Goal: Task Accomplishment & Management: Use online tool/utility

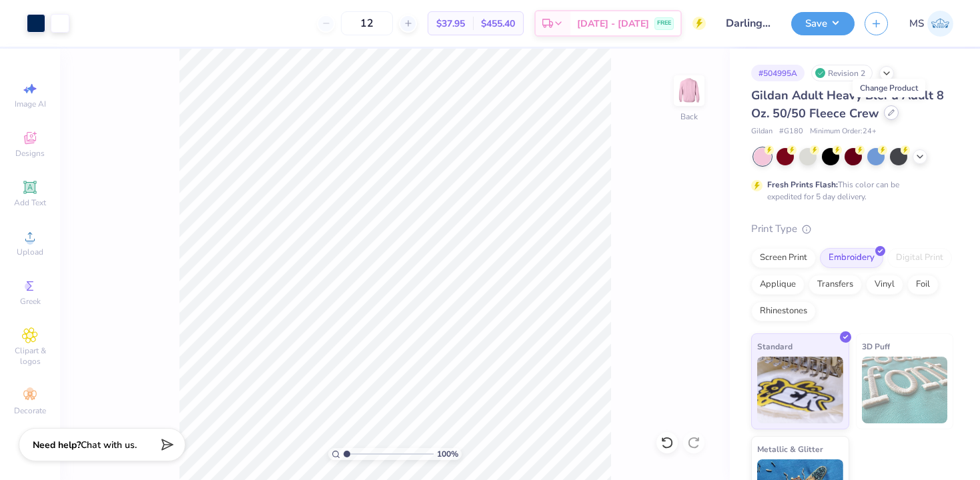
click at [889, 111] on icon at bounding box center [891, 112] width 7 height 7
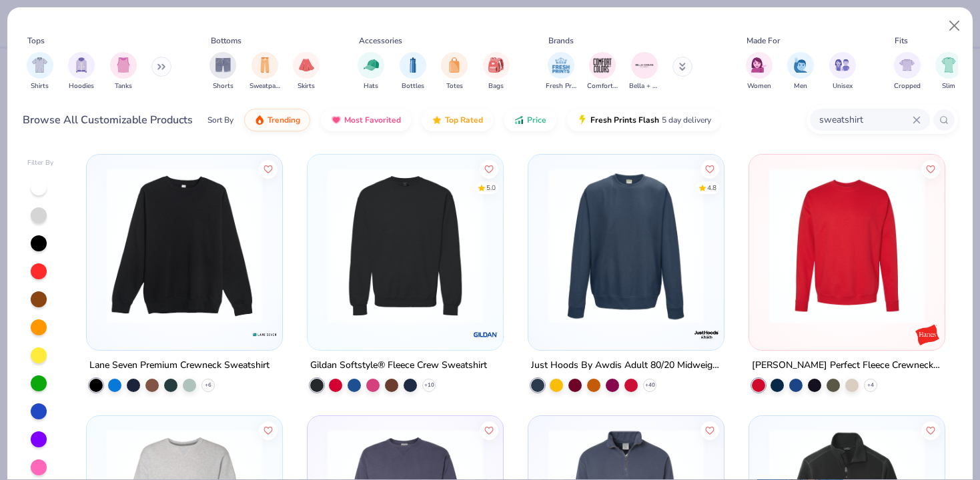
click at [840, 119] on input "sweatshirt" at bounding box center [865, 119] width 95 height 15
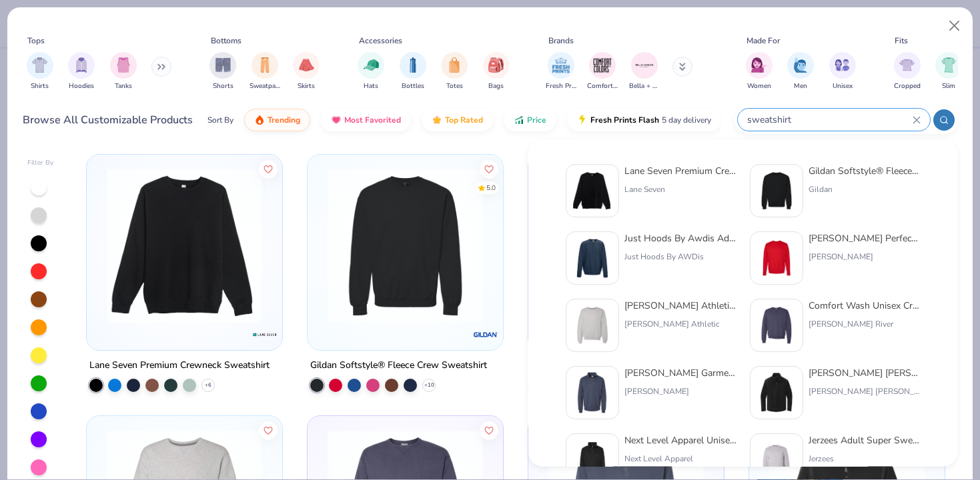
click at [913, 121] on icon at bounding box center [916, 120] width 6 height 6
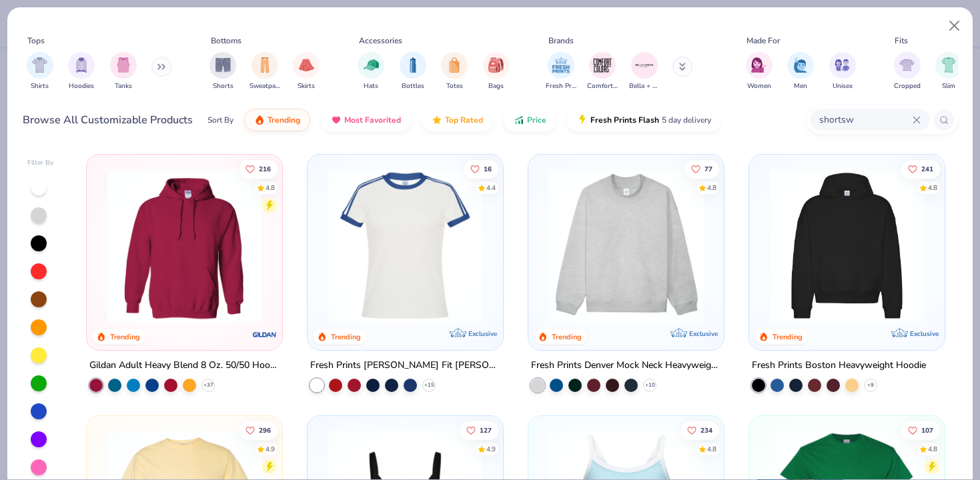
type input "shortsw"
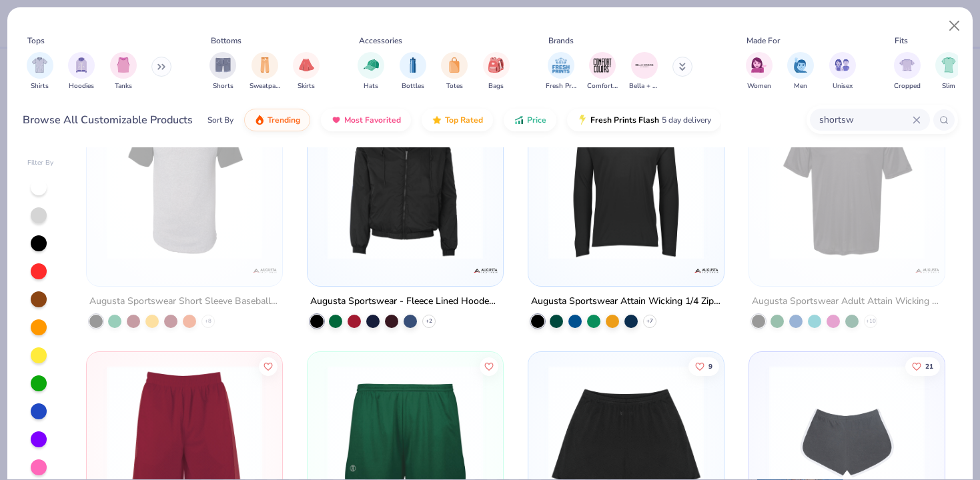
scroll to position [1430, 0]
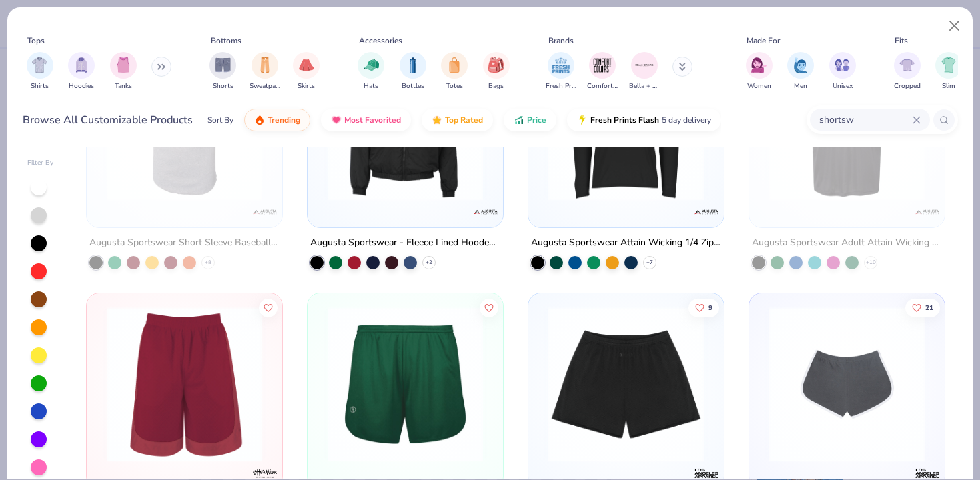
click at [833, 368] on img at bounding box center [847, 384] width 169 height 155
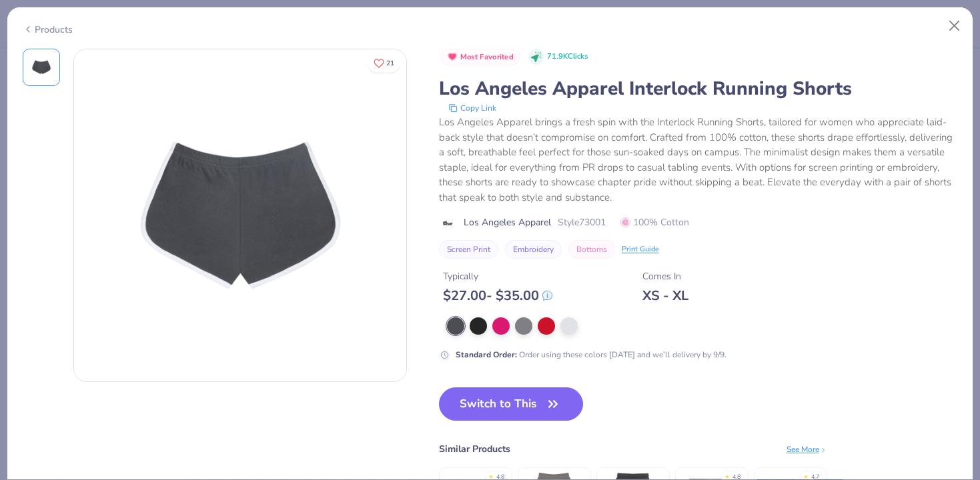
click at [498, 83] on div "Los Angeles Apparel Interlock Running Shorts" at bounding box center [698, 88] width 519 height 25
click at [641, 248] on div "Print Guide" at bounding box center [640, 247] width 37 height 11
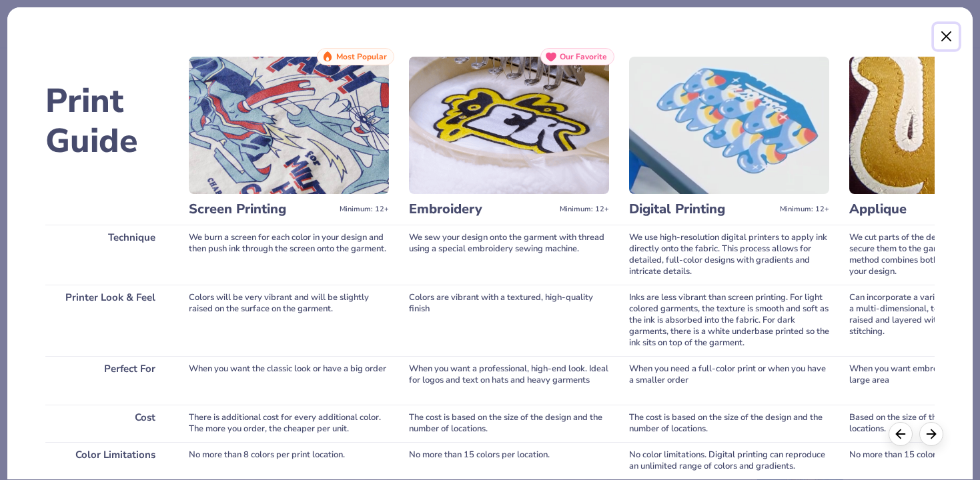
click at [949, 38] on button "Close" at bounding box center [946, 36] width 25 height 25
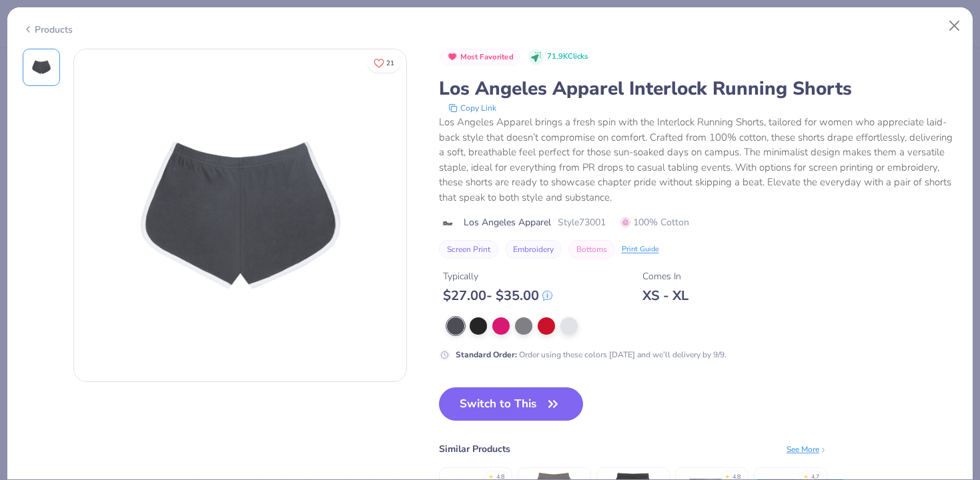
click at [478, 105] on button "Copy Link" at bounding box center [472, 107] width 56 height 13
click at [961, 25] on button "Close" at bounding box center [954, 25] width 25 height 25
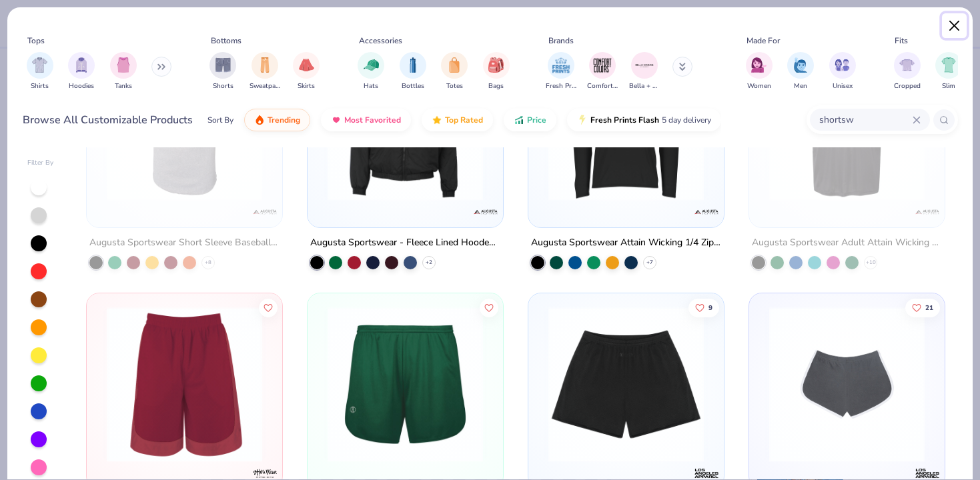
click at [959, 26] on button "Close" at bounding box center [954, 25] width 25 height 25
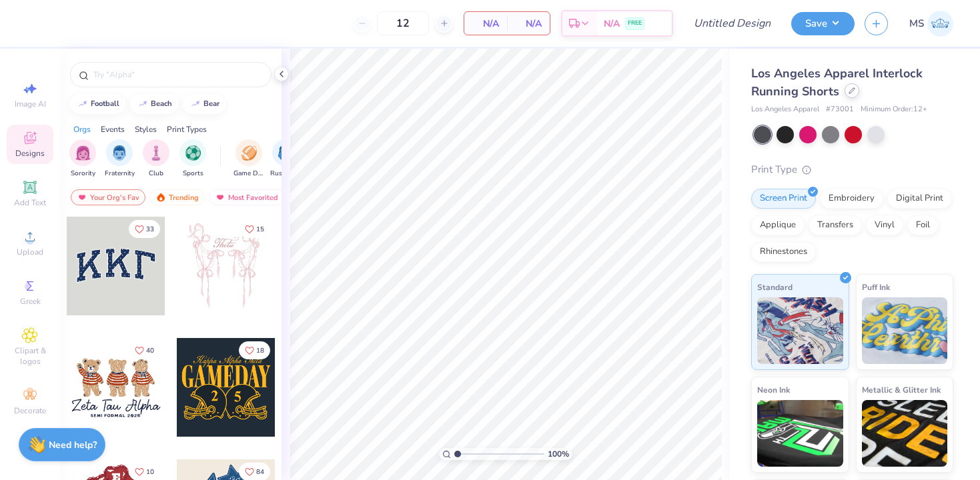
click at [852, 93] on icon at bounding box center [852, 90] width 7 height 7
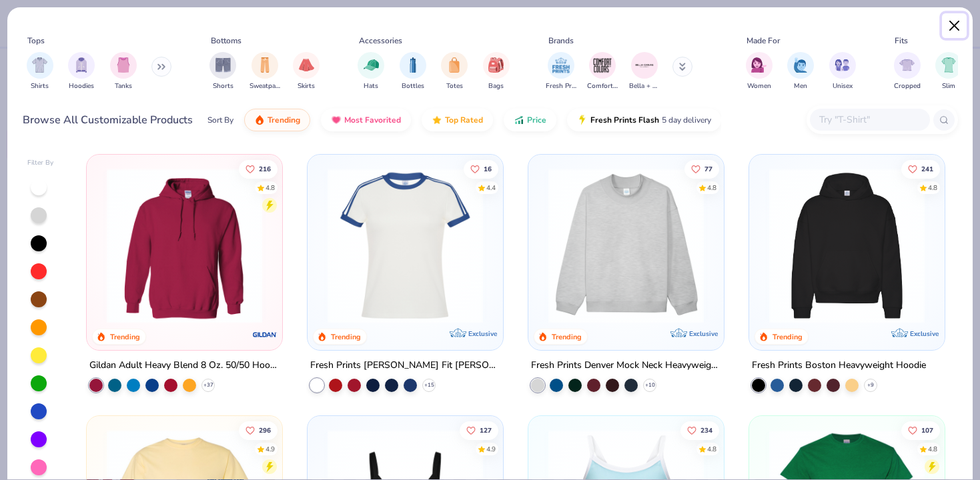
click at [958, 21] on button "Close" at bounding box center [954, 25] width 25 height 25
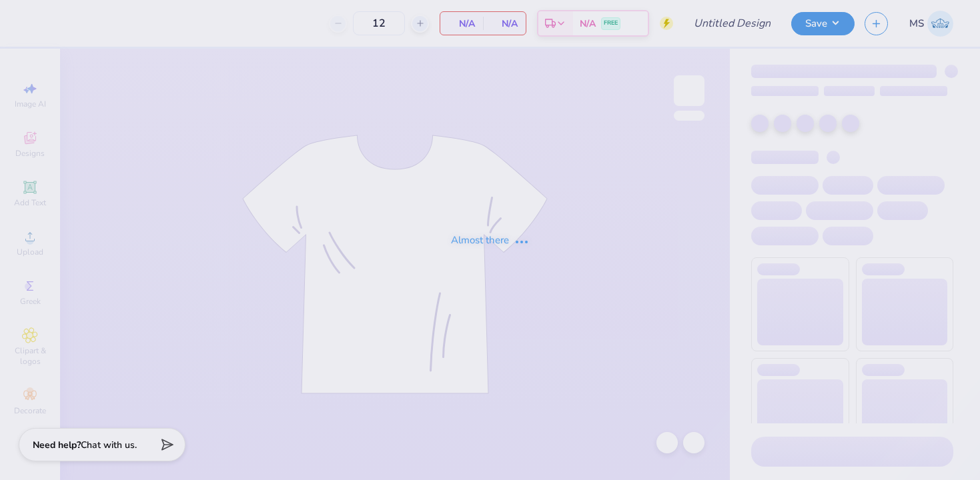
type input "Forme rev night shirt"
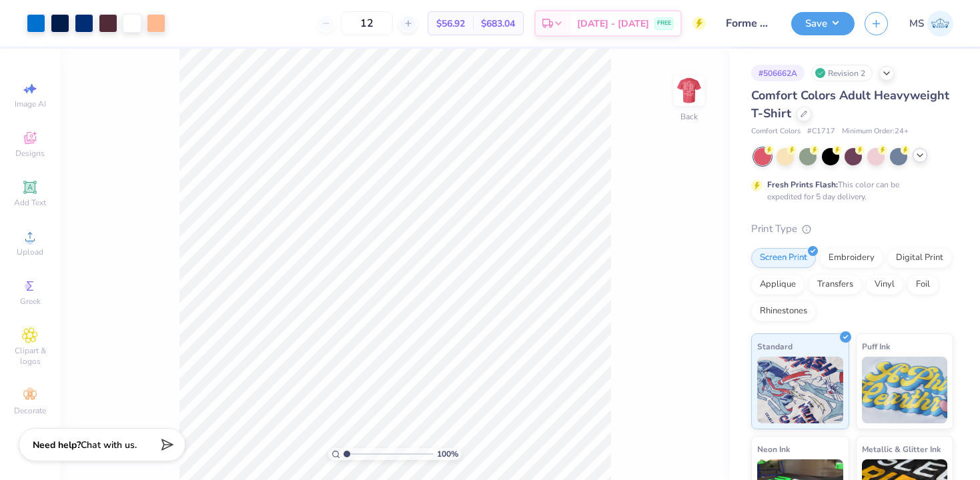
click at [919, 153] on icon at bounding box center [920, 155] width 11 height 11
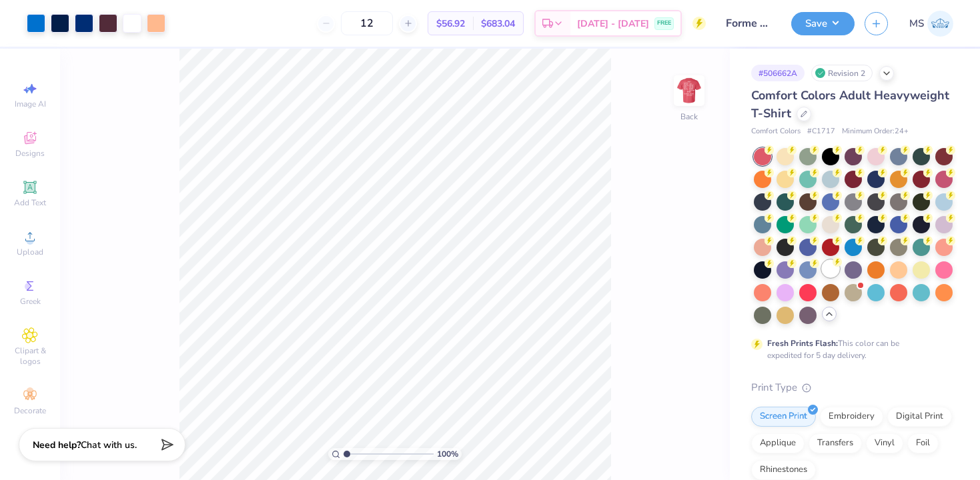
click at [833, 271] on div at bounding box center [830, 268] width 17 height 17
click at [155, 24] on div at bounding box center [156, 22] width 19 height 19
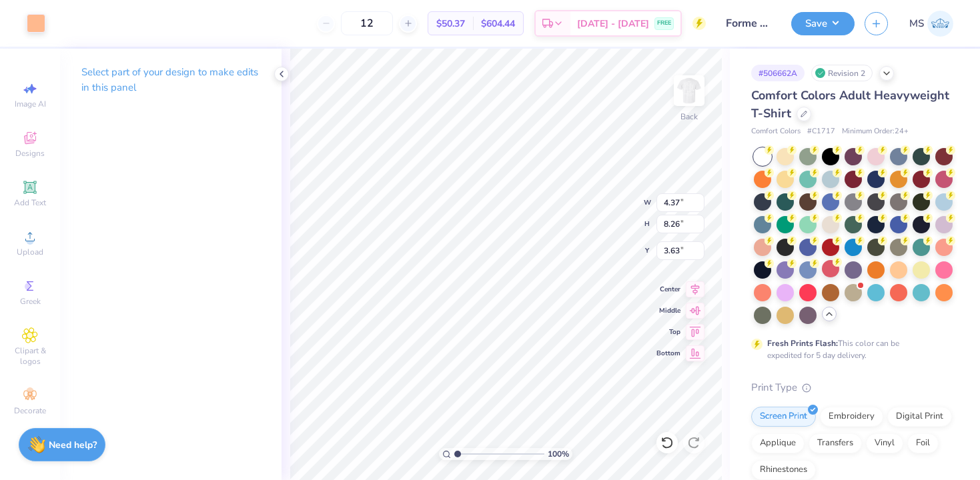
type input "3.70"
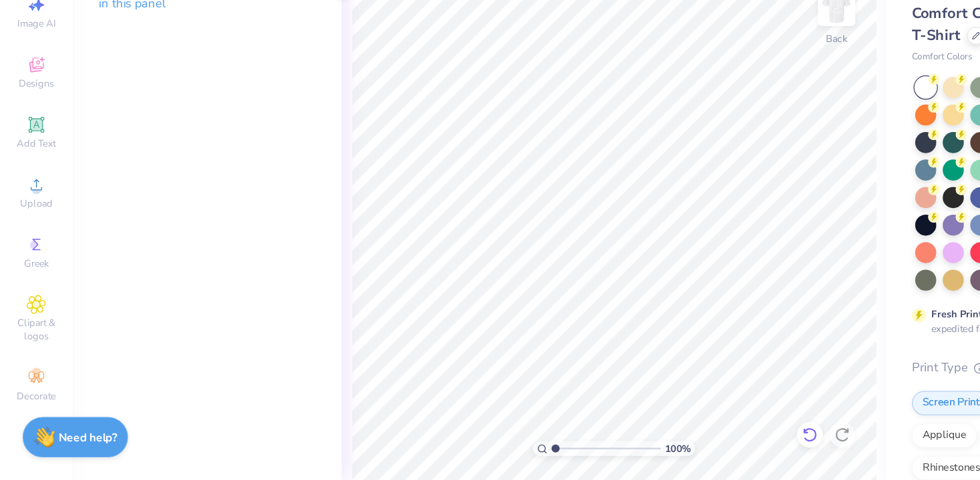
click at [672, 440] on icon at bounding box center [666, 443] width 11 height 12
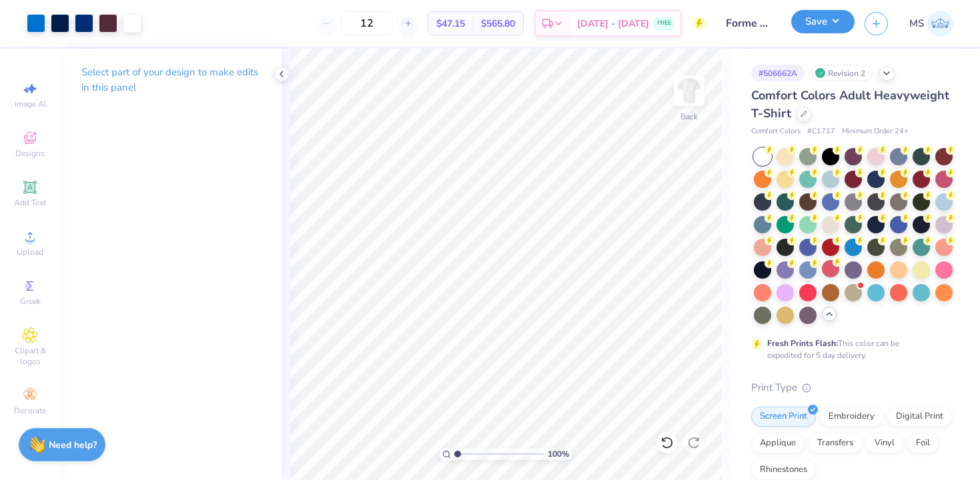
click at [805, 28] on button "Save" at bounding box center [822, 21] width 63 height 23
click at [781, 151] on div at bounding box center [785, 155] width 17 height 17
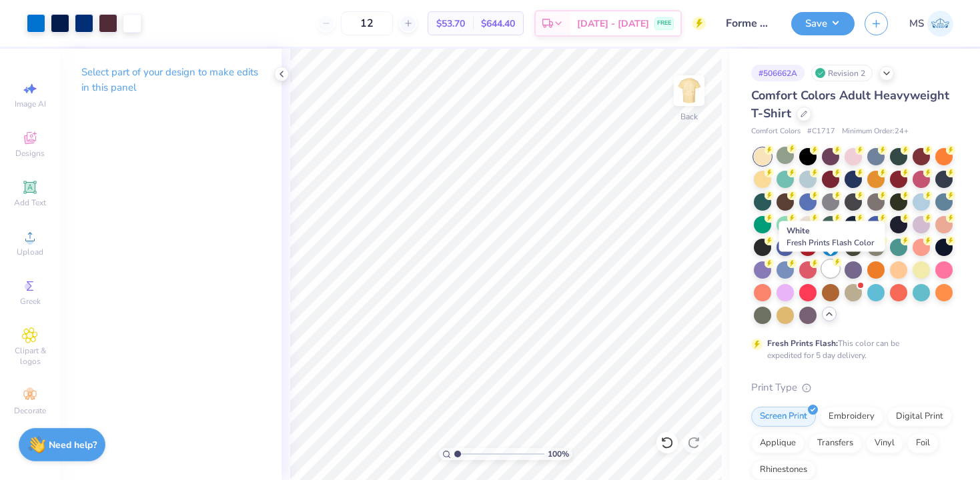
click at [827, 272] on div at bounding box center [830, 268] width 17 height 17
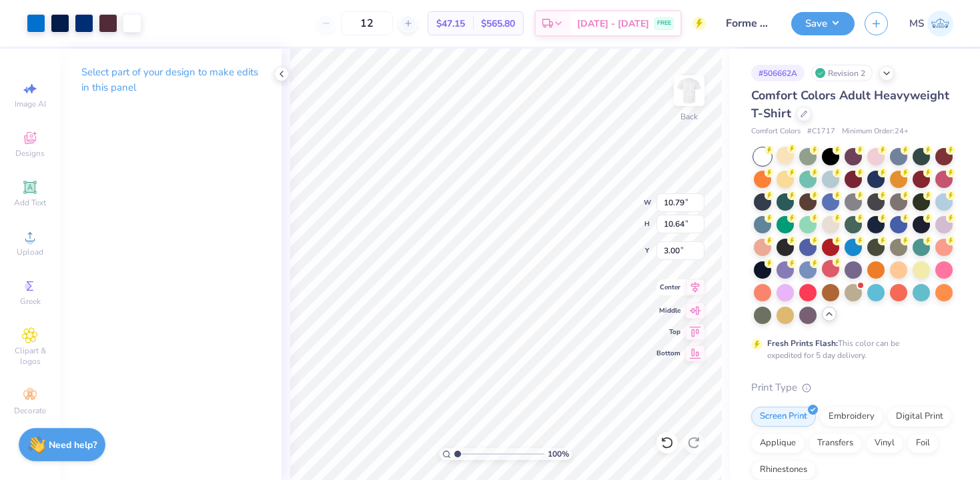
click at [698, 291] on icon at bounding box center [695, 288] width 19 height 16
click at [817, 27] on button "Save" at bounding box center [822, 21] width 63 height 23
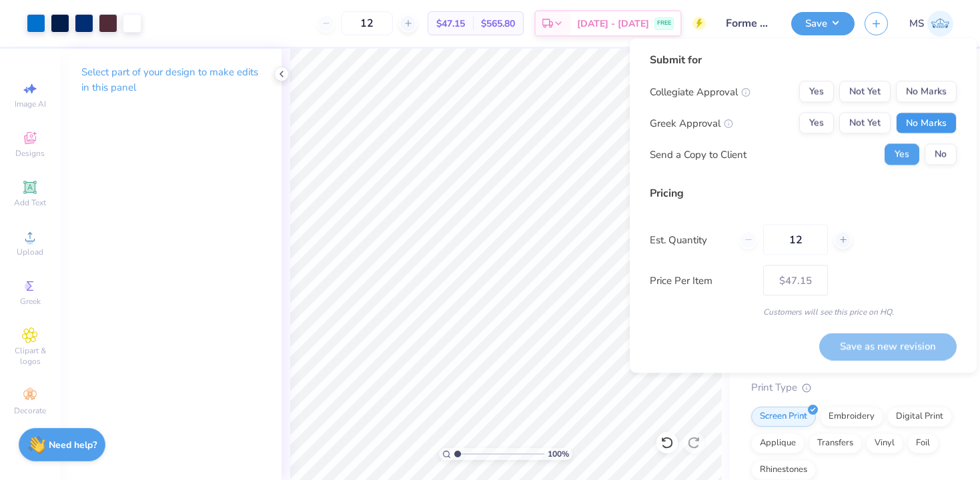
click at [927, 117] on button "No Marks" at bounding box center [926, 123] width 61 height 21
click at [934, 90] on button "No Marks" at bounding box center [926, 91] width 61 height 21
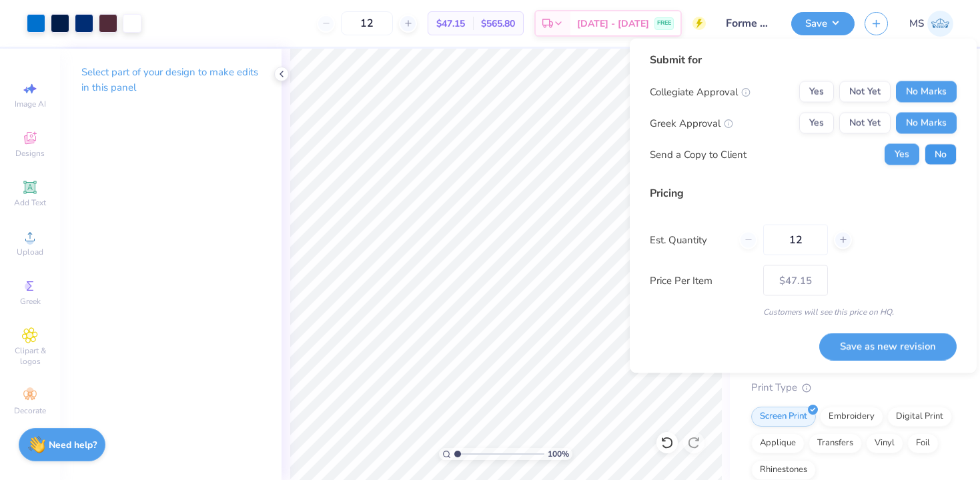
click at [936, 149] on button "No" at bounding box center [941, 154] width 32 height 21
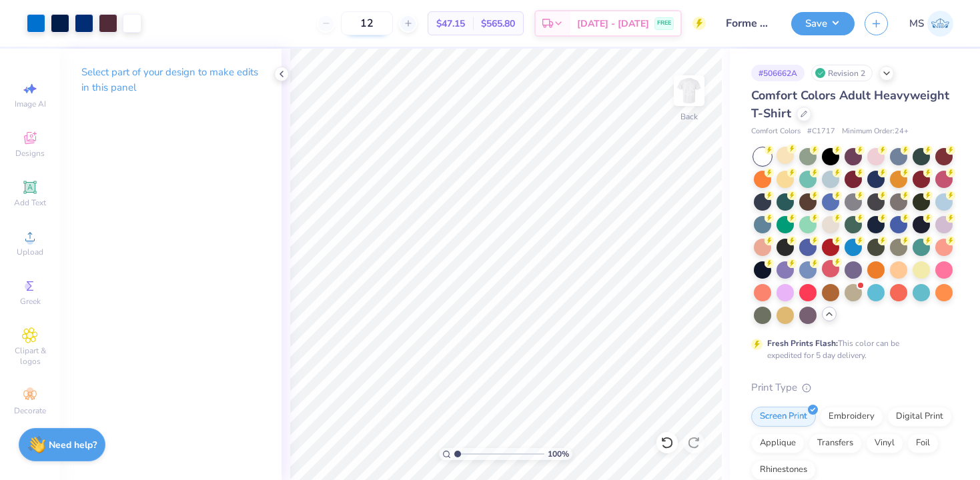
click at [393, 20] on input "12" at bounding box center [367, 23] width 52 height 24
type input "1"
type input "6"
type input "56"
click at [802, 18] on button "Save" at bounding box center [822, 21] width 63 height 23
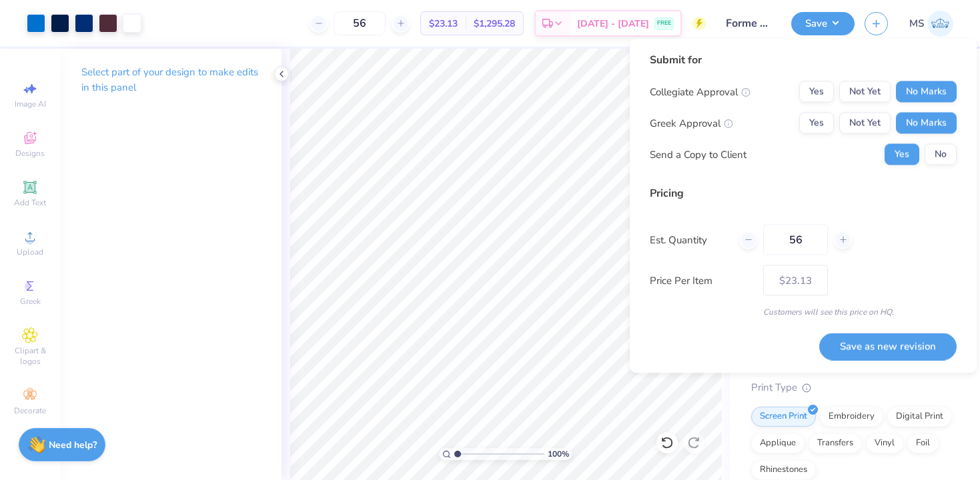
click at [939, 143] on div "Collegiate Approval Yes Not Yet No Marks Greek Approval Yes Not Yet No Marks Se…" at bounding box center [803, 123] width 307 height 84
click at [939, 160] on button "No" at bounding box center [941, 154] width 32 height 21
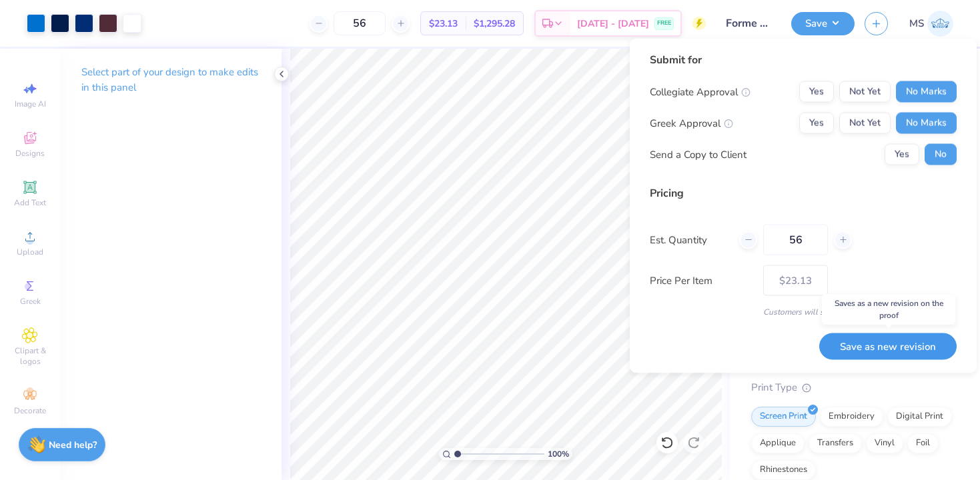
click at [889, 348] on button "Save as new revision" at bounding box center [887, 346] width 137 height 27
type input "$23.13"
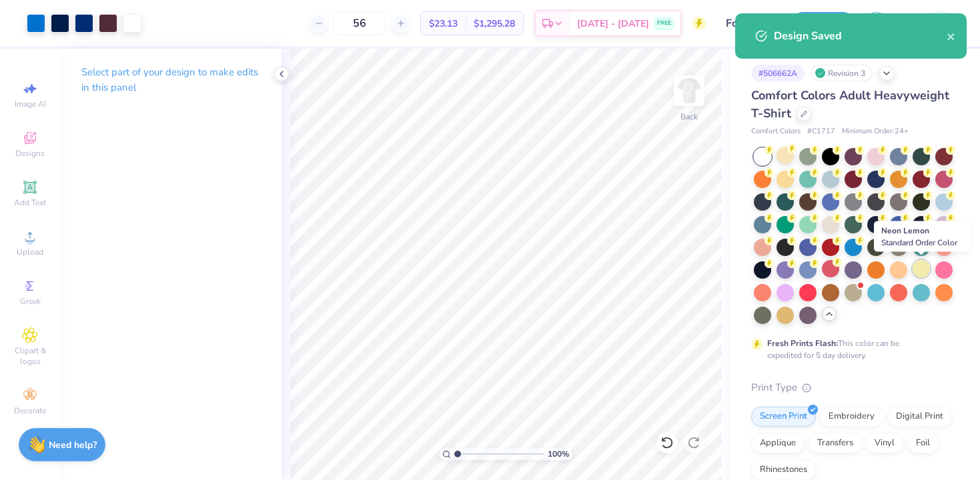
click at [917, 267] on div at bounding box center [921, 268] width 17 height 17
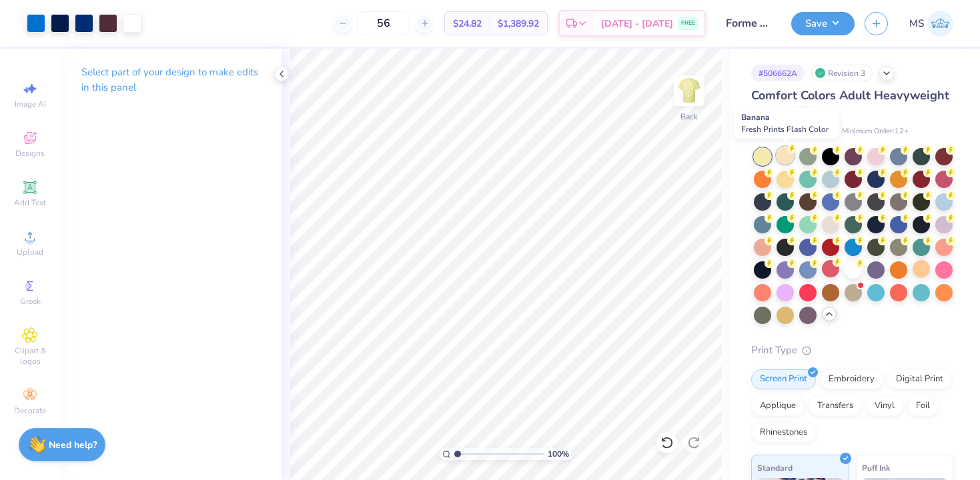
click at [786, 153] on div at bounding box center [785, 155] width 17 height 17
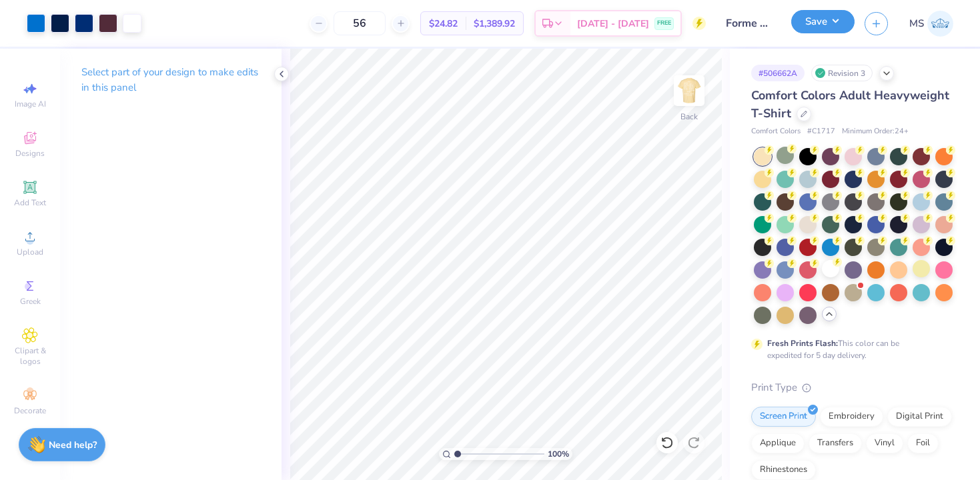
click at [811, 21] on button "Save" at bounding box center [822, 21] width 63 height 23
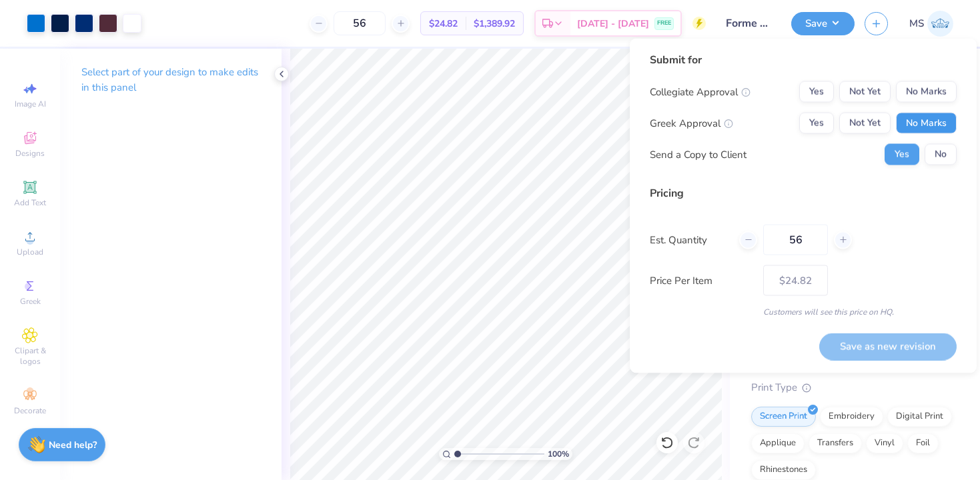
click at [935, 129] on button "No Marks" at bounding box center [926, 123] width 61 height 21
click at [933, 99] on button "No Marks" at bounding box center [926, 91] width 61 height 21
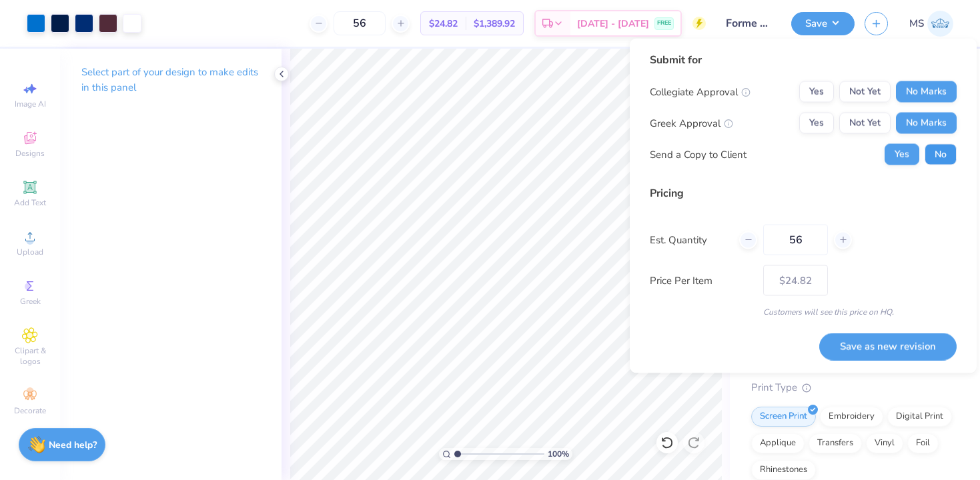
click at [943, 163] on button "No" at bounding box center [941, 154] width 32 height 21
click at [915, 342] on button "Save as new revision" at bounding box center [887, 346] width 137 height 27
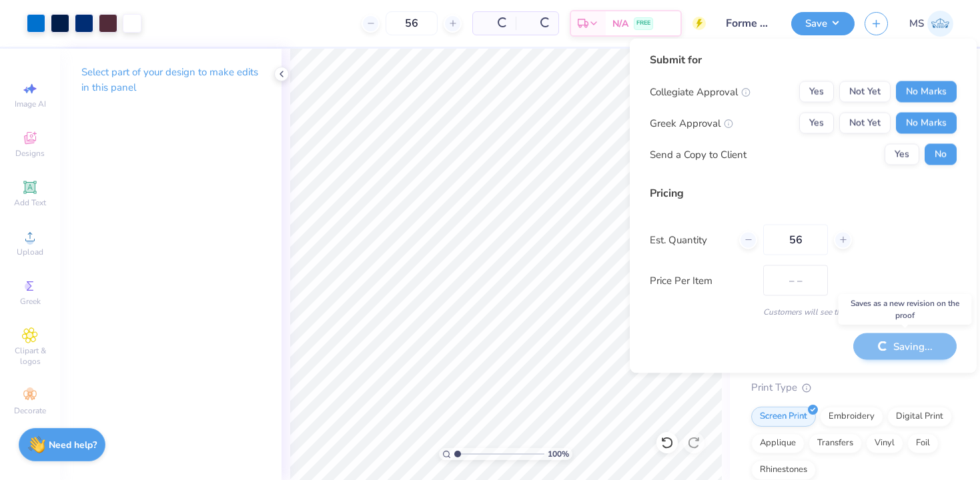
type input "$24.82"
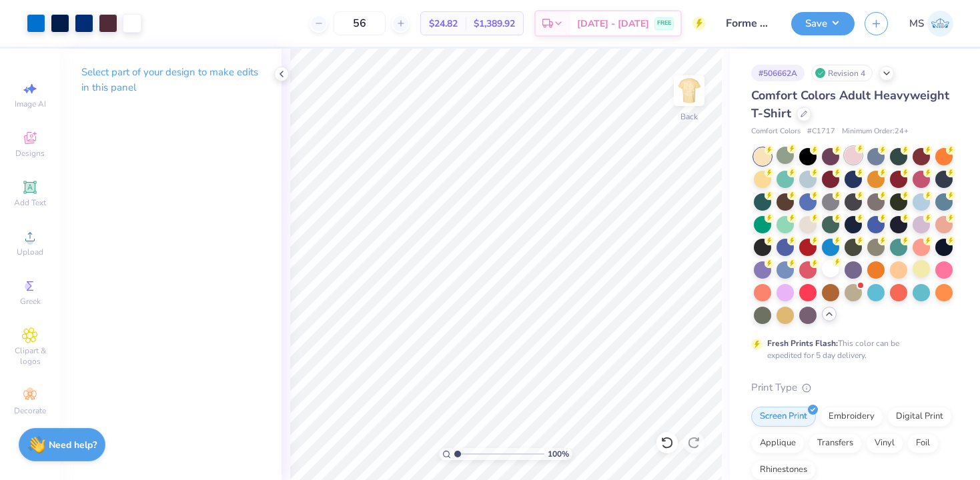
click at [853, 159] on div at bounding box center [853, 155] width 17 height 17
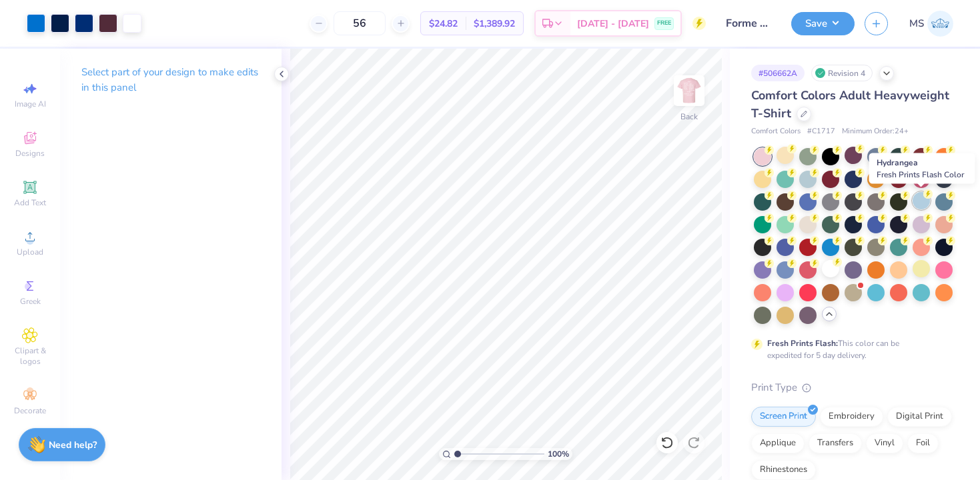
click at [924, 197] on icon at bounding box center [927, 193] width 9 height 9
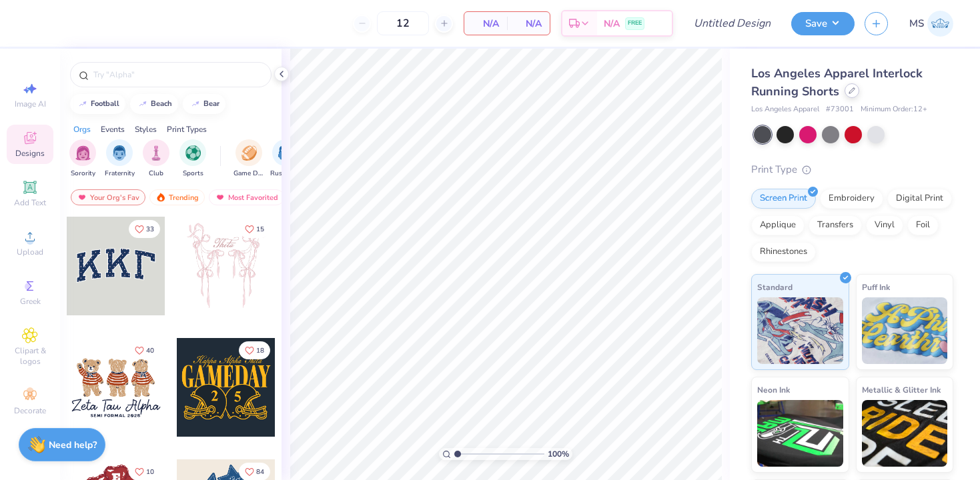
click at [850, 92] on icon at bounding box center [851, 90] width 5 height 5
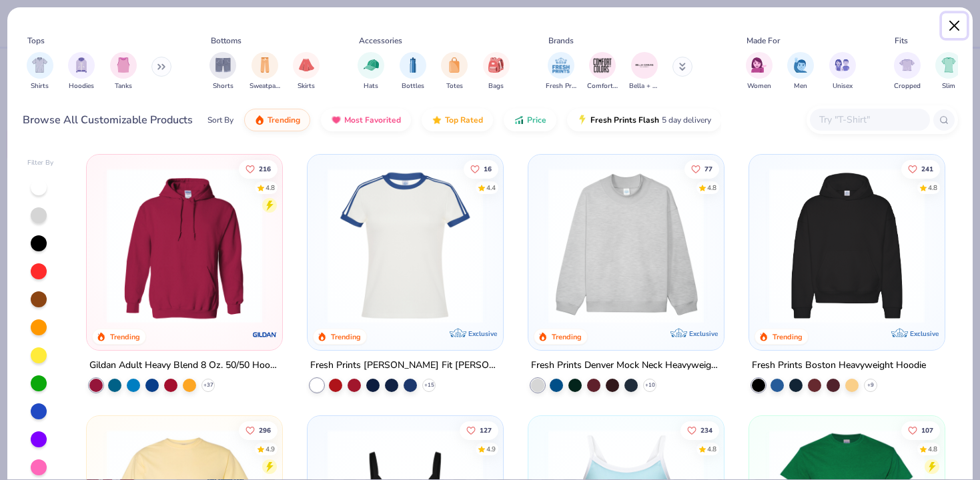
click at [953, 32] on button "Close" at bounding box center [954, 25] width 25 height 25
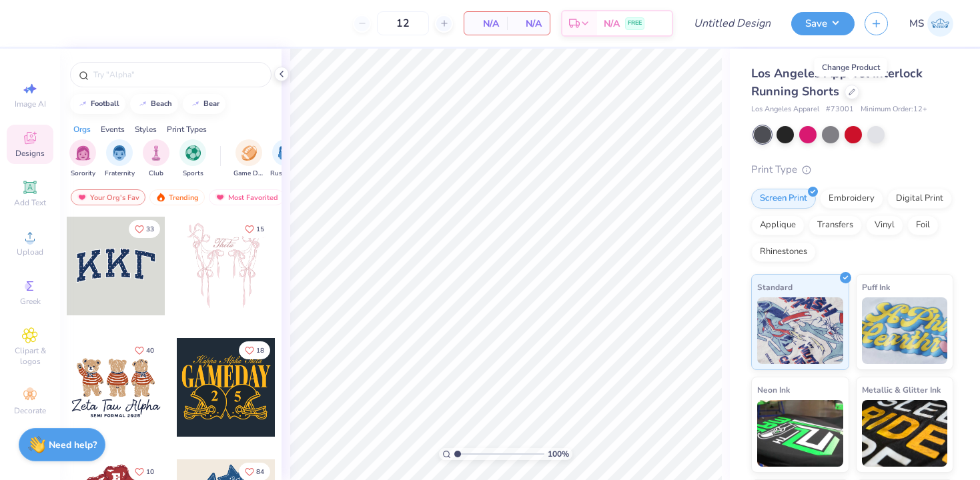
click at [824, 113] on div "Los Angeles Apparel # 73001 Minimum Order: 12 +" at bounding box center [852, 109] width 202 height 11
click at [831, 109] on span "# 73001" at bounding box center [840, 109] width 28 height 11
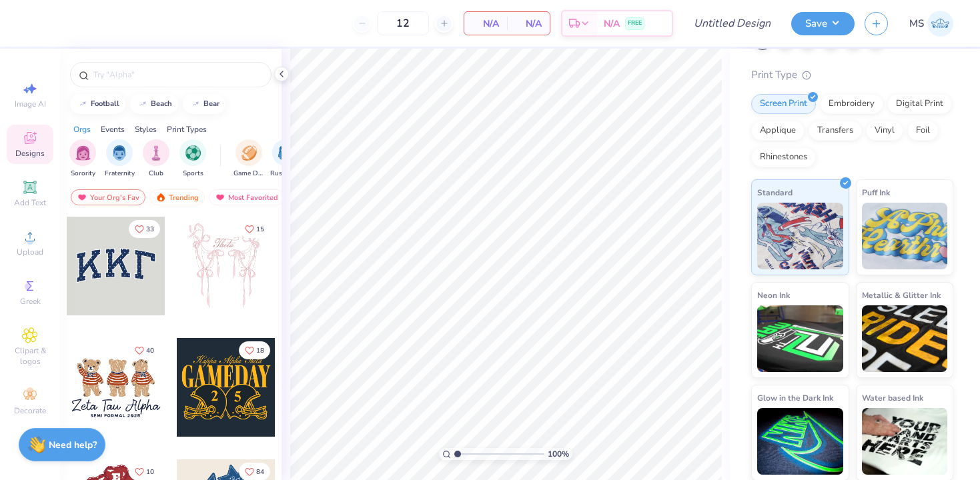
scroll to position [95, 0]
click at [274, 70] on div at bounding box center [170, 71] width 221 height 45
click at [277, 71] on icon at bounding box center [281, 74] width 11 height 11
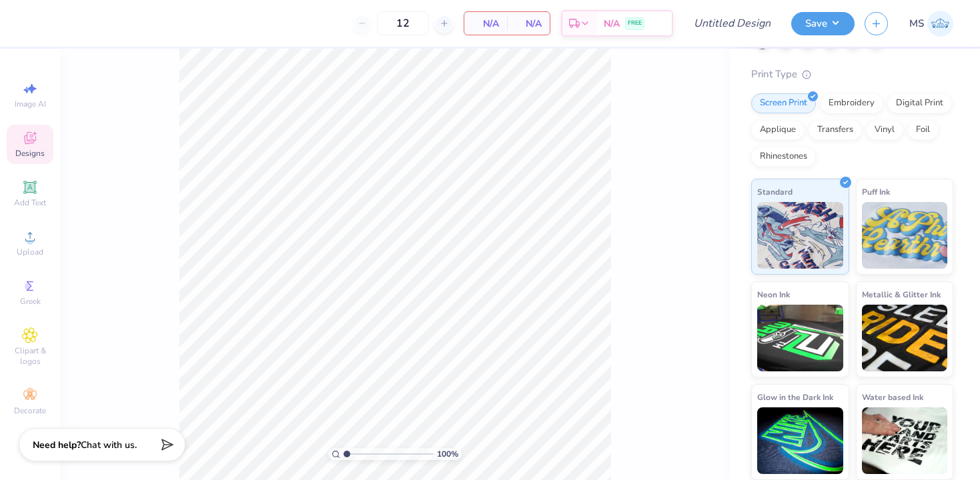
scroll to position [0, 0]
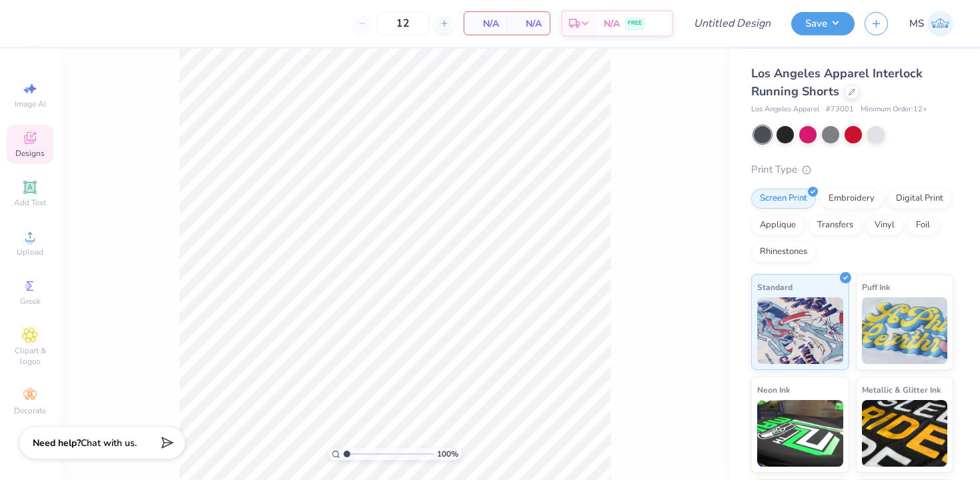
click at [135, 436] on div "Need help? Chat with us." at bounding box center [102, 442] width 167 height 33
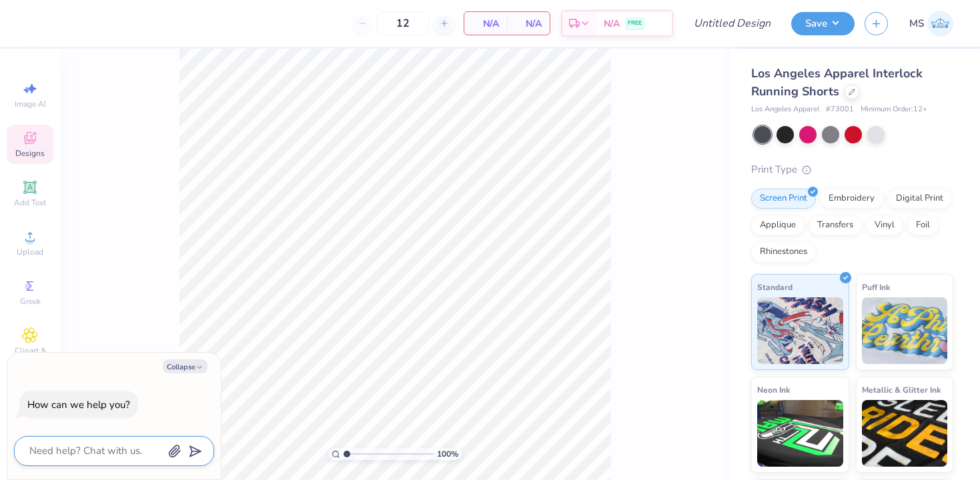
click at [127, 454] on textarea at bounding box center [95, 451] width 135 height 18
type textarea "c"
type textarea "x"
type textarea "ca"
type textarea "x"
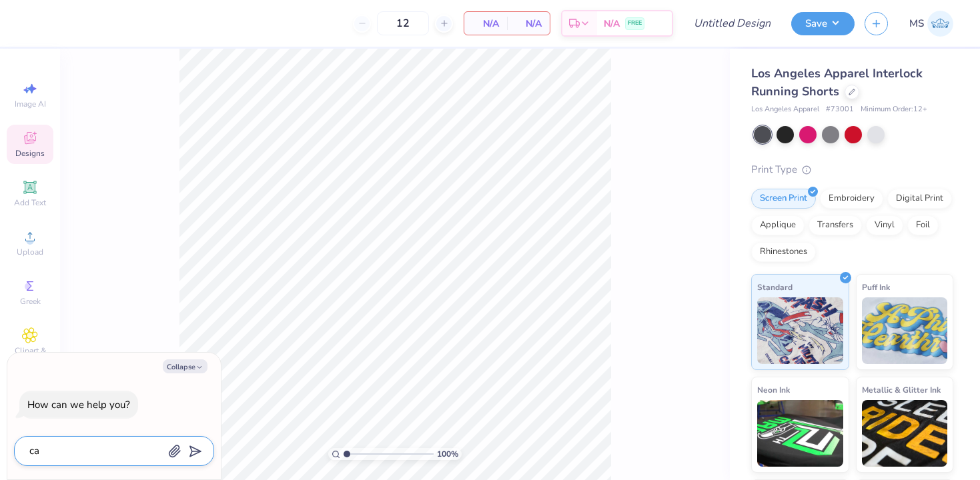
type textarea "can"
type textarea "x"
type textarea "can"
type textarea "x"
type textarea "can i"
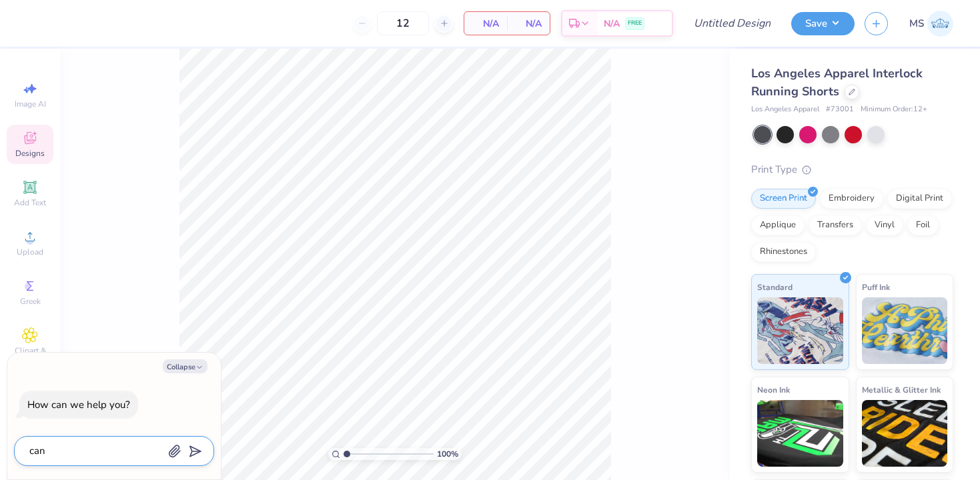
type textarea "x"
type textarea "can i"
type textarea "x"
type textarea "can i g"
type textarea "x"
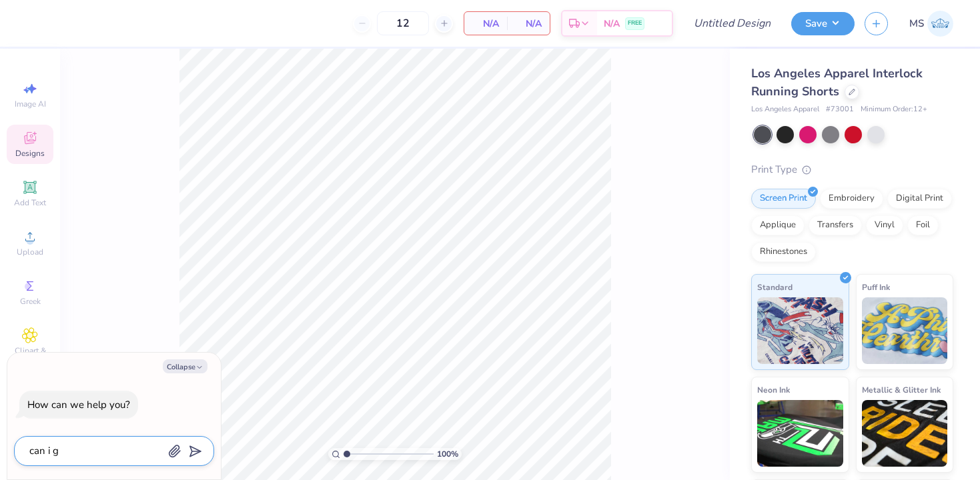
type textarea "can i ge"
type textarea "x"
type textarea "can i get"
type textarea "x"
type textarea "can i get"
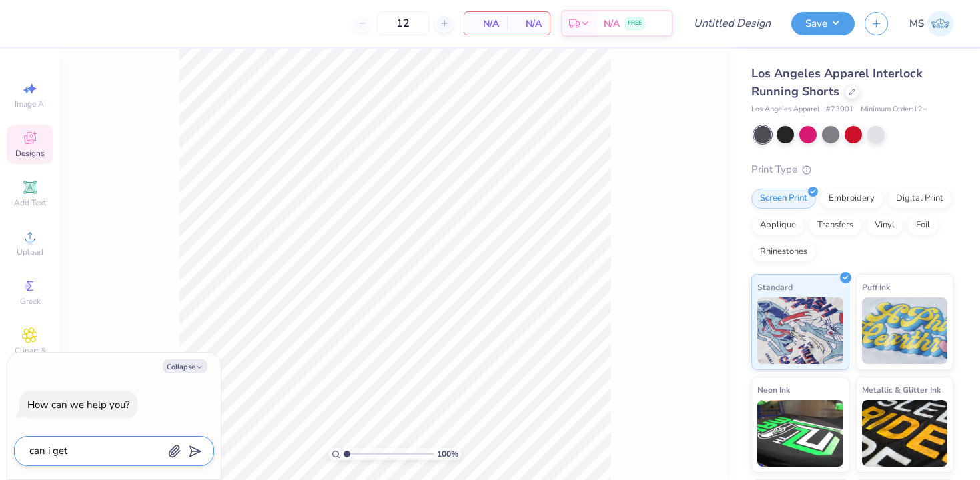
type textarea "x"
type textarea "can i get a"
type textarea "x"
type textarea "can i get a"
type textarea "x"
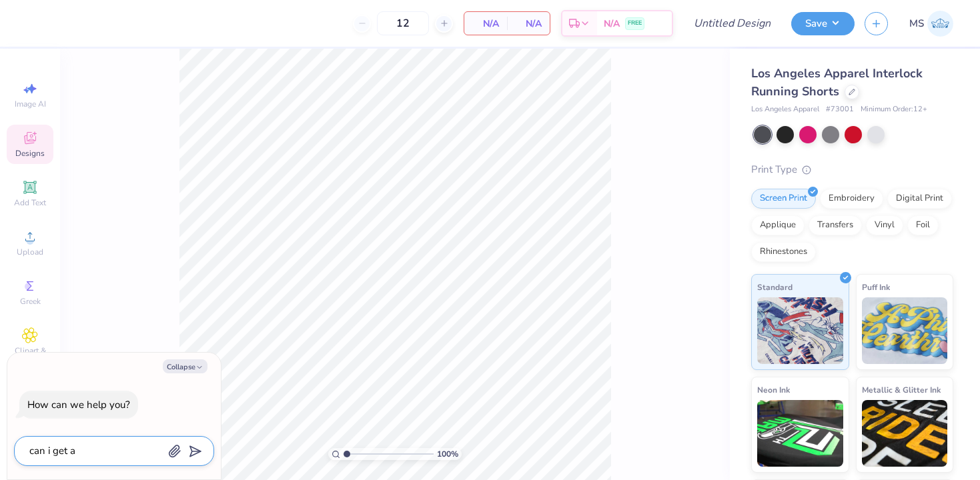
type textarea "can i get a s"
type textarea "x"
type textarea "can i get a si"
type textarea "x"
type textarea "can i get a siz"
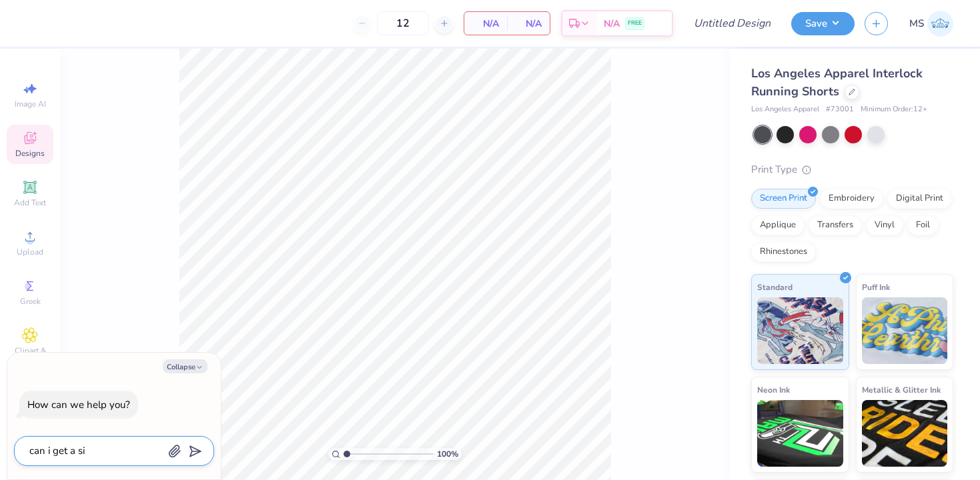
type textarea "x"
type textarea "can i get a size"
type textarea "x"
type textarea "can i get a size"
type textarea "x"
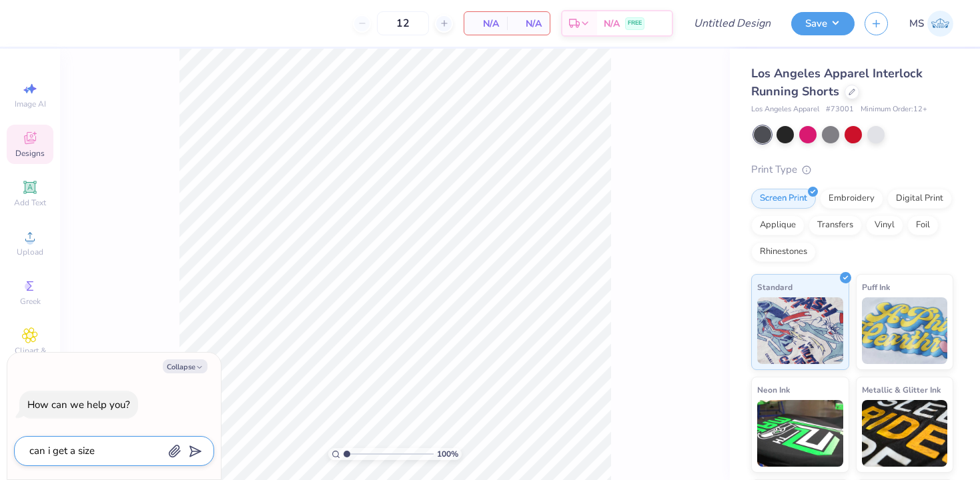
type textarea "can i get a size g"
type textarea "x"
type textarea "can i get a size gu"
type textarea "x"
type textarea "can i get a size gui"
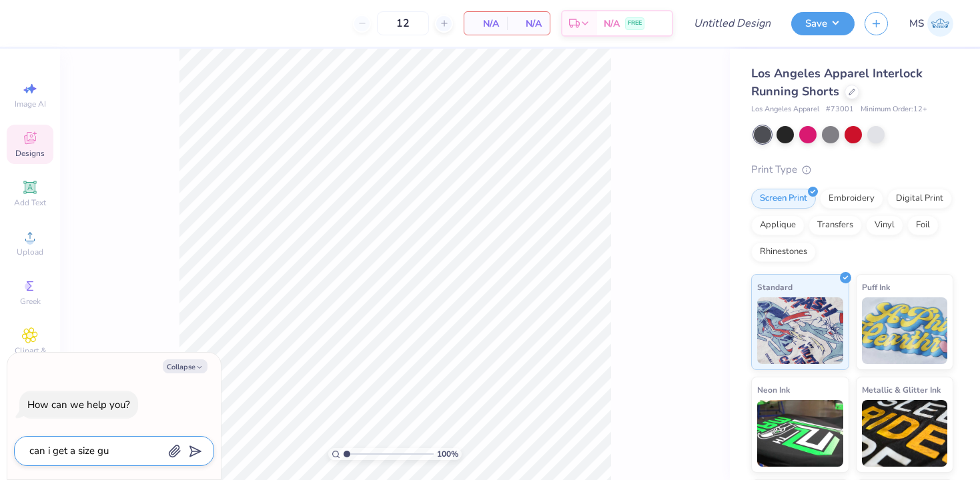
type textarea "x"
type textarea "can i get a size guid"
type textarea "x"
type textarea "can i get a size guide"
type textarea "x"
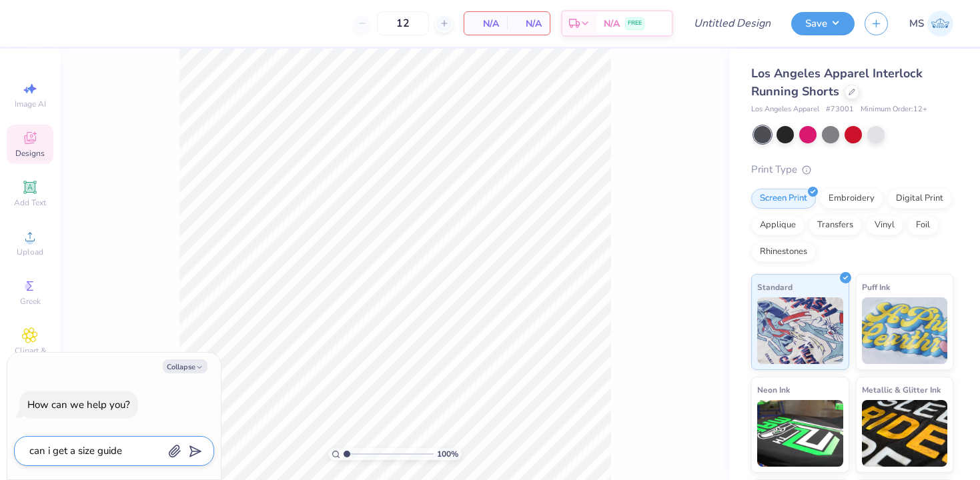
type textarea "can i get a size guide"
type textarea "x"
type textarea "can i get a size guide f"
type textarea "x"
type textarea "can i get a size guide fo"
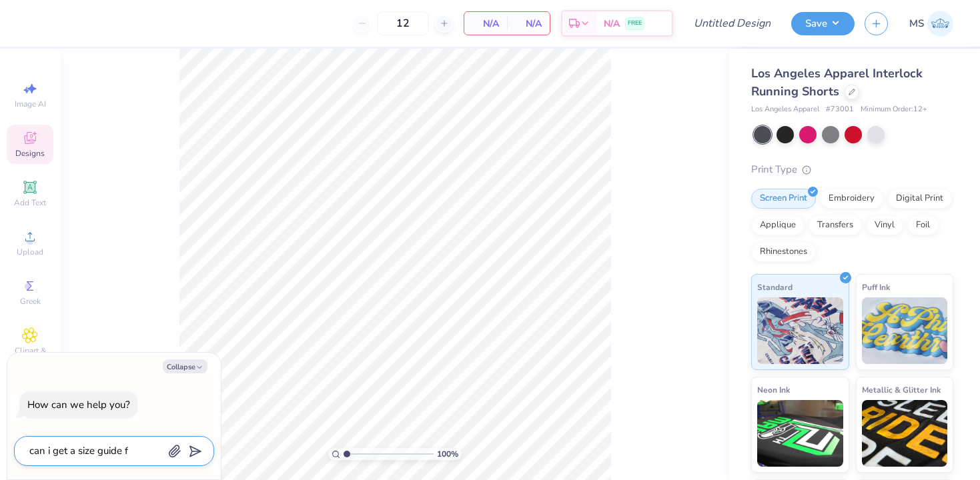
type textarea "x"
type textarea "can i get a size guide for"
type textarea "x"
type textarea "can i get a size guide for"
type textarea "x"
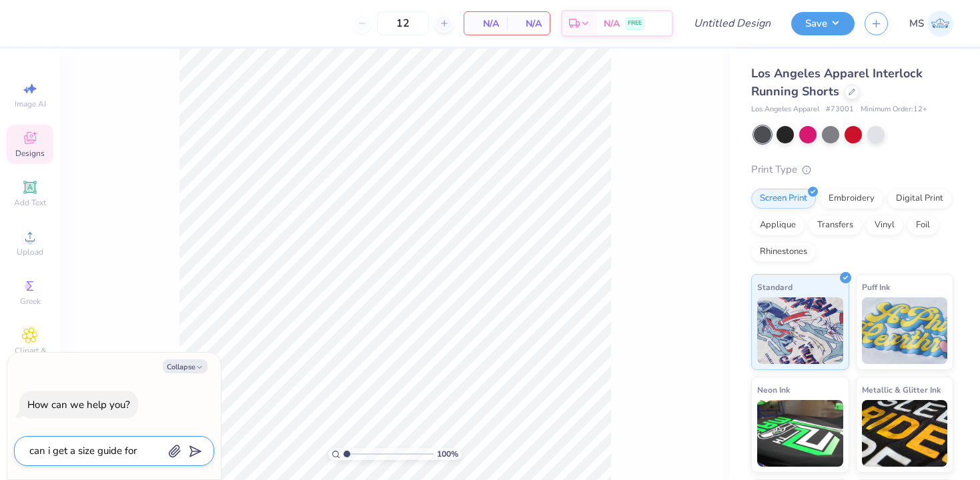
type textarea "can i get a size guide for t"
type textarea "x"
type textarea "can i get a size guide for th"
type textarea "x"
type textarea "can i get a size guide for thu"
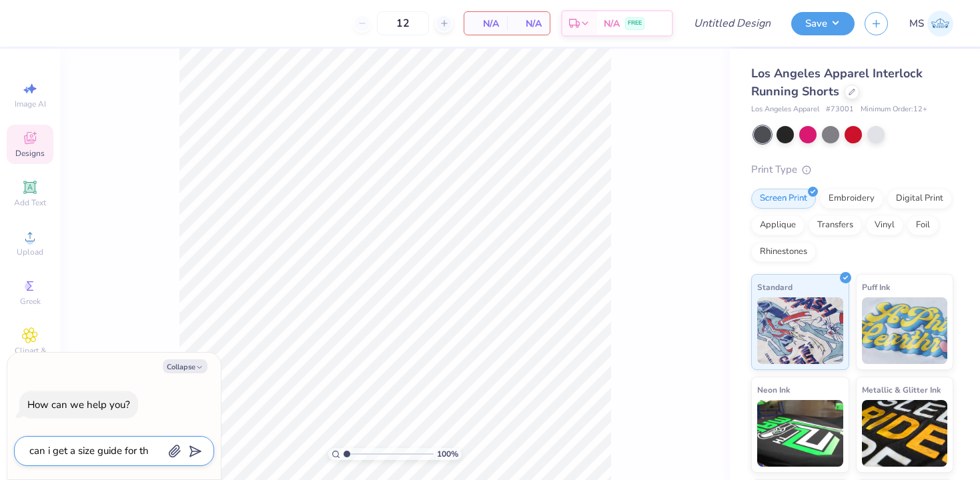
type textarea "x"
type textarea "can i get a size guide for thus"
type textarea "x"
type textarea "can i get a size guide for thu"
type textarea "x"
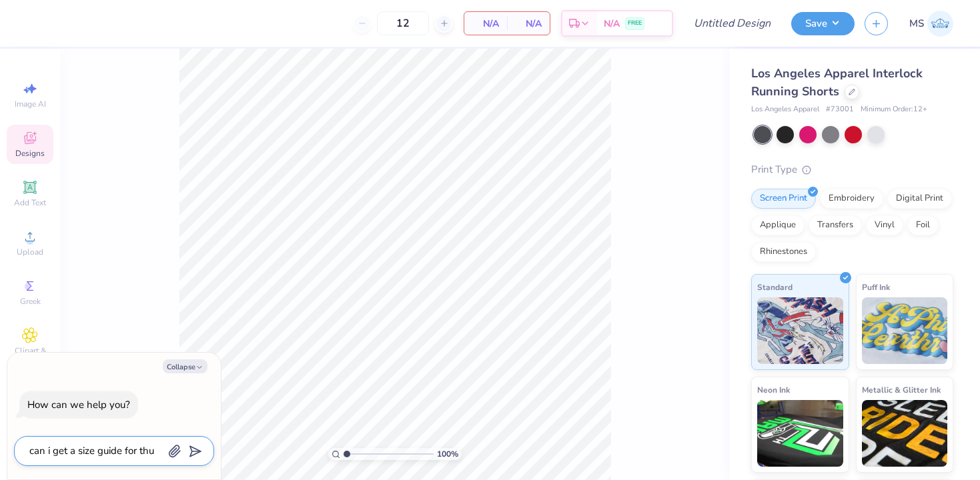
type textarea "can i get a size guide for th"
type textarea "x"
type textarea "can i get a size guide for thi"
type textarea "x"
type textarea "can i get a size guide for this"
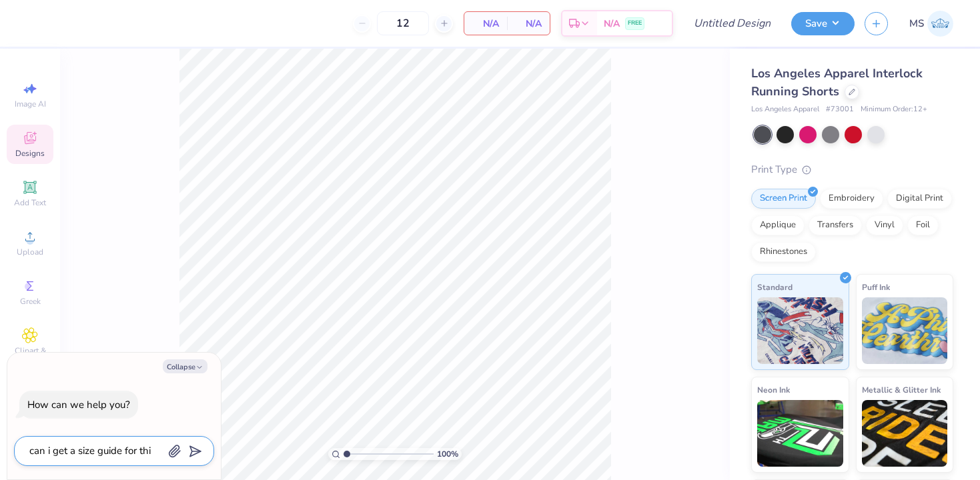
type textarea "x"
type textarea "can i get a size guide for this"
type textarea "x"
type textarea "can i get a size guide for this p"
type textarea "x"
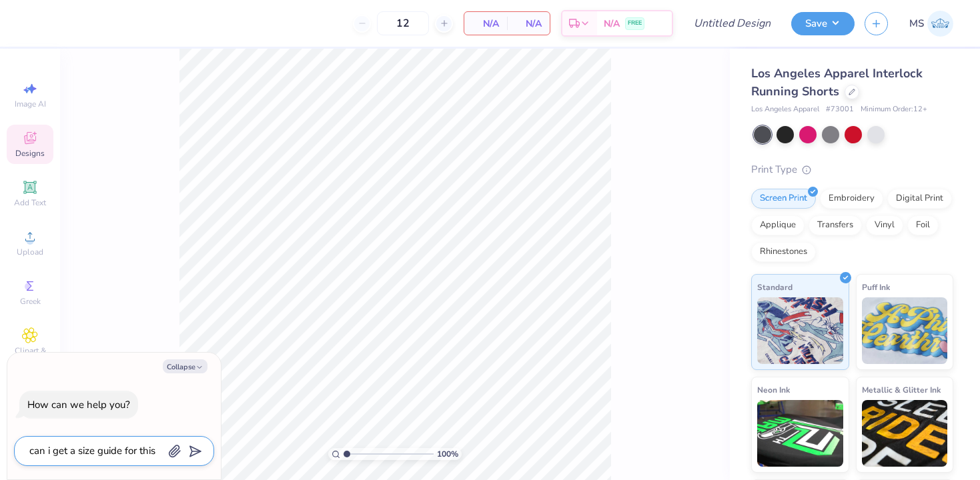
type textarea "can i get a size guide for this pr"
type textarea "x"
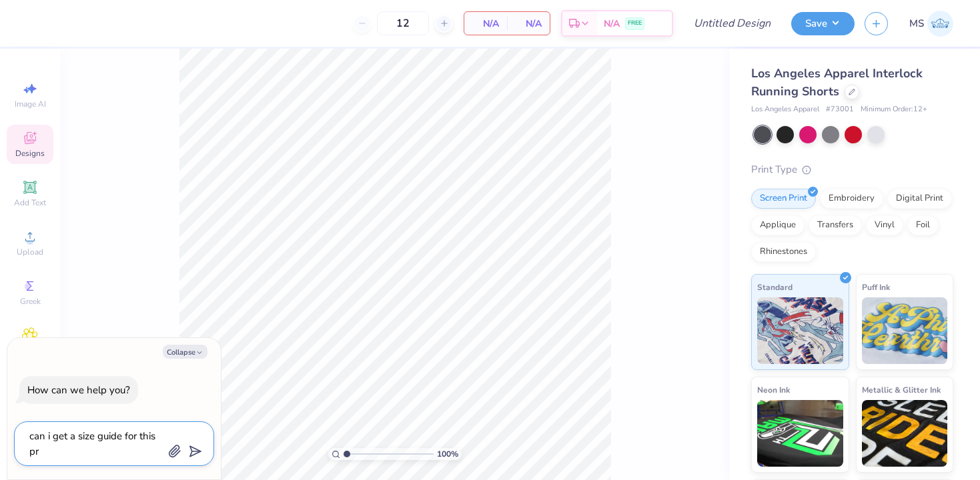
type textarea "can i get a size guide for this pro"
type textarea "x"
type textarea "can i get a size guide for this prod"
type textarea "x"
type textarea "can i get a size guide for this prodc"
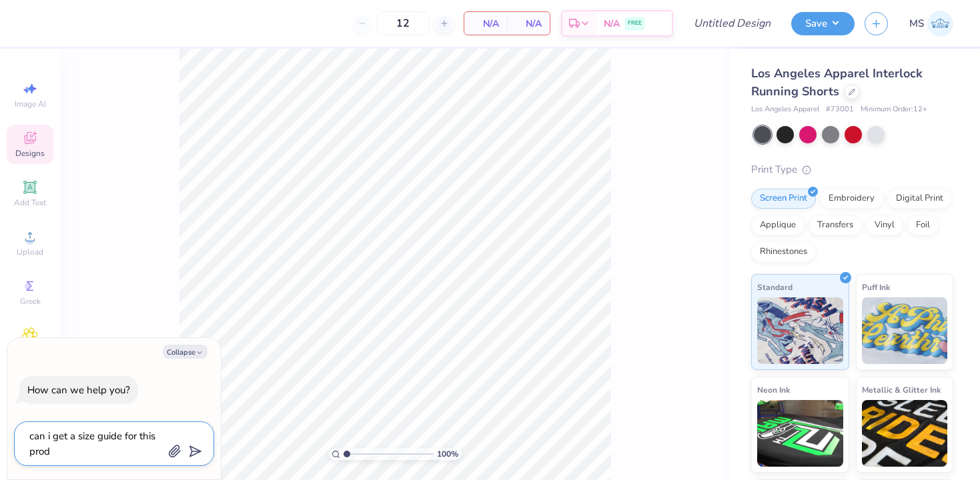
type textarea "x"
type textarea "can i get a size guide for this prodcu"
type textarea "x"
type textarea "can i get a size guide for this prodcut"
type textarea "x"
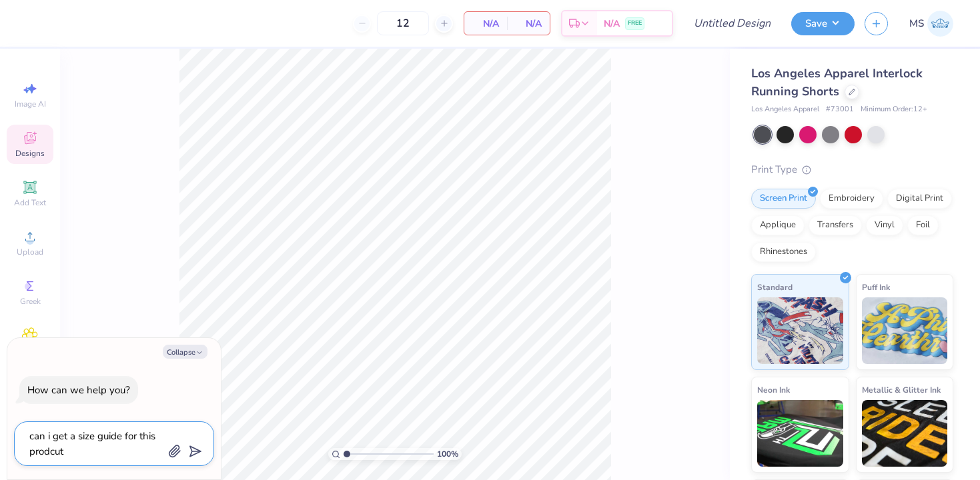
type textarea "can i get a size guide for this prodcut"
type textarea "x"
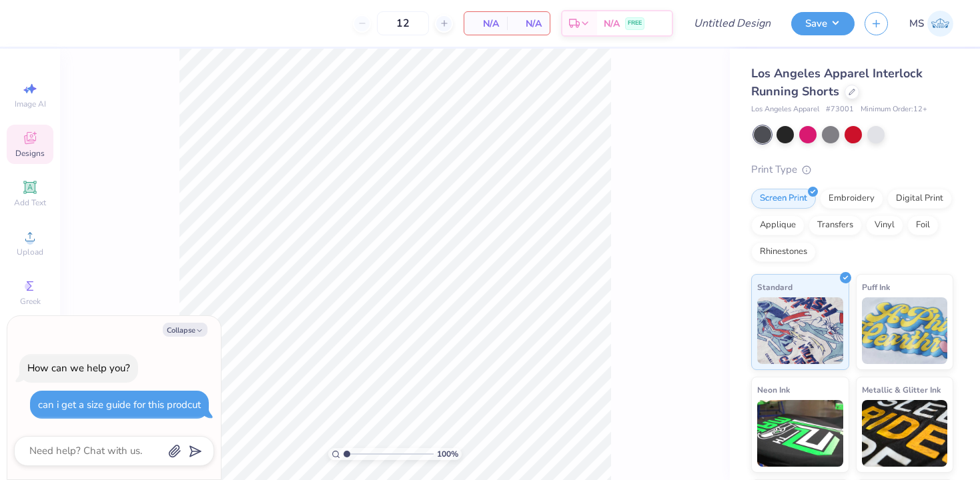
type textarea "x"
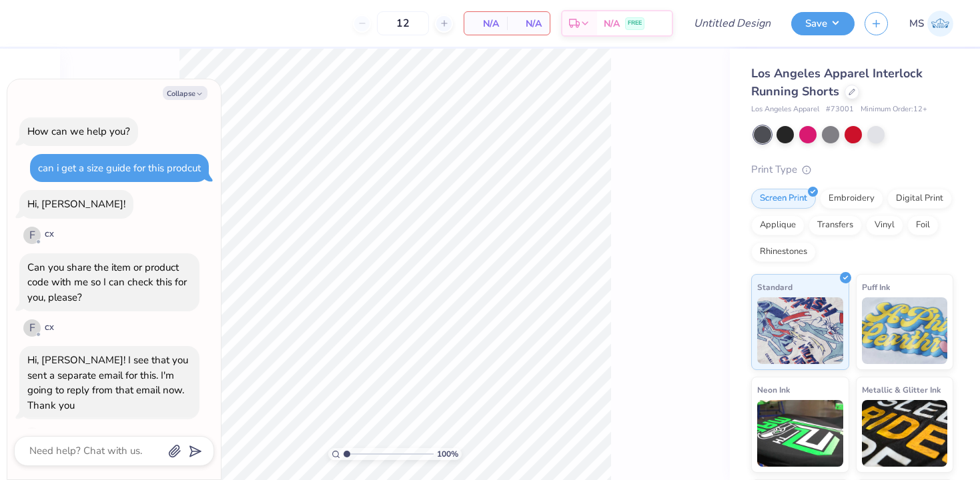
scroll to position [27, 0]
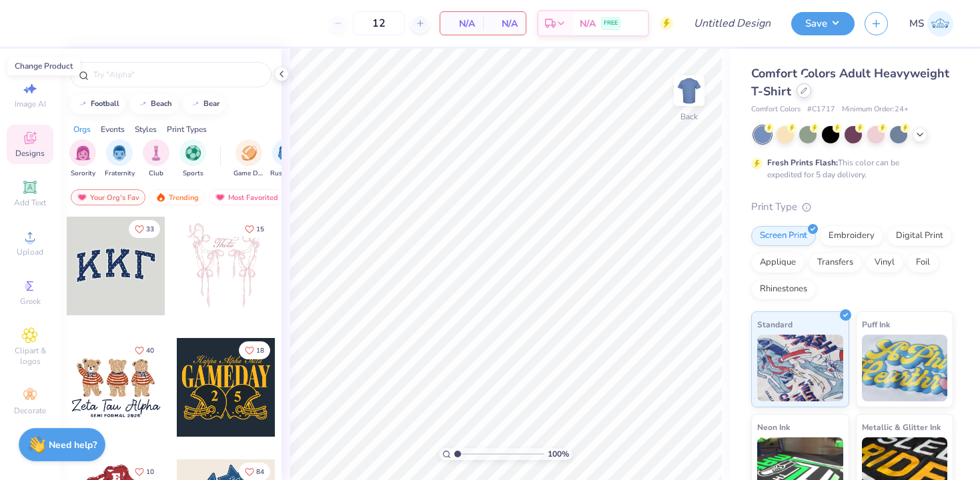
click at [803, 87] on icon at bounding box center [804, 90] width 7 height 7
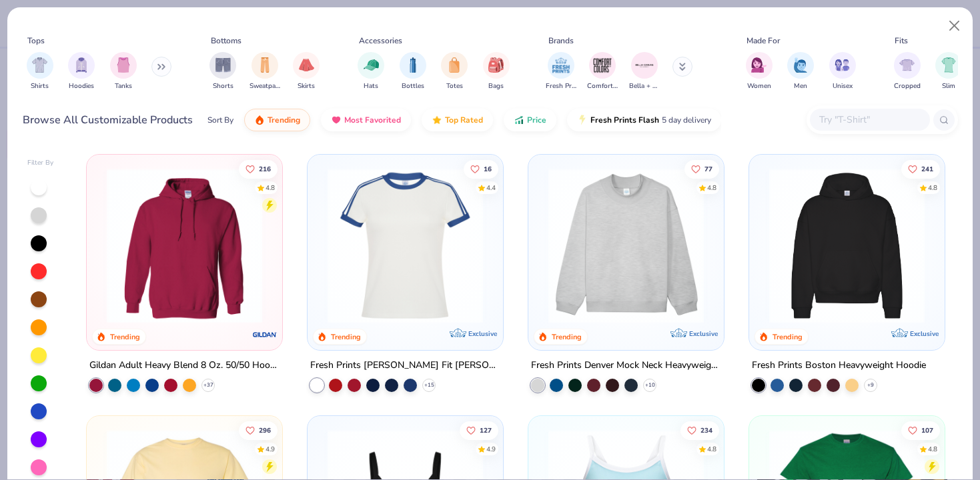
click at [614, 280] on img at bounding box center [626, 245] width 169 height 155
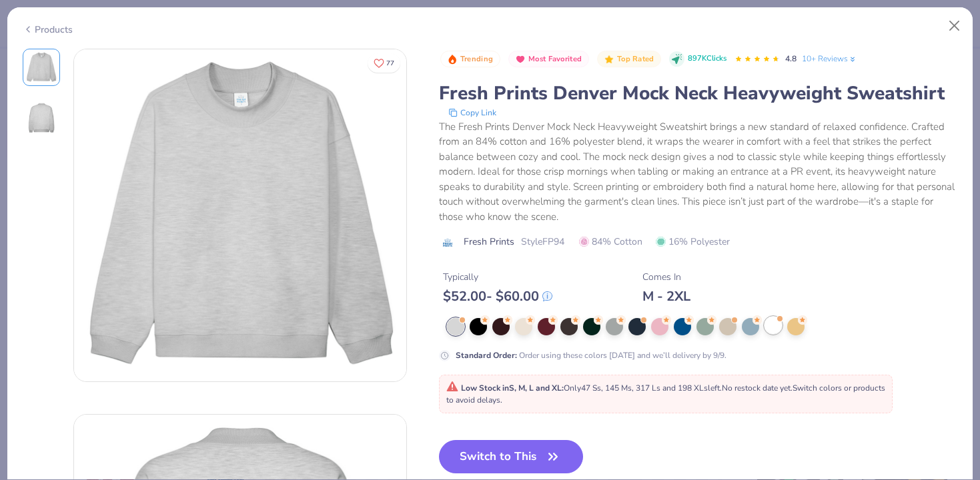
click at [771, 329] on div at bounding box center [773, 325] width 17 height 17
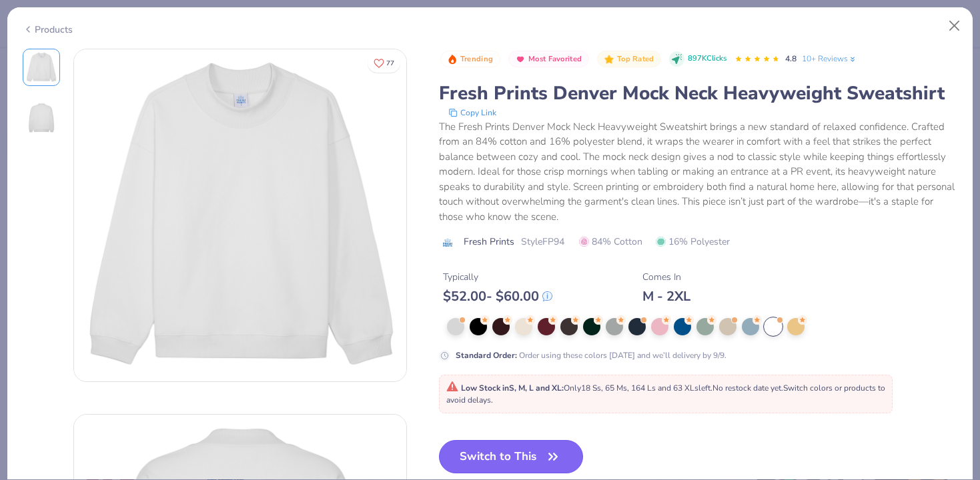
click at [564, 452] on button "Switch to This" at bounding box center [511, 456] width 145 height 33
type input "50"
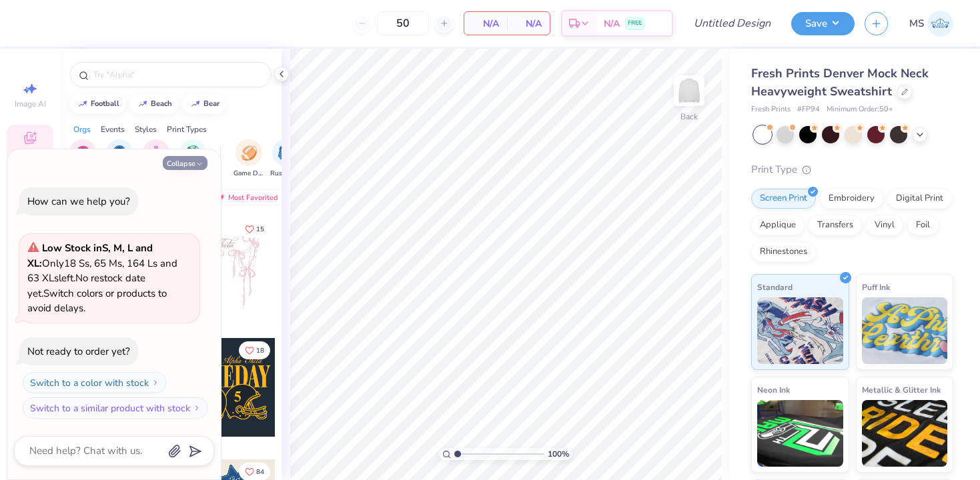
click at [175, 165] on button "Collapse" at bounding box center [185, 163] width 45 height 14
type textarea "x"
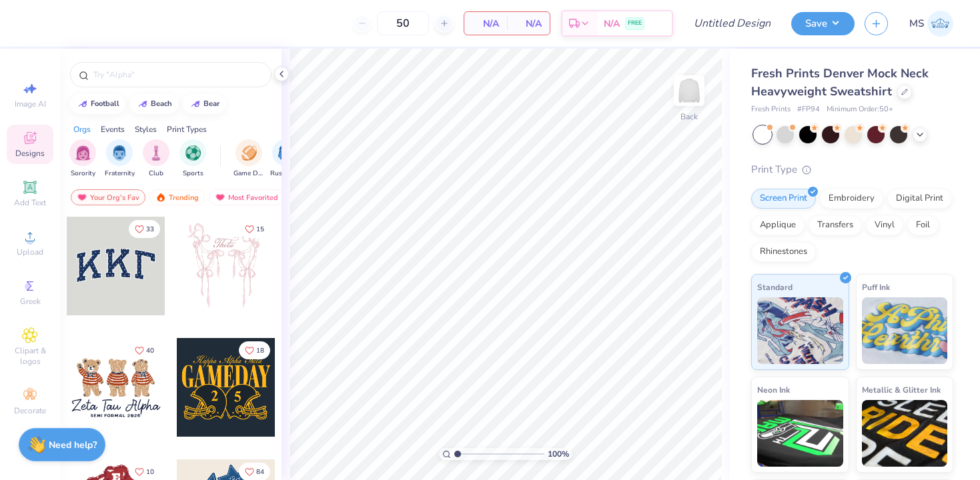
click at [99, 277] on div at bounding box center [116, 266] width 99 height 99
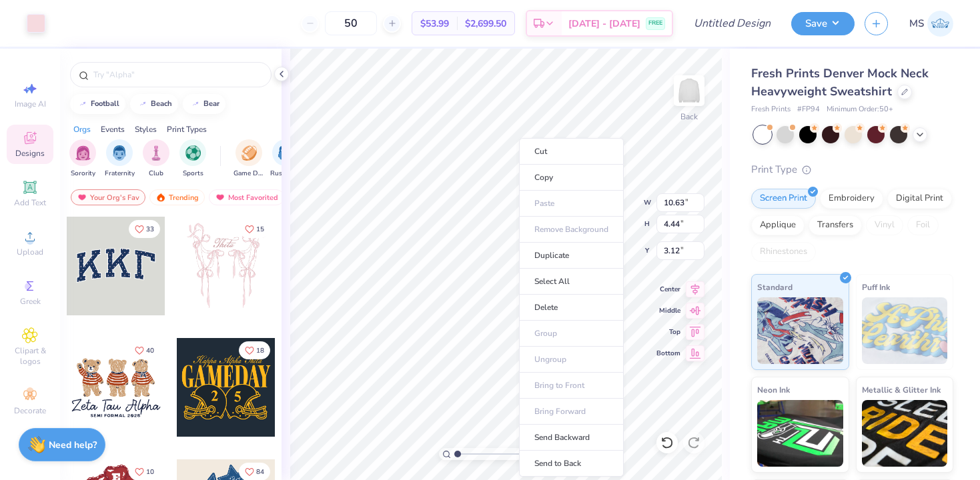
type input "10.72"
type input "4.57"
type input "3.09"
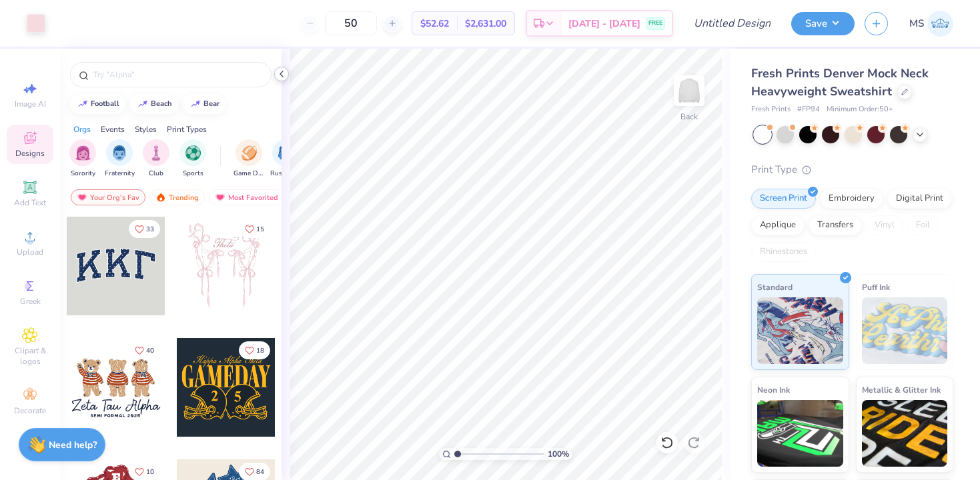
click at [281, 78] on icon at bounding box center [281, 74] width 11 height 11
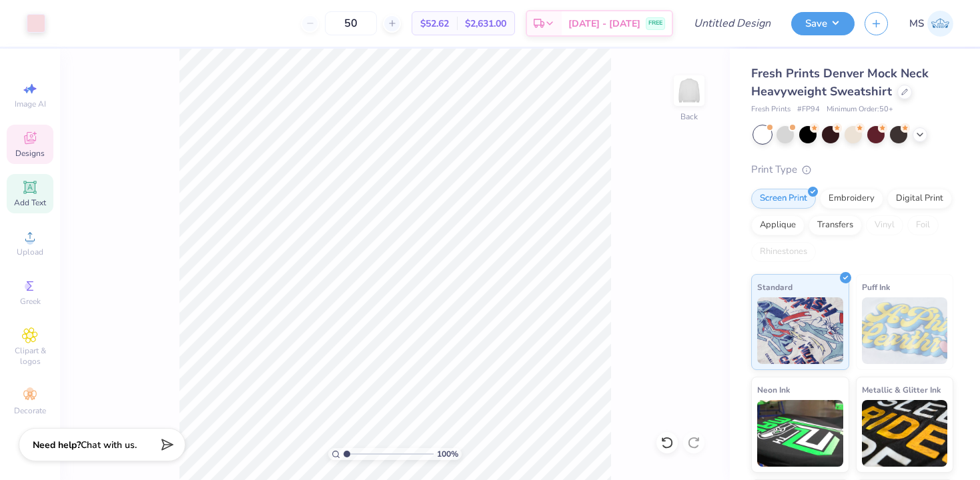
click at [33, 195] on icon at bounding box center [30, 187] width 16 height 16
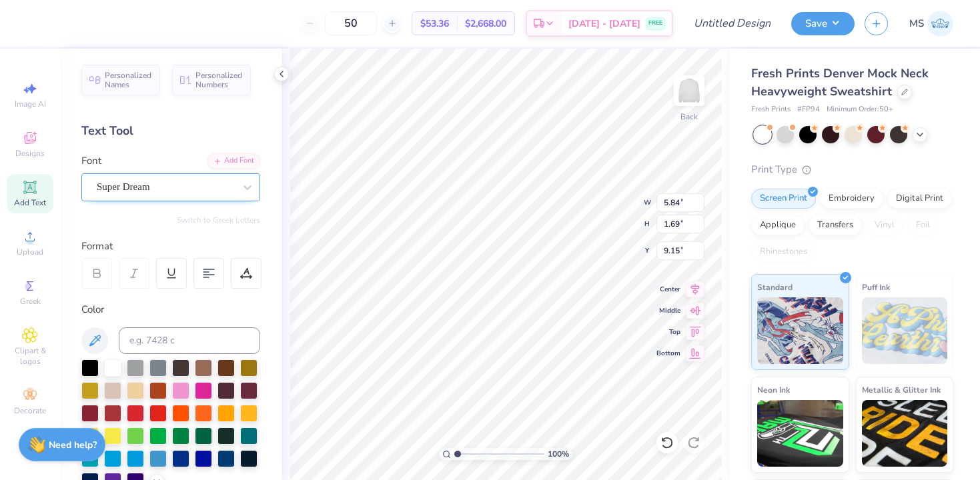
click at [201, 191] on div "Super Dream" at bounding box center [165, 187] width 140 height 21
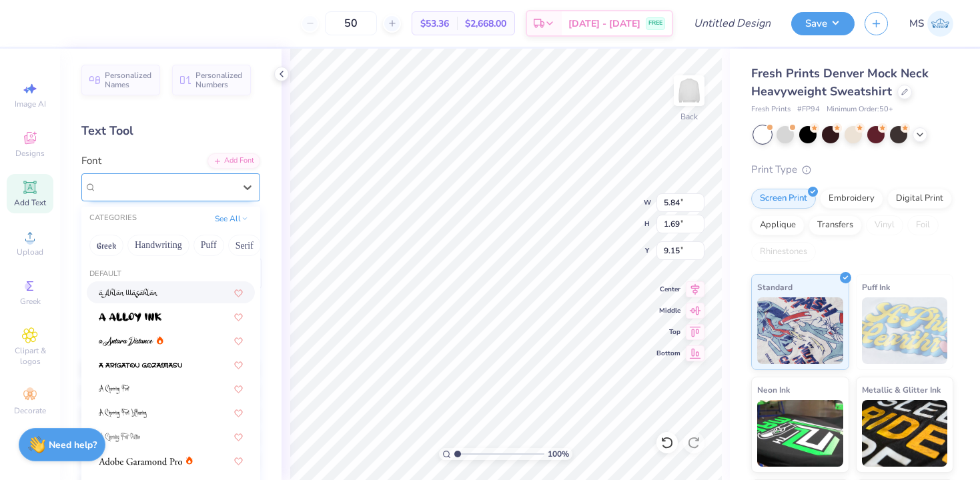
click at [146, 180] on span "Super Dream" at bounding box center [123, 186] width 53 height 15
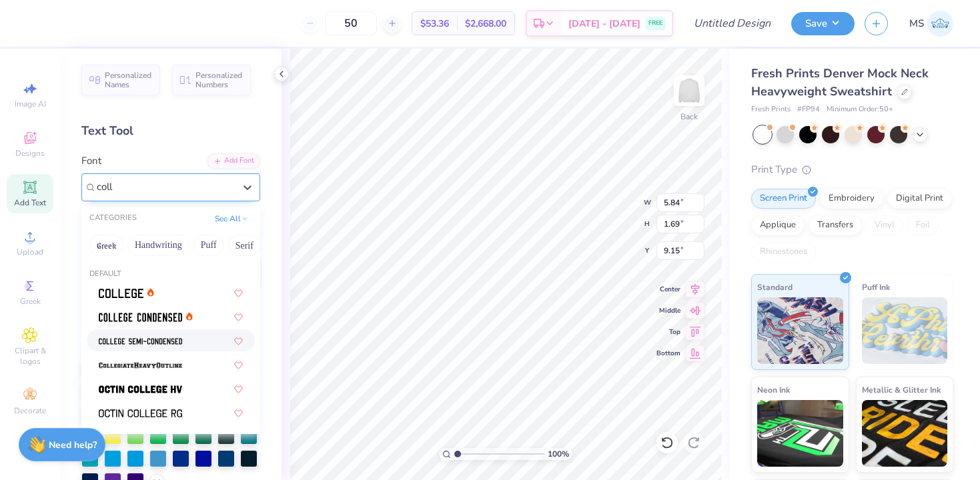
click at [139, 346] on img at bounding box center [140, 341] width 83 height 9
type input "coll"
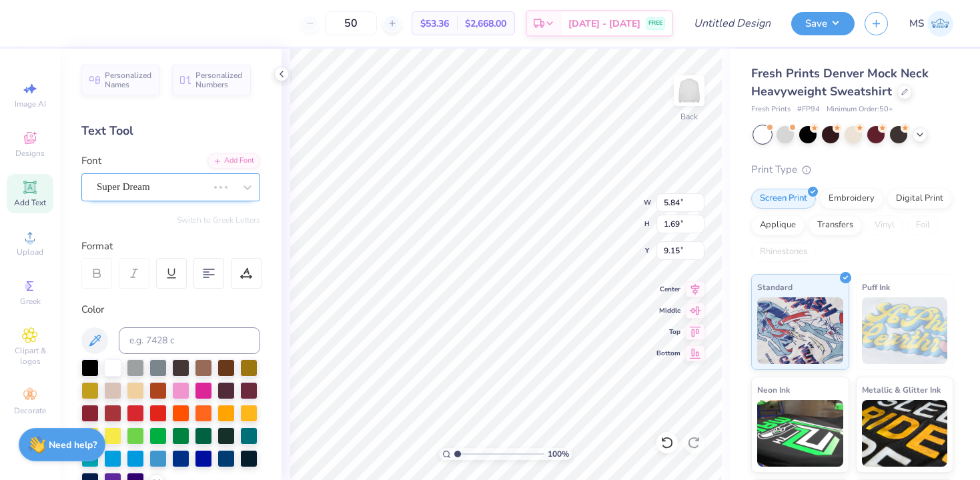
type input "4.83"
type input "1.65"
type input "9.17"
type textarea "Darlings"
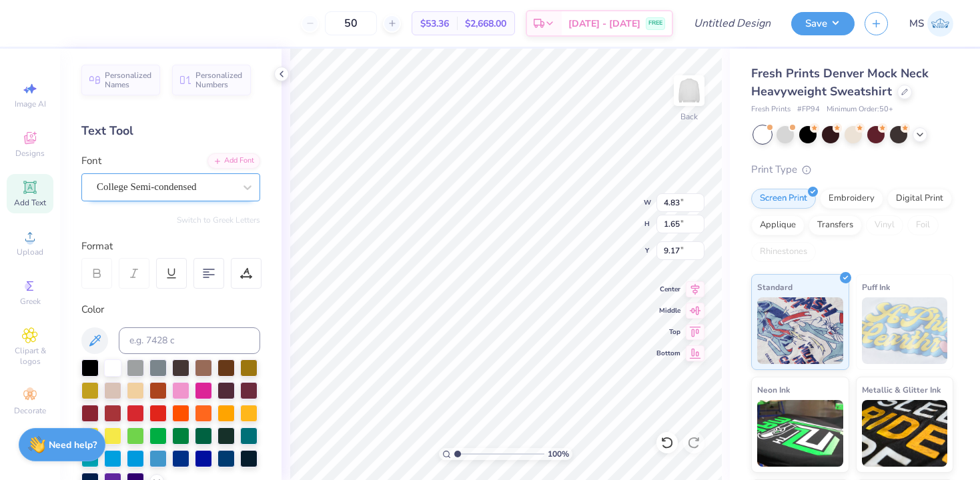
click at [203, 183] on div "College Semi-condensed" at bounding box center [165, 187] width 140 height 21
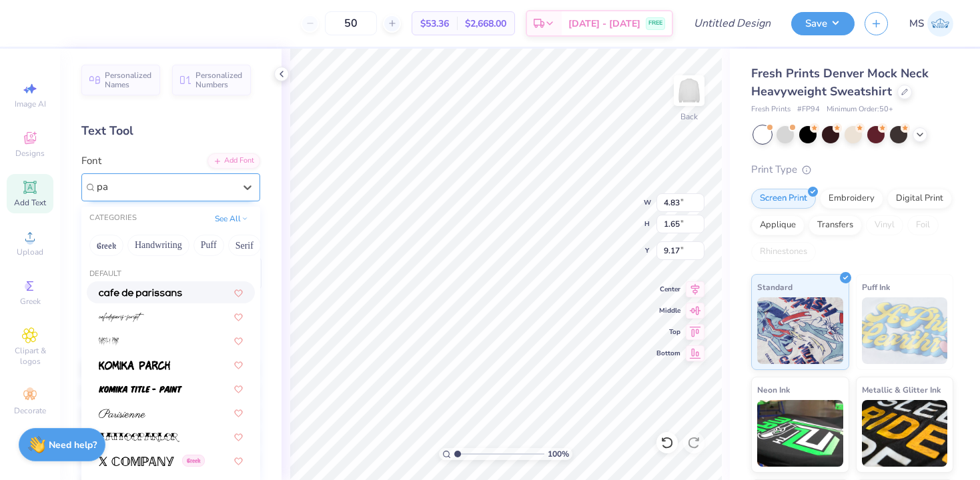
type input "p"
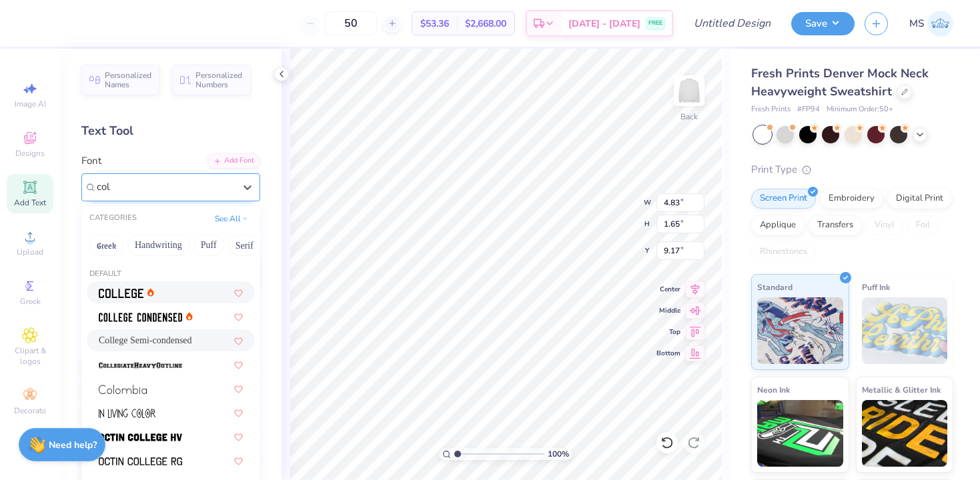
click at [137, 294] on img at bounding box center [121, 293] width 45 height 9
type input "col"
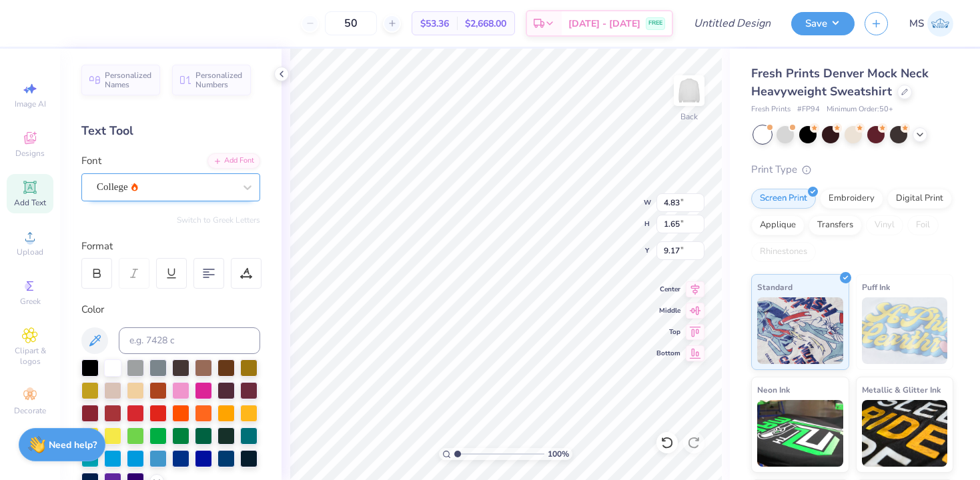
click at [163, 187] on div "College" at bounding box center [165, 187] width 140 height 21
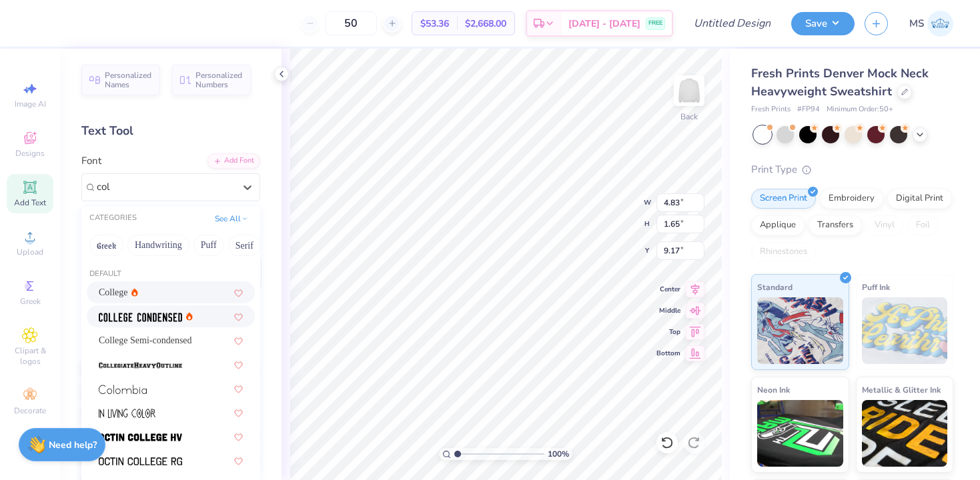
click at [133, 321] on img at bounding box center [140, 317] width 83 height 9
type input "col"
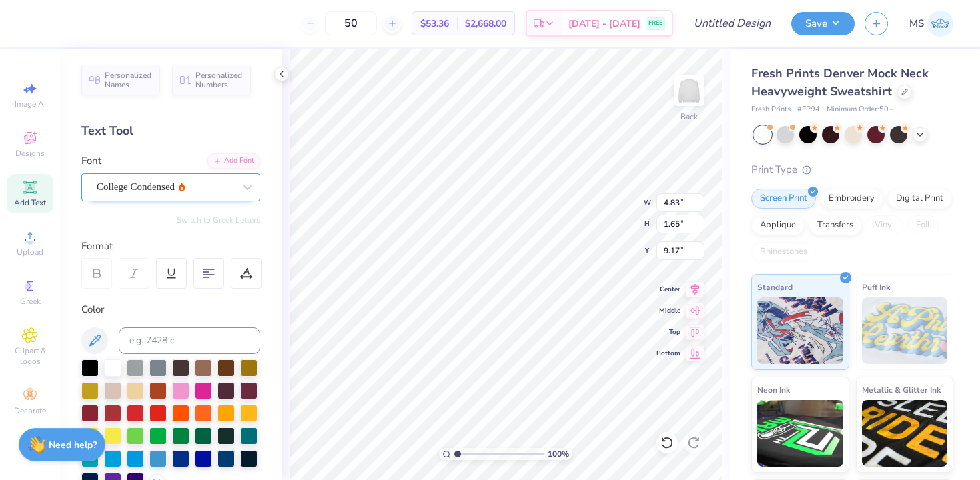
click at [206, 191] on div "College Condensed" at bounding box center [165, 187] width 140 height 21
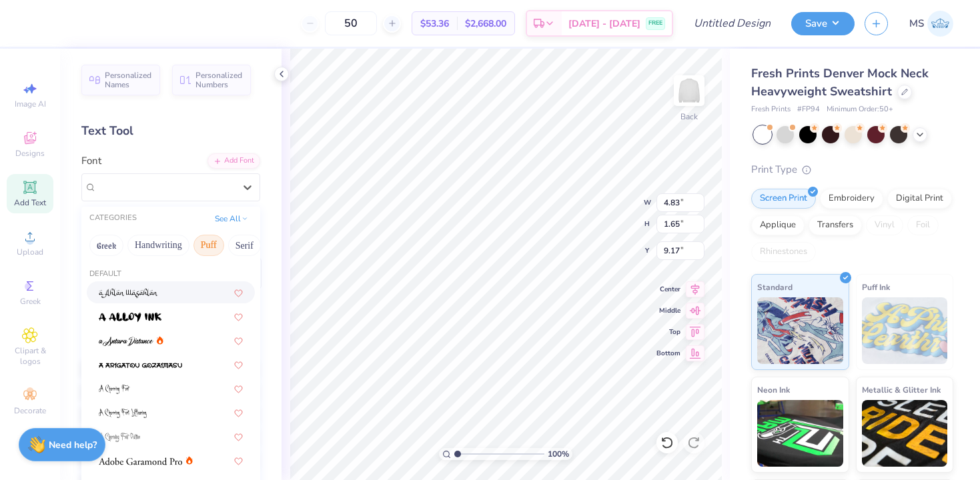
click at [212, 248] on button "Puff" at bounding box center [208, 245] width 31 height 21
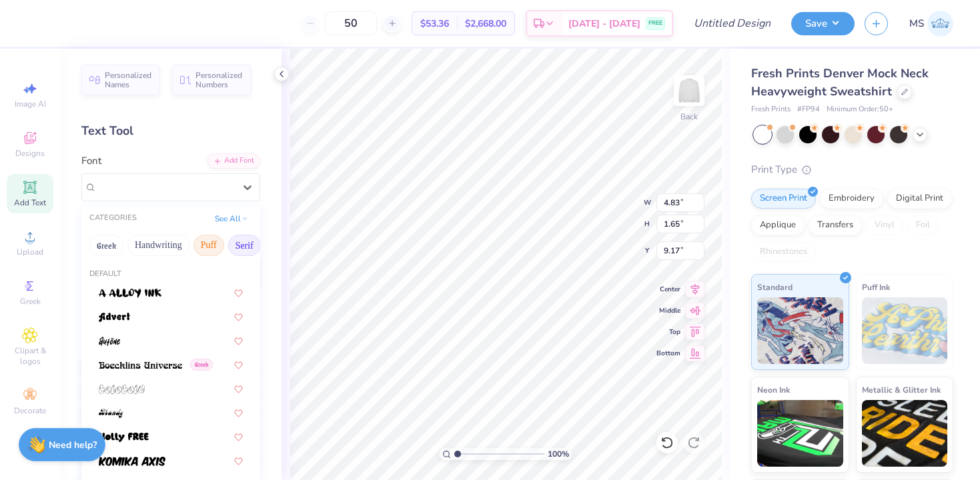
click at [248, 245] on button "Serif" at bounding box center [244, 245] width 33 height 21
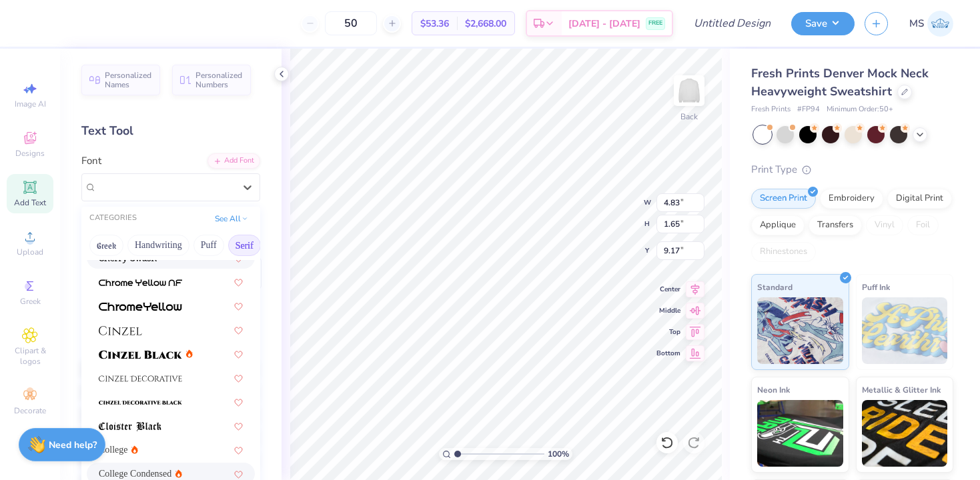
scroll to position [207, 0]
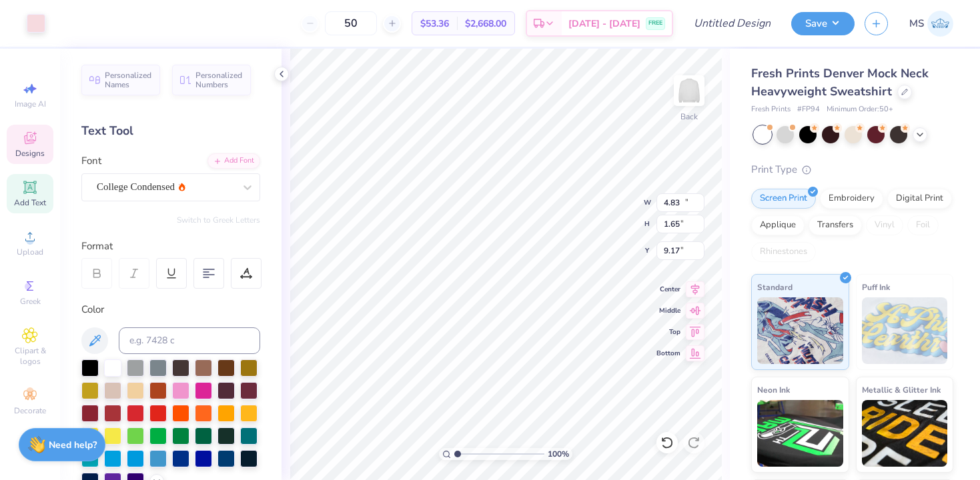
type input "10.63"
type input "4.44"
type input "3.12"
type input "1.35"
type input "10.03"
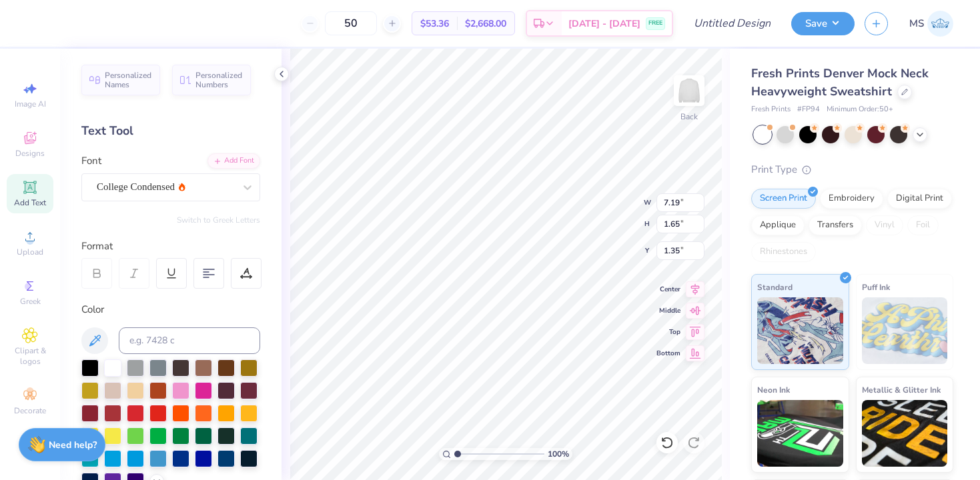
type input "2.30"
type input "1.32"
click at [236, 278] on div at bounding box center [246, 273] width 31 height 31
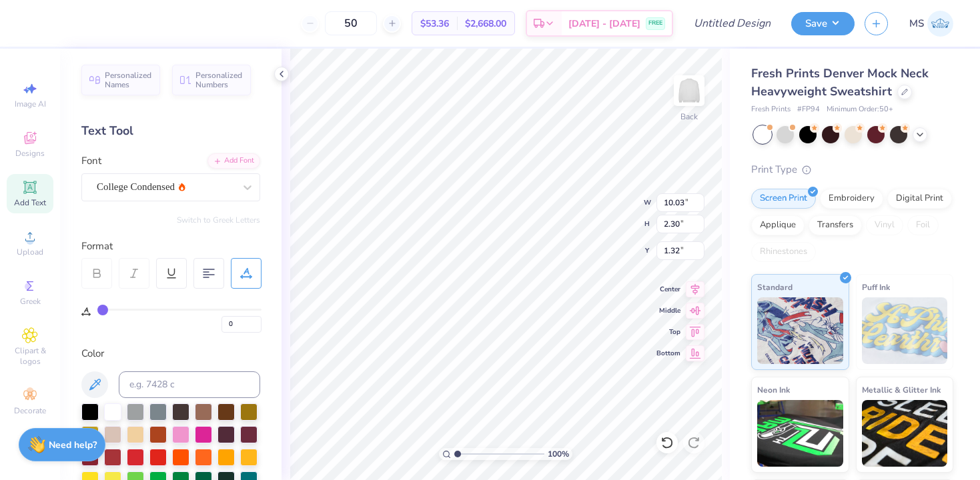
type input "1"
type input "2"
type input "3"
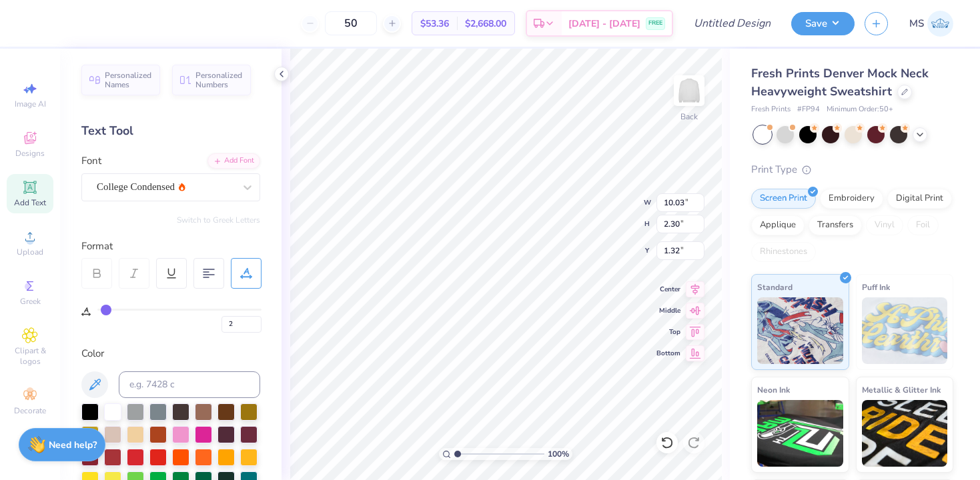
type input "3"
type input "4"
type input "5"
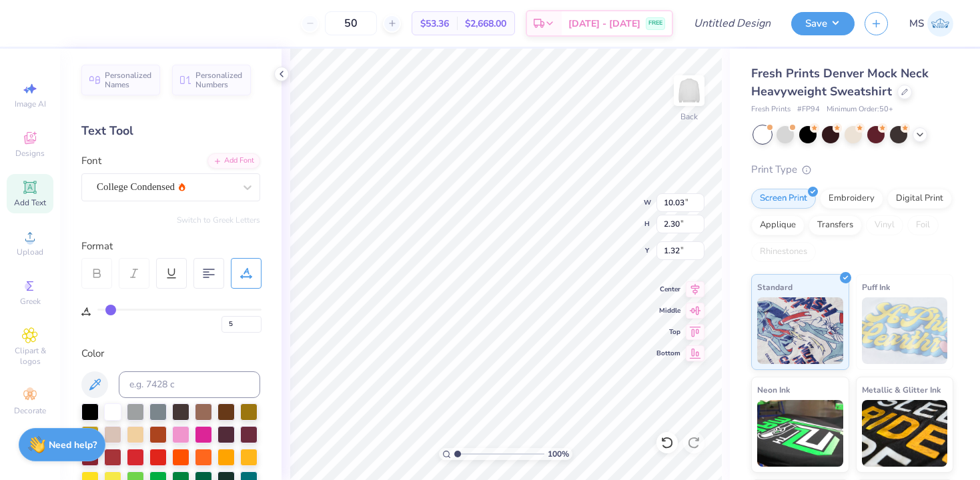
type input "6"
type input "7"
type input "8"
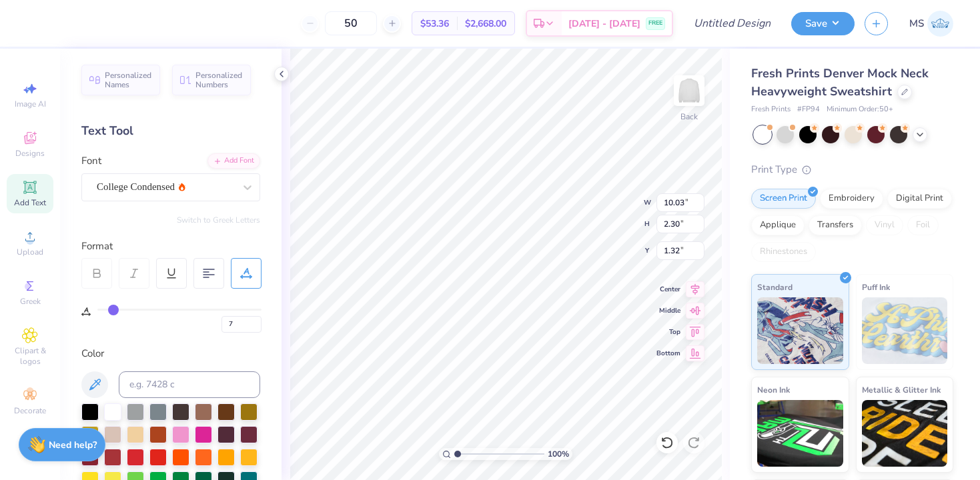
type input "8"
type input "9"
type input "10"
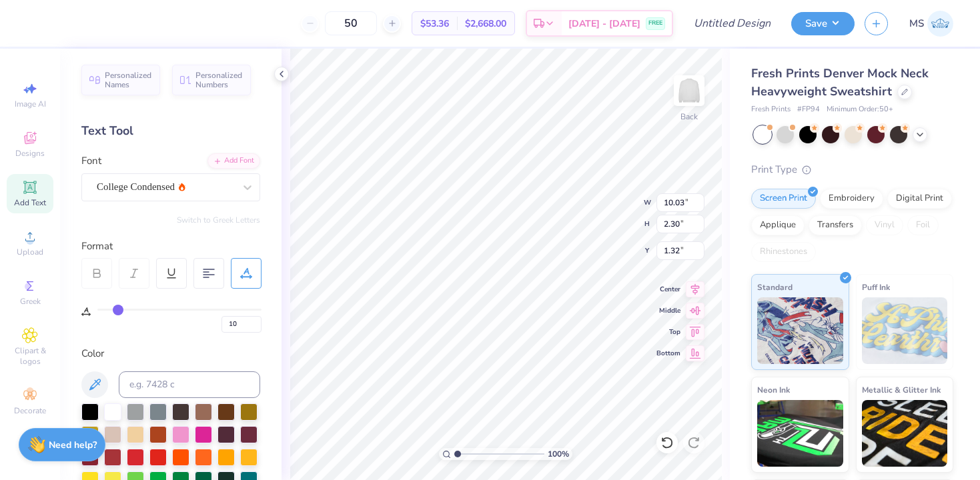
type input "11"
drag, startPoint x: 104, startPoint y: 308, endPoint x: 119, endPoint y: 310, distance: 14.8
type input "11"
click at [119, 310] on input "range" at bounding box center [179, 310] width 164 height 2
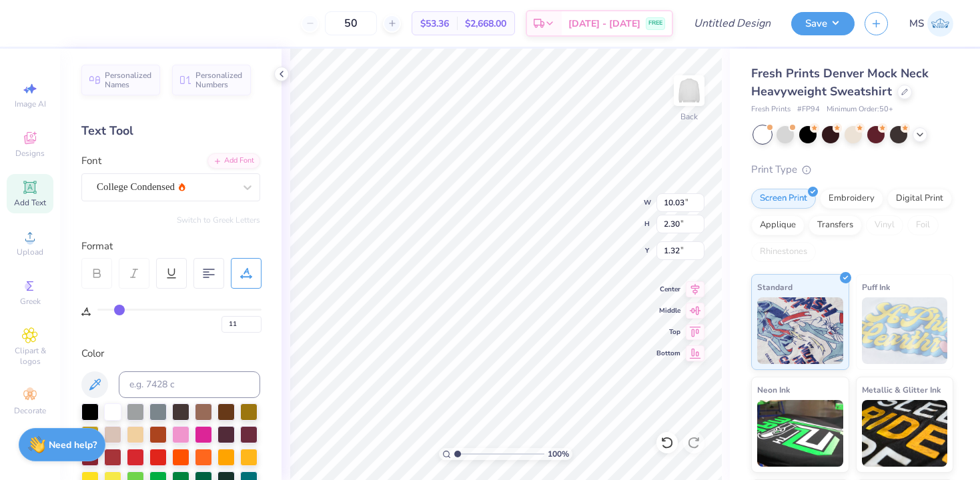
type input "12.62"
type input "10"
type input "9"
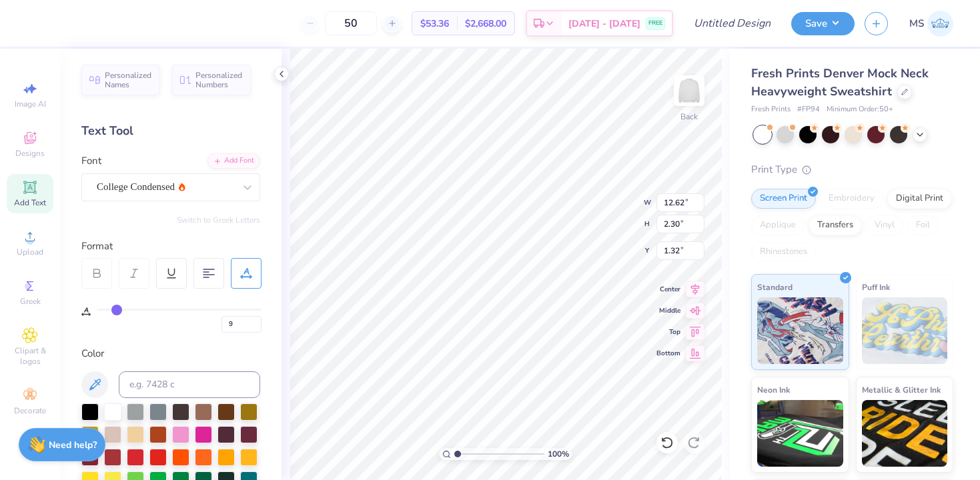
type input "8"
type input "7"
type input "6"
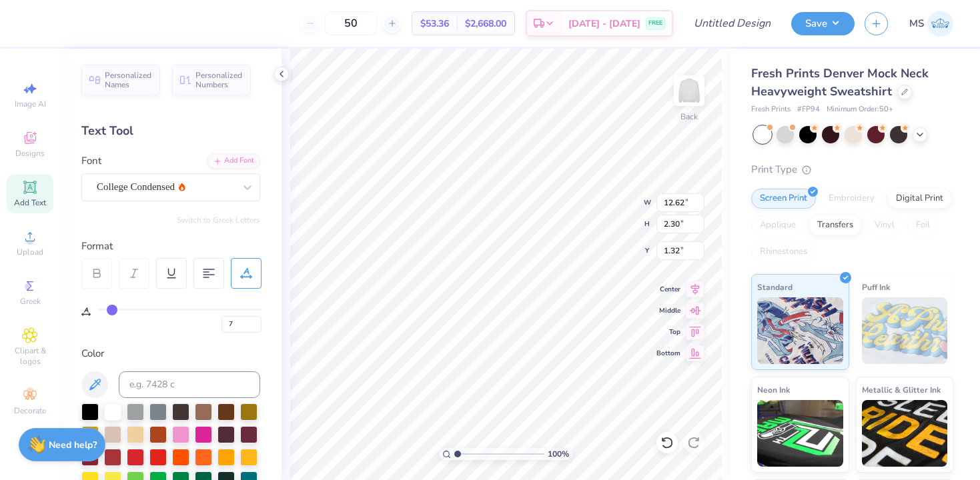
type input "6"
click at [112, 310] on input "range" at bounding box center [179, 310] width 164 height 2
type input "11.44"
type input "5"
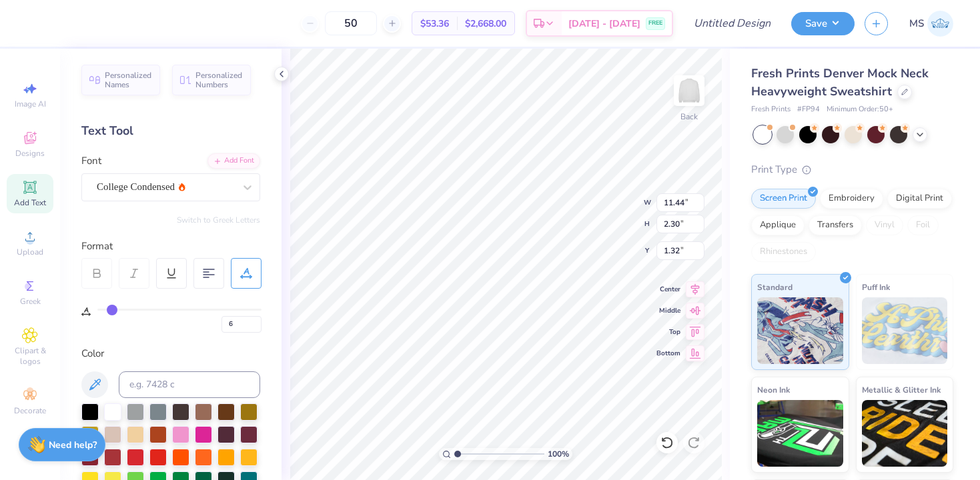
type input "5"
type input "4"
click at [109, 310] on input "range" at bounding box center [179, 310] width 164 height 2
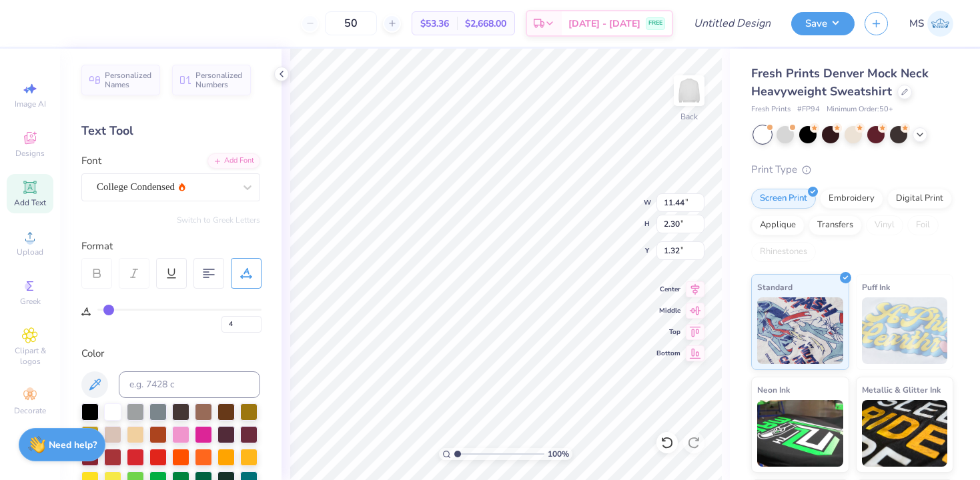
type input "10.97"
type input "3"
type input "2"
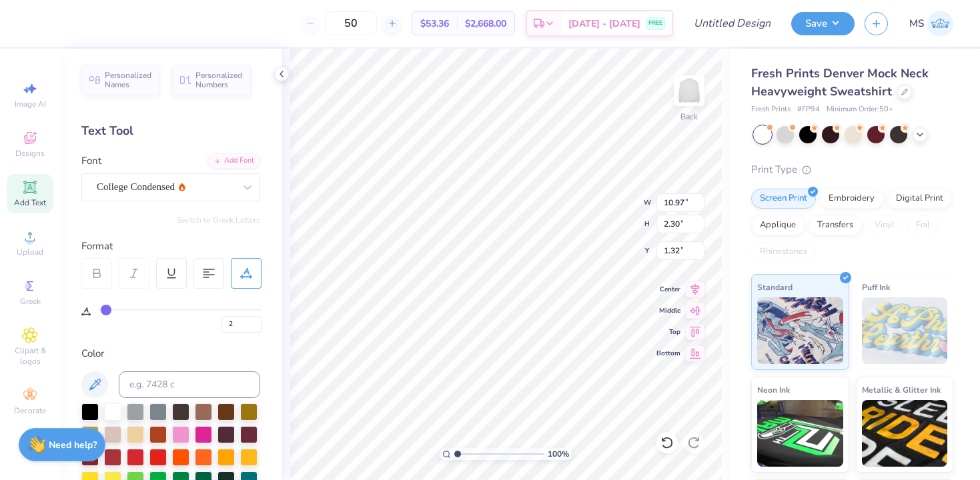
type input "1"
type input "0"
drag, startPoint x: 109, startPoint y: 310, endPoint x: 99, endPoint y: 308, distance: 9.4
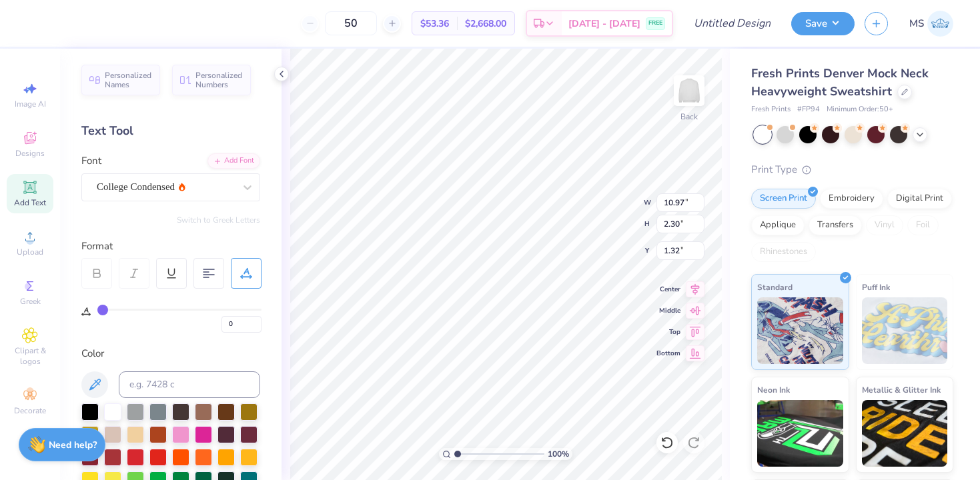
type input "0"
click at [99, 309] on input "range" at bounding box center [179, 310] width 164 height 2
type input "10.03"
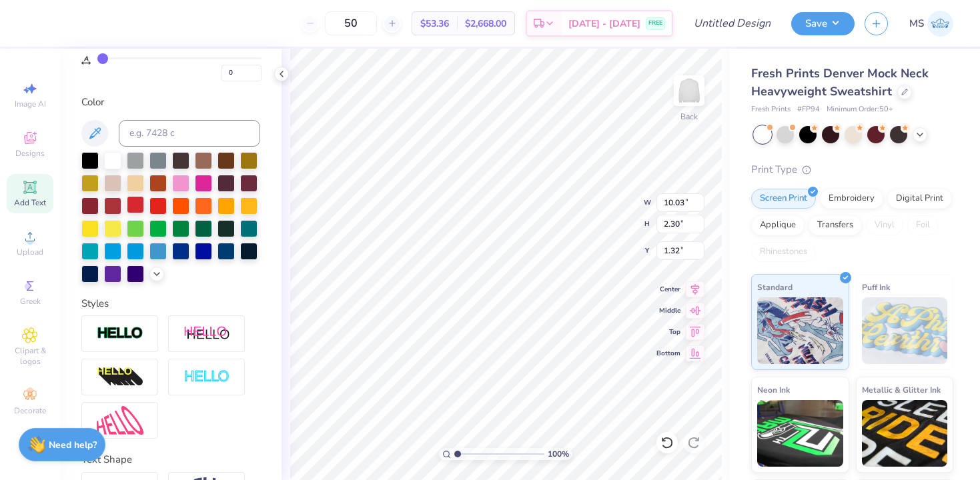
scroll to position [339, 0]
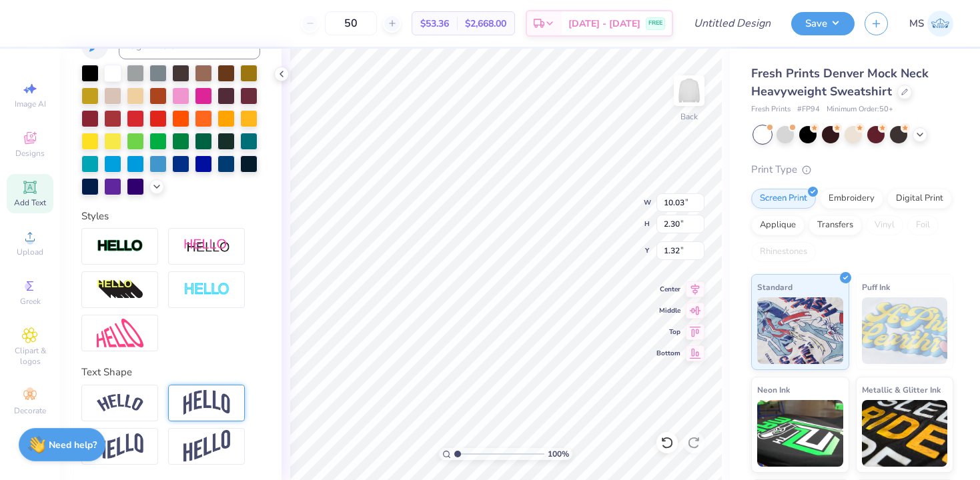
click at [215, 398] on img at bounding box center [206, 402] width 47 height 25
type input "4.37"
type input "0.53"
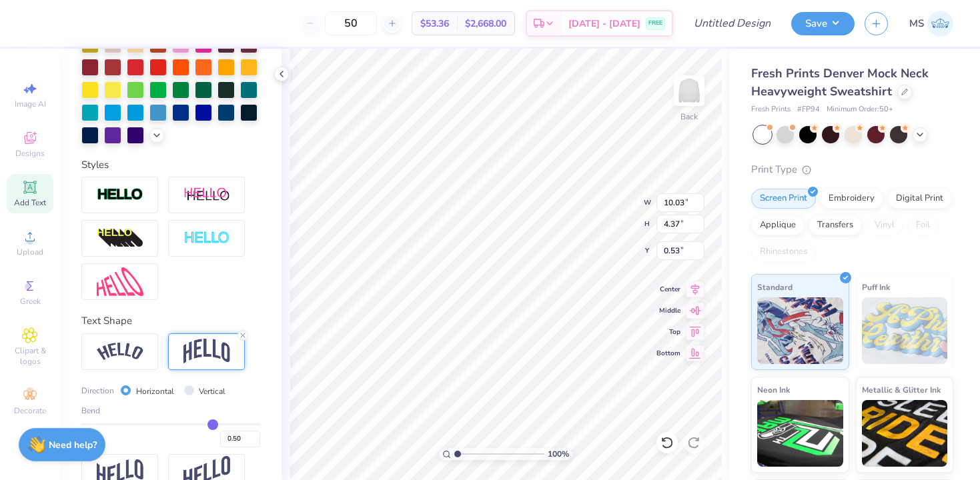
scroll to position [417, 0]
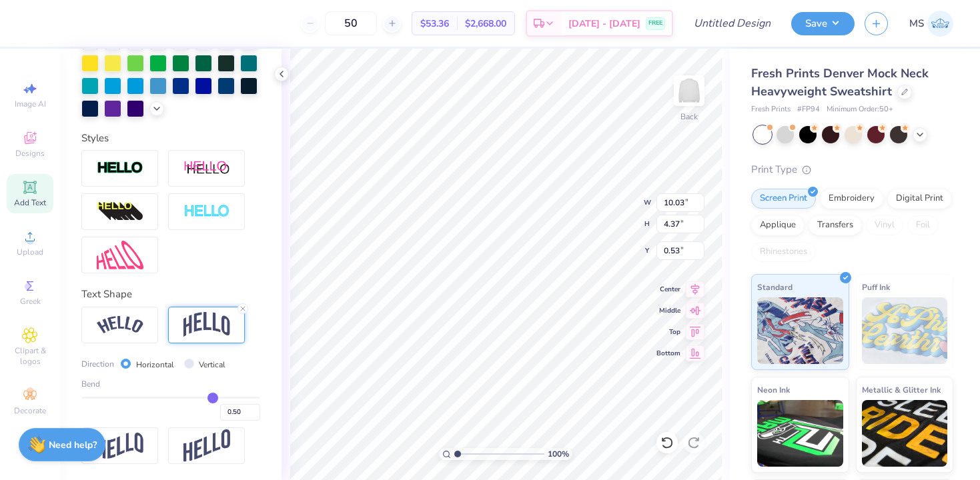
type input "0.49"
type input "0.48"
type input "0.47"
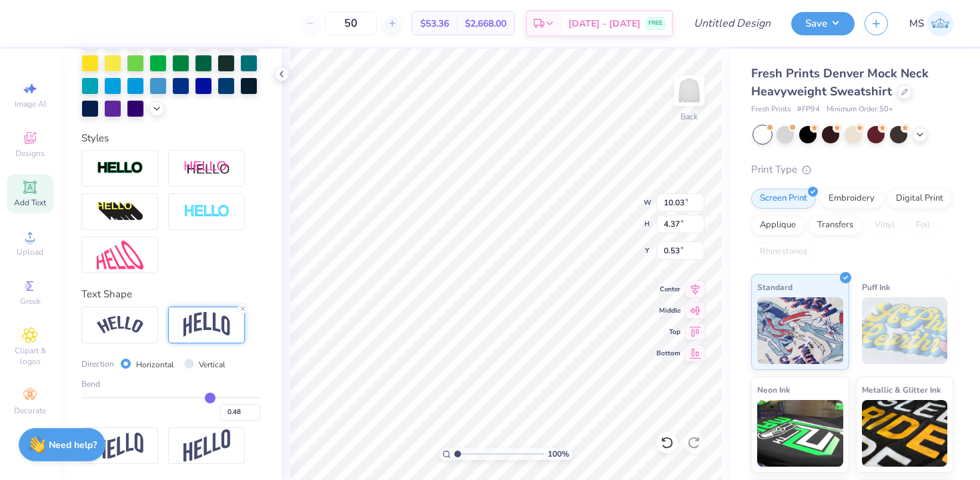
type input "0.47"
type input "0.45"
type input "0.44"
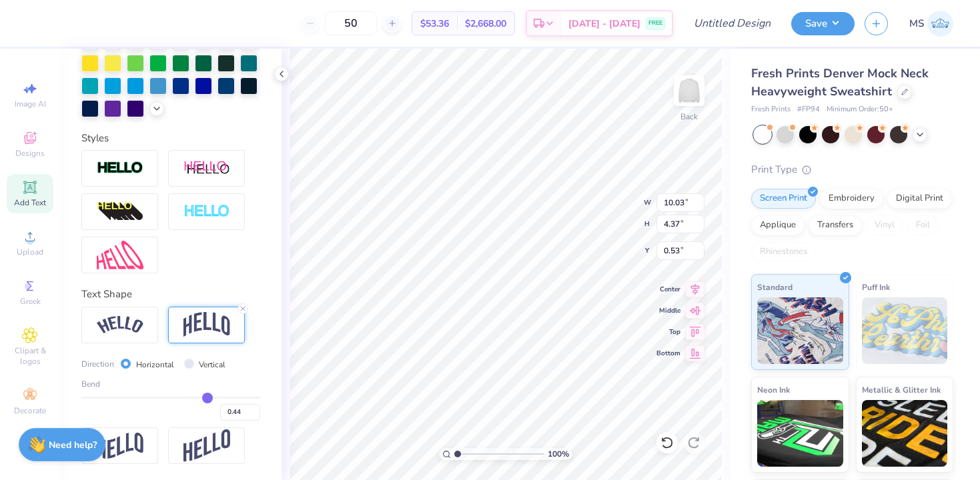
type input "0.43"
type input "0.42"
type input "0.39"
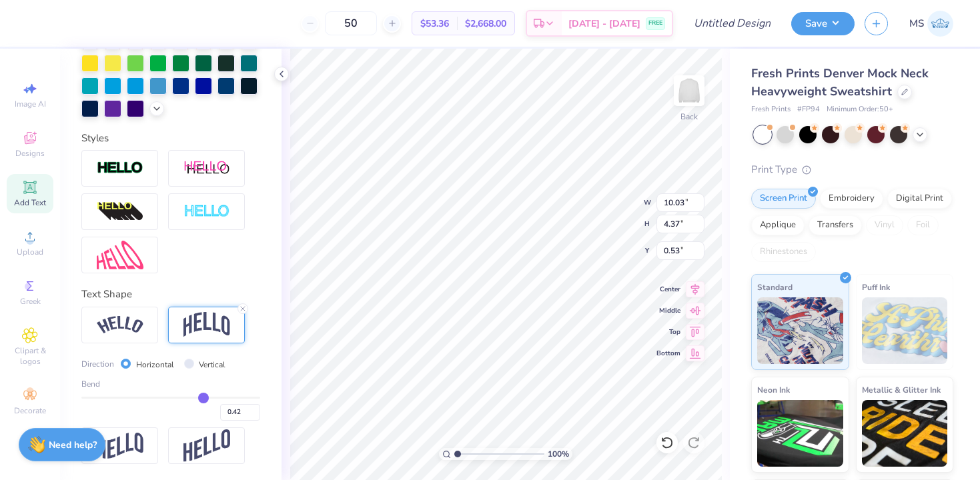
type input "0.39"
type input "0.37"
type input "0.35"
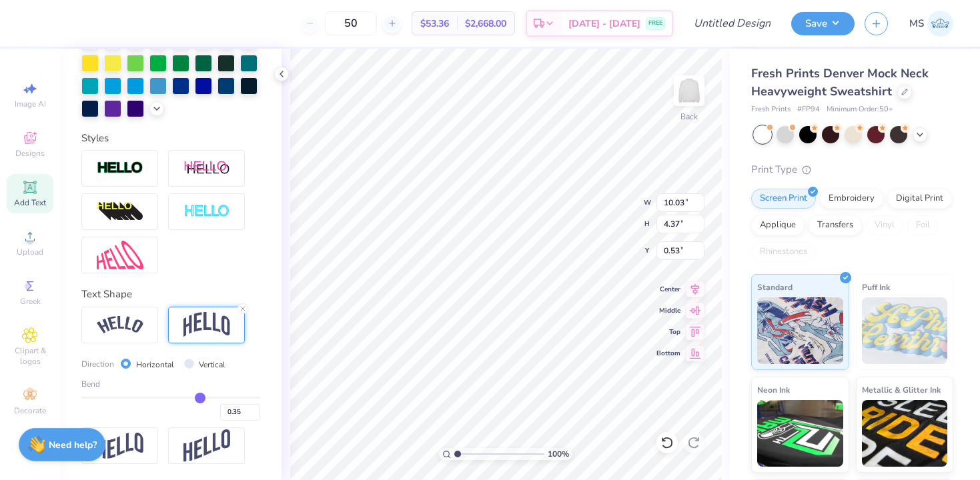
type input "0.34"
type input "0.33"
type input "0.31"
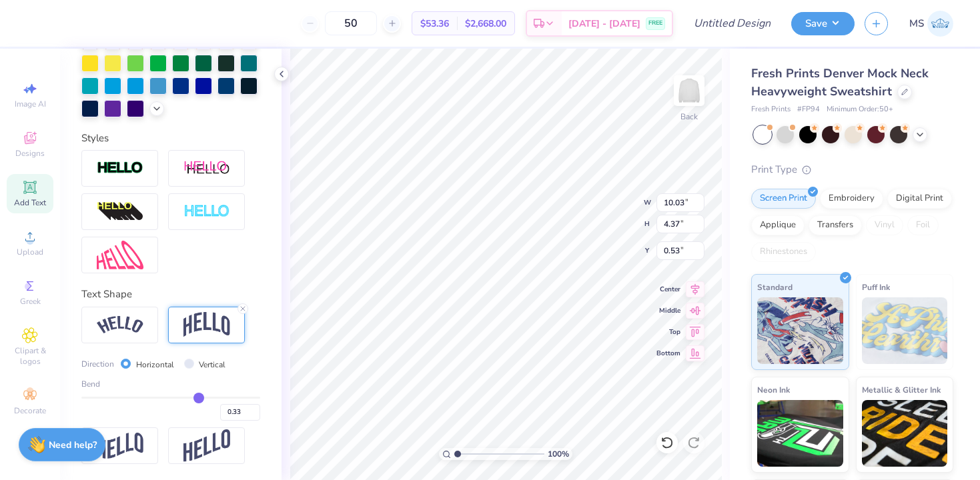
type input "0.31"
type input "0.27"
type input "0.24"
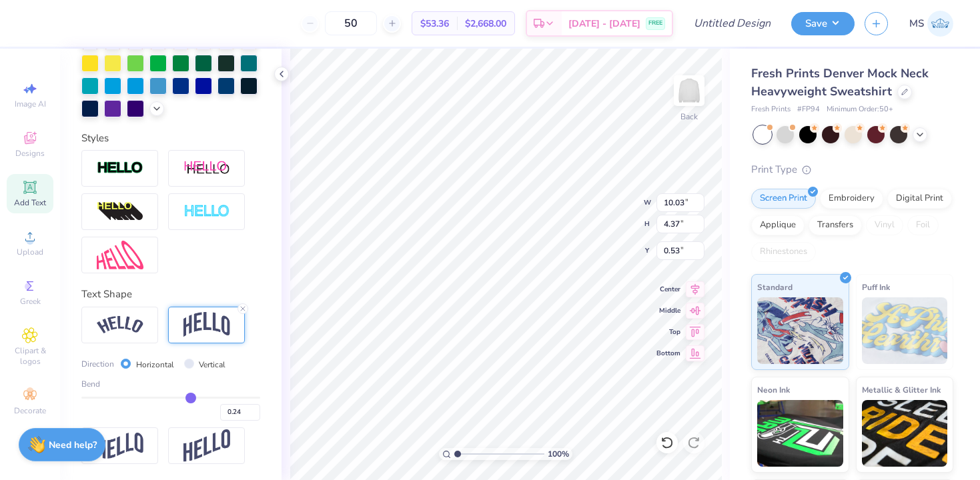
type input "0.22"
type input "0.21"
type input "0.2"
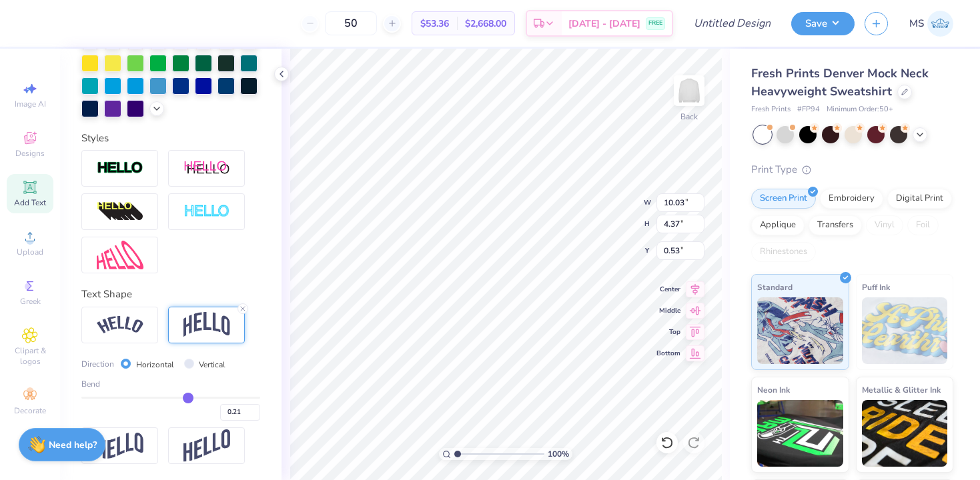
type input "0.20"
type input "0.19"
type input "0.18"
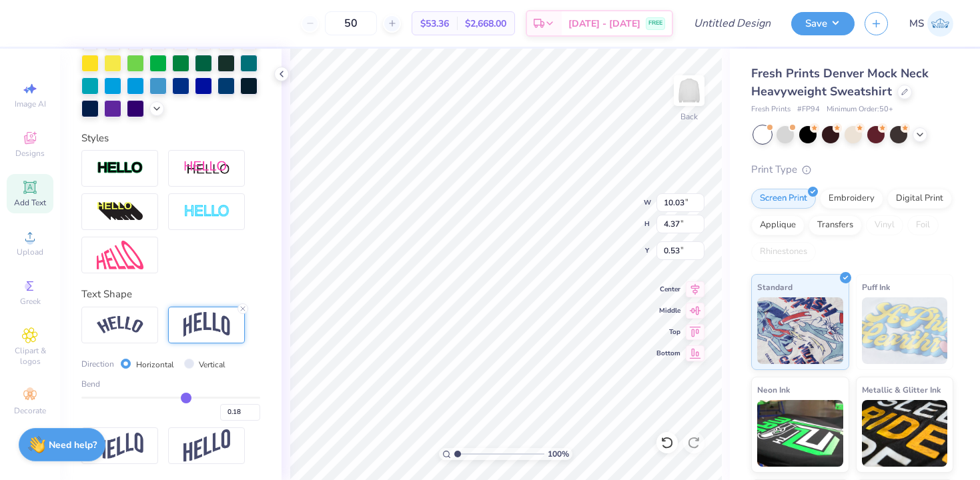
type input "0.16"
type input "0.15"
type input "0.14"
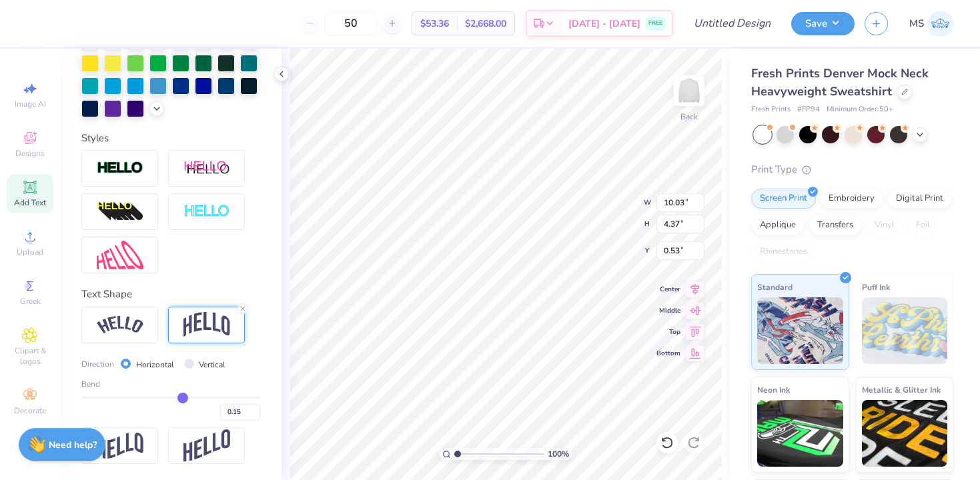
type input "0.14"
type input "0.13"
type input "0.12"
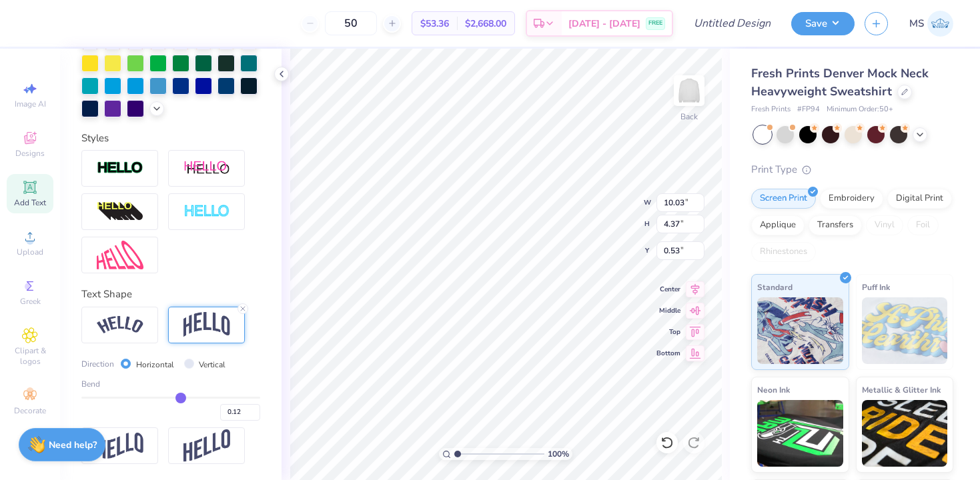
type input "0.11"
type input "0.1"
type input "0.10"
drag, startPoint x: 211, startPoint y: 394, endPoint x: 179, endPoint y: 394, distance: 32.7
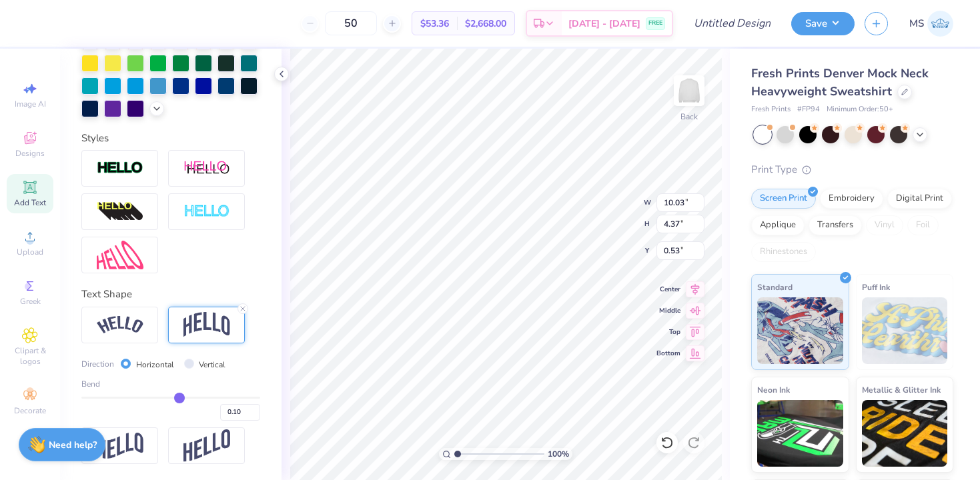
type input "0.1"
click at [179, 397] on input "range" at bounding box center [170, 398] width 179 height 2
type input "2.69"
type input "1.37"
type input "0.14"
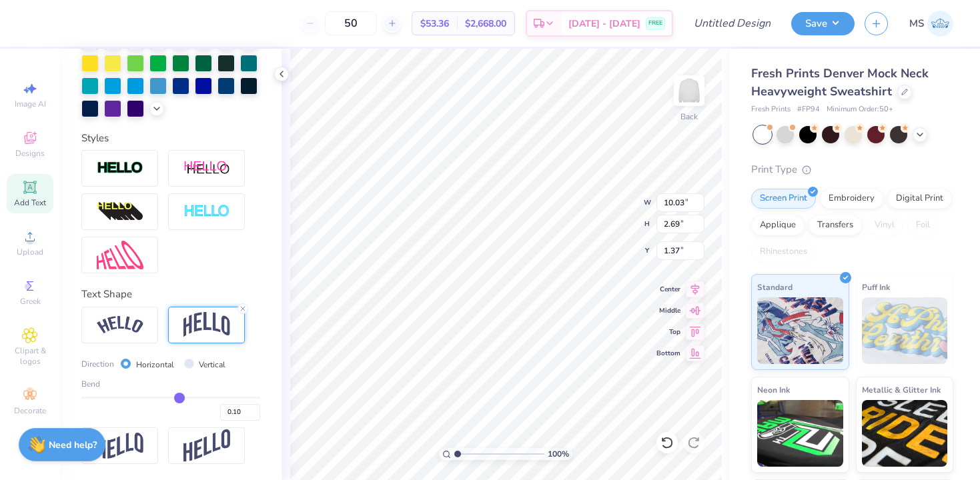
type input "0.14"
type input "0.16"
type input "0.19"
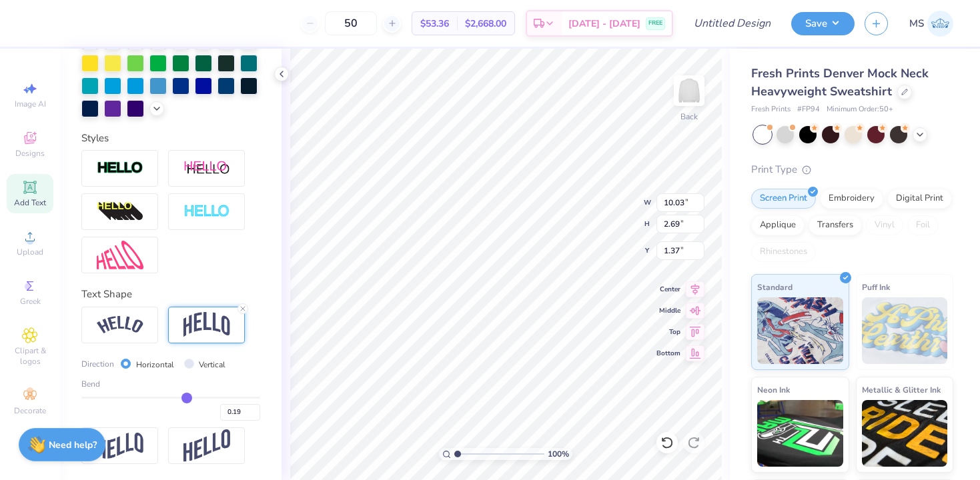
type input "0.2"
type input "0.20"
type input "0.21"
drag, startPoint x: 179, startPoint y: 394, endPoint x: 188, endPoint y: 394, distance: 9.3
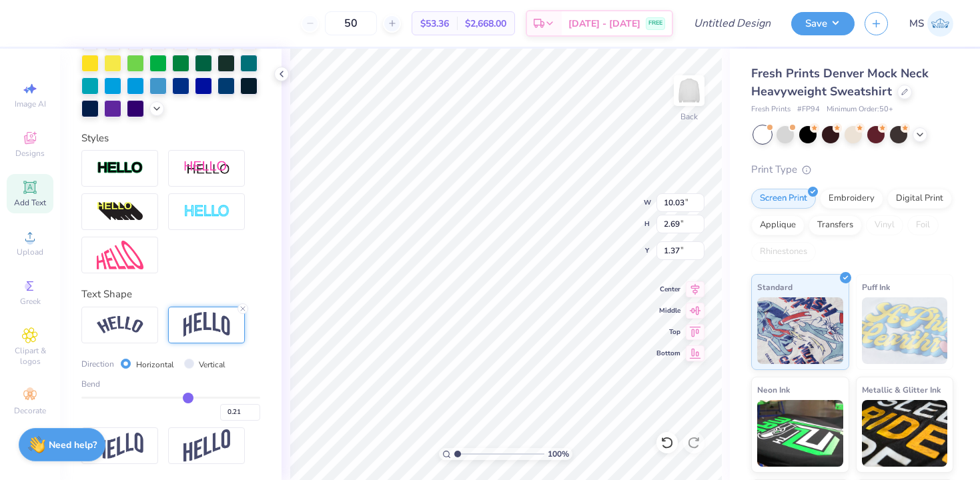
type input "0.21"
click at [188, 397] on input "range" at bounding box center [170, 398] width 179 height 2
type input "3.13"
type input "1.15"
type input "13.01"
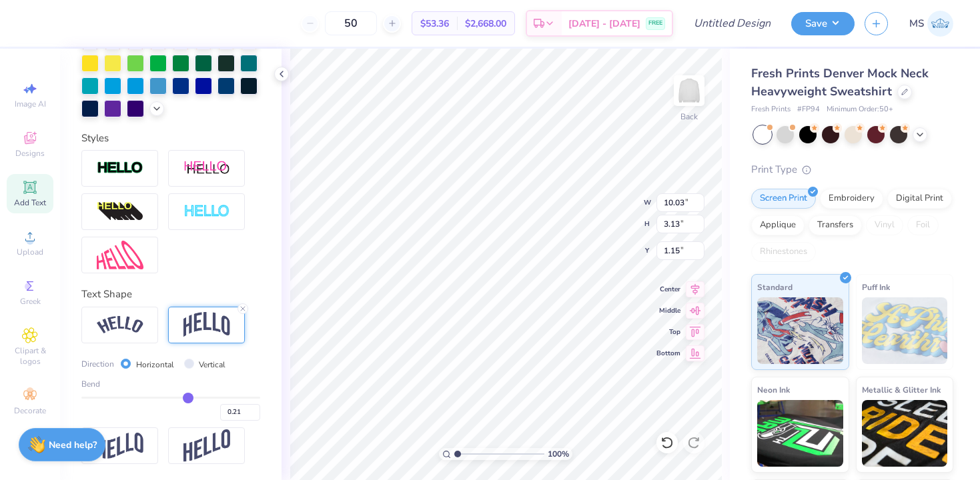
type input "4.06"
type input "0.50"
type input "10.87"
type input "3.39"
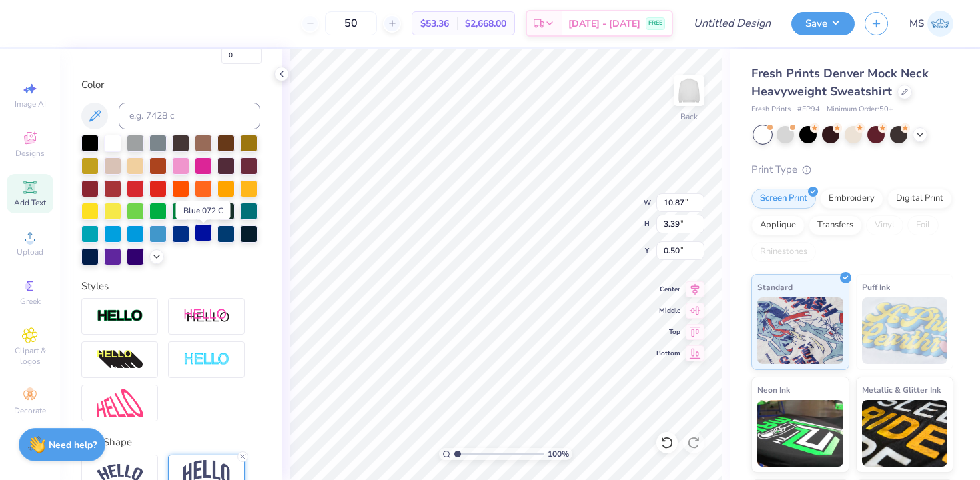
scroll to position [265, 0]
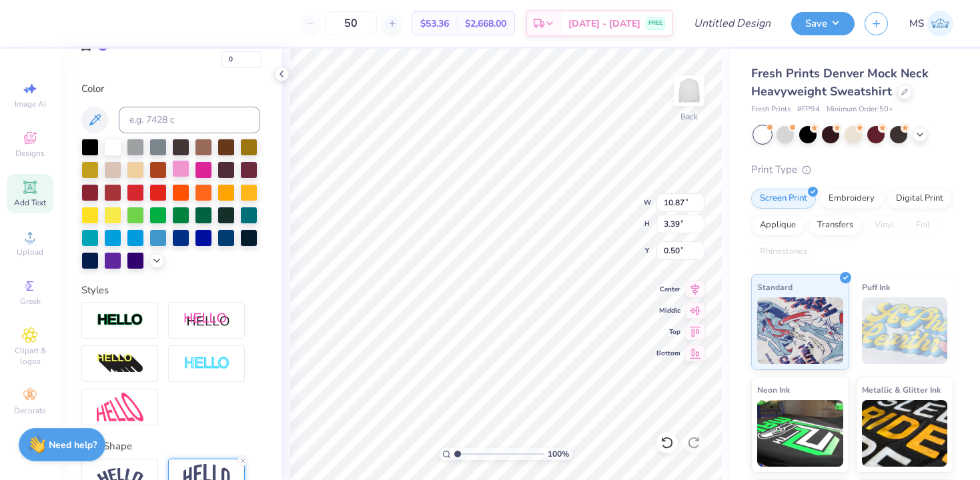
click at [185, 171] on div at bounding box center [180, 168] width 17 height 17
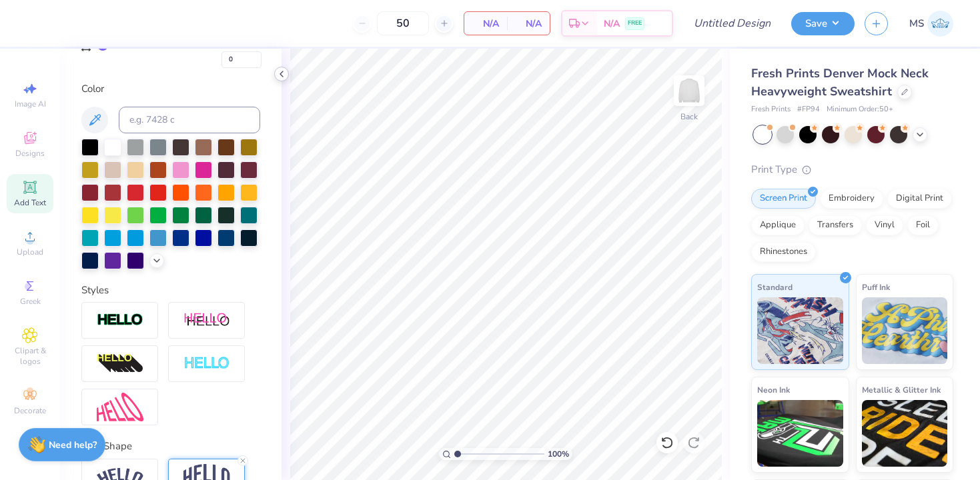
click at [282, 72] on icon at bounding box center [281, 74] width 11 height 11
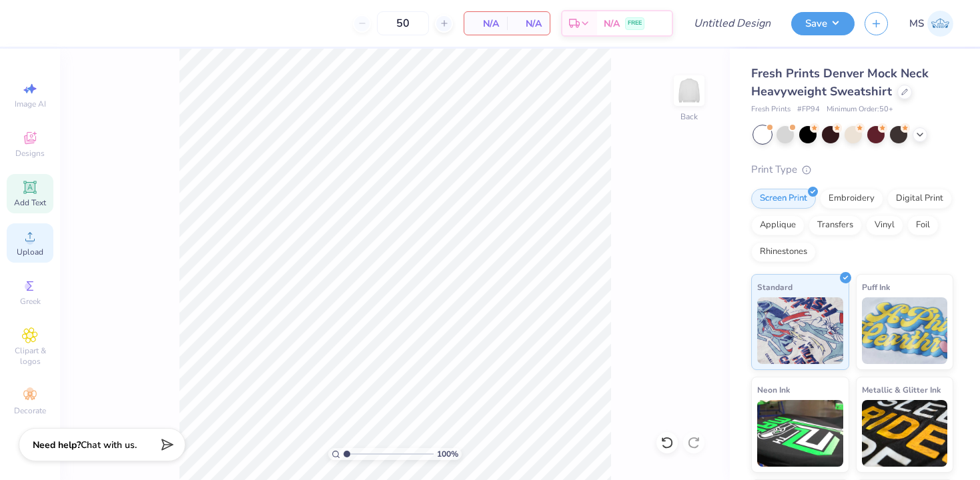
click at [27, 239] on circle at bounding box center [29, 241] width 7 height 7
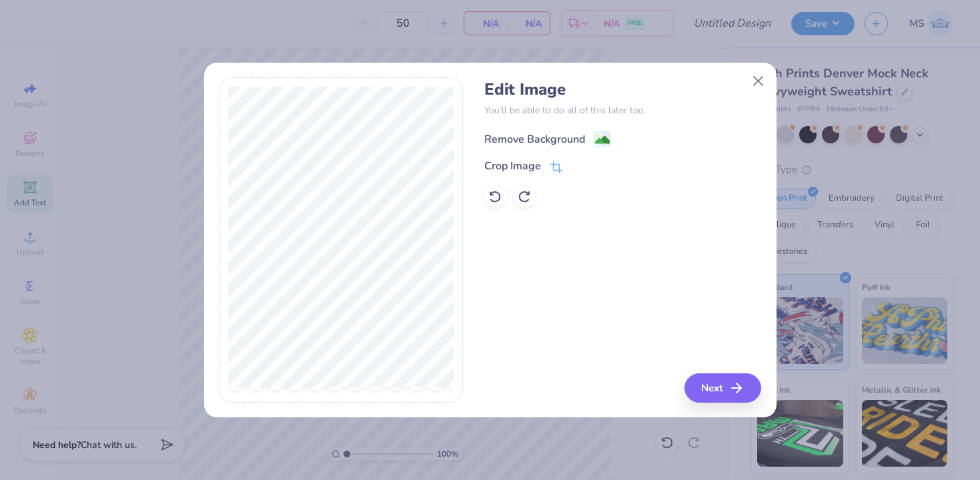
click at [604, 135] on image at bounding box center [602, 140] width 15 height 15
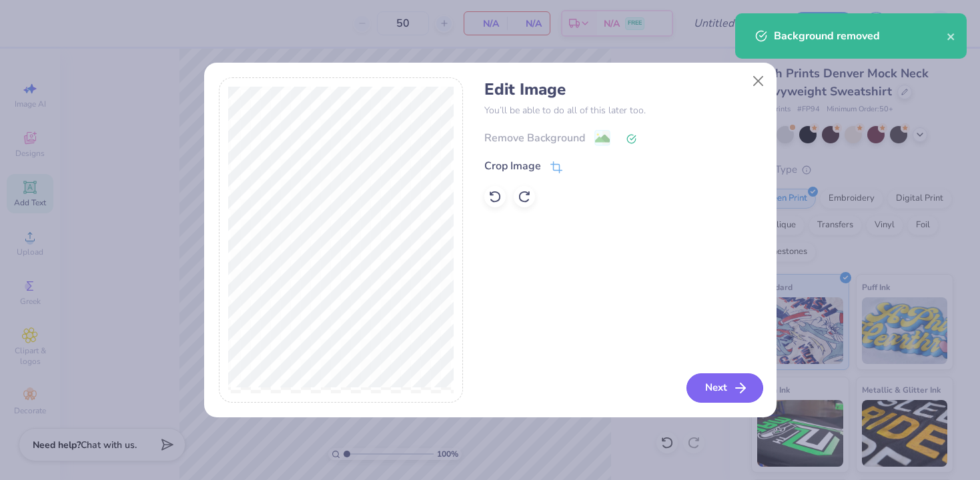
click at [712, 387] on button "Next" at bounding box center [725, 388] width 77 height 29
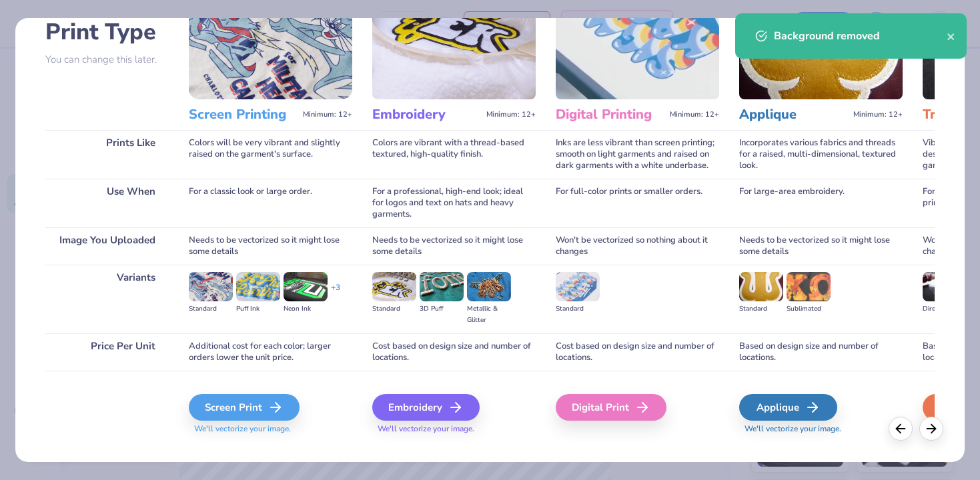
scroll to position [118, 0]
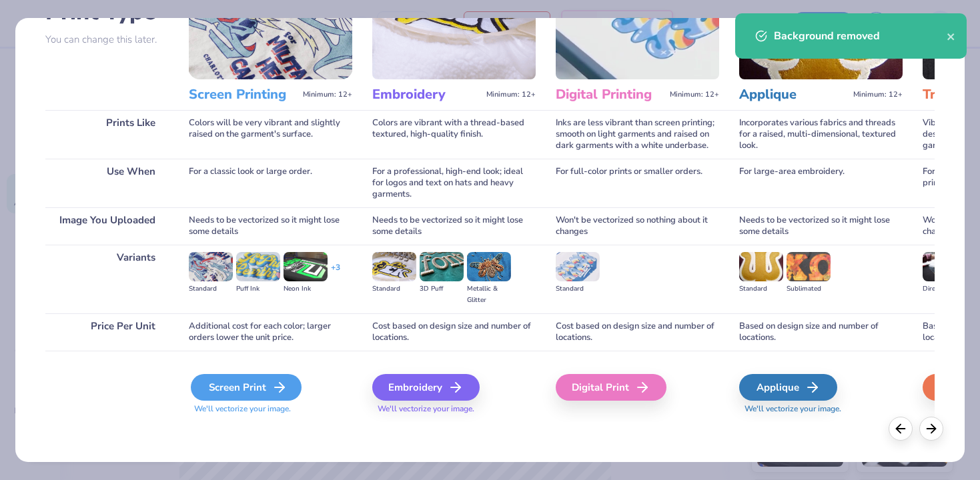
click at [243, 379] on div "Screen Print" at bounding box center [246, 387] width 111 height 27
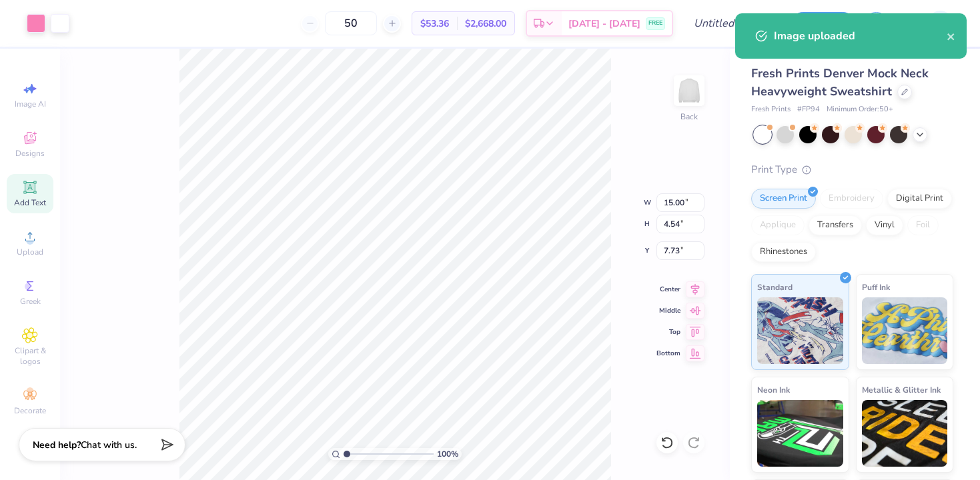
type input "0.73"
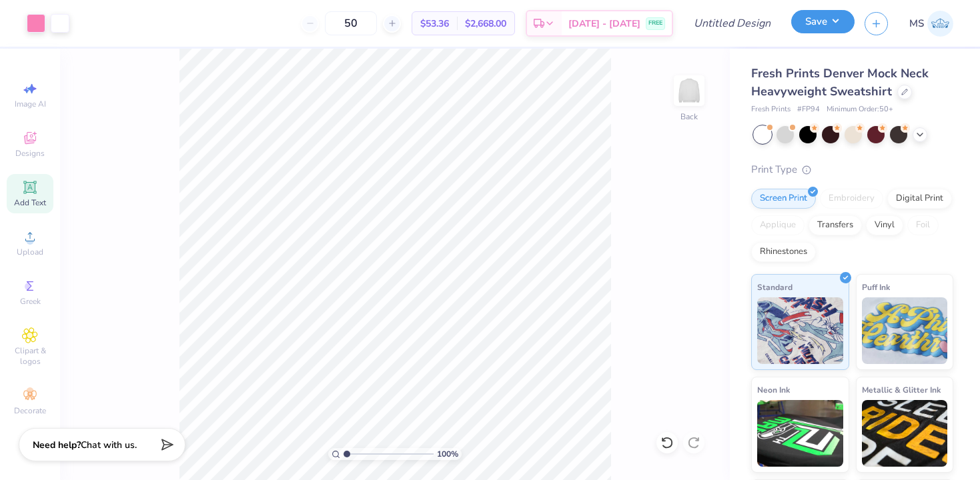
click at [820, 28] on button "Save" at bounding box center [822, 21] width 63 height 23
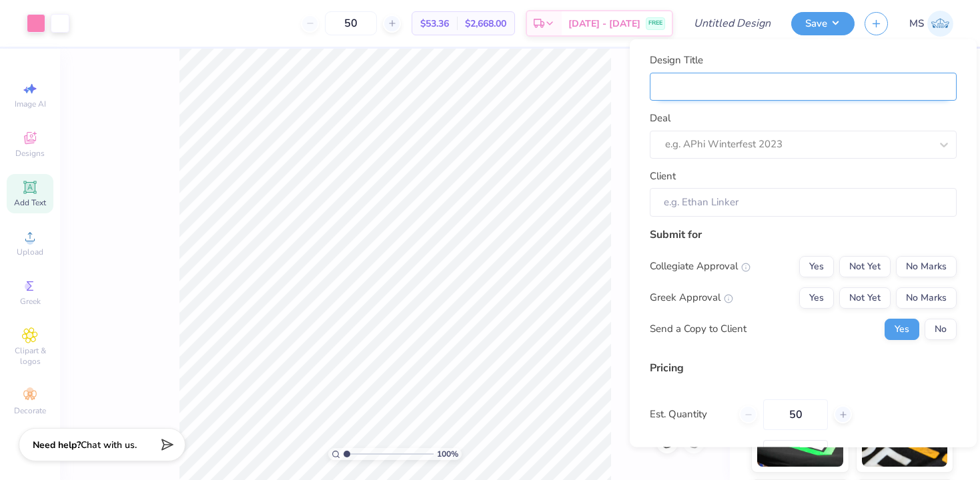
click at [737, 75] on input "Design Title" at bounding box center [803, 86] width 307 height 29
type input "A"
type input "As"
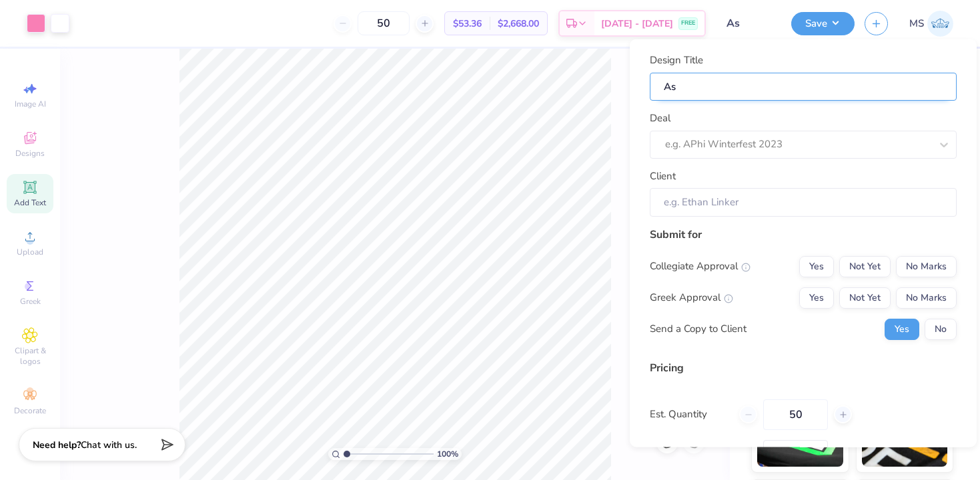
type input "Asd"
type input "Asd M"
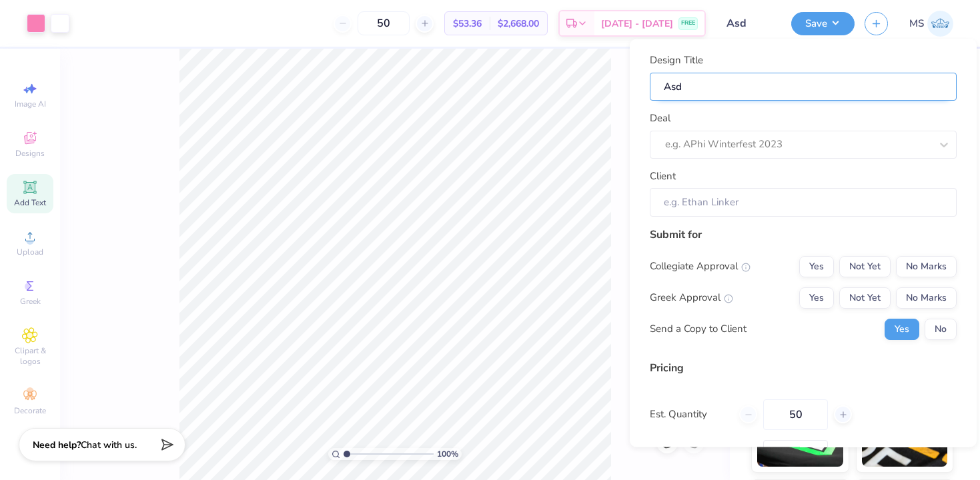
type input "Asd M"
type input "Asd Mc"
type input "Asd Mco"
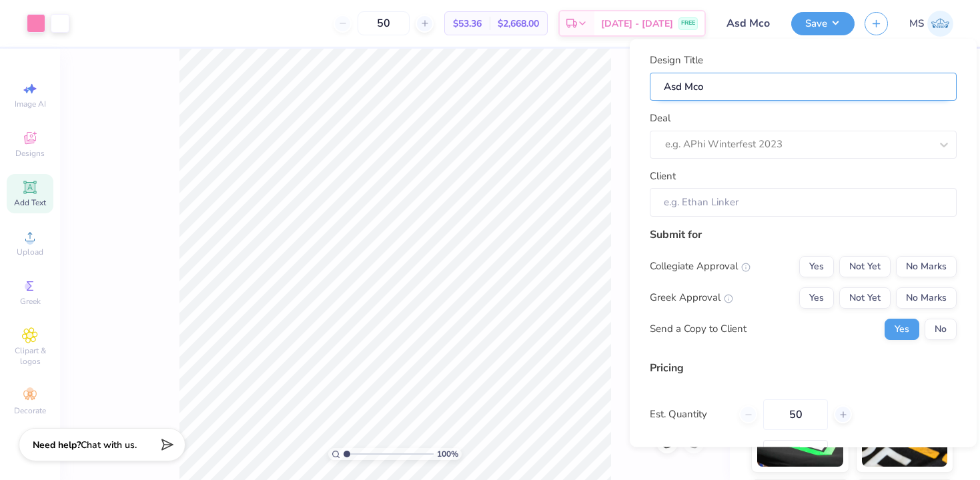
type input "Asd Mc"
type input "Asd M"
type input "Asd Mo"
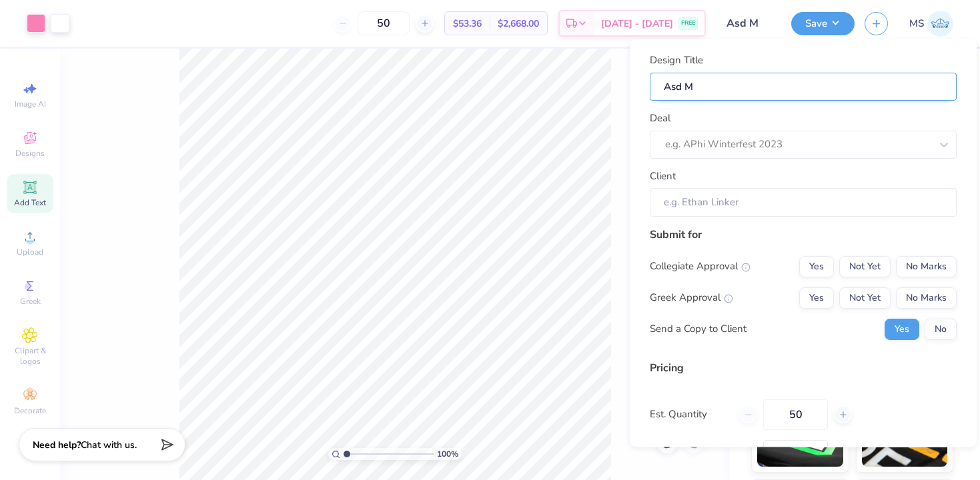
type input "Asd Mo"
type input "Asd Moc"
type input "Asd Mock"
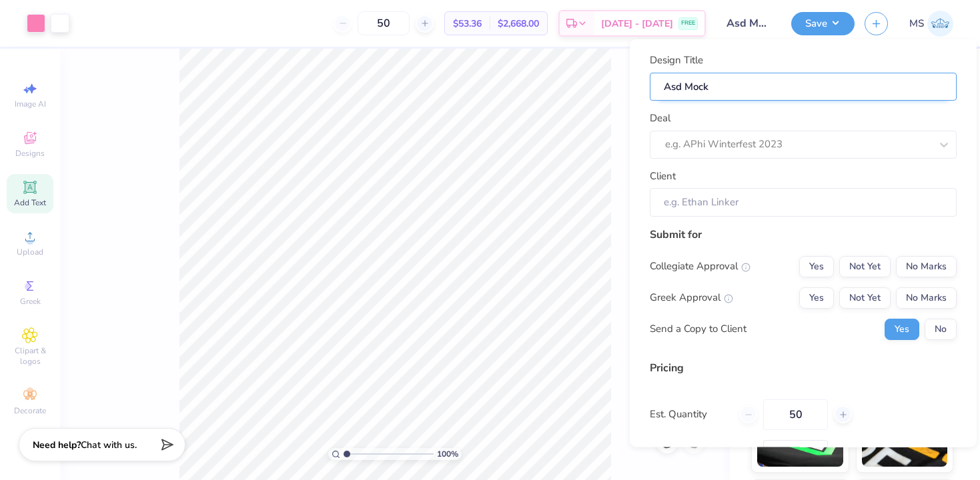
type input "Asd Mock"
type input "Asd Mock n"
type input "Asd Mock ne"
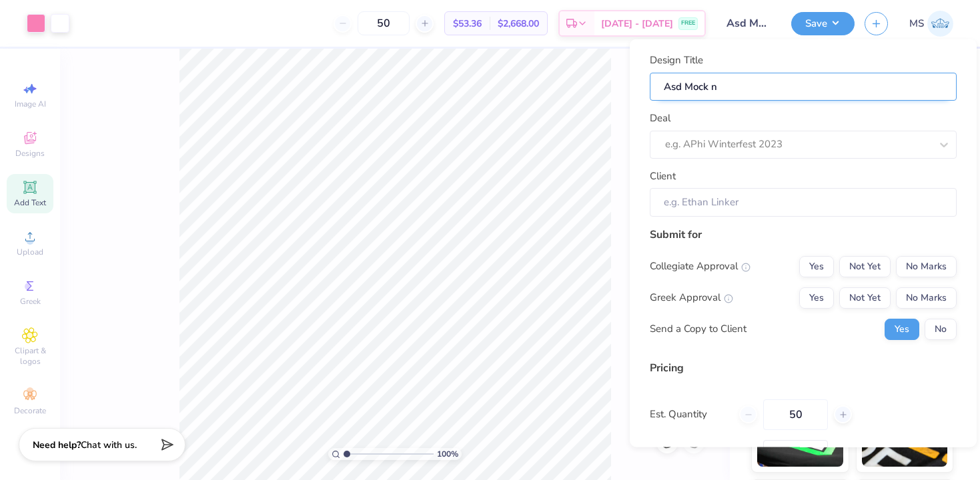
type input "Asd Mock ne"
type input "Asd Mock nec"
type input "Asd Mock neck"
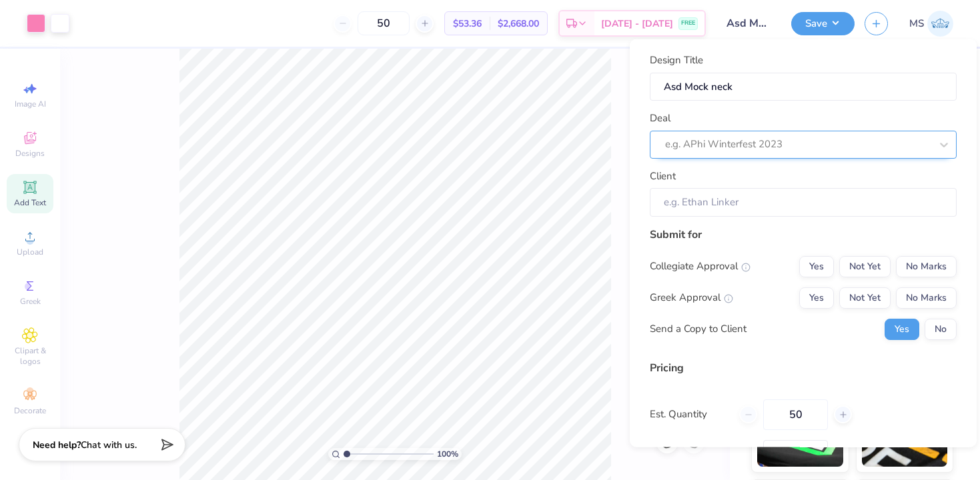
click at [716, 146] on div at bounding box center [798, 144] width 266 height 18
type input "a"
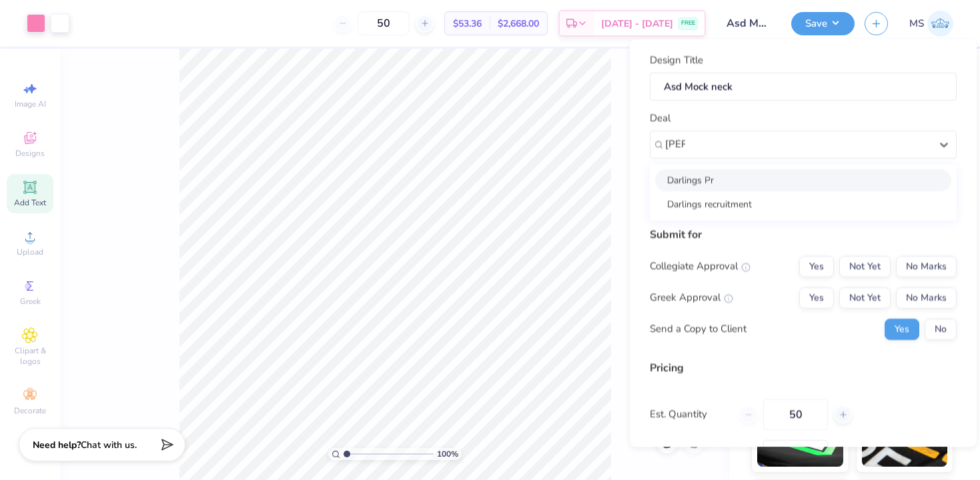
click at [722, 177] on div "Darlings Pr" at bounding box center [803, 180] width 296 height 22
type input "darl"
type input "Lainey Willis"
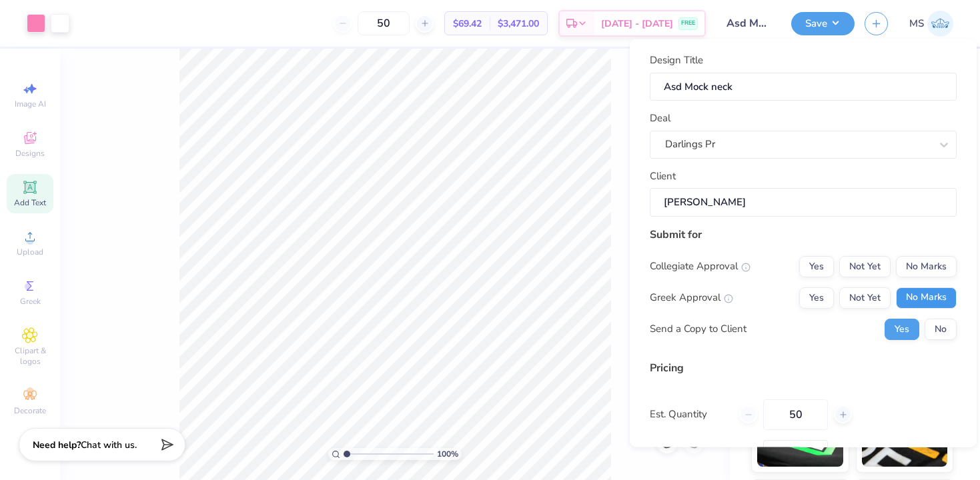
click at [909, 290] on button "No Marks" at bounding box center [926, 297] width 61 height 21
click at [911, 262] on button "No Marks" at bounding box center [926, 266] width 61 height 21
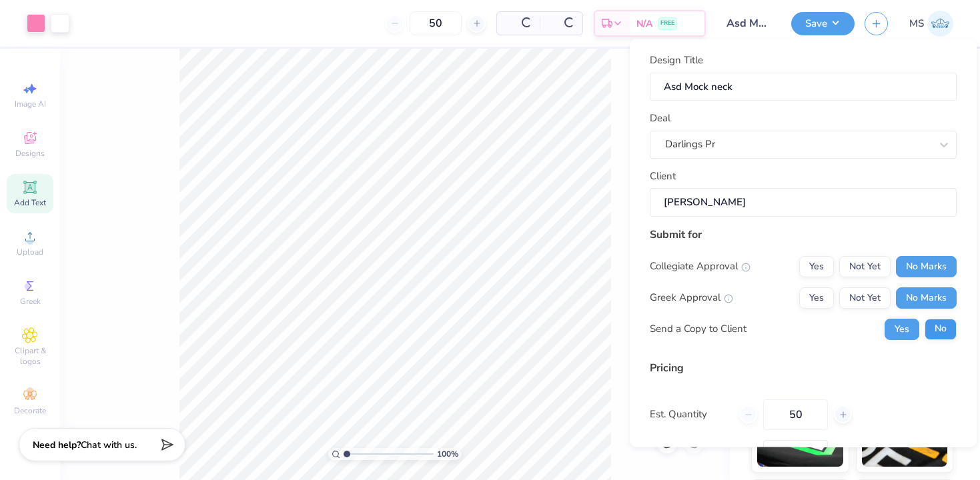
type input "$53.36"
click at [945, 330] on button "No" at bounding box center [941, 328] width 32 height 21
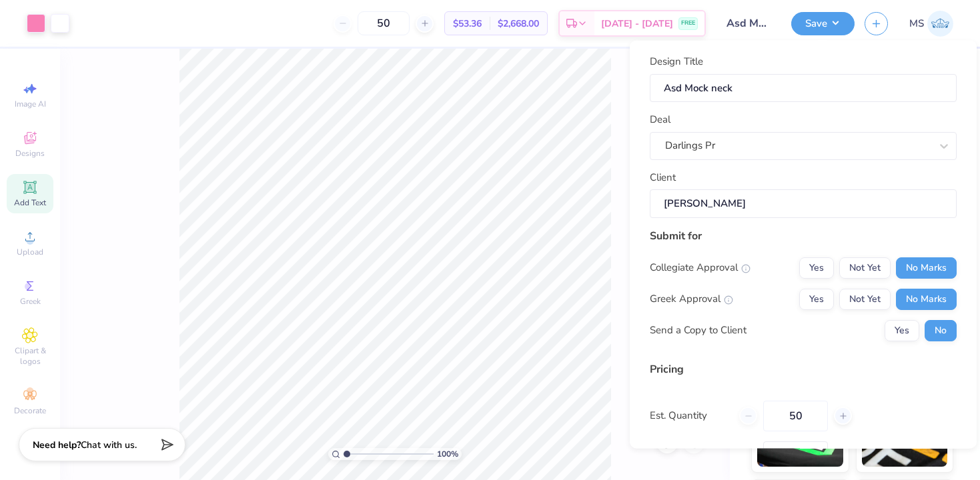
scroll to position [100, 0]
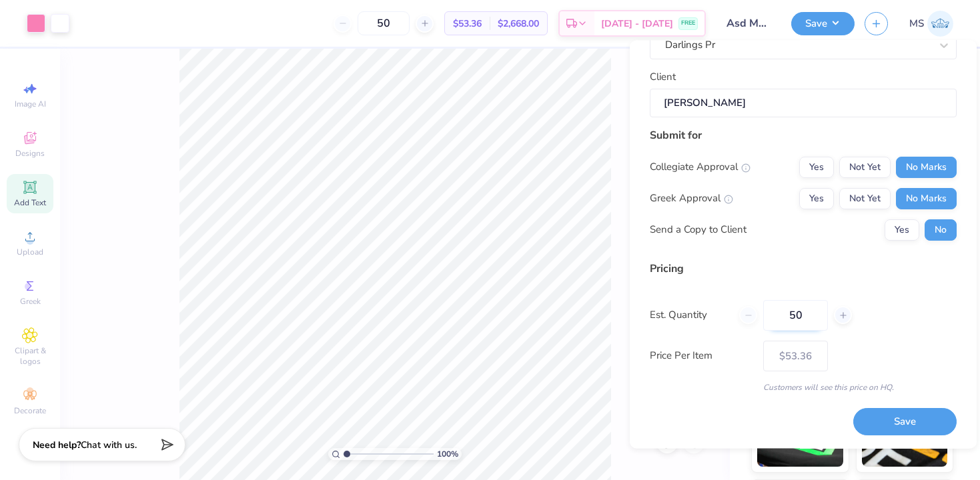
click at [807, 312] on input "50" at bounding box center [795, 315] width 65 height 31
type input "5"
type input "50"
click at [865, 294] on div "Pricing Est. Quantity 50 Price Per Item $53.36 Customers will see this price on…" at bounding box center [803, 327] width 307 height 133
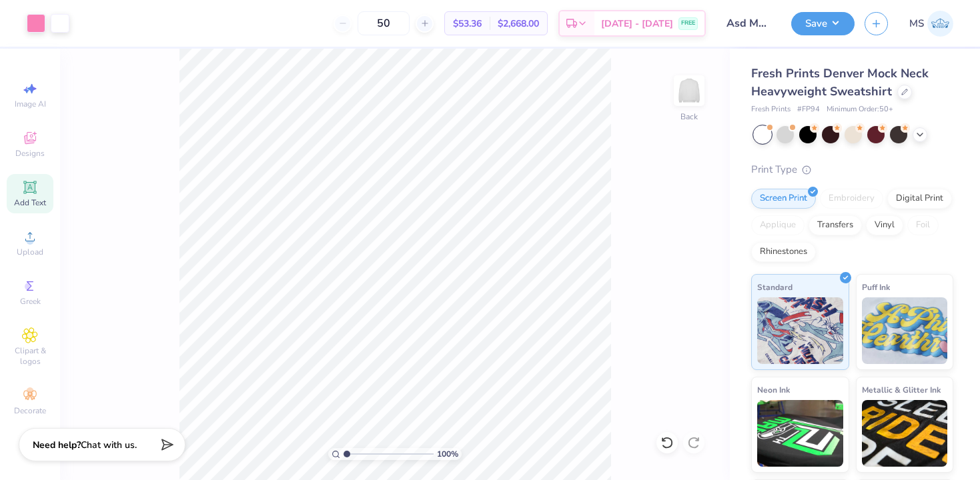
click at [767, 138] on div at bounding box center [762, 134] width 17 height 17
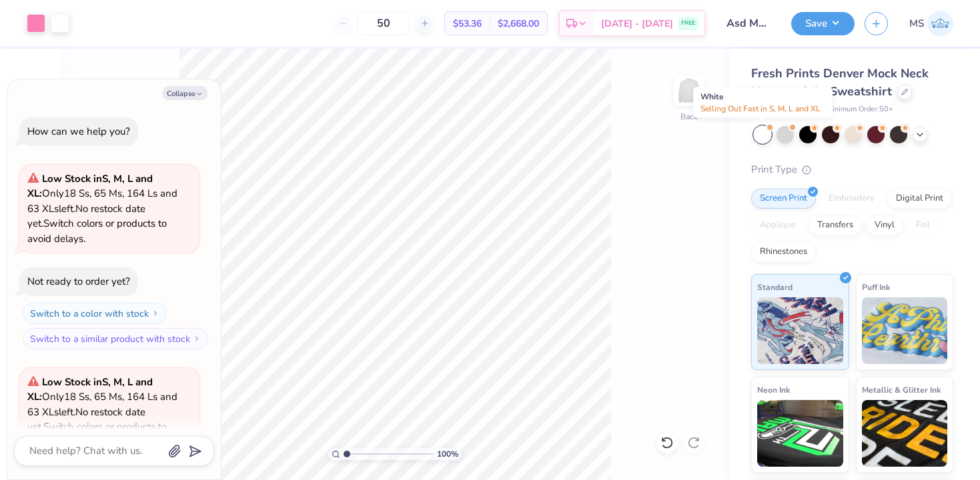
scroll to position [133, 0]
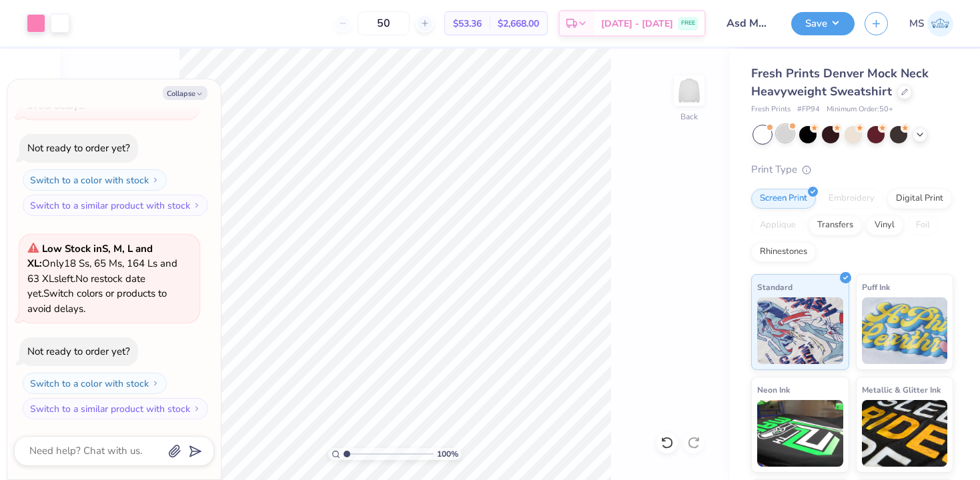
click at [789, 139] on div at bounding box center [785, 133] width 17 height 17
click at [921, 134] on icon at bounding box center [920, 133] width 11 height 11
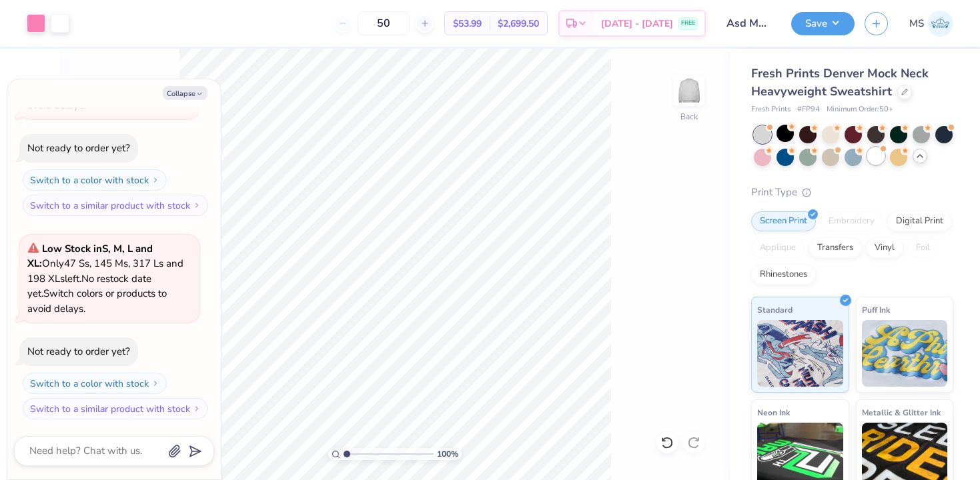
click at [873, 161] on div at bounding box center [875, 155] width 17 height 17
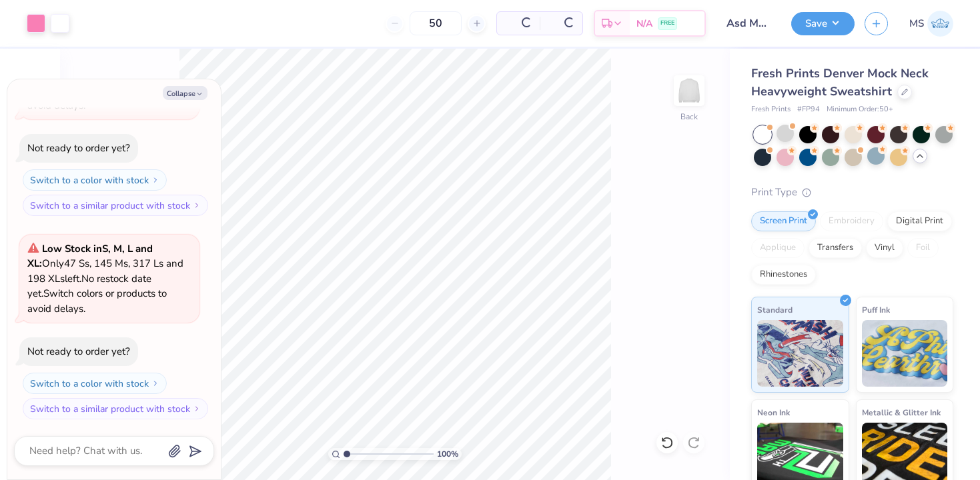
scroll to position [540, 0]
click at [901, 89] on icon at bounding box center [904, 90] width 7 height 7
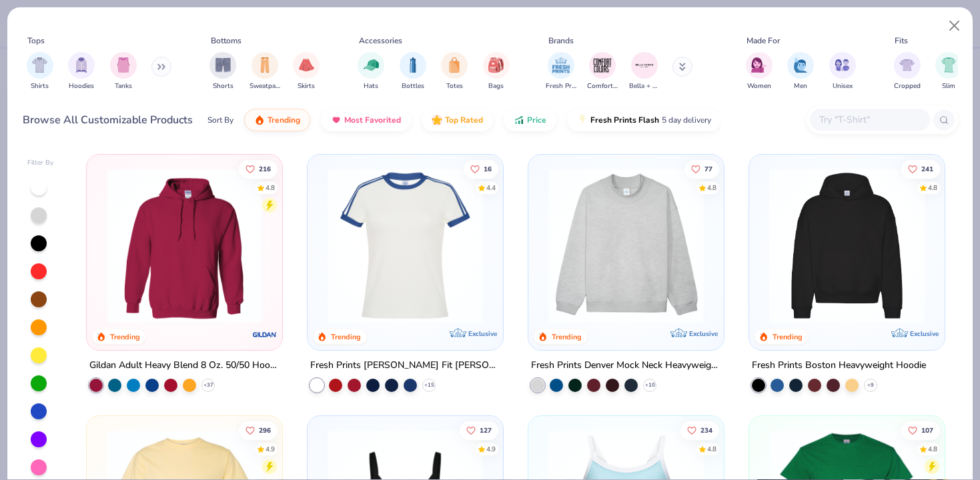
click at [593, 232] on img at bounding box center [626, 245] width 169 height 155
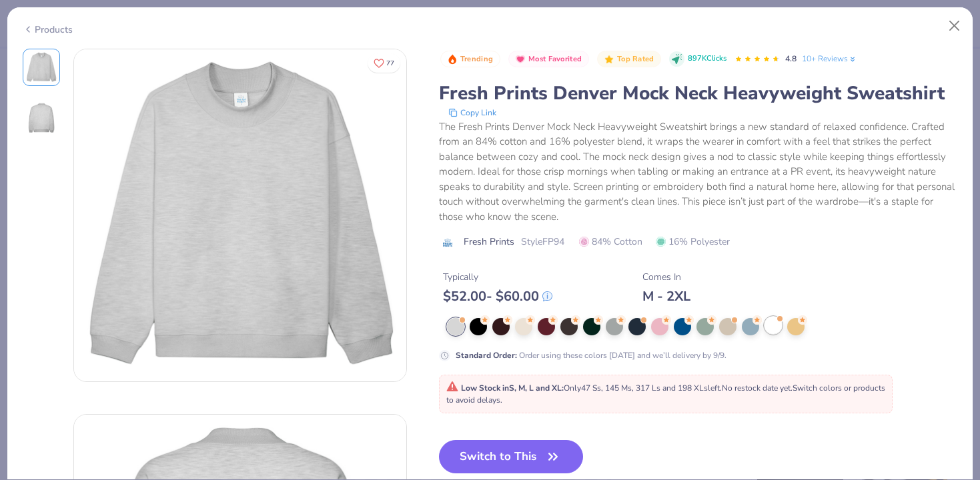
click at [781, 326] on div at bounding box center [773, 325] width 17 height 17
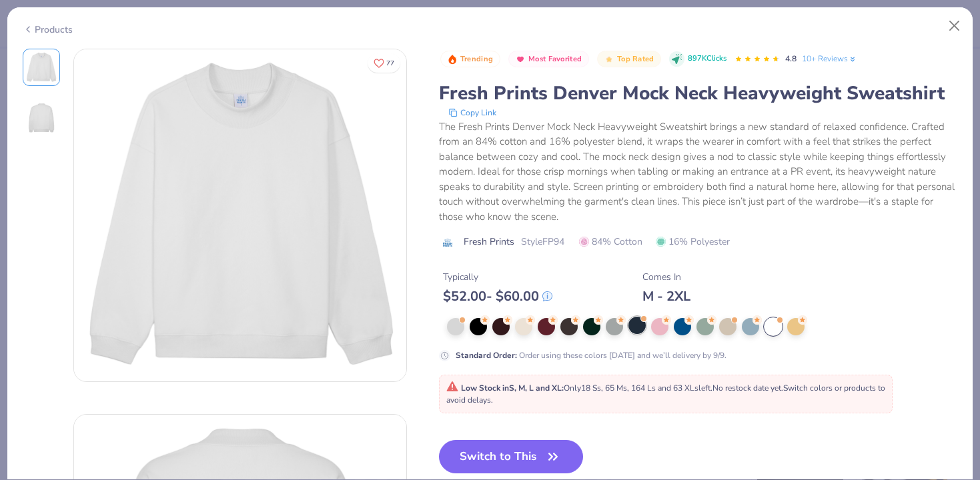
click at [640, 326] on div at bounding box center [636, 325] width 17 height 17
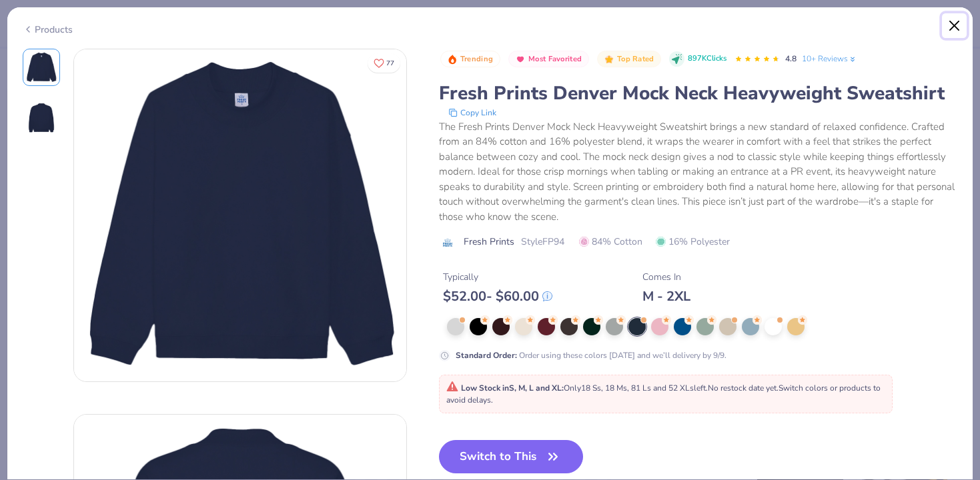
click at [958, 24] on button "Close" at bounding box center [954, 25] width 25 height 25
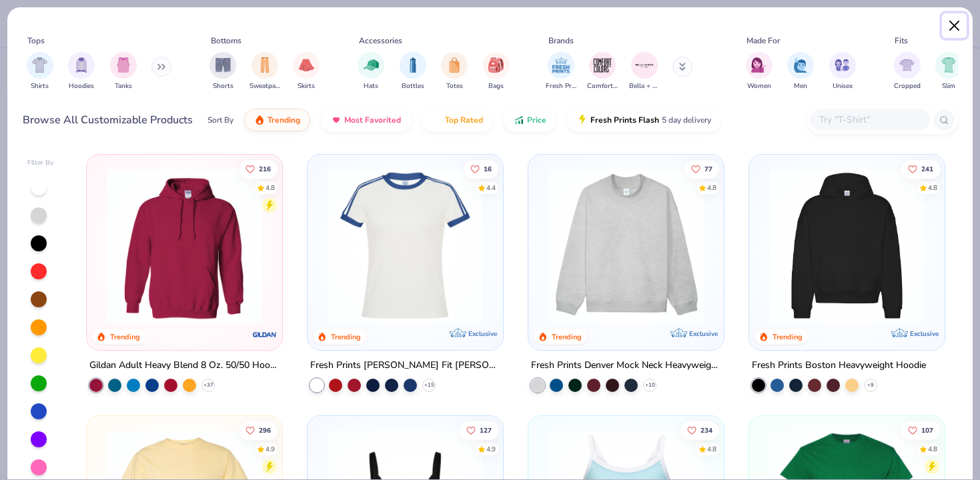
click at [955, 27] on button "Close" at bounding box center [954, 25] width 25 height 25
type textarea "x"
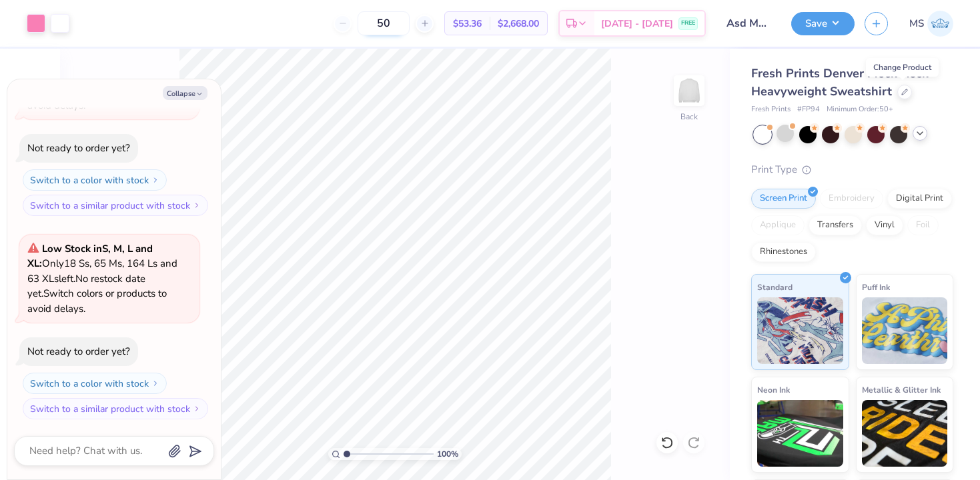
click at [410, 25] on input "50" at bounding box center [384, 23] width 52 height 24
type input "5"
type input "50"
click at [907, 92] on div at bounding box center [904, 90] width 15 height 15
type textarea "x"
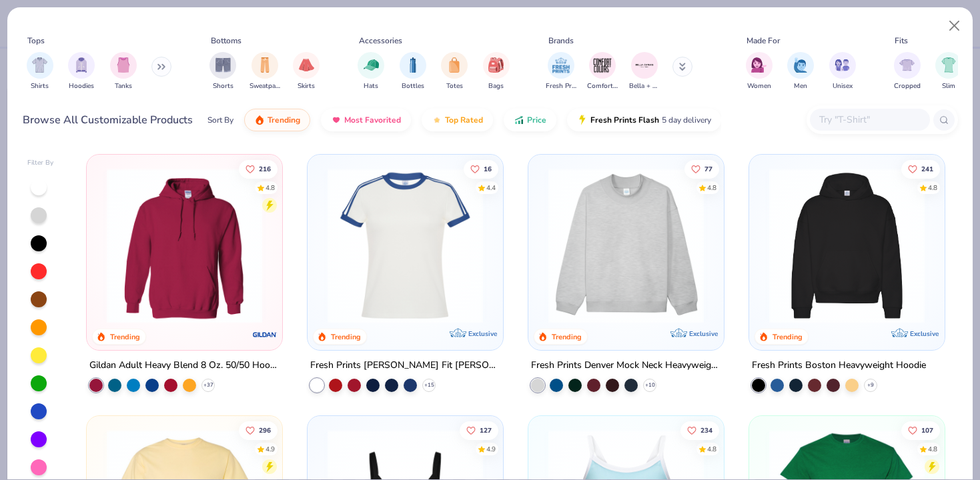
click at [851, 111] on div at bounding box center [870, 120] width 120 height 22
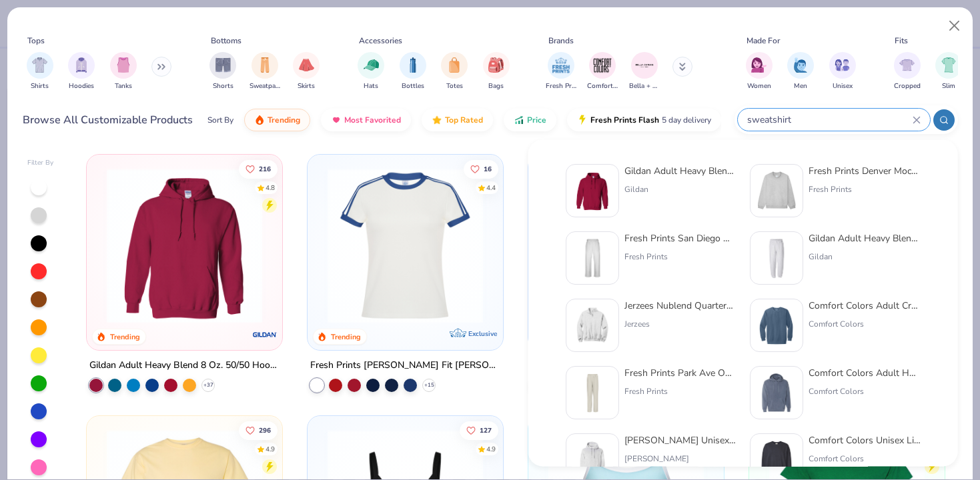
type input "sweatshirt"
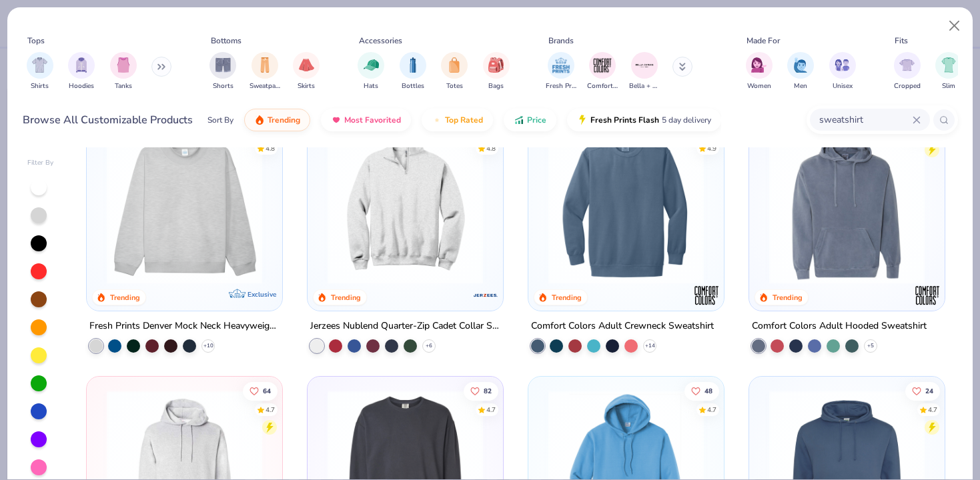
scroll to position [819, 0]
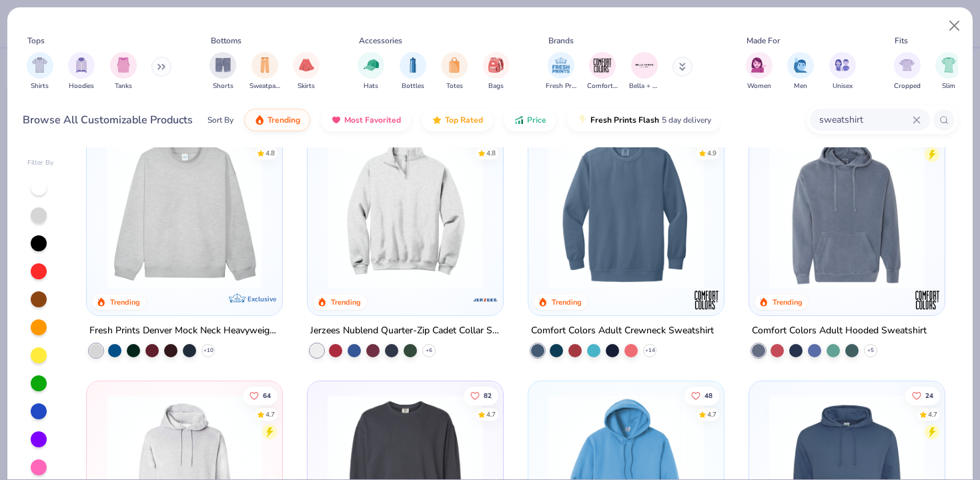
click at [187, 260] on img at bounding box center [184, 210] width 169 height 155
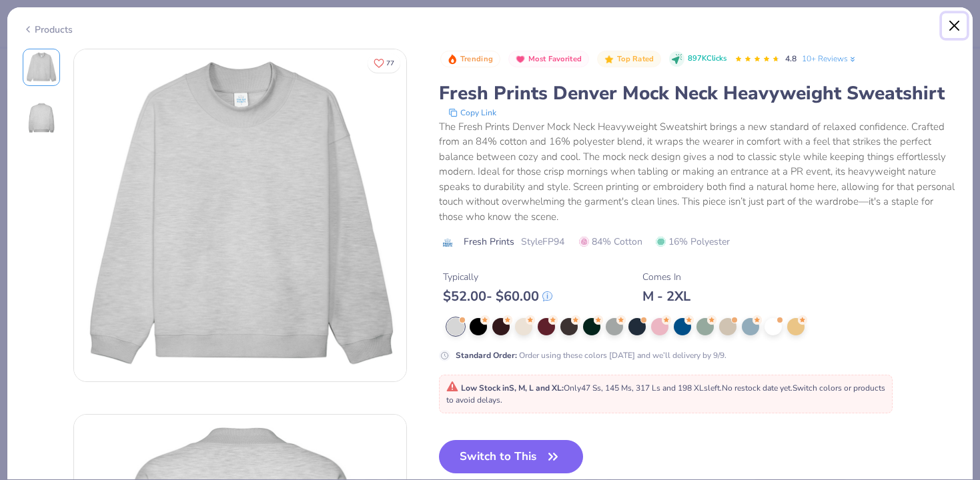
click at [955, 29] on button "Close" at bounding box center [954, 25] width 25 height 25
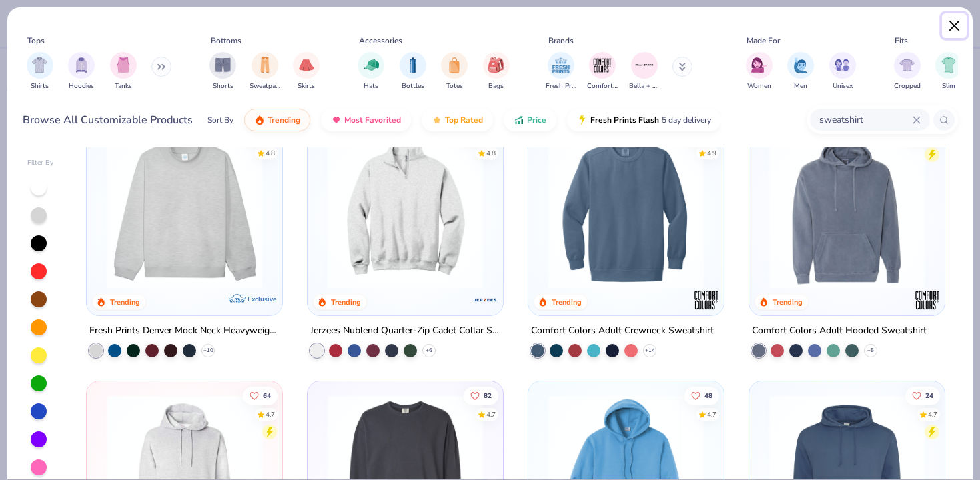
click at [955, 29] on button "Close" at bounding box center [954, 25] width 25 height 25
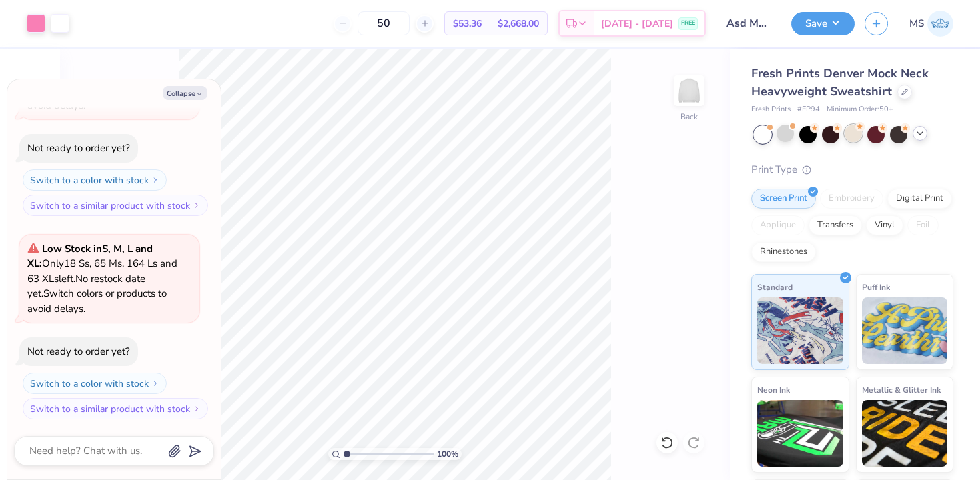
click at [853, 137] on div at bounding box center [853, 133] width 17 height 17
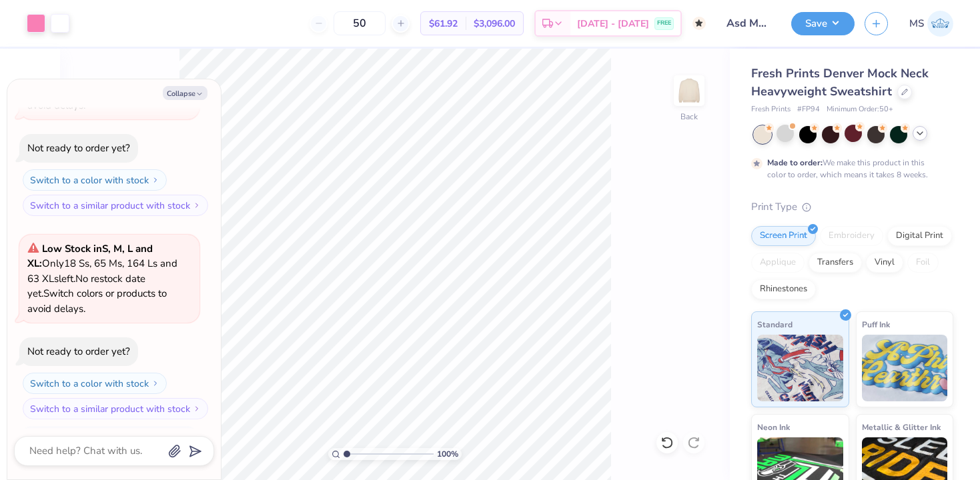
scroll to position [666, 0]
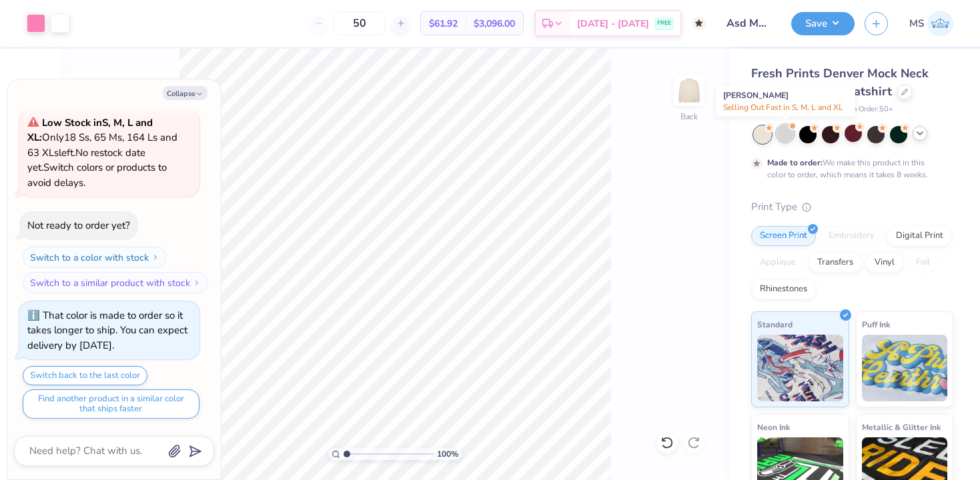
click at [787, 138] on div at bounding box center [785, 133] width 17 height 17
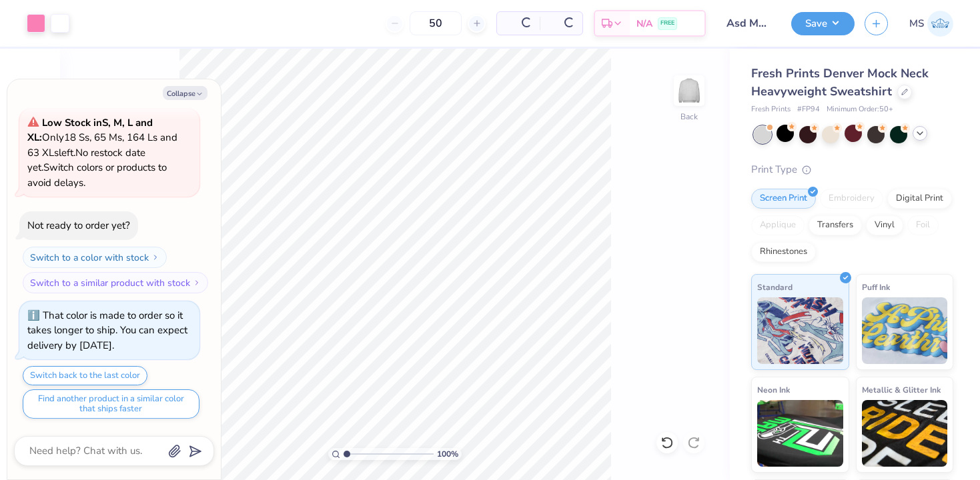
scroll to position [951, 0]
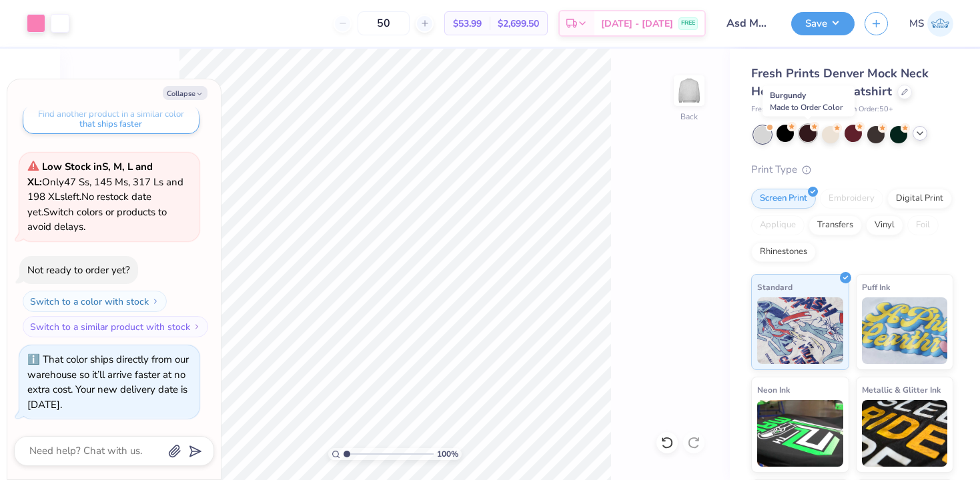
click at [811, 137] on div at bounding box center [807, 133] width 17 height 17
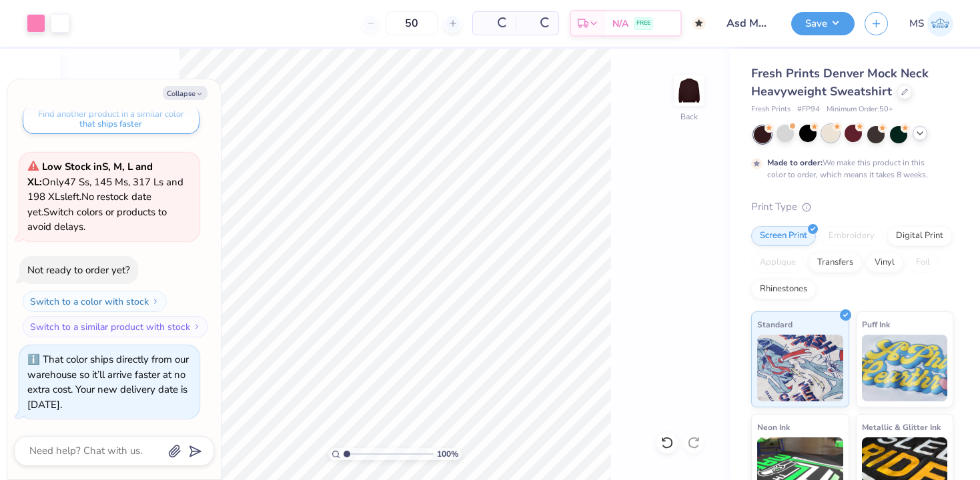
scroll to position [1077, 0]
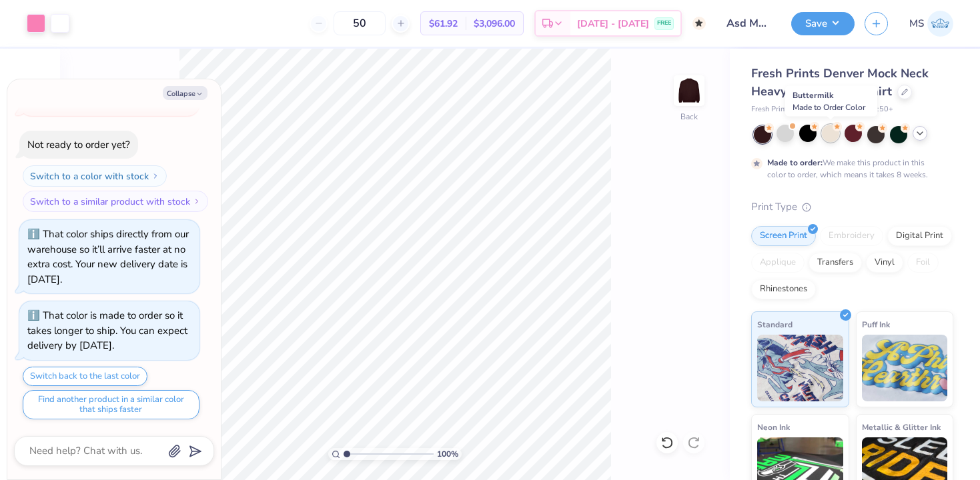
click at [832, 137] on div at bounding box center [830, 133] width 17 height 17
click at [923, 134] on icon at bounding box center [920, 133] width 11 height 11
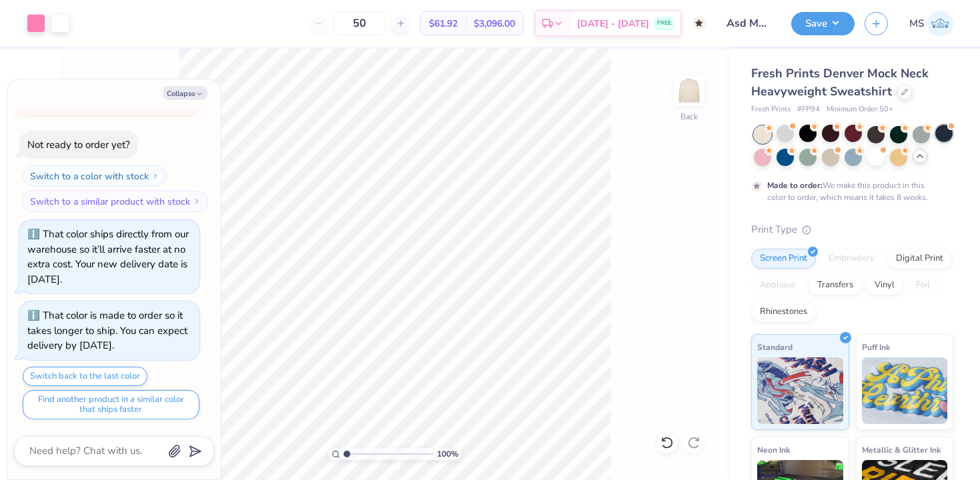
click at [949, 133] on div at bounding box center [943, 133] width 17 height 17
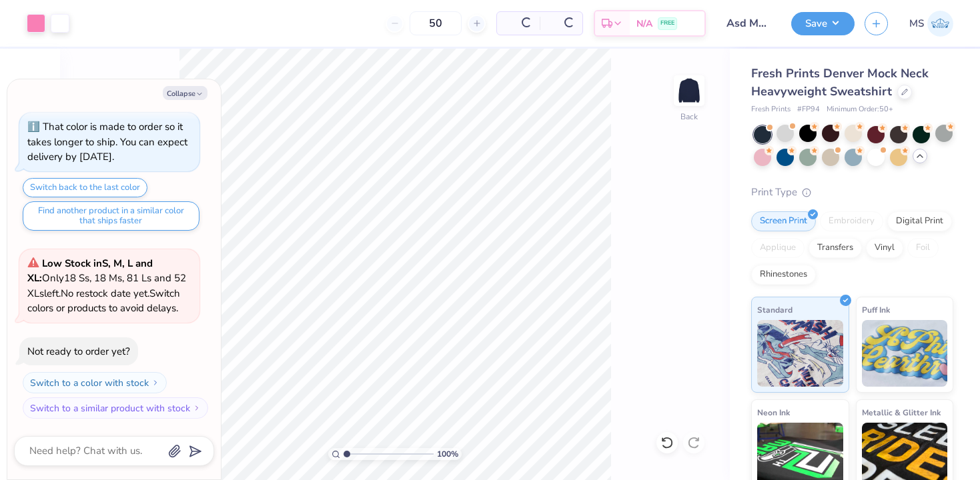
type textarea "x"
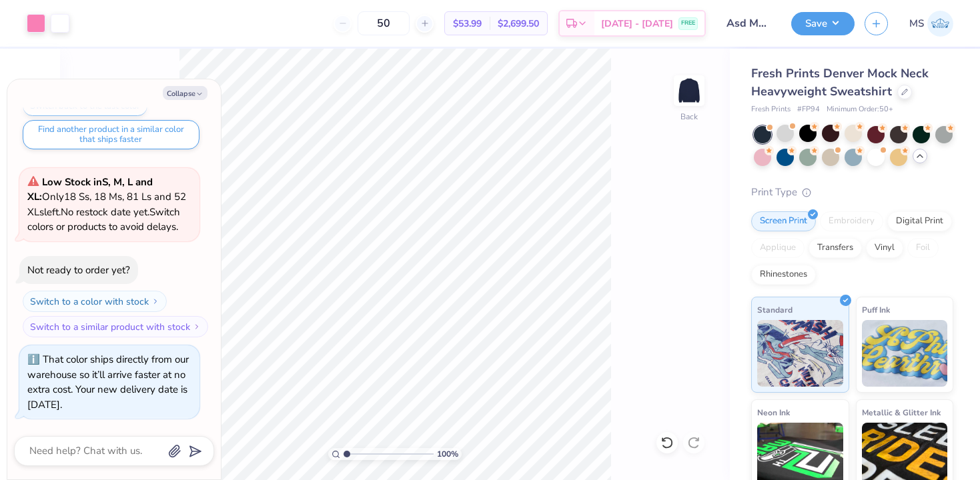
click at [418, 8] on div "50 $53.99 Per Item $2,699.50 Total Est. Delivery Sep 6 - 9 FREE" at bounding box center [392, 23] width 626 height 47
click at [410, 19] on input "50" at bounding box center [384, 23] width 52 height 24
type input "5"
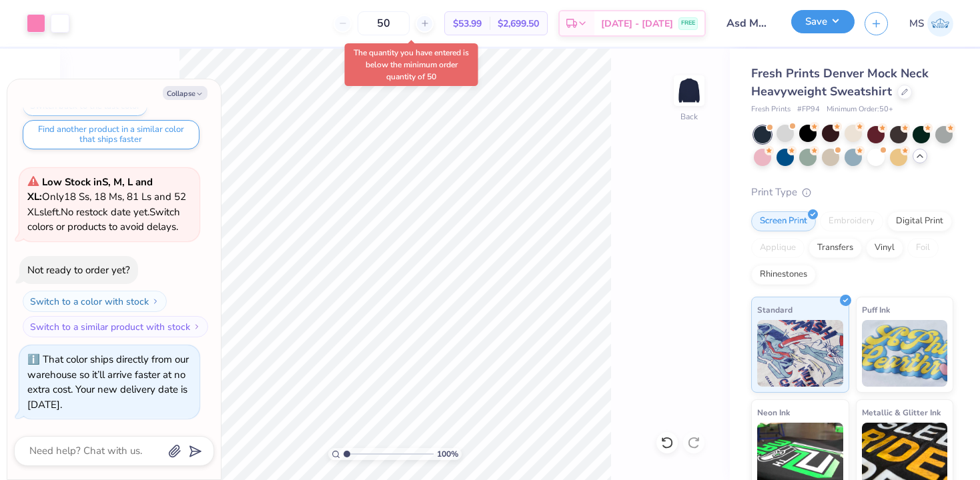
click at [827, 23] on button "Save" at bounding box center [822, 21] width 63 height 23
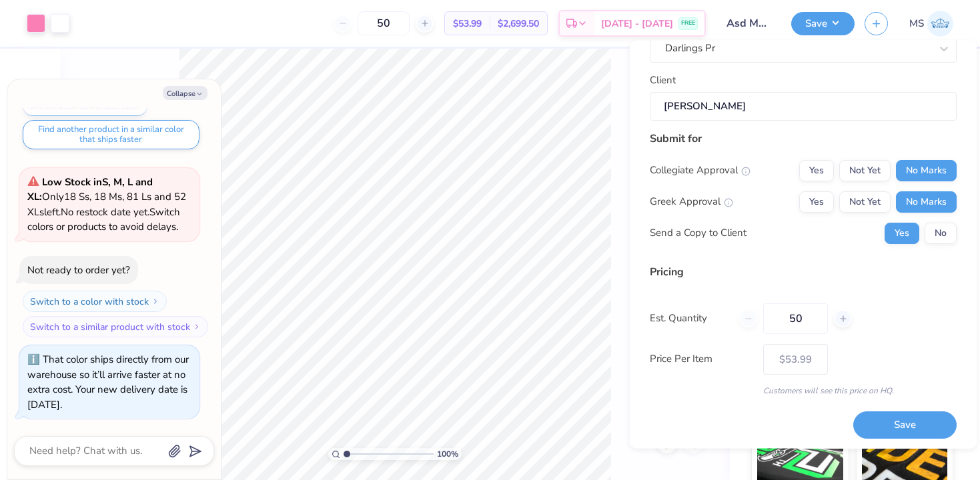
scroll to position [100, 0]
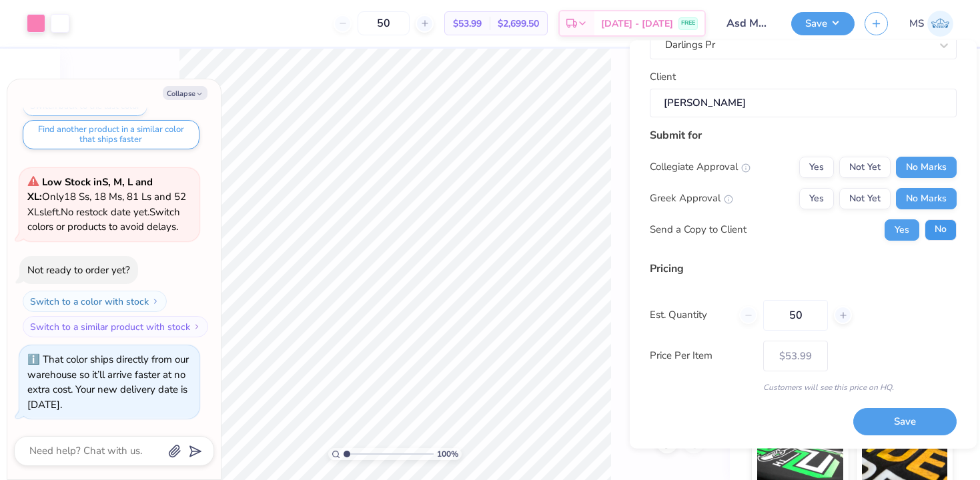
click at [939, 231] on button "No" at bounding box center [941, 229] width 32 height 21
click at [897, 424] on button "Save" at bounding box center [904, 422] width 103 height 27
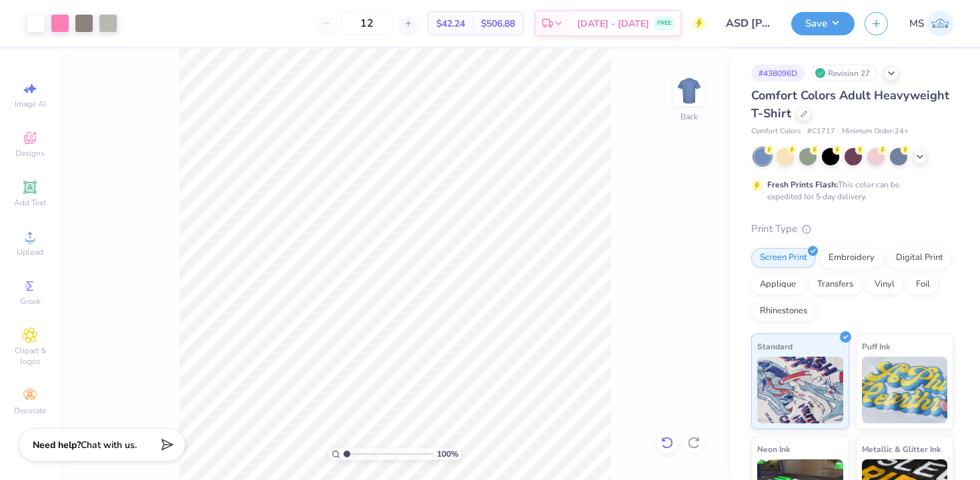
click at [668, 445] on icon at bounding box center [666, 442] width 13 height 13
click at [109, 27] on div at bounding box center [108, 22] width 19 height 19
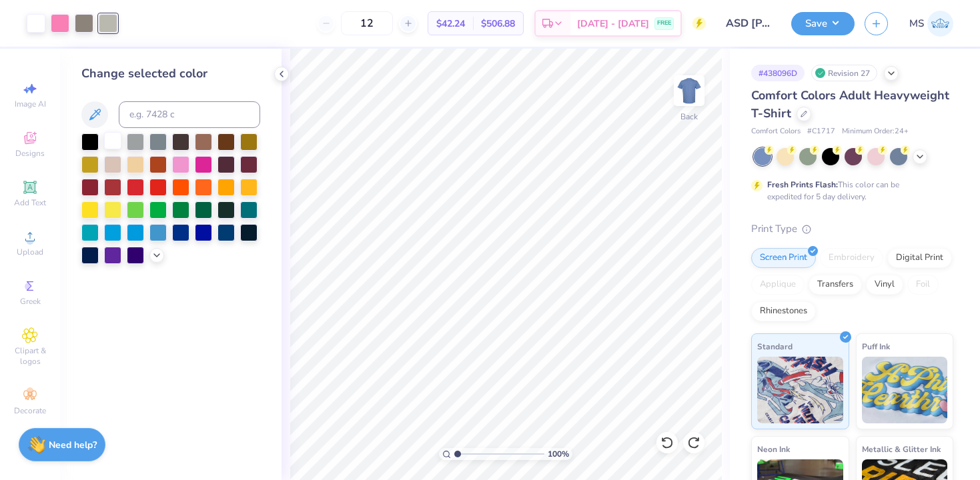
click at [113, 138] on div at bounding box center [112, 140] width 17 height 17
click at [105, 24] on div at bounding box center [108, 22] width 19 height 19
click at [109, 133] on div at bounding box center [112, 140] width 17 height 17
click at [282, 73] on icon at bounding box center [281, 74] width 11 height 11
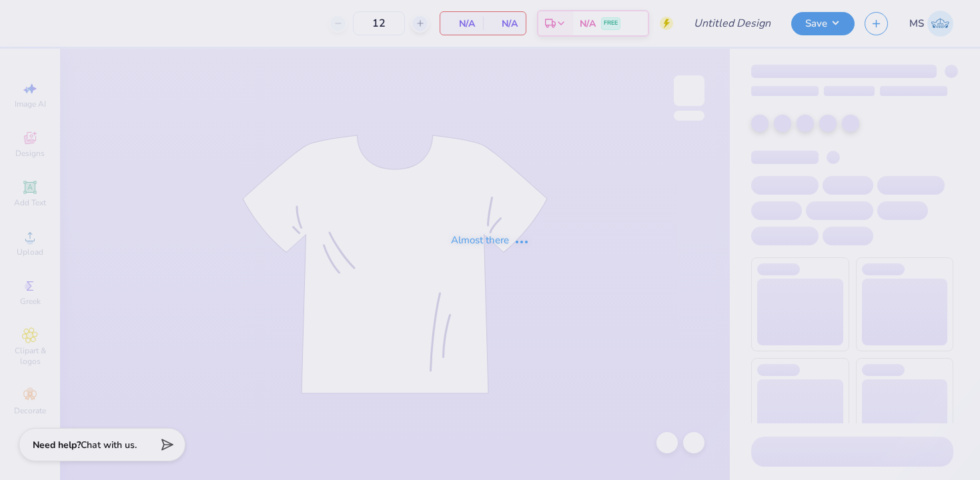
type input "Darlings Set"
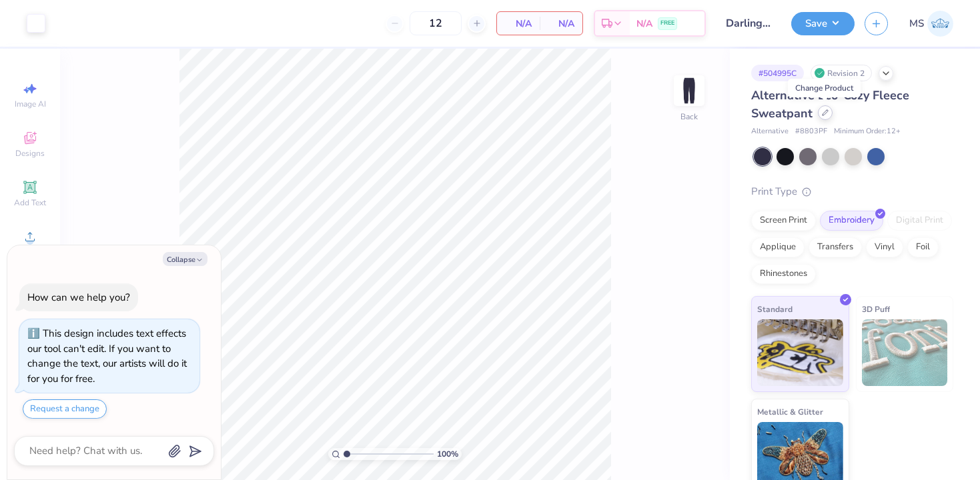
click at [820, 113] on div at bounding box center [825, 112] width 15 height 15
type textarea "x"
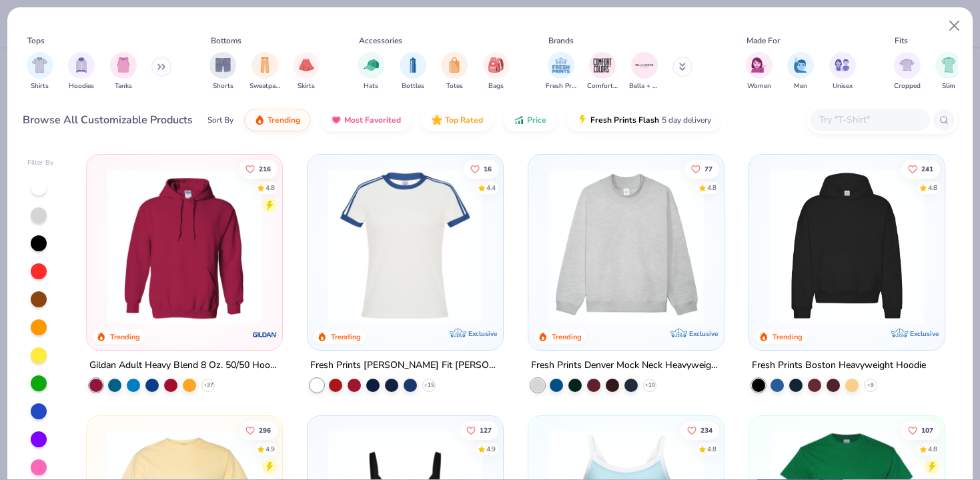
click at [835, 124] on input "text" at bounding box center [869, 119] width 103 height 15
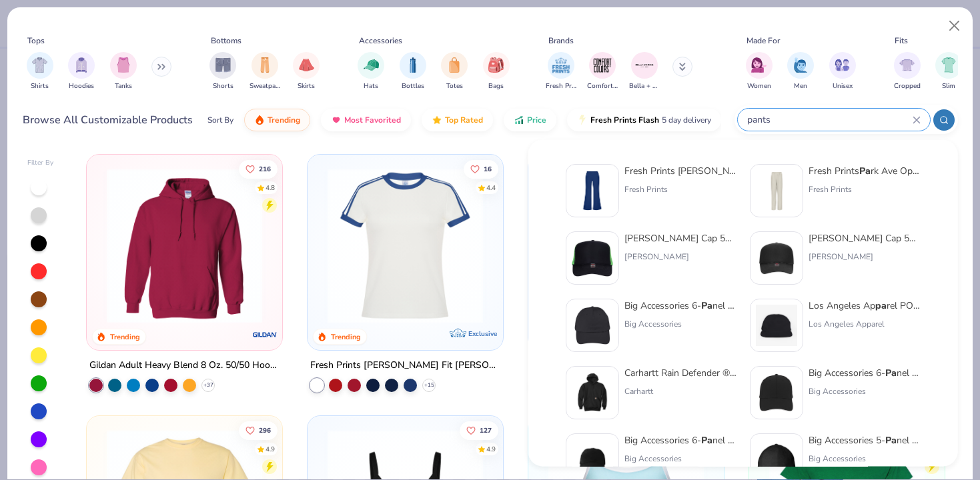
type input "pants"
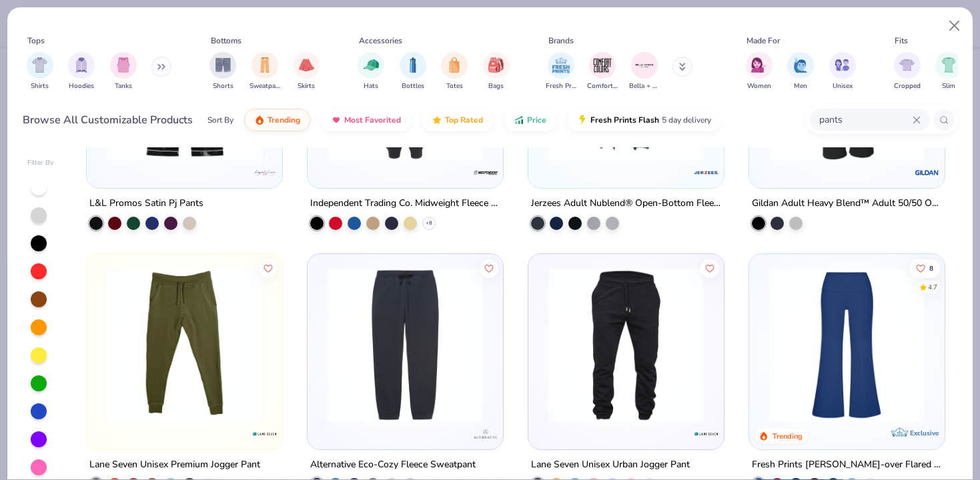
scroll to position [163, 0]
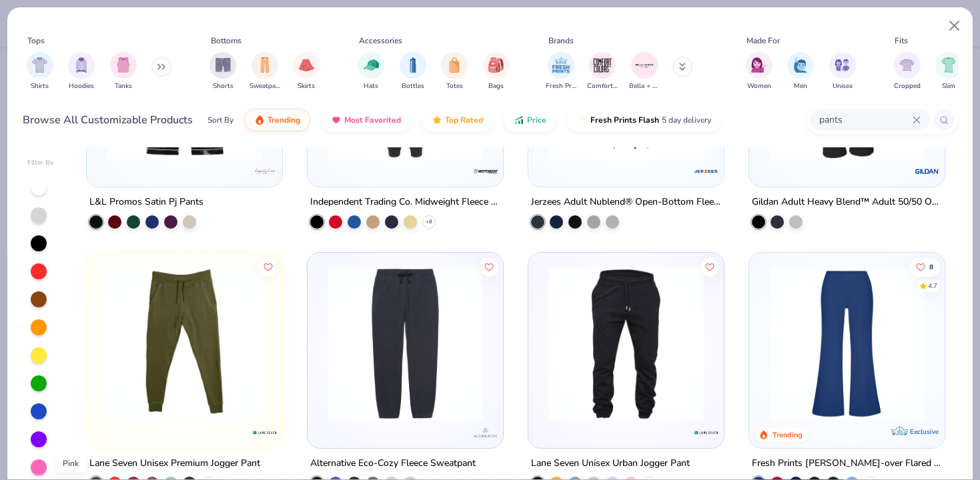
click at [38, 472] on div at bounding box center [39, 468] width 16 height 16
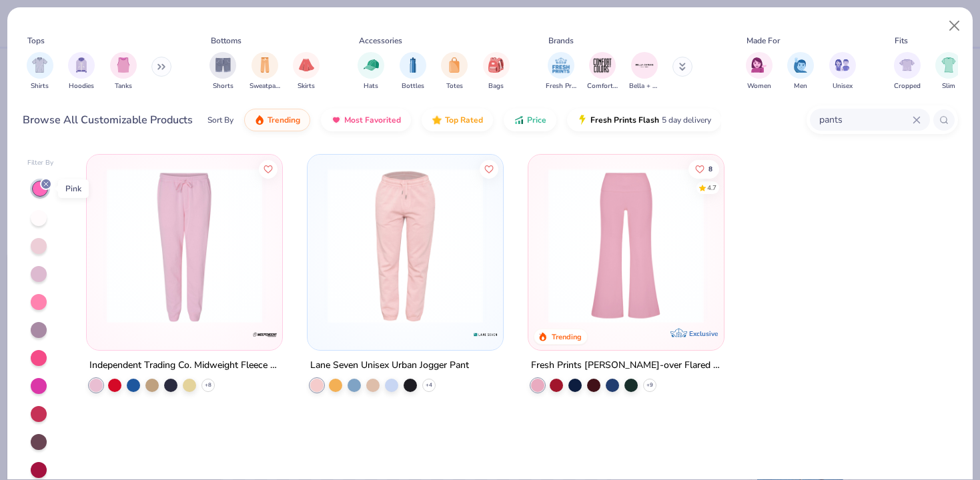
click at [45, 181] on icon at bounding box center [46, 184] width 8 height 8
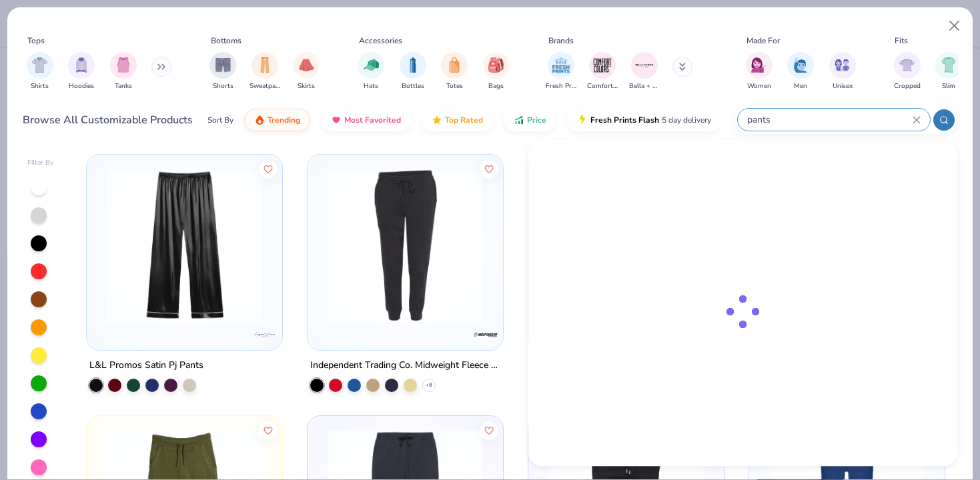
click at [873, 123] on input "pants" at bounding box center [829, 119] width 167 height 15
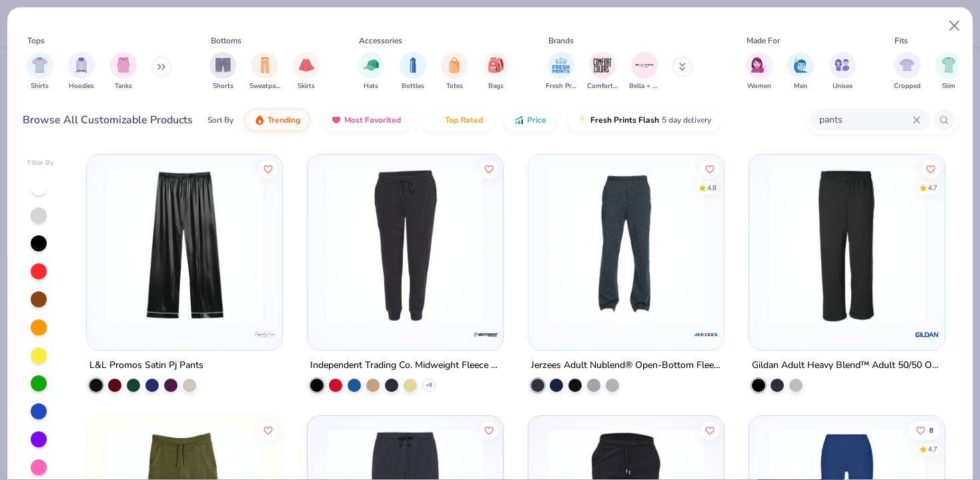
click at [863, 254] on img at bounding box center [847, 245] width 169 height 155
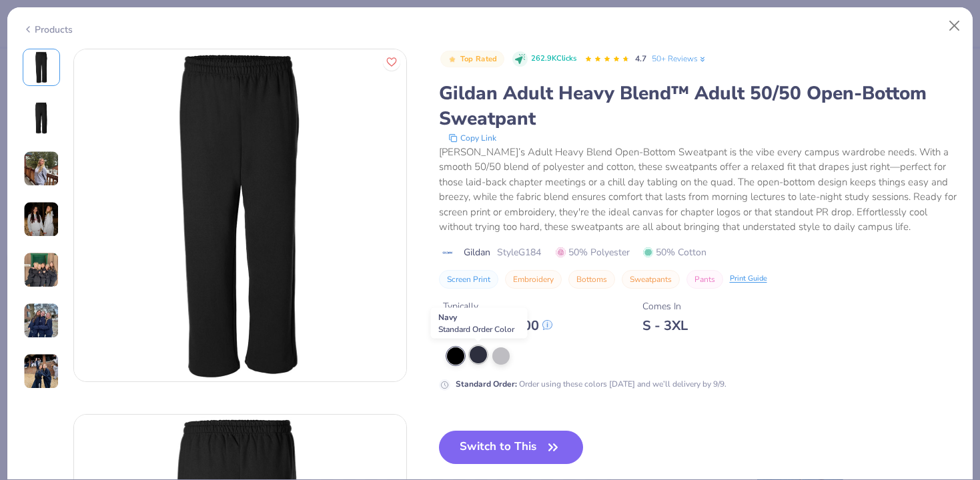
click at [476, 356] on div at bounding box center [478, 354] width 17 height 17
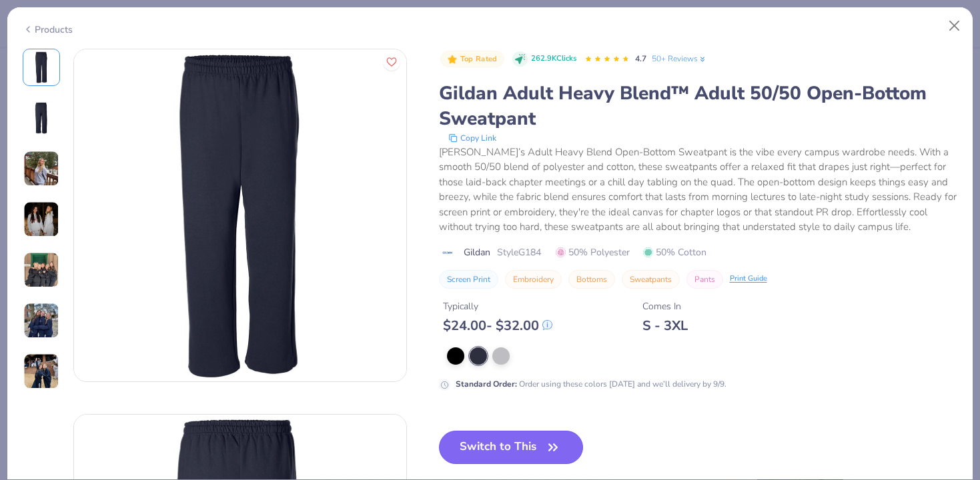
click at [502, 445] on button "Switch to This" at bounding box center [511, 447] width 145 height 33
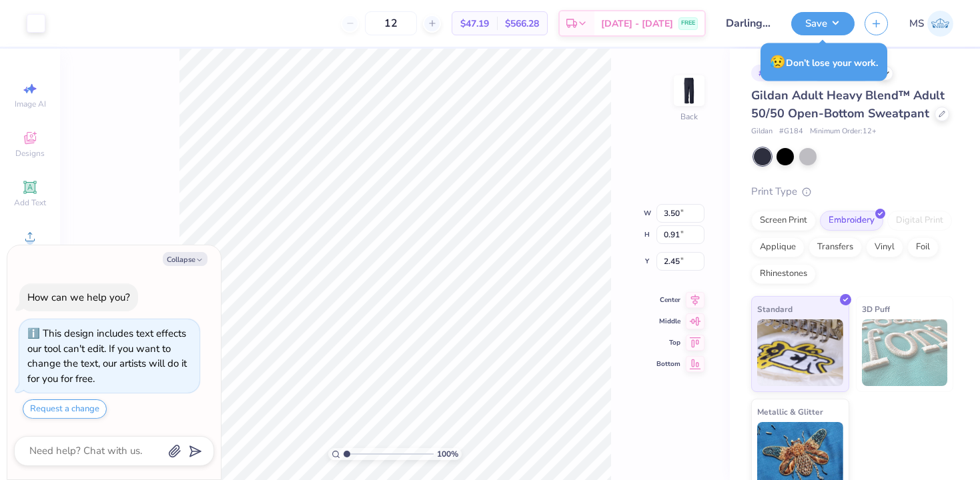
type textarea "x"
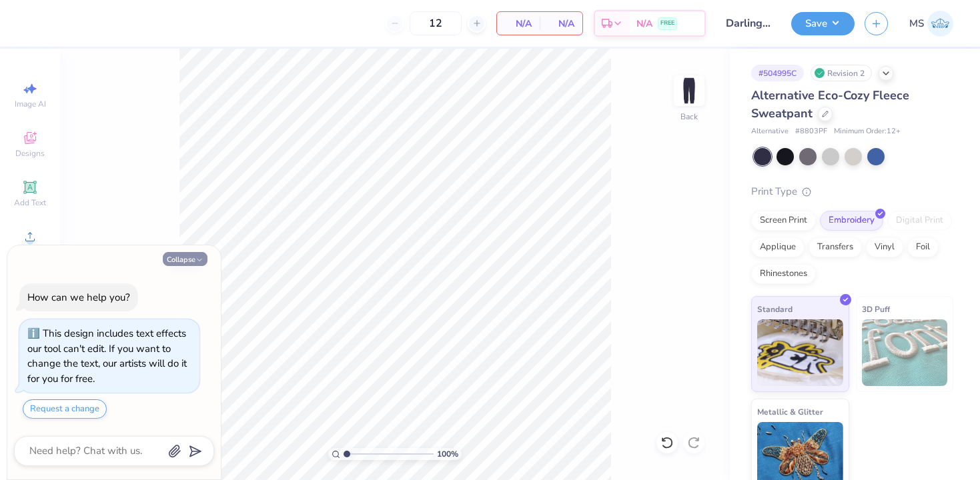
click at [183, 256] on button "Collapse" at bounding box center [185, 259] width 45 height 14
type textarea "x"
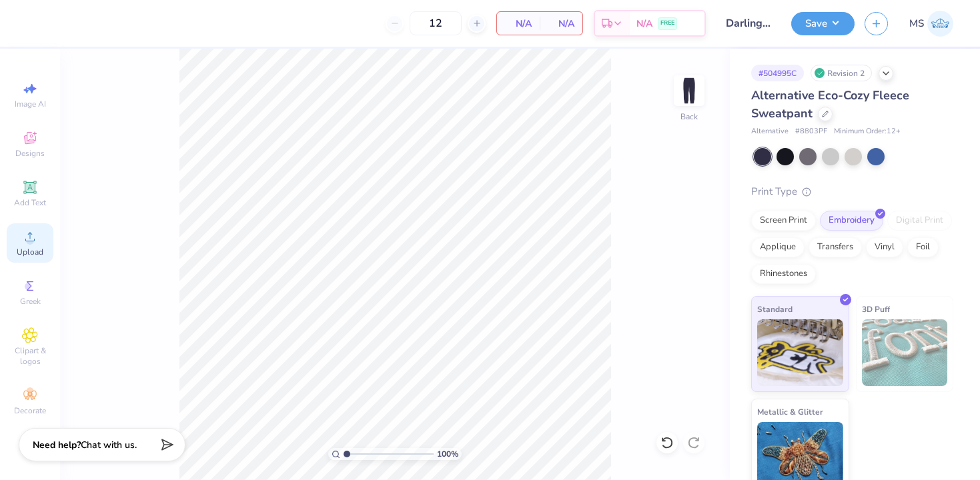
click at [28, 234] on icon at bounding box center [29, 236] width 9 height 9
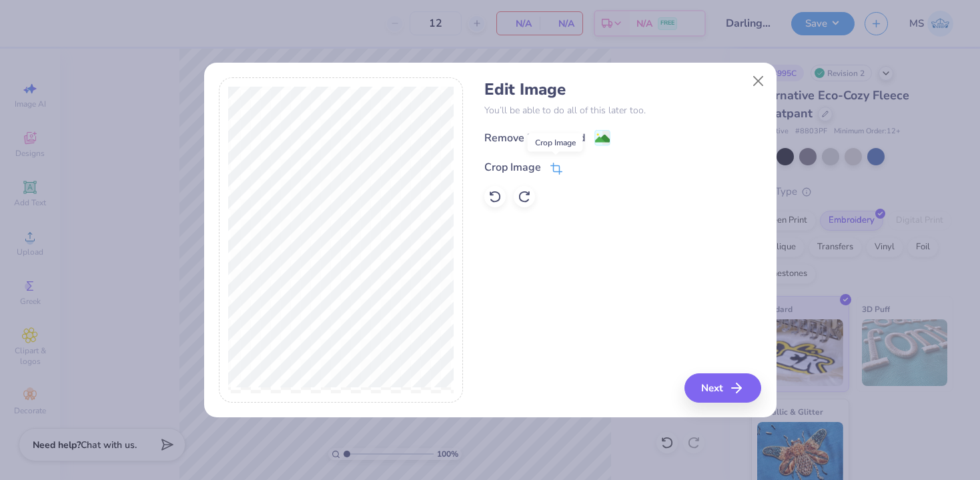
click at [556, 163] on icon at bounding box center [556, 169] width 12 height 12
click at [577, 170] on button at bounding box center [579, 166] width 14 height 14
click at [602, 141] on image at bounding box center [602, 140] width 15 height 15
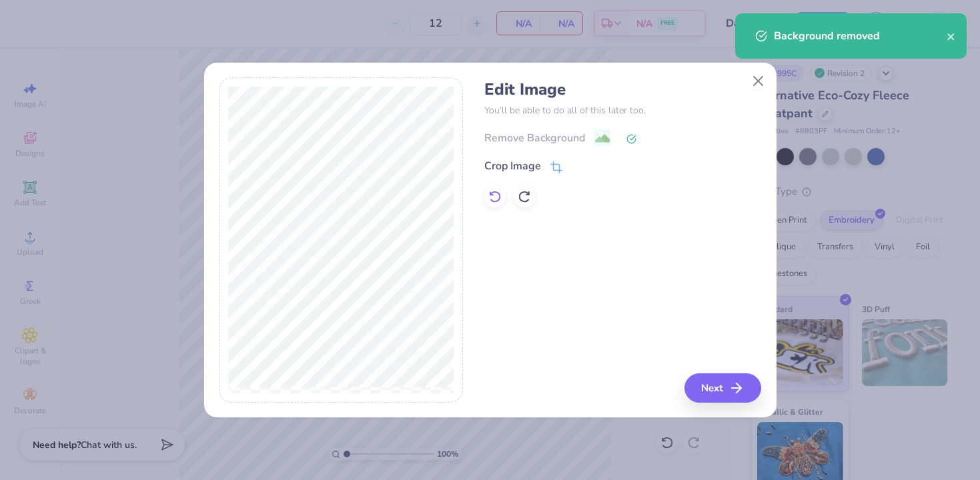
click at [495, 197] on icon at bounding box center [494, 196] width 13 height 13
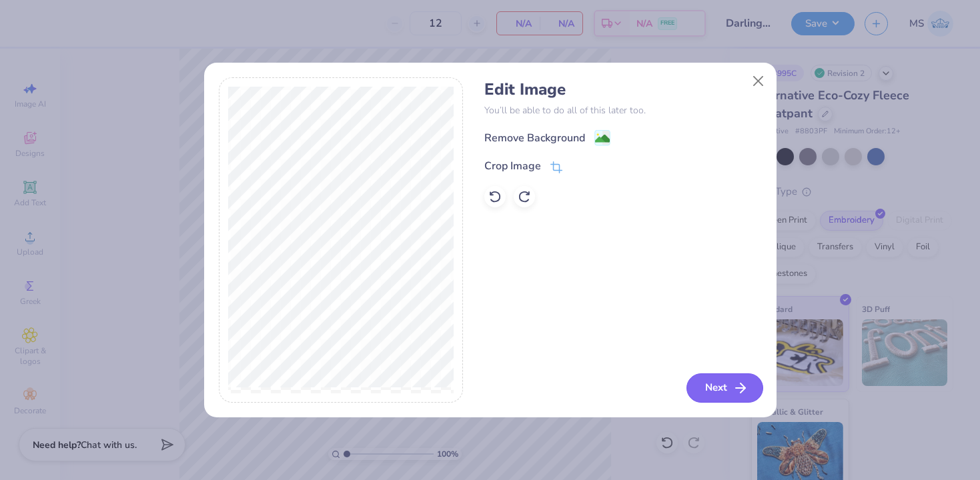
click at [707, 384] on button "Next" at bounding box center [725, 388] width 77 height 29
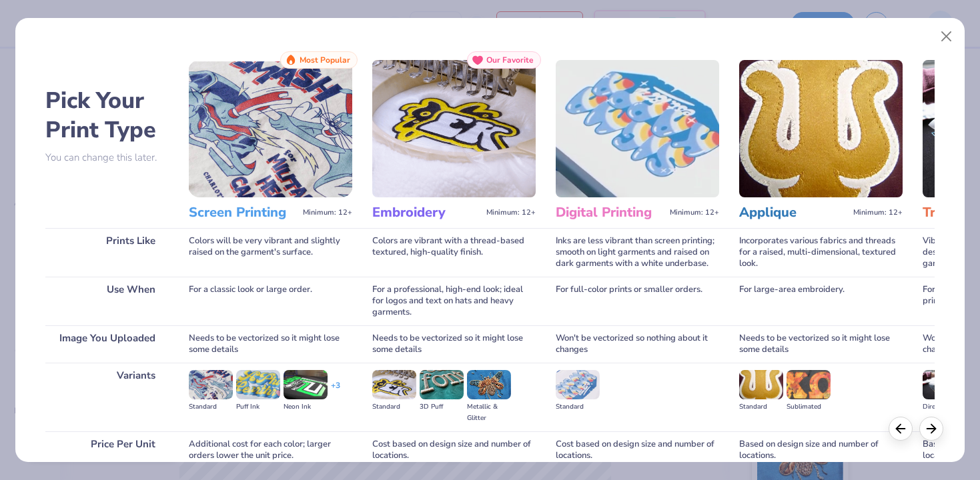
scroll to position [118, 0]
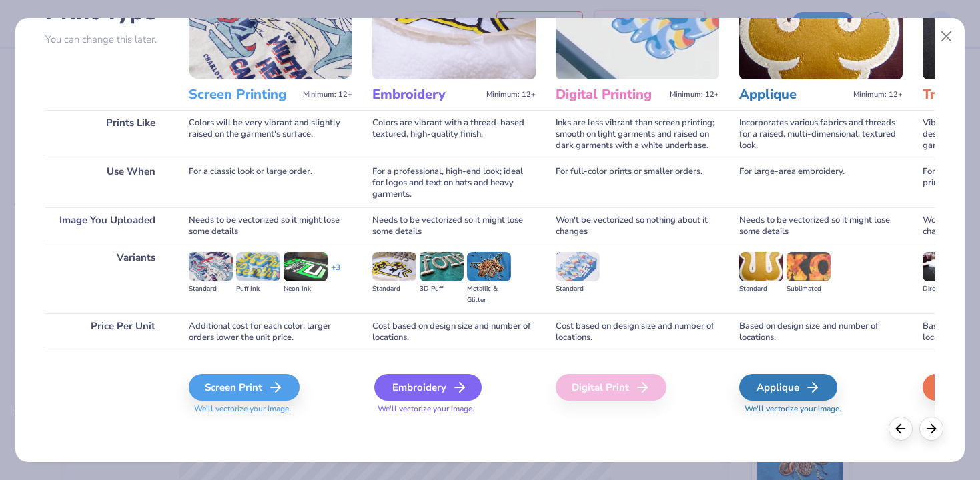
click at [436, 380] on div "Embroidery" at bounding box center [427, 387] width 107 height 27
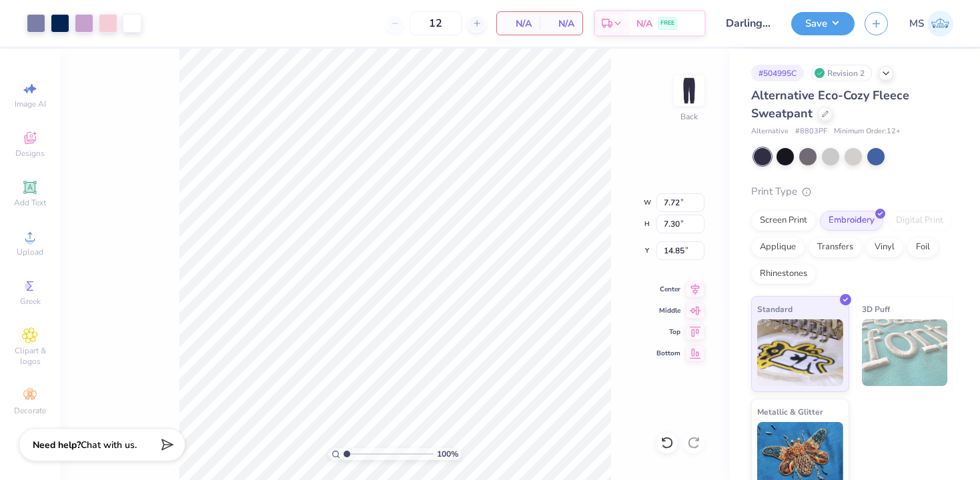
type input "3.41"
type input "3.22"
type input "1.93"
type input "3.74"
type input "3.54"
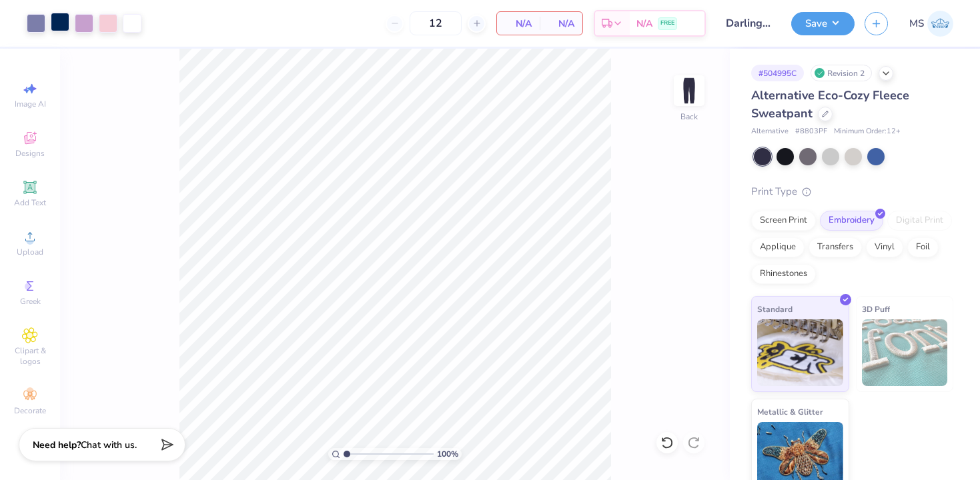
click at [59, 16] on div at bounding box center [60, 22] width 19 height 19
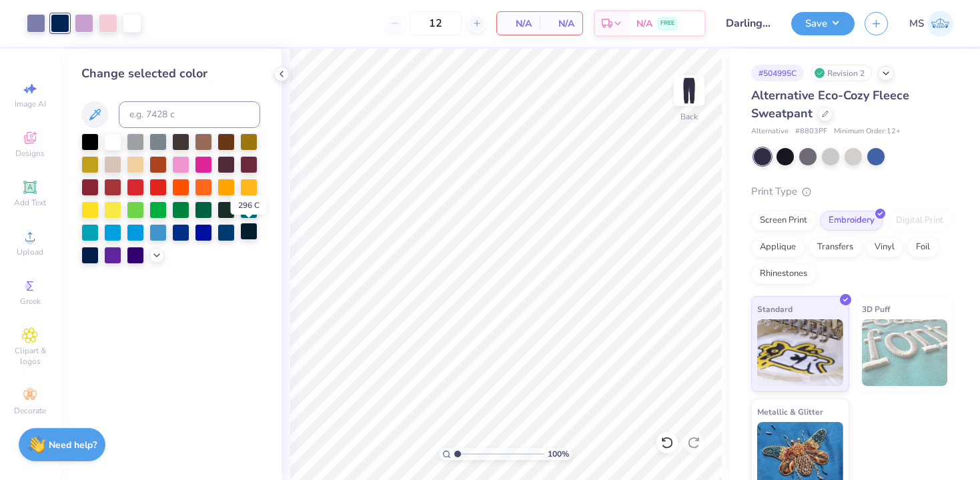
click at [250, 231] on div at bounding box center [248, 231] width 17 height 17
click at [86, 262] on div at bounding box center [89, 254] width 17 height 17
click at [165, 253] on div at bounding box center [170, 198] width 179 height 131
click at [157, 254] on polyline at bounding box center [156, 254] width 5 height 3
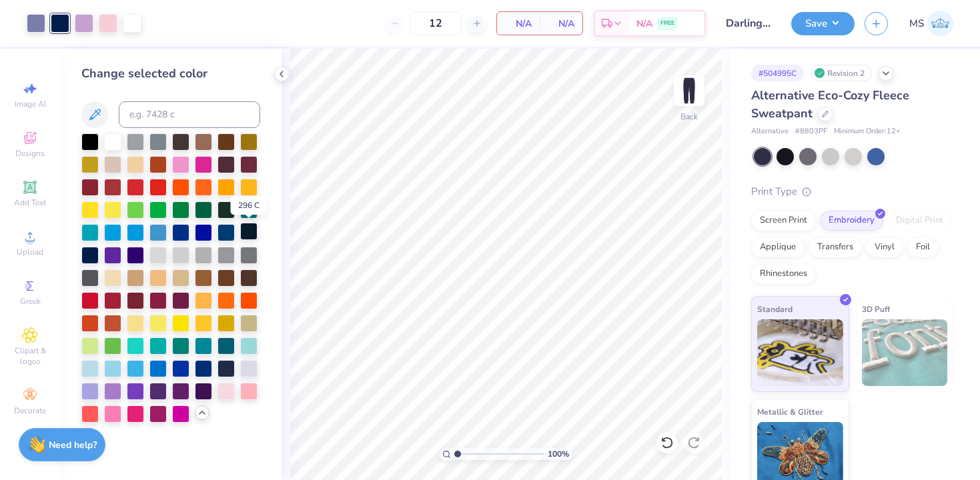
click at [252, 229] on div at bounding box center [248, 231] width 17 height 17
click at [196, 113] on input at bounding box center [189, 114] width 141 height 27
type input "297"
type input "295"
click at [92, 251] on div at bounding box center [89, 254] width 17 height 17
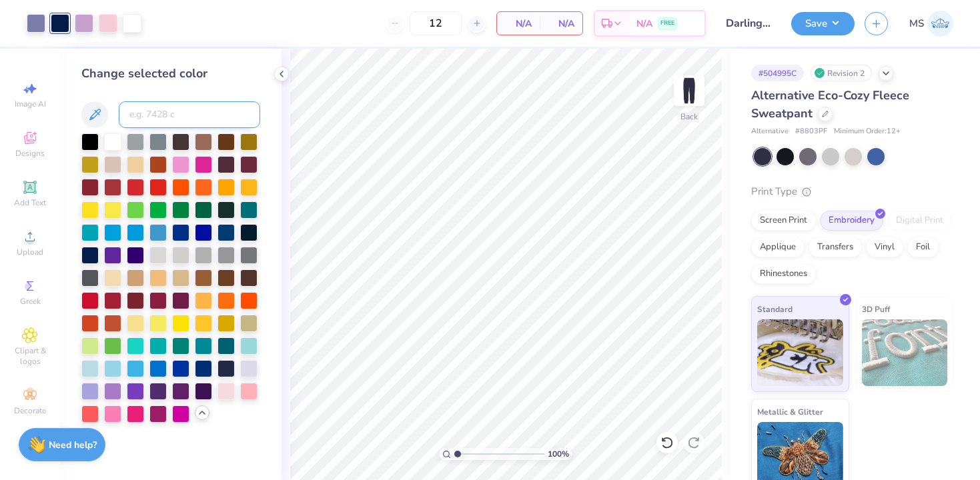
click at [135, 118] on input at bounding box center [189, 114] width 141 height 27
type input "2767"
click at [33, 20] on div at bounding box center [36, 22] width 19 height 19
click at [89, 248] on div at bounding box center [89, 254] width 17 height 17
click at [131, 117] on input at bounding box center [189, 114] width 141 height 27
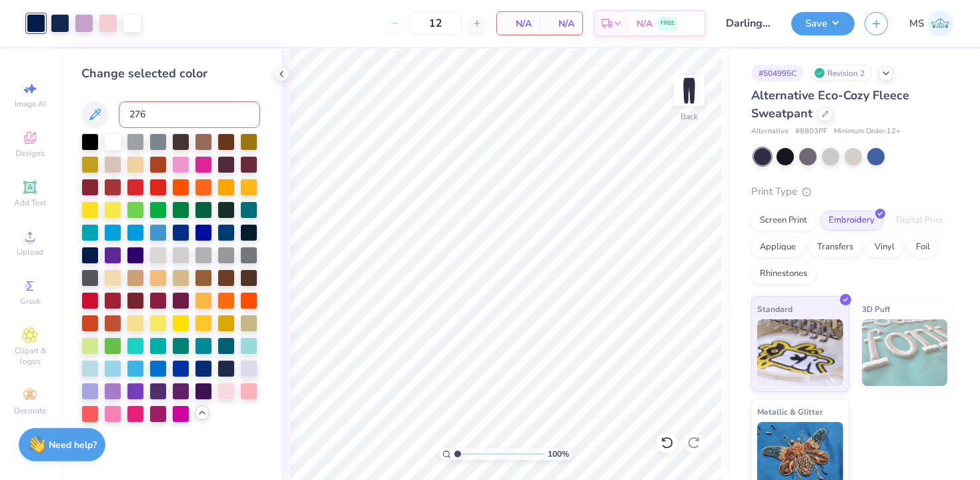
type input "2767"
click at [65, 24] on div at bounding box center [60, 22] width 19 height 19
click at [151, 116] on input at bounding box center [189, 114] width 141 height 27
type input "2767"
click at [61, 23] on div at bounding box center [60, 22] width 19 height 19
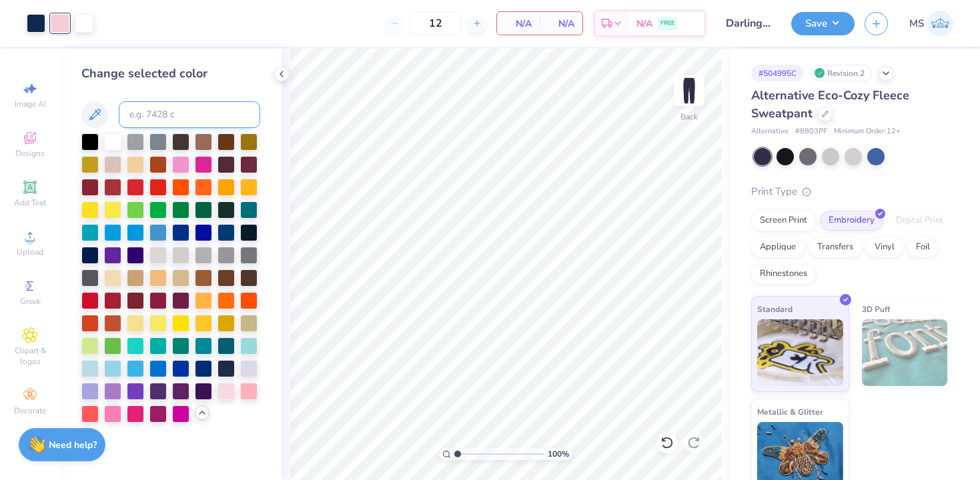
click at [135, 115] on input at bounding box center [189, 114] width 141 height 27
type input "2767"
click at [823, 113] on icon at bounding box center [825, 112] width 7 height 7
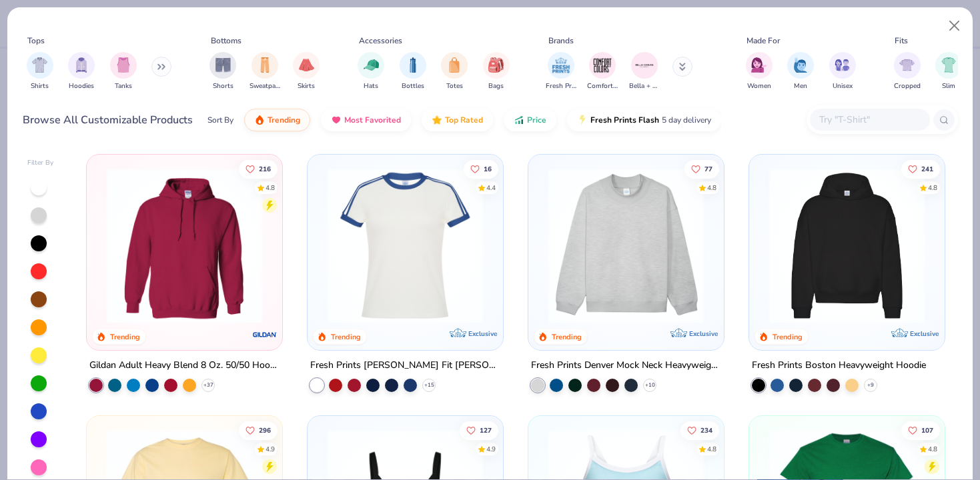
click at [814, 123] on div at bounding box center [870, 120] width 120 height 22
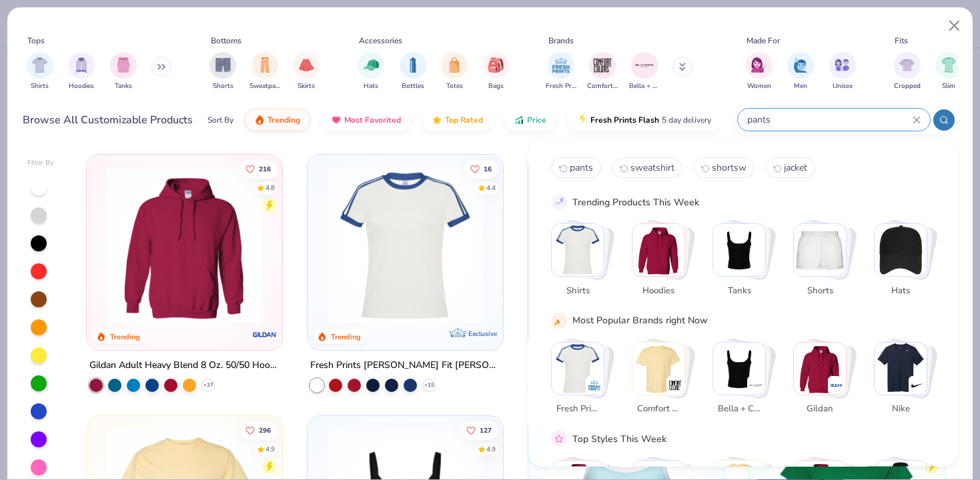
type input "pants"
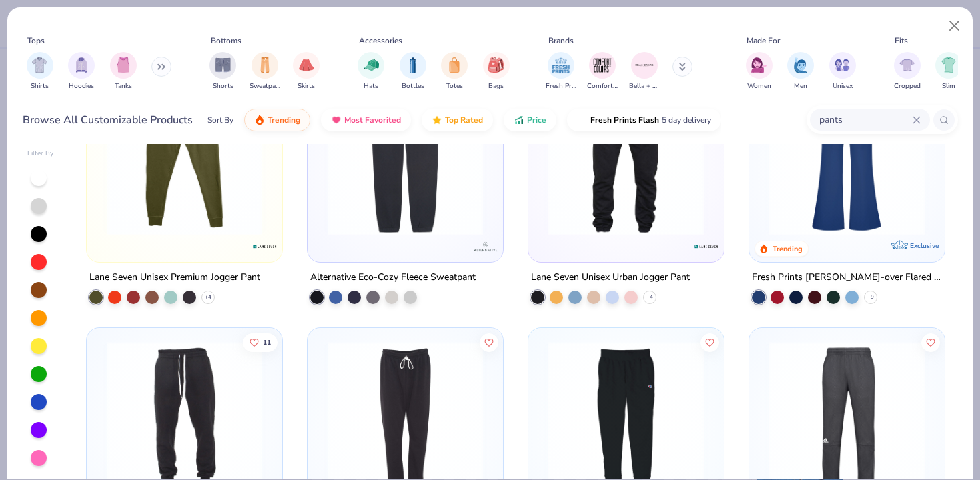
scroll to position [448, 0]
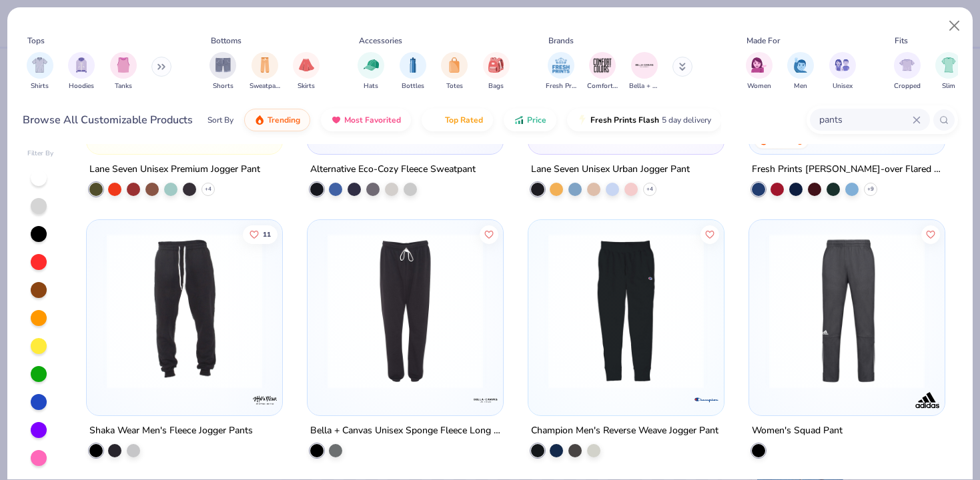
click at [917, 117] on icon at bounding box center [917, 120] width 8 height 8
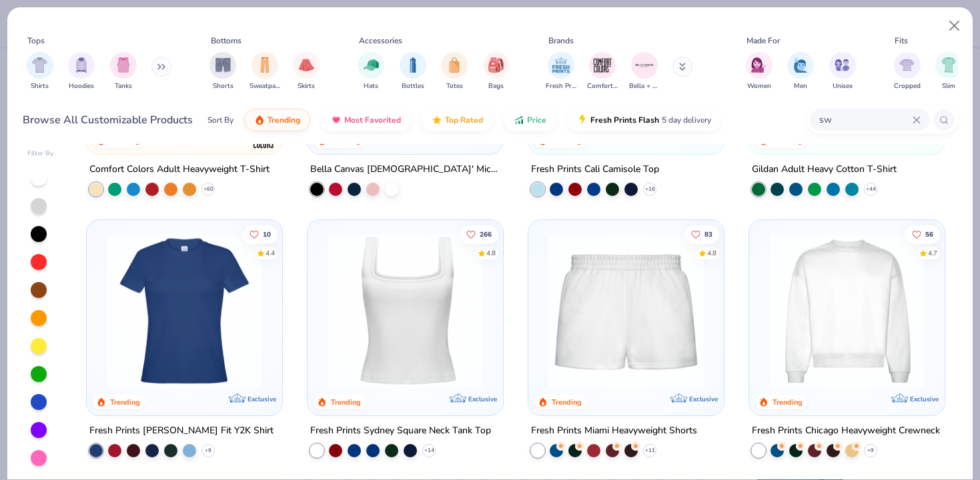
scroll to position [0, 0]
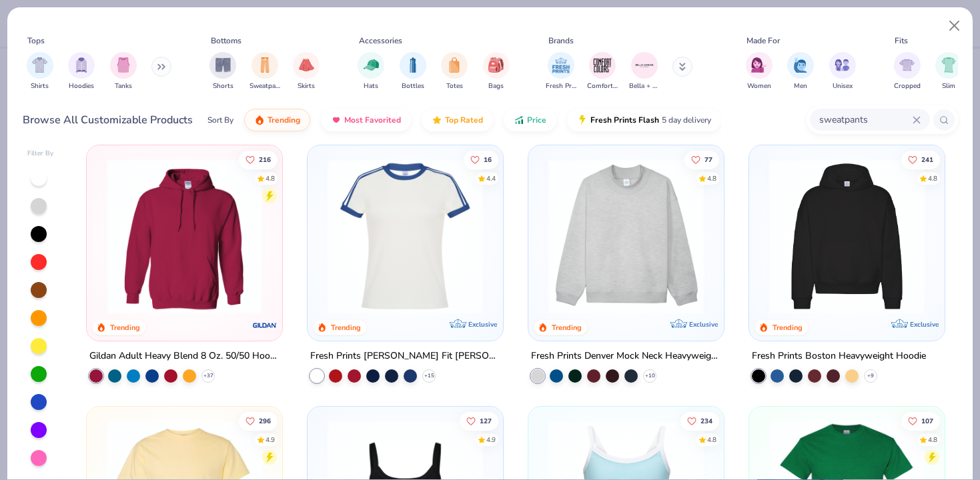
type input "sweatpants"
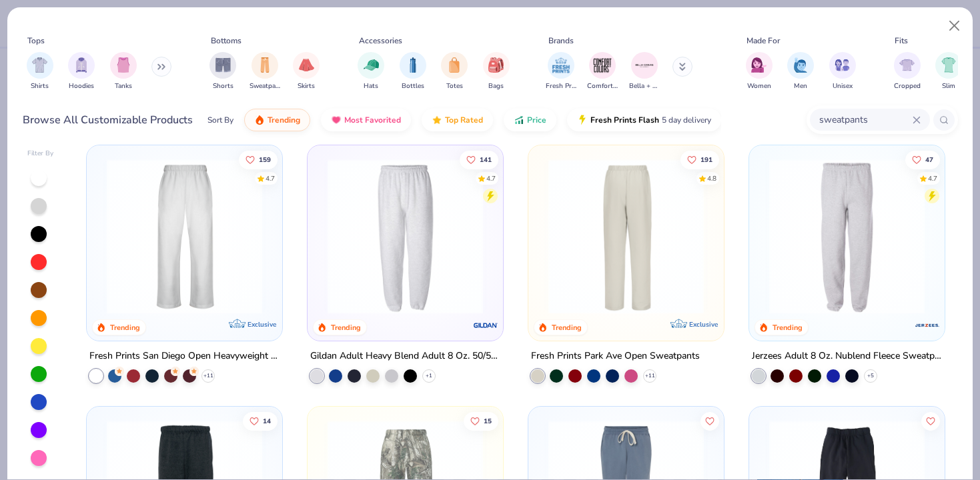
click at [641, 246] on div at bounding box center [626, 236] width 506 height 155
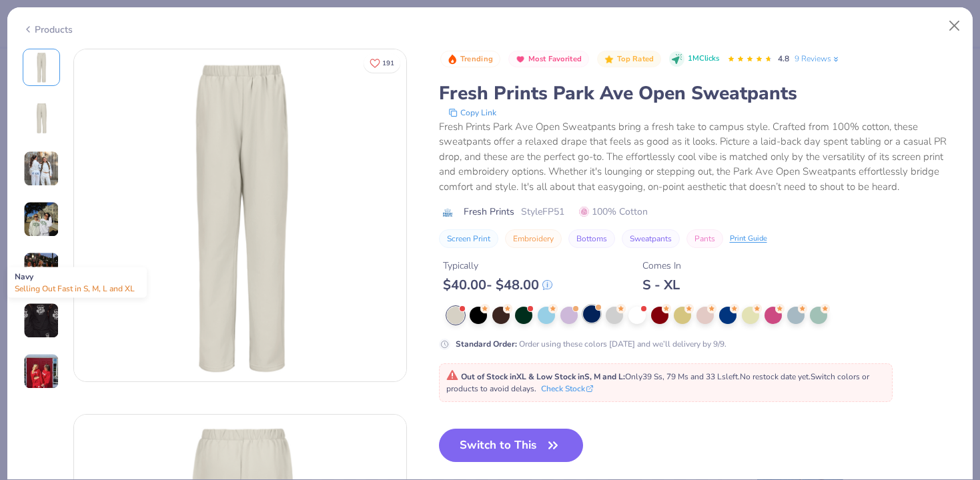
click at [588, 314] on div at bounding box center [591, 314] width 17 height 17
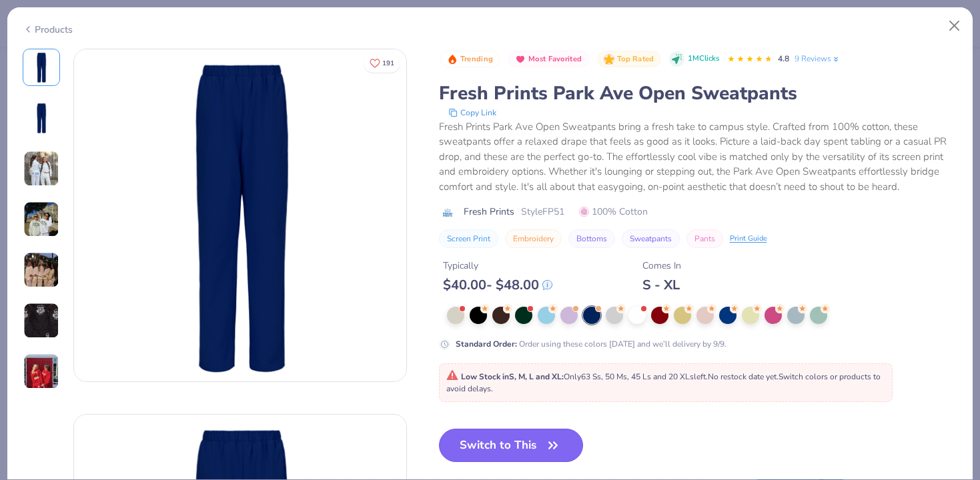
click at [544, 445] on span "button" at bounding box center [553, 445] width 19 height 19
type input "50"
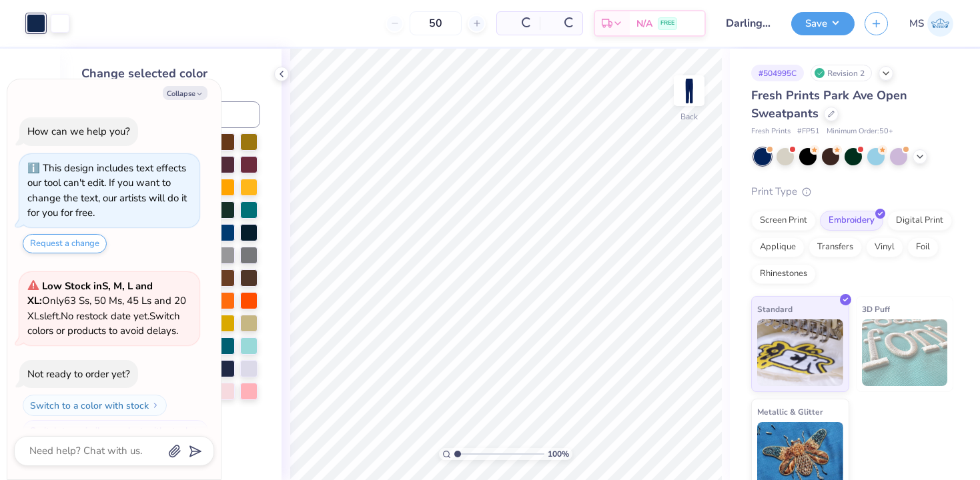
scroll to position [23, 0]
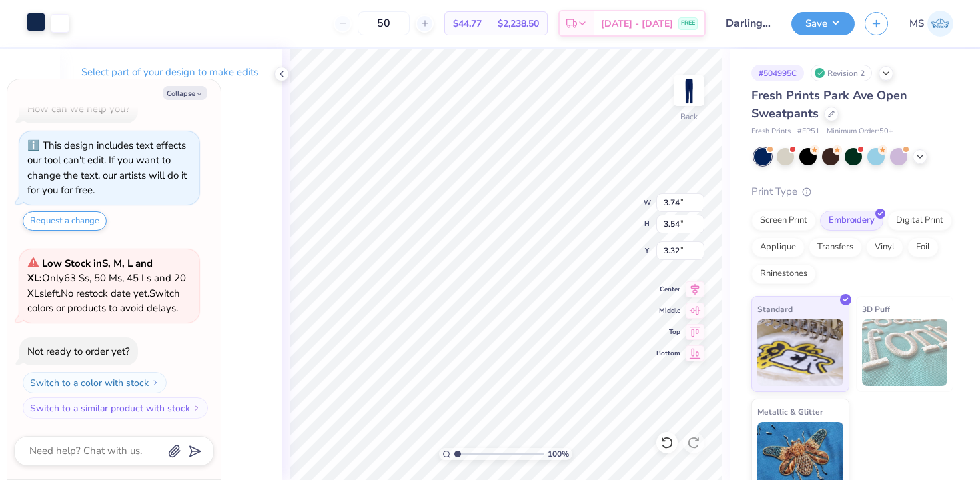
click at [34, 22] on div at bounding box center [36, 22] width 19 height 19
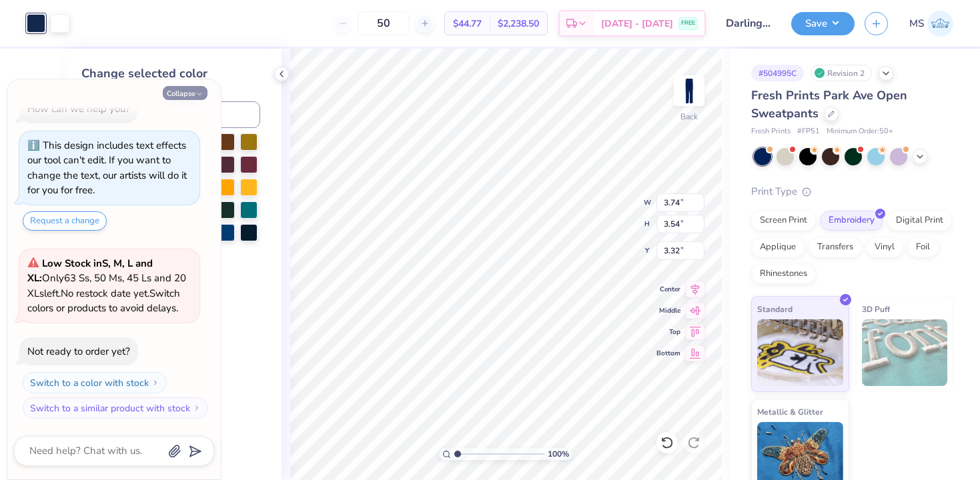
click at [190, 87] on button "Collapse" at bounding box center [185, 93] width 45 height 14
type textarea "x"
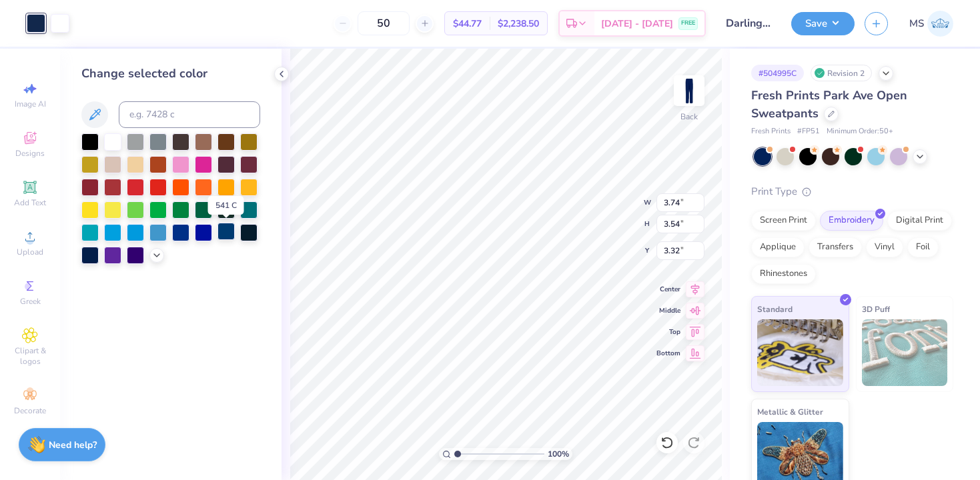
click at [226, 232] on div at bounding box center [225, 231] width 17 height 17
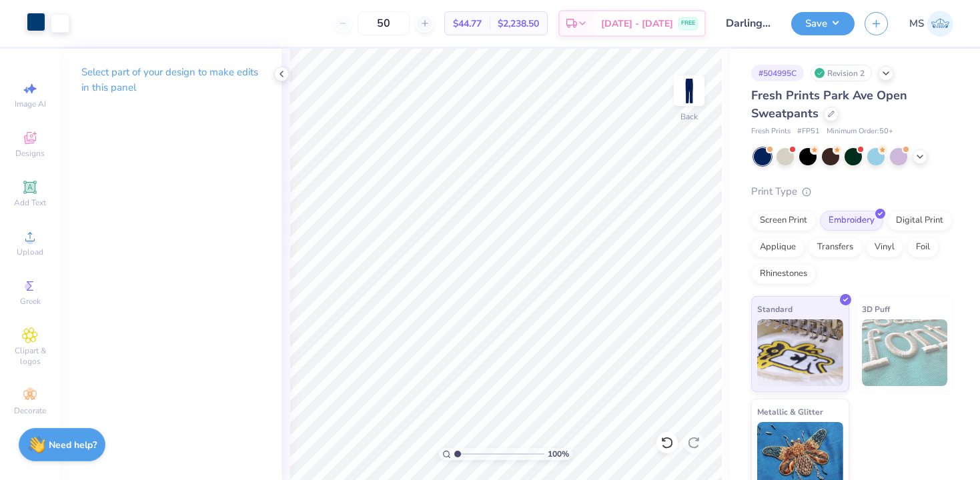
click at [33, 28] on div at bounding box center [36, 22] width 19 height 19
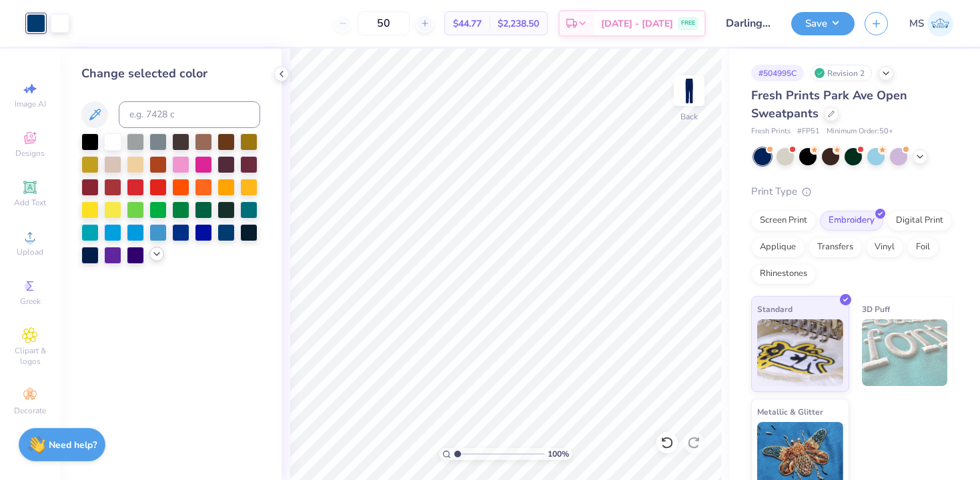
click at [151, 253] on div at bounding box center [156, 254] width 15 height 15
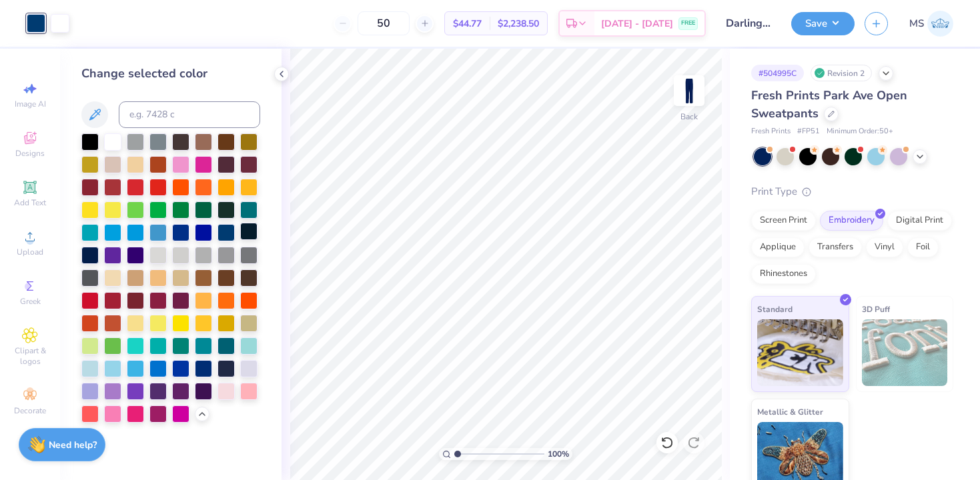
click at [252, 232] on div at bounding box center [248, 231] width 17 height 17
click at [137, 257] on div at bounding box center [135, 254] width 17 height 17
click at [86, 254] on div at bounding box center [89, 254] width 17 height 17
click at [114, 411] on div at bounding box center [112, 412] width 17 height 17
click at [183, 160] on div at bounding box center [180, 163] width 17 height 17
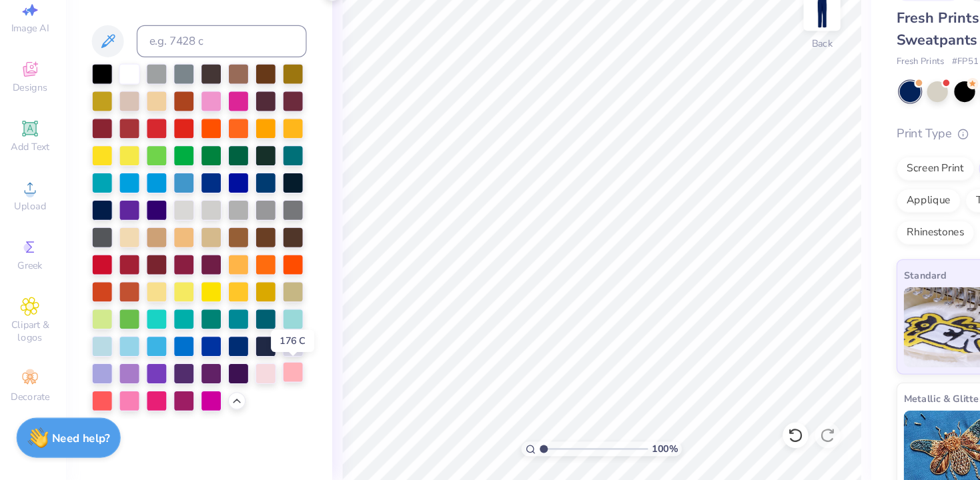
click at [245, 395] on div at bounding box center [248, 390] width 17 height 17
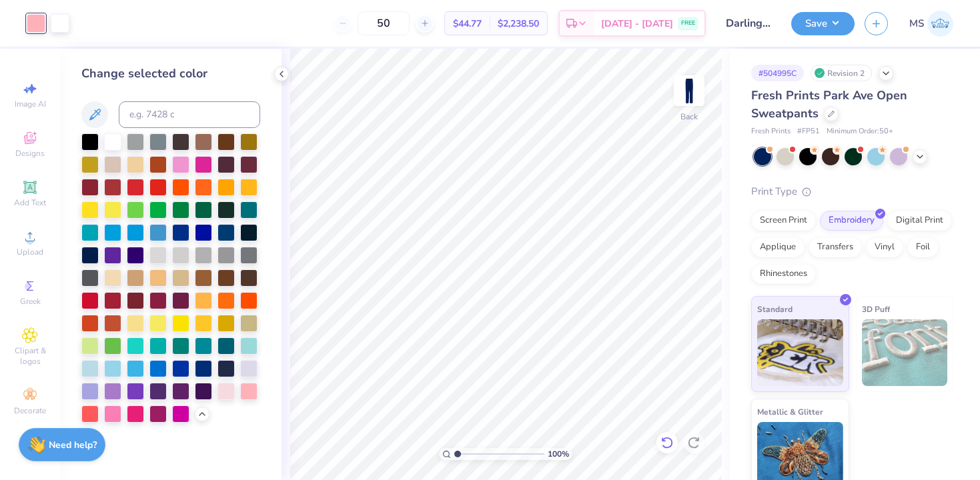
click at [668, 444] on icon at bounding box center [666, 442] width 13 height 13
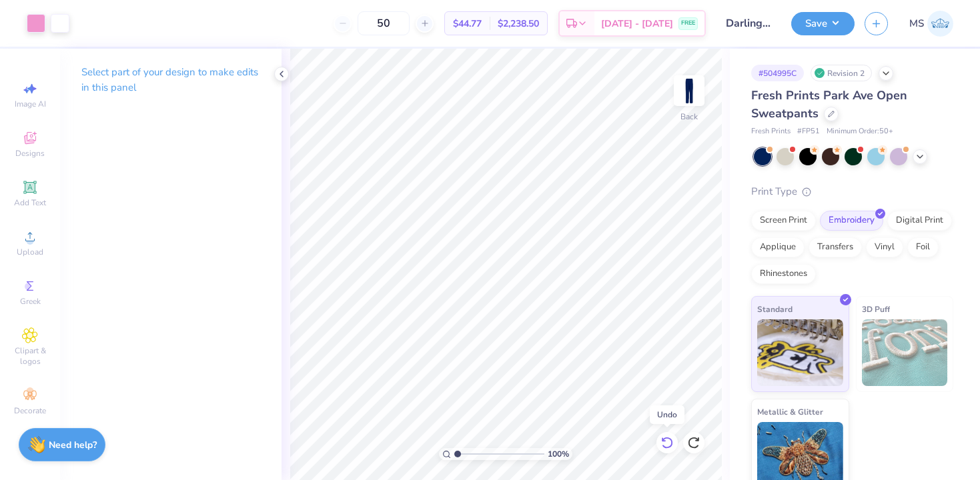
click at [668, 444] on icon at bounding box center [666, 442] width 13 height 13
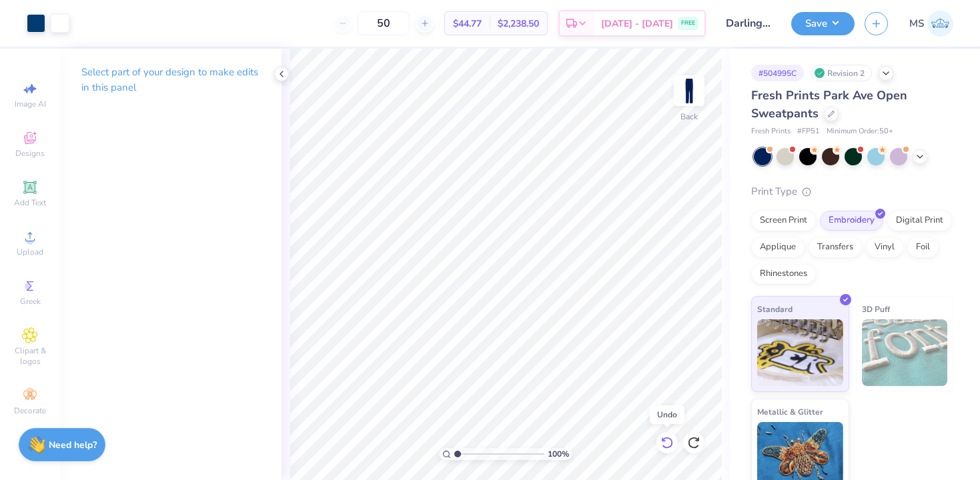
click at [668, 444] on icon at bounding box center [666, 442] width 13 height 13
type input "3.58"
click at [33, 249] on span "Upload" at bounding box center [30, 252] width 27 height 11
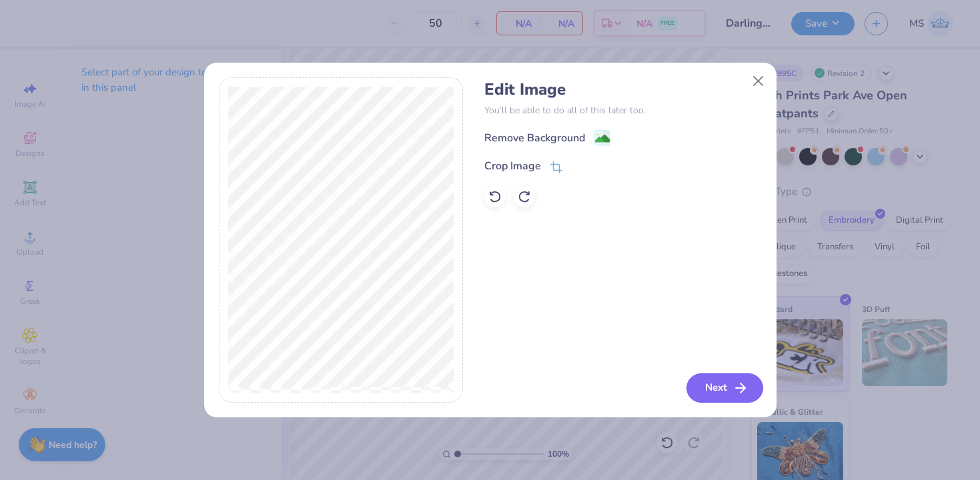
click at [707, 395] on button "Next" at bounding box center [725, 388] width 77 height 29
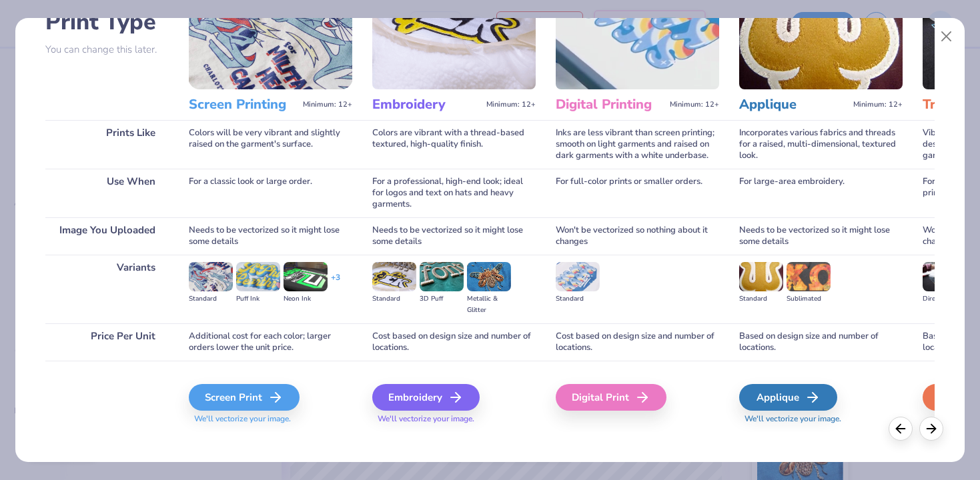
scroll to position [118, 0]
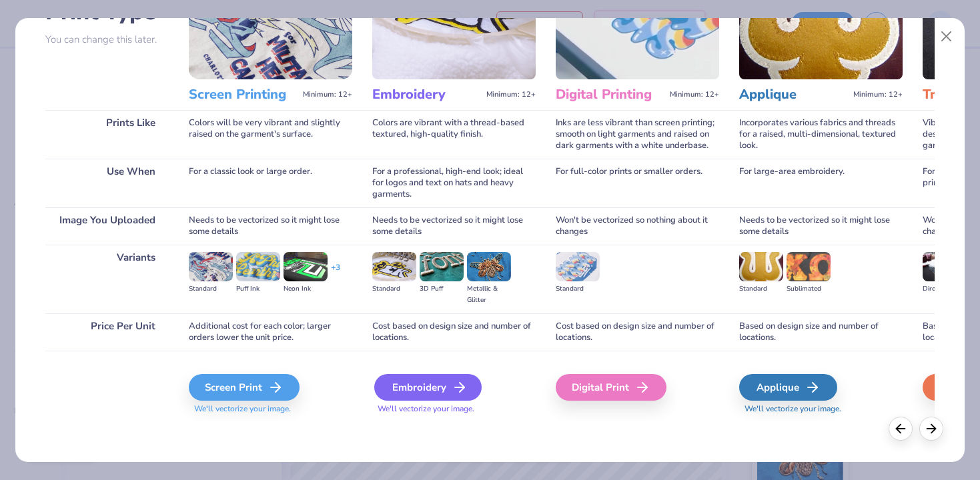
click at [462, 386] on polyline at bounding box center [462, 387] width 5 height 9
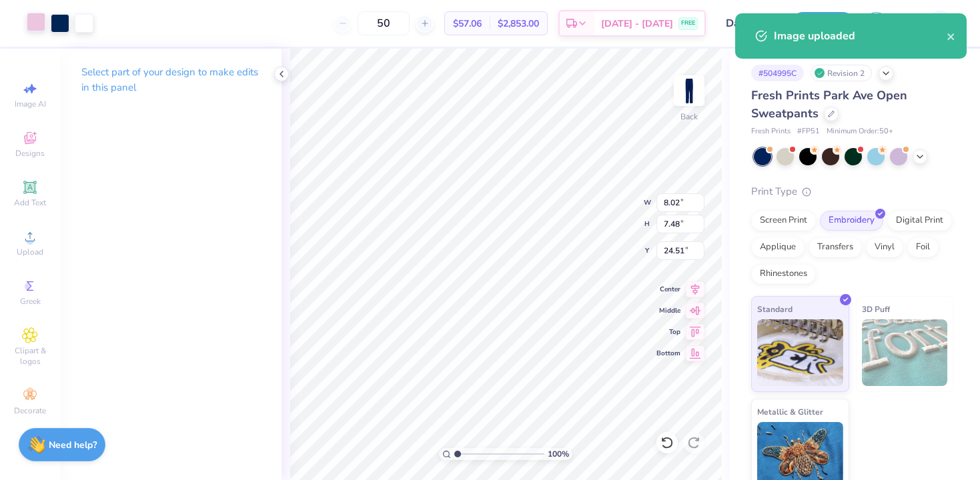
click at [31, 16] on div at bounding box center [36, 22] width 19 height 19
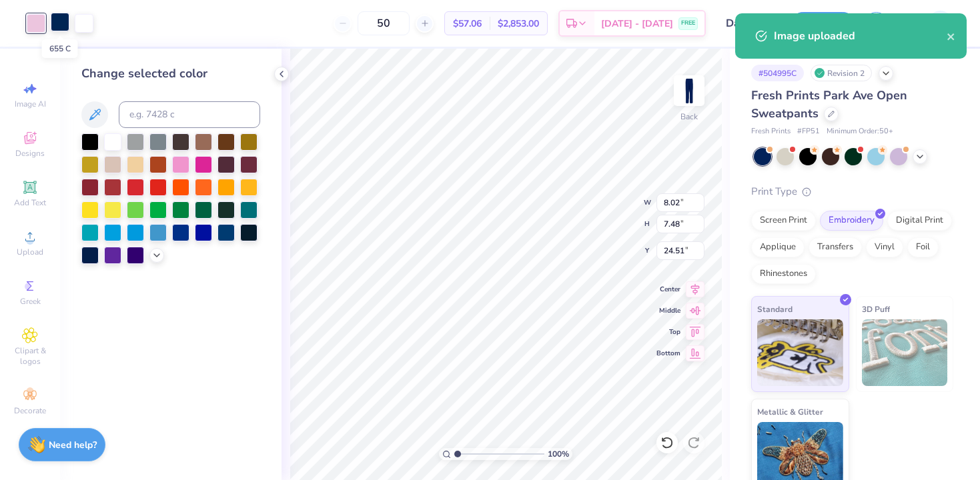
click at [57, 21] on div at bounding box center [60, 22] width 19 height 19
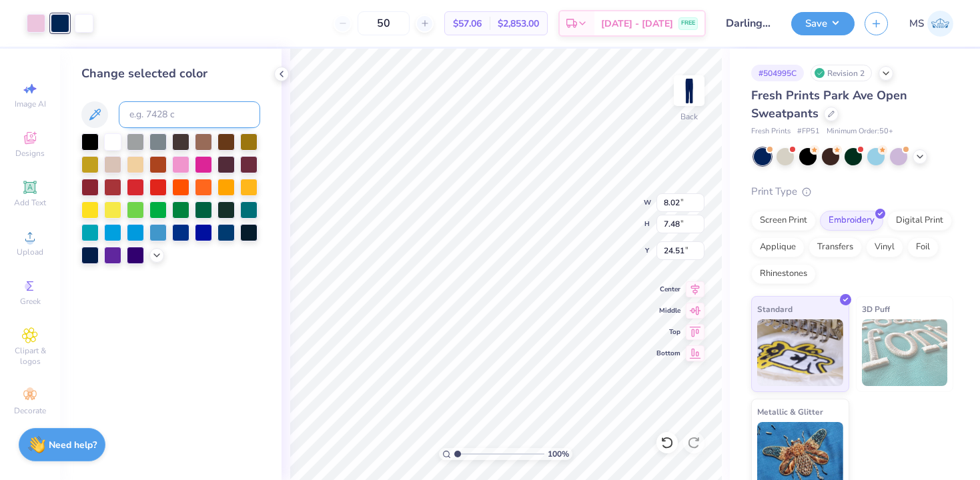
click at [161, 121] on input at bounding box center [189, 114] width 141 height 27
type input "517"
type input "2.23"
type input "4.89"
type input "4.57"
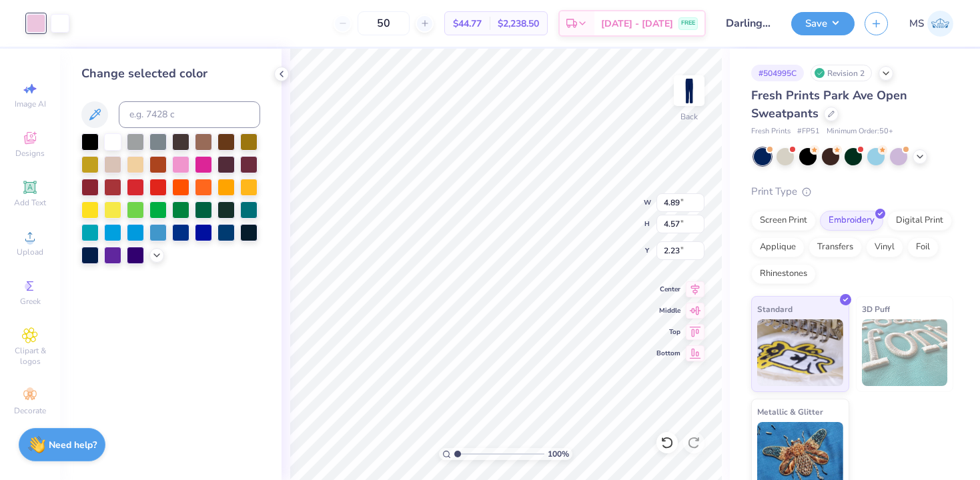
type input "2.08"
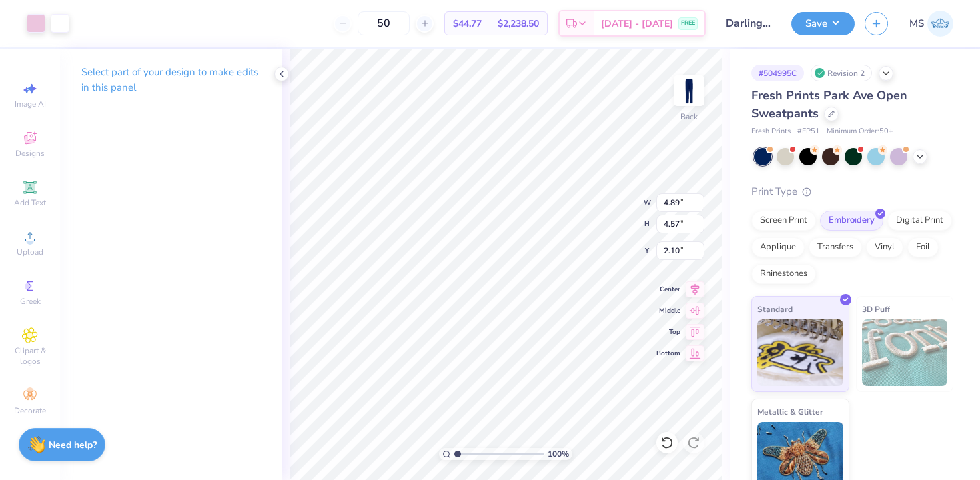
type input "3.38"
type input "3.15"
type input "0.50"
type input "2.21"
click at [917, 155] on icon at bounding box center [920, 155] width 11 height 11
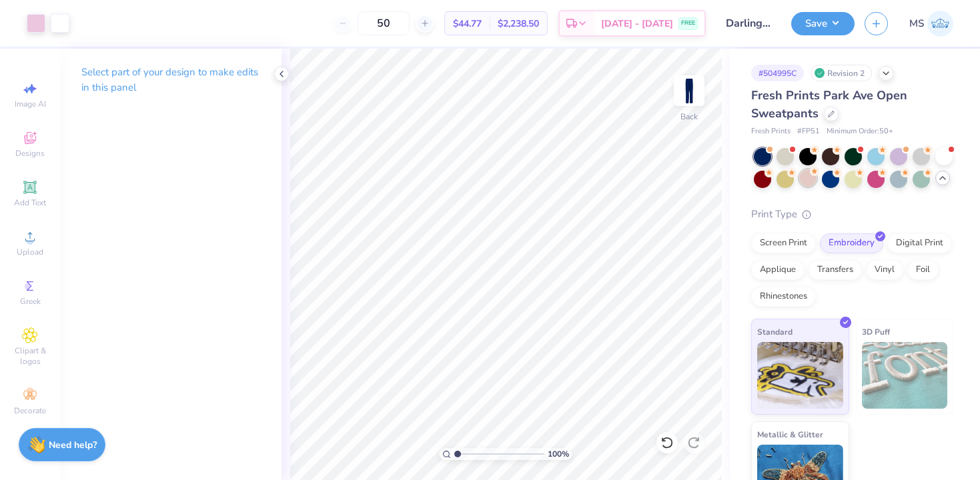
click at [810, 182] on div at bounding box center [807, 177] width 17 height 17
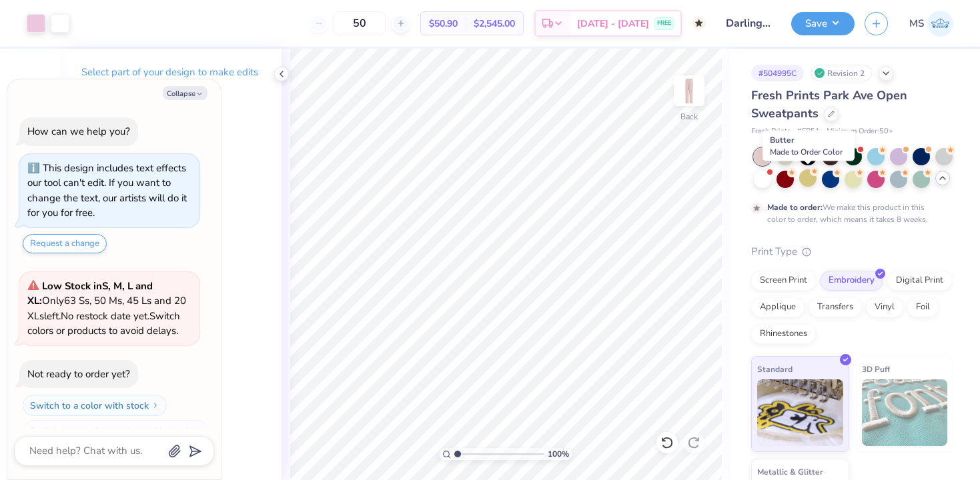
scroll to position [148, 0]
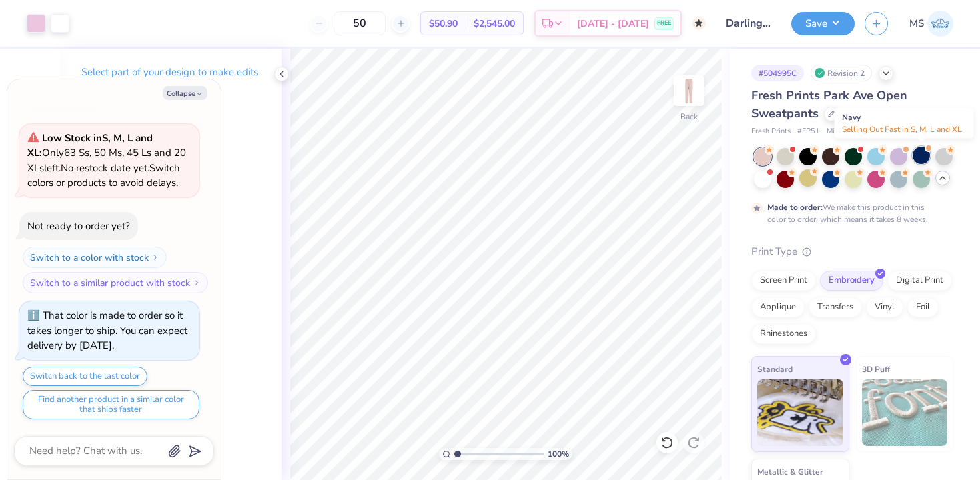
click at [919, 155] on div at bounding box center [921, 155] width 17 height 17
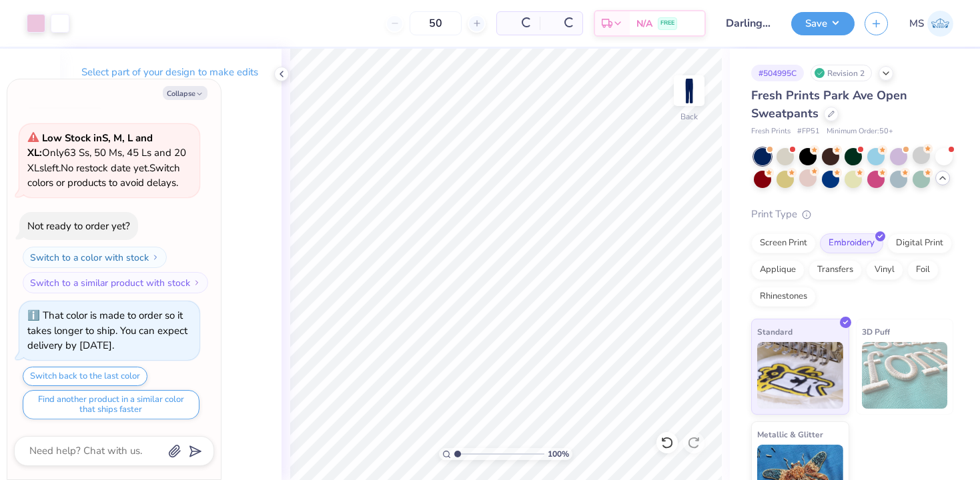
scroll to position [418, 0]
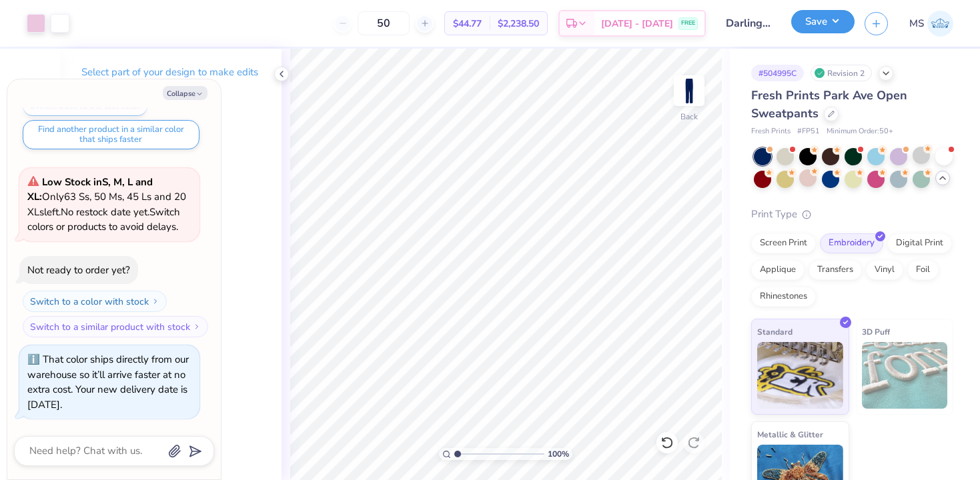
click at [824, 27] on button "Save" at bounding box center [822, 21] width 63 height 23
type textarea "x"
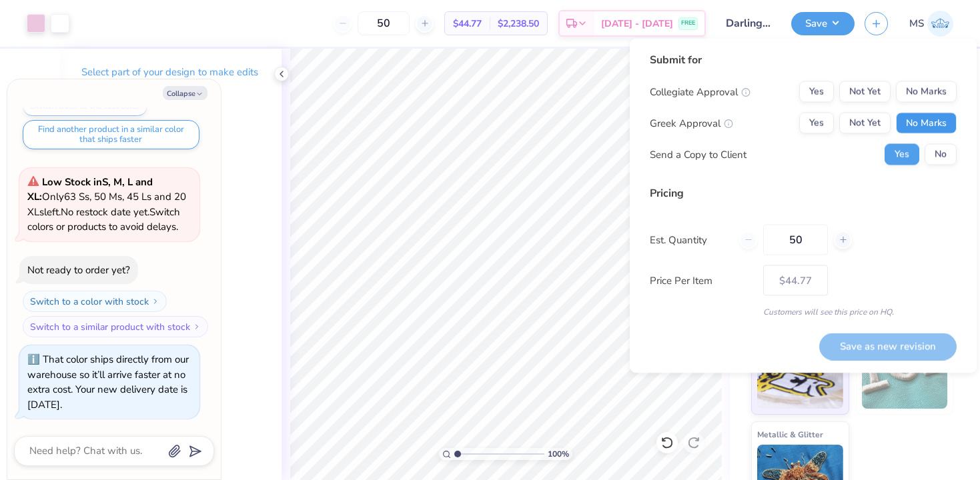
click at [933, 119] on button "No Marks" at bounding box center [926, 123] width 61 height 21
click at [932, 87] on button "No Marks" at bounding box center [926, 91] width 61 height 21
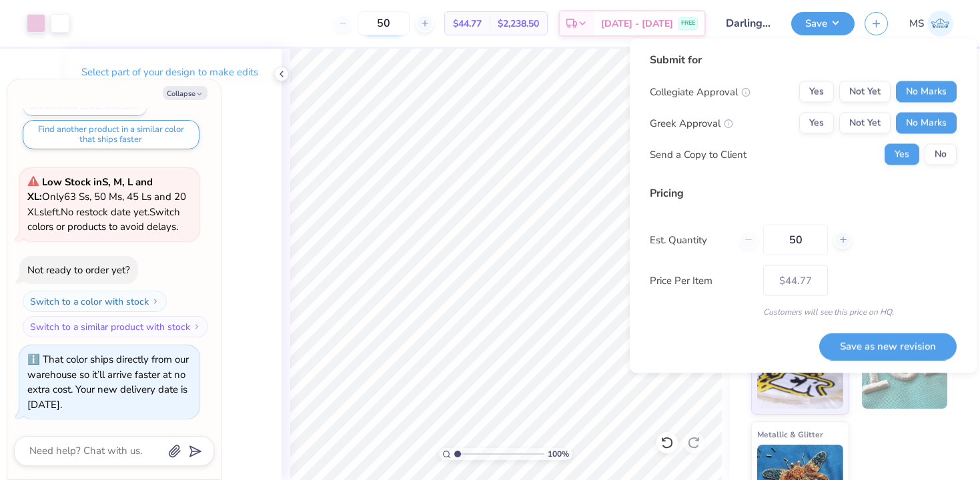
click at [410, 23] on input "50" at bounding box center [384, 23] width 52 height 24
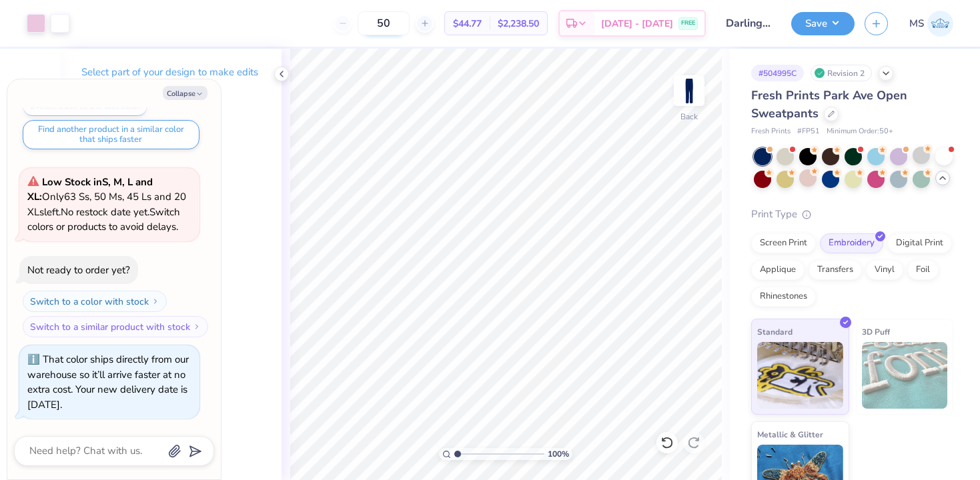
type input "5"
type input "50"
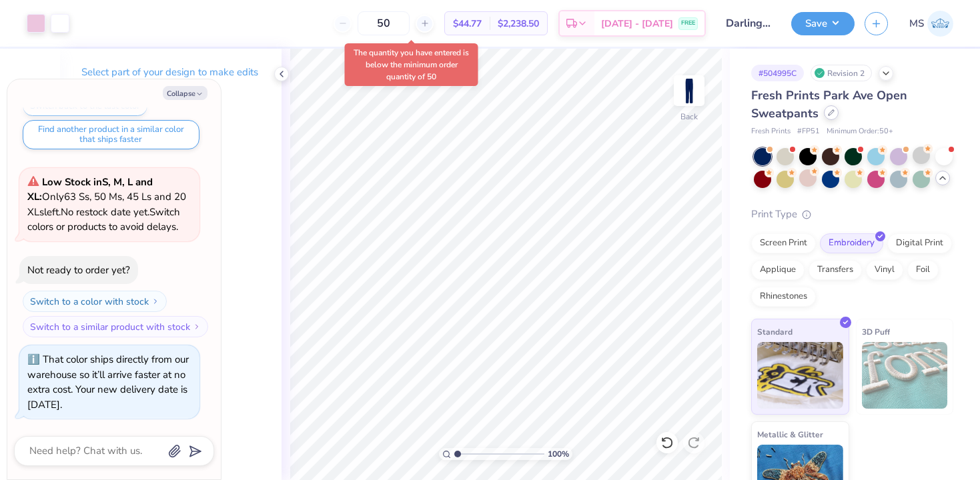
click at [831, 115] on icon at bounding box center [831, 112] width 7 height 7
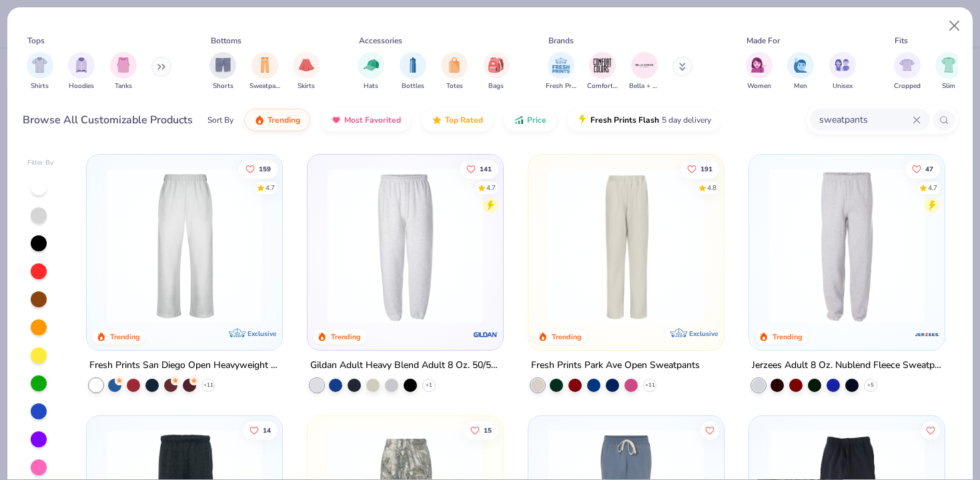
click at [216, 270] on img at bounding box center [184, 245] width 169 height 155
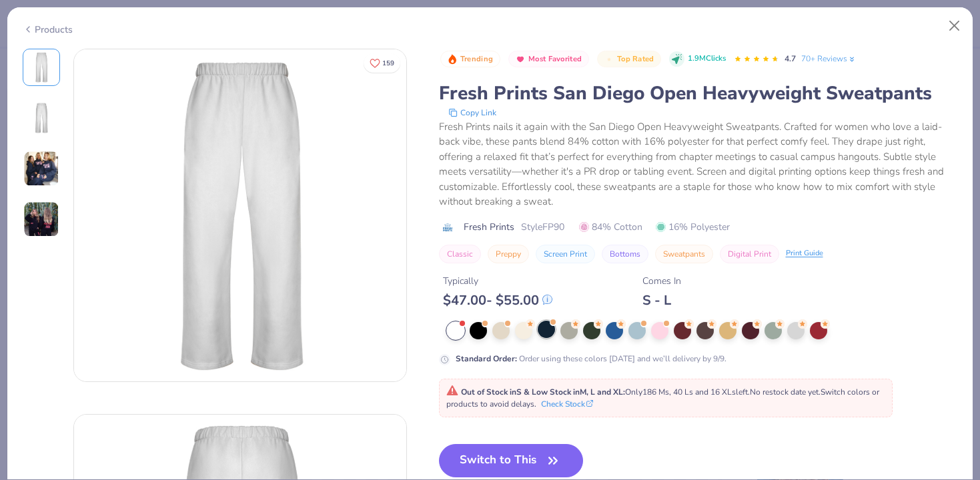
click at [550, 336] on div at bounding box center [546, 329] width 17 height 17
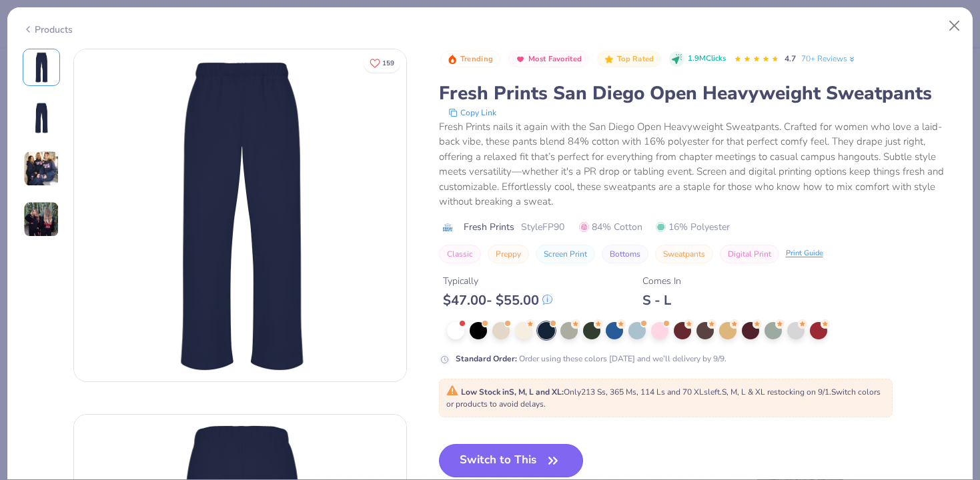
click at [527, 456] on button "Switch to This" at bounding box center [511, 460] width 145 height 33
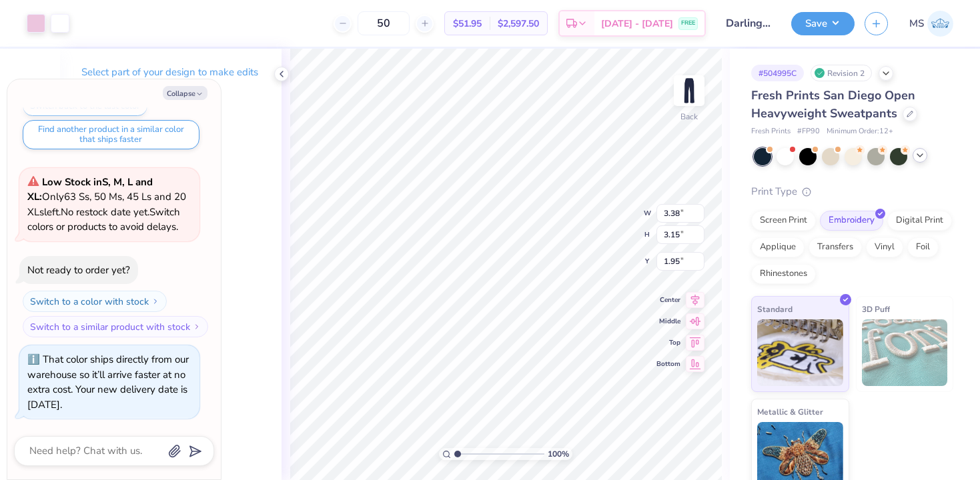
type textarea "x"
type input "2.33"
type textarea "x"
click at [410, 22] on input "50" at bounding box center [384, 23] width 52 height 24
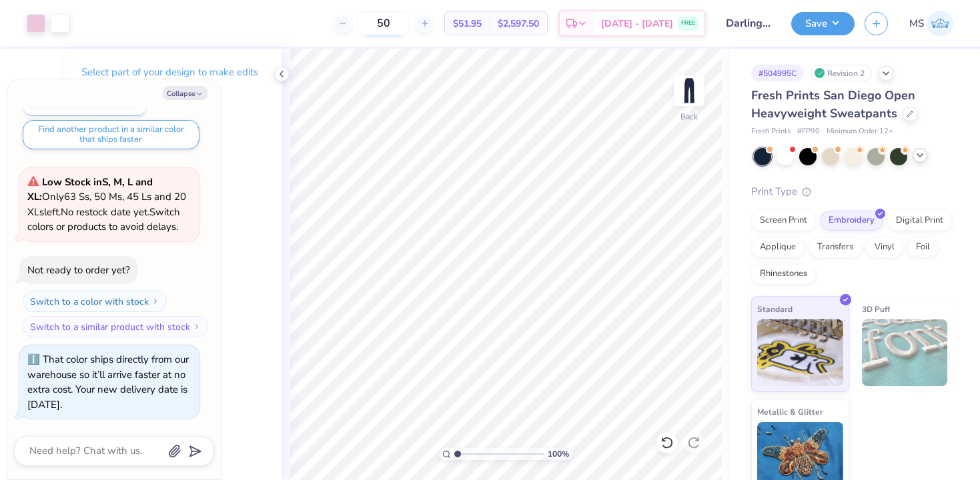
type input "5"
type input "24"
click at [815, 25] on button "Save" at bounding box center [822, 21] width 63 height 23
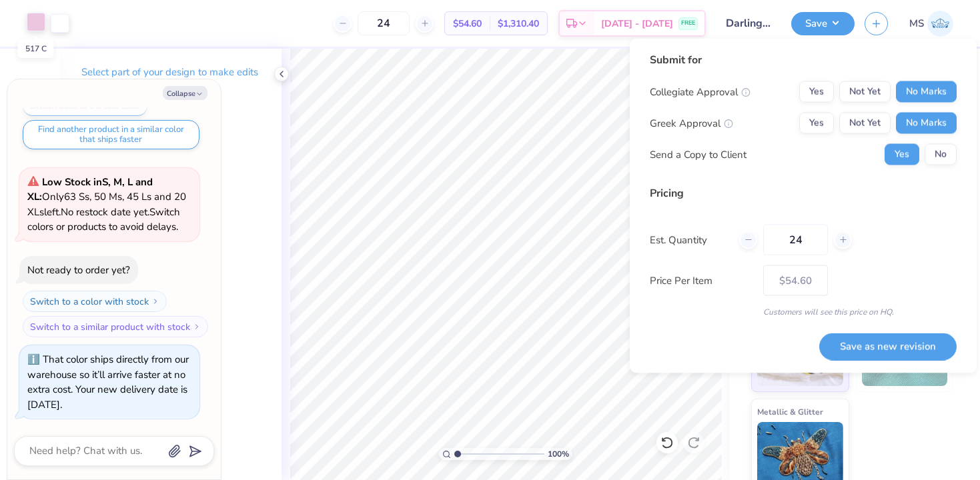
click at [43, 25] on div at bounding box center [36, 22] width 19 height 19
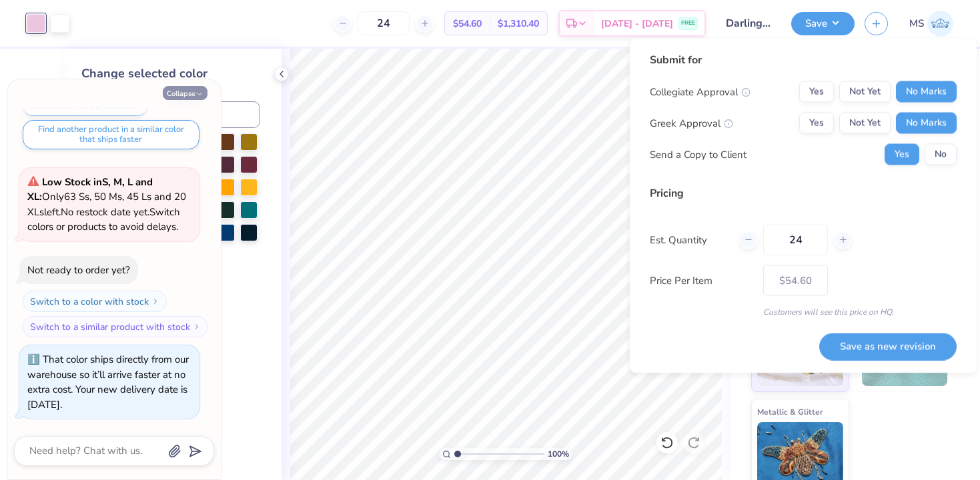
click at [195, 93] on icon "button" at bounding box center [199, 94] width 8 height 8
type textarea "x"
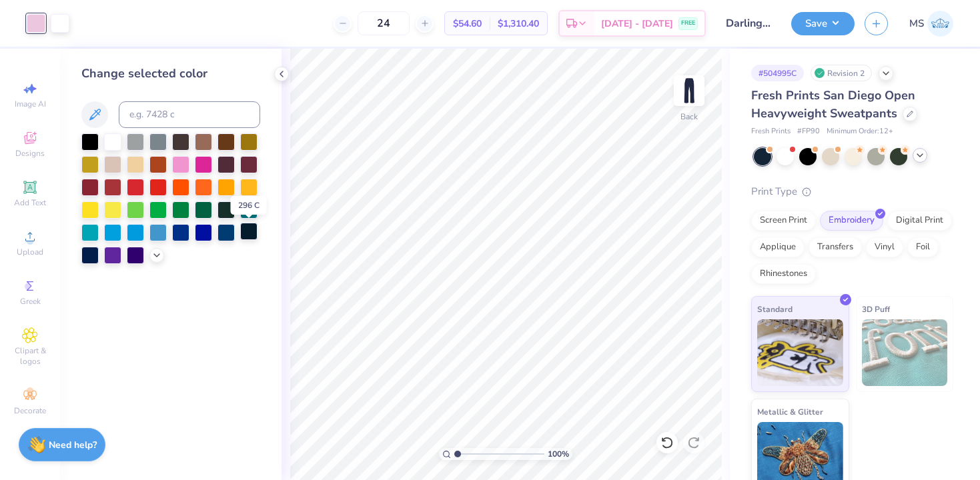
click at [250, 233] on div at bounding box center [248, 231] width 17 height 17
click at [172, 116] on input at bounding box center [189, 114] width 141 height 27
type input "655"
click at [152, 257] on icon at bounding box center [156, 254] width 11 height 11
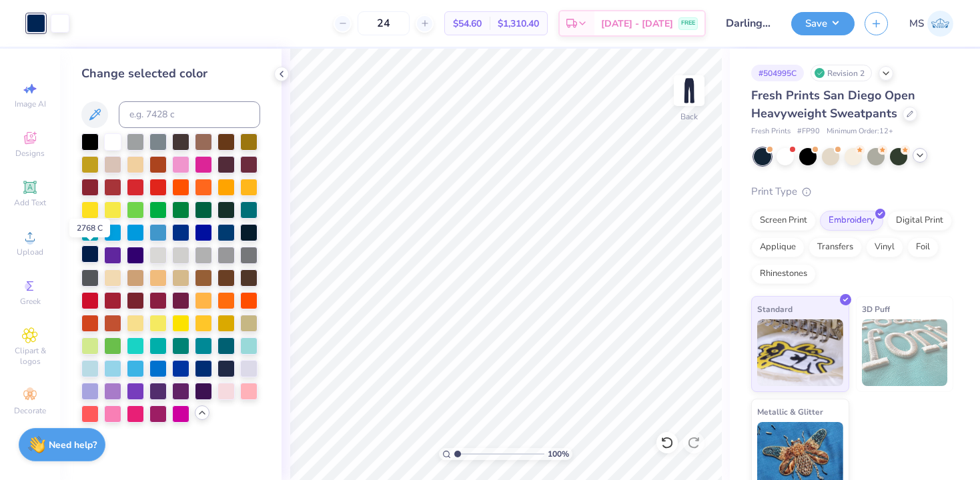
click at [93, 254] on div at bounding box center [89, 254] width 17 height 17
click at [252, 230] on div at bounding box center [248, 231] width 17 height 17
click at [152, 112] on input at bounding box center [189, 114] width 141 height 27
type input "655"
type input "656"
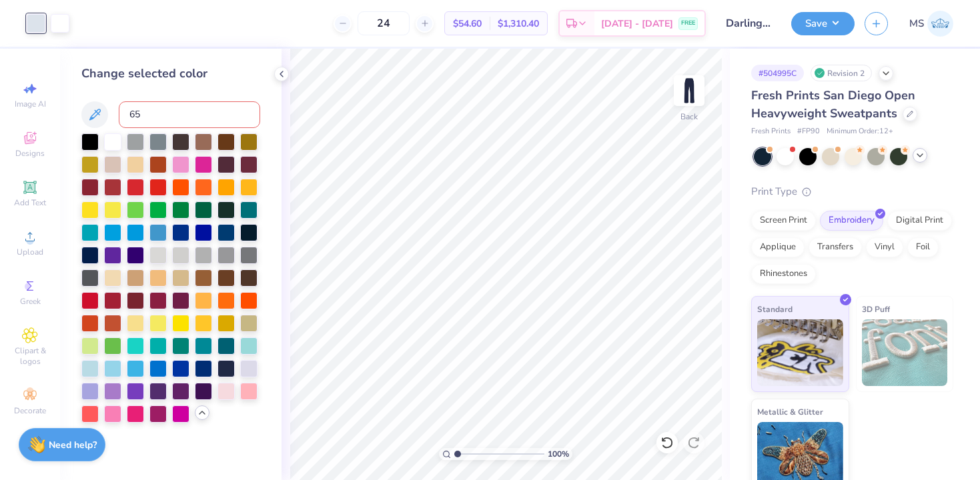
type input "654"
click at [95, 255] on div at bounding box center [89, 254] width 17 height 17
click at [165, 113] on input at bounding box center [189, 114] width 141 height 27
type input "2767"
click at [672, 440] on icon at bounding box center [666, 442] width 13 height 13
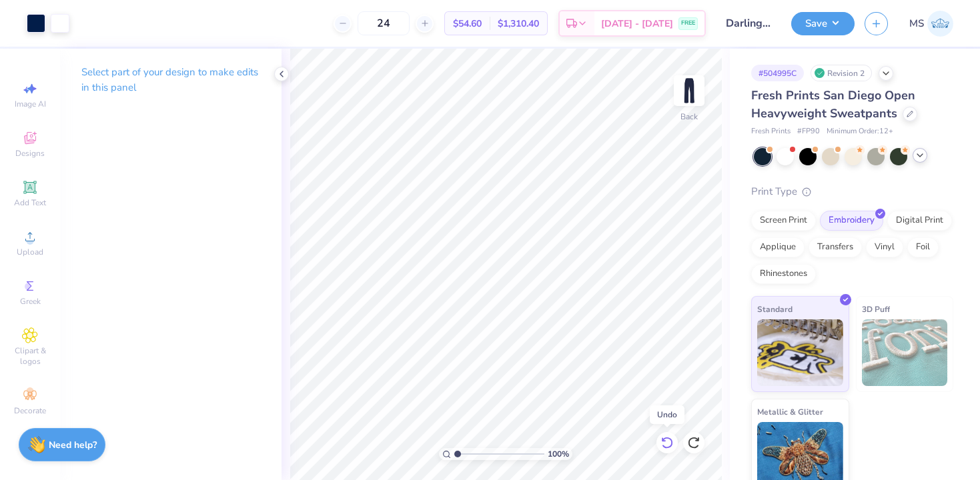
click at [672, 440] on icon at bounding box center [666, 442] width 13 height 13
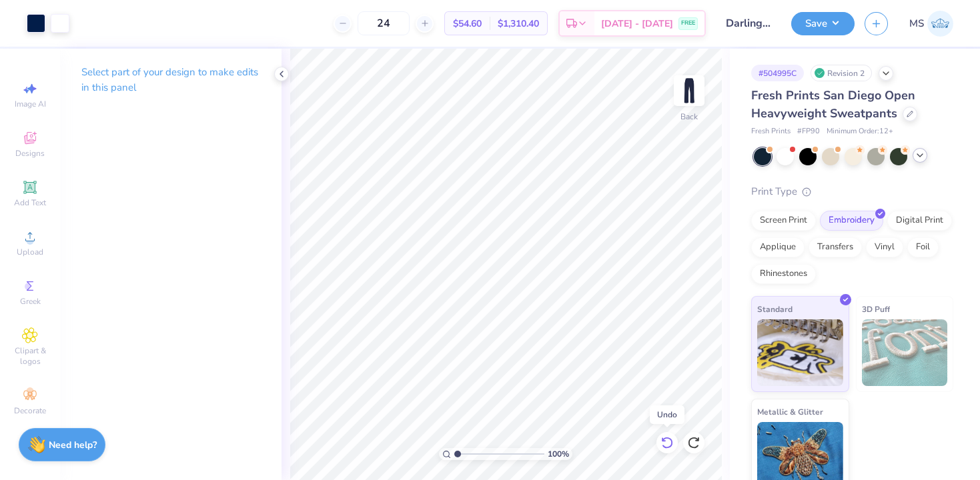
click at [672, 440] on icon at bounding box center [666, 442] width 13 height 13
click at [819, 24] on button "Save" at bounding box center [822, 21] width 63 height 23
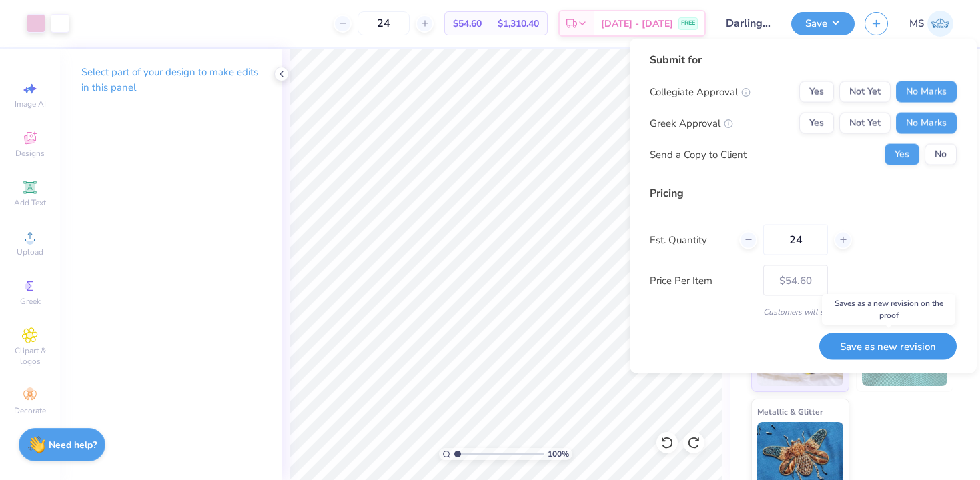
click at [877, 340] on button "Save as new revision" at bounding box center [887, 346] width 137 height 27
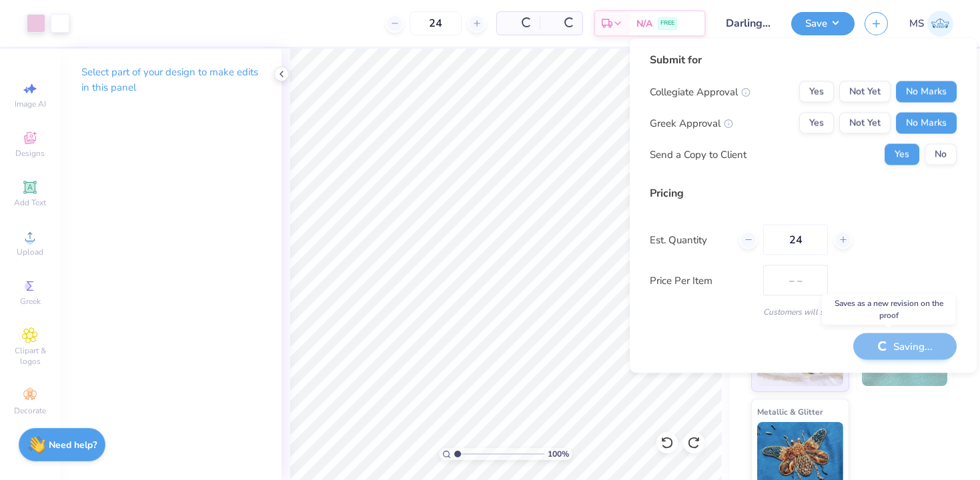
type input "$54.60"
click at [935, 143] on div "Collegiate Approval Yes Not Yet No Marks Greek Approval Yes Not Yet No Marks Se…" at bounding box center [803, 123] width 307 height 84
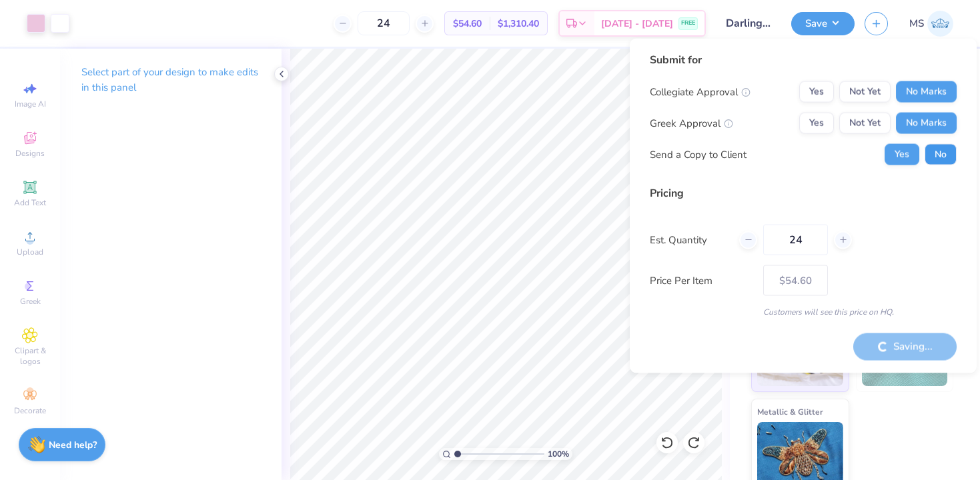
click at [935, 155] on button "No" at bounding box center [941, 154] width 32 height 21
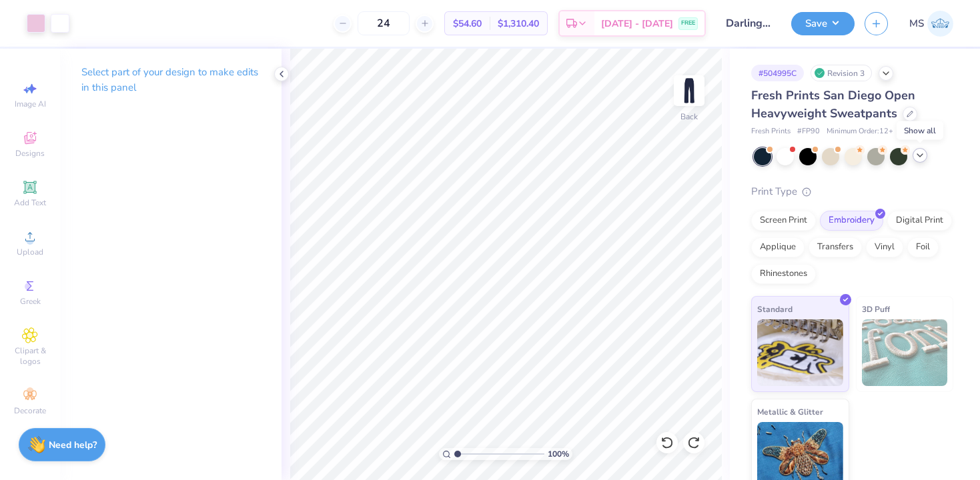
click at [918, 156] on icon at bounding box center [920, 155] width 11 height 11
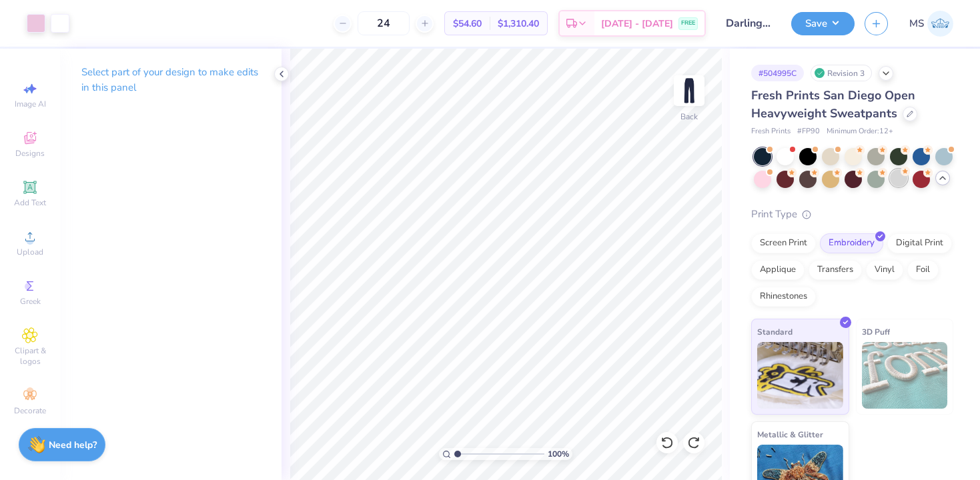
click at [898, 177] on div at bounding box center [898, 177] width 17 height 17
type textarea "x"
type input "50"
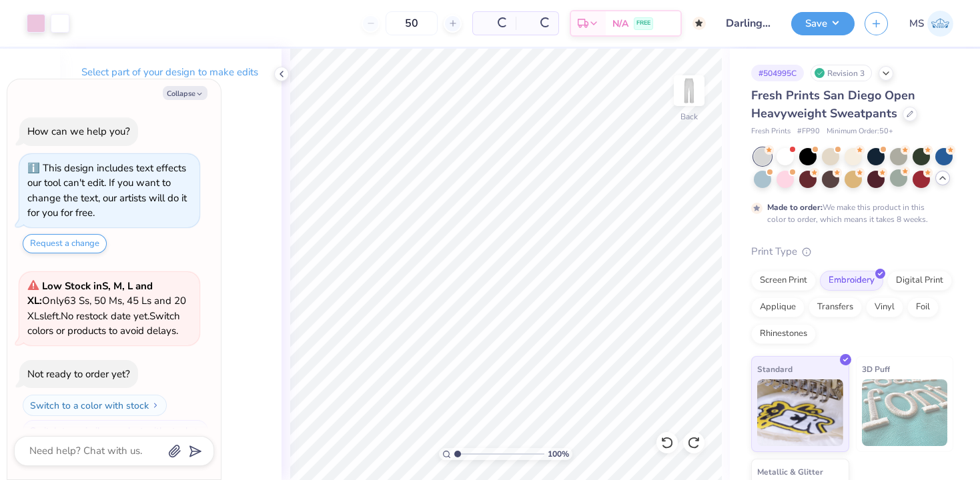
scroll to position [529, 0]
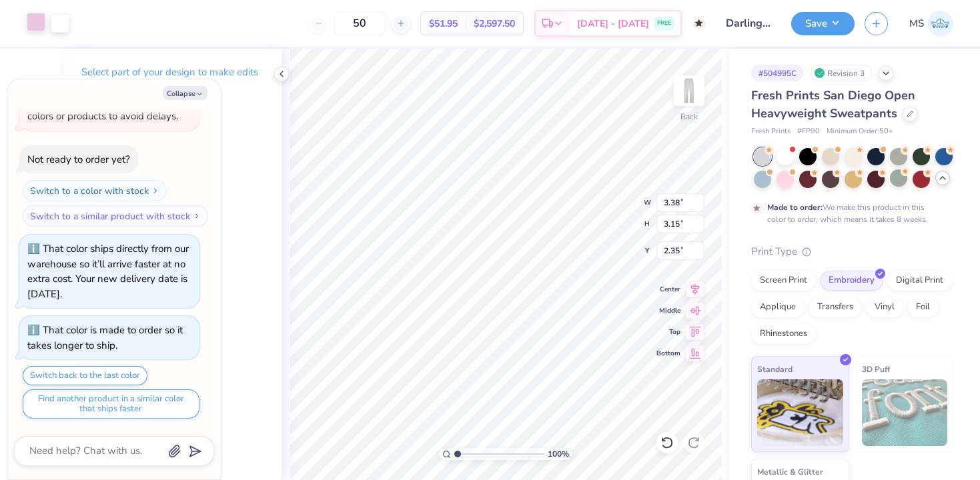
click at [33, 21] on div at bounding box center [36, 22] width 19 height 19
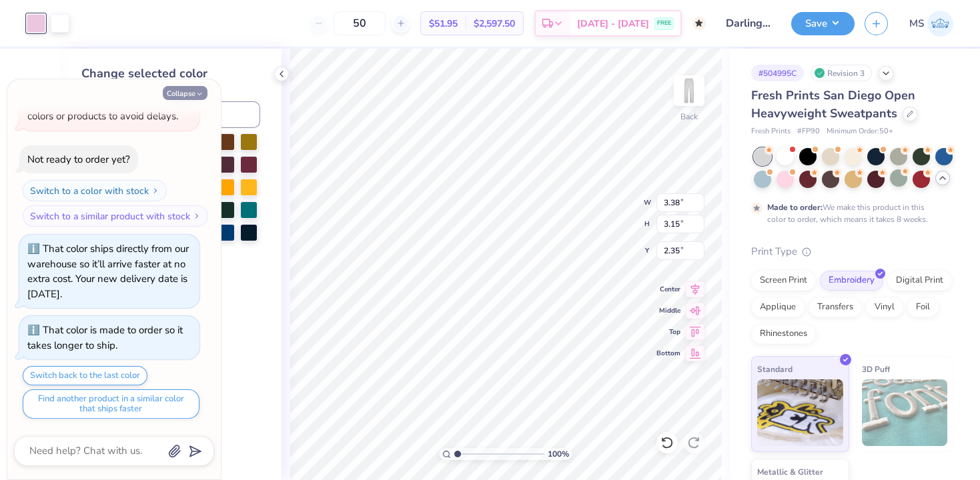
click at [188, 90] on button "Collapse" at bounding box center [185, 93] width 45 height 14
type textarea "x"
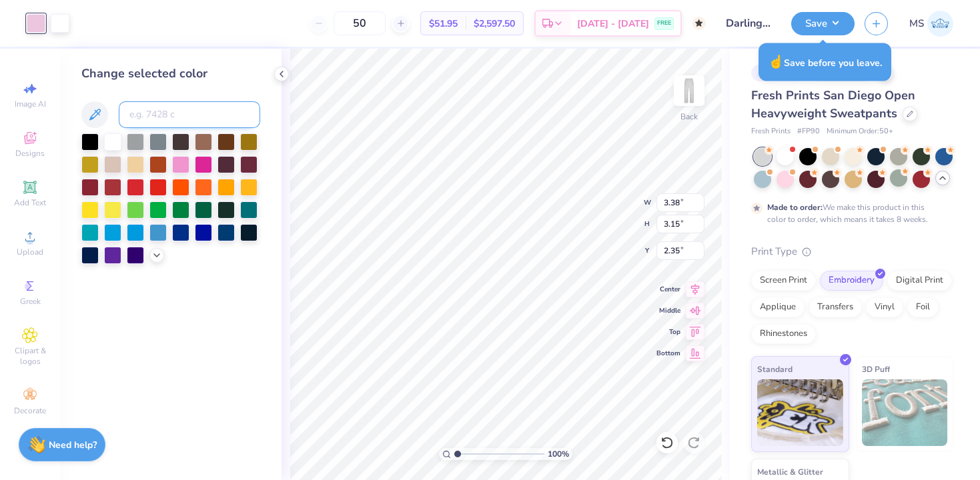
click at [136, 123] on input at bounding box center [189, 114] width 141 height 27
type input "2767"
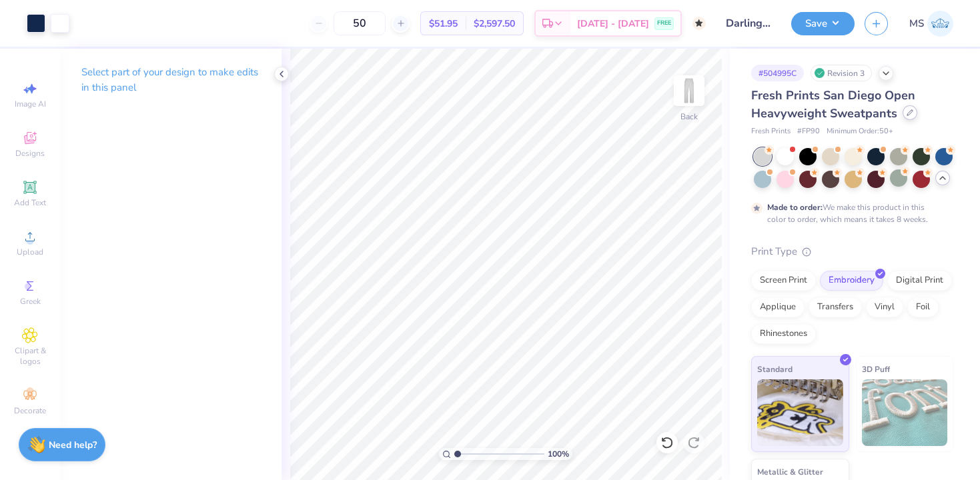
click at [909, 117] on div at bounding box center [910, 112] width 15 height 15
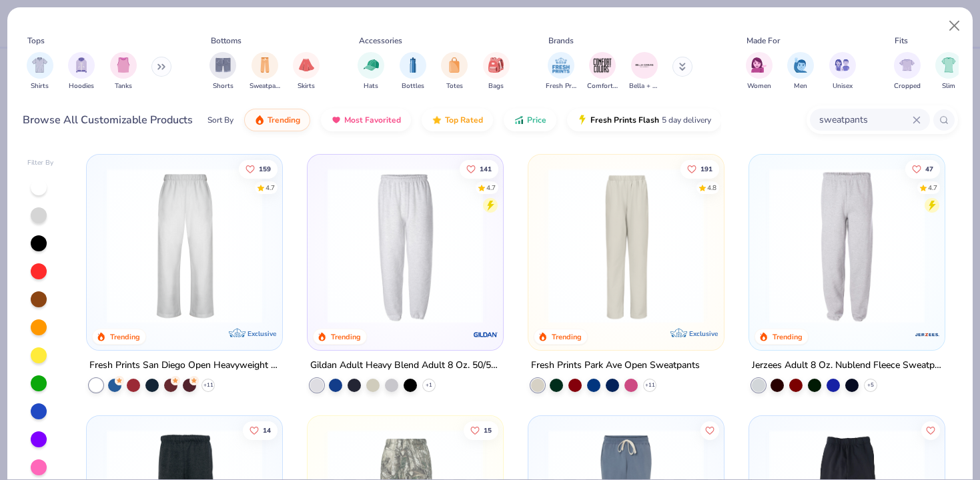
click at [817, 297] on img at bounding box center [847, 245] width 169 height 155
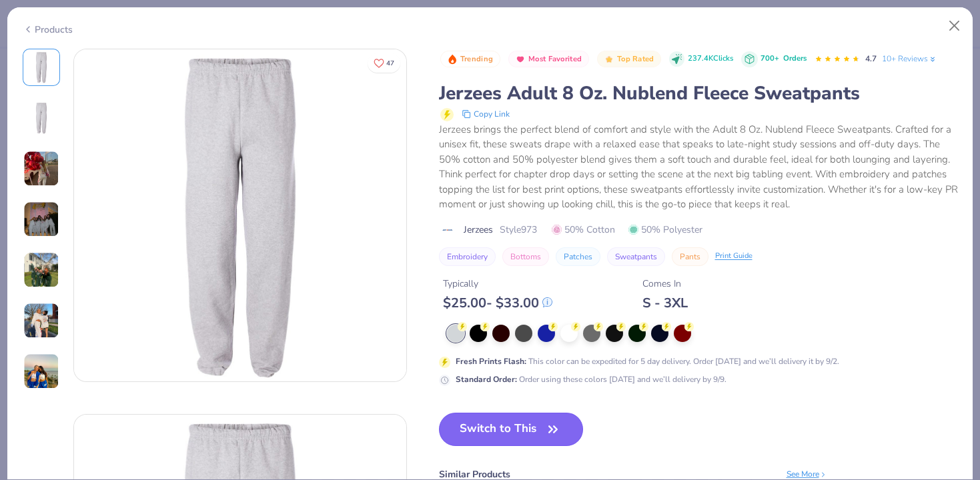
click at [526, 429] on button "Switch to This" at bounding box center [511, 429] width 145 height 33
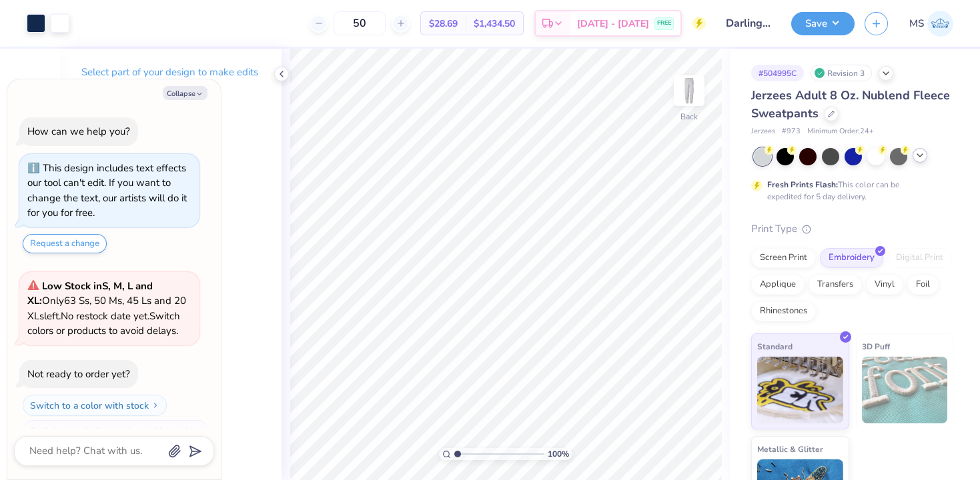
type textarea "x"
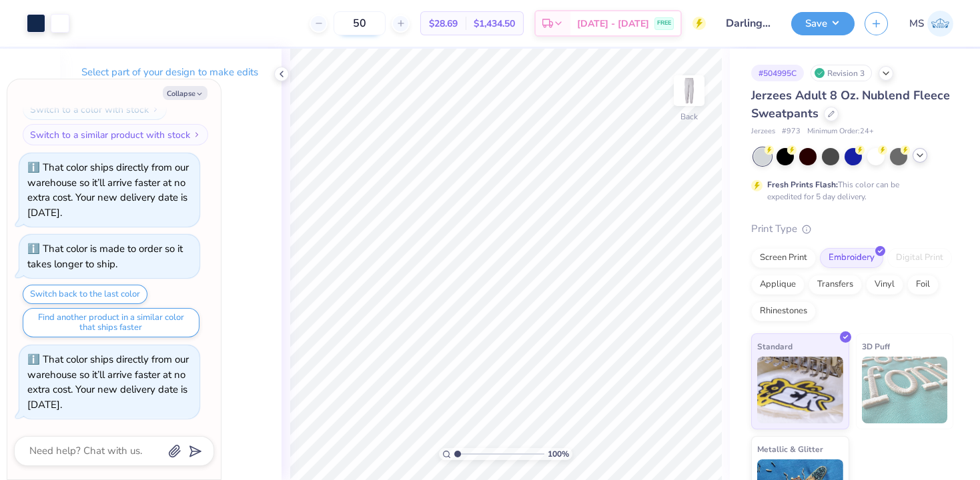
click at [386, 28] on input "50" at bounding box center [360, 23] width 52 height 24
type input "5"
type input "24"
click at [919, 155] on icon at bounding box center [920, 155] width 11 height 11
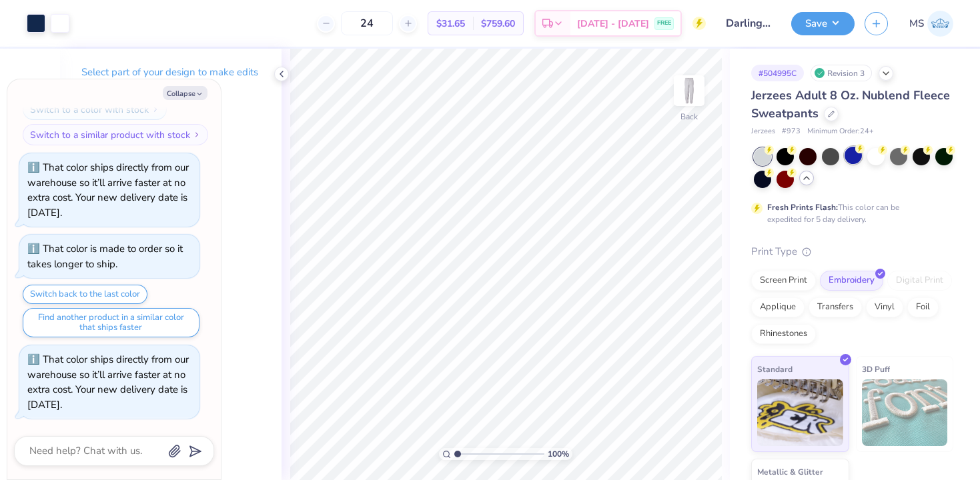
click at [851, 160] on div at bounding box center [853, 155] width 17 height 17
click at [37, 28] on div at bounding box center [36, 22] width 19 height 19
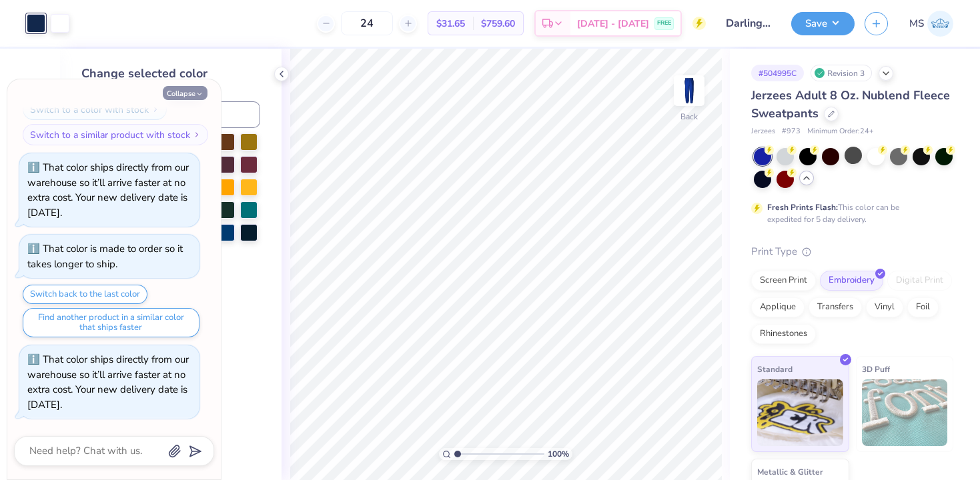
click at [190, 95] on button "Collapse" at bounding box center [185, 93] width 45 height 14
type textarea "x"
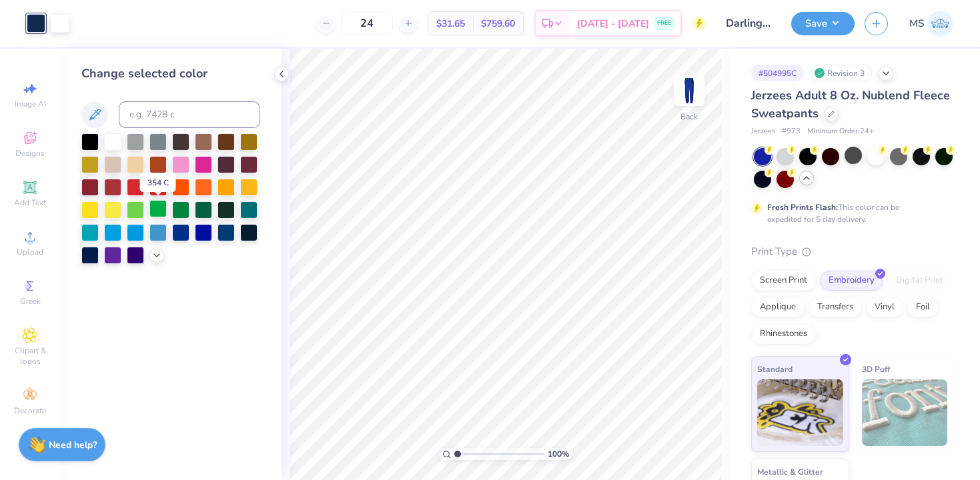
click at [161, 207] on div at bounding box center [157, 208] width 17 height 17
click at [830, 115] on icon at bounding box center [831, 112] width 7 height 7
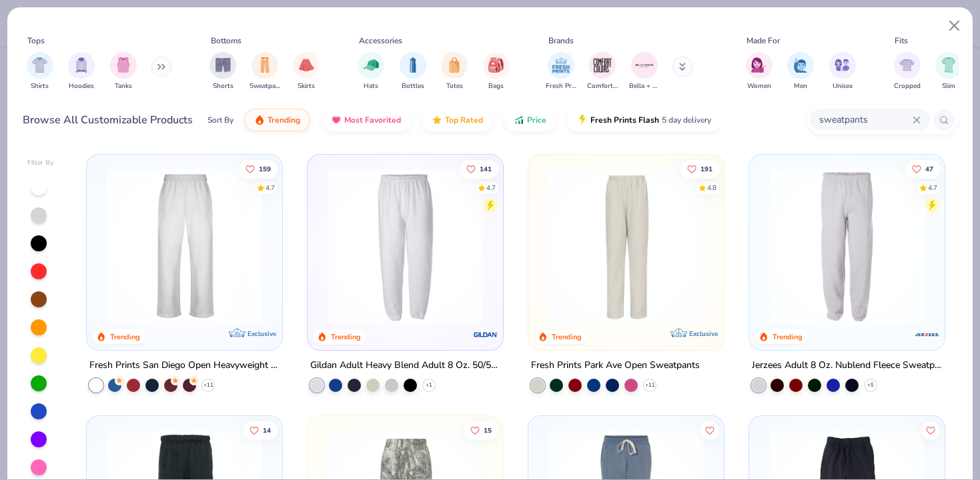
click at [840, 121] on input "sweatpants" at bounding box center [865, 119] width 95 height 15
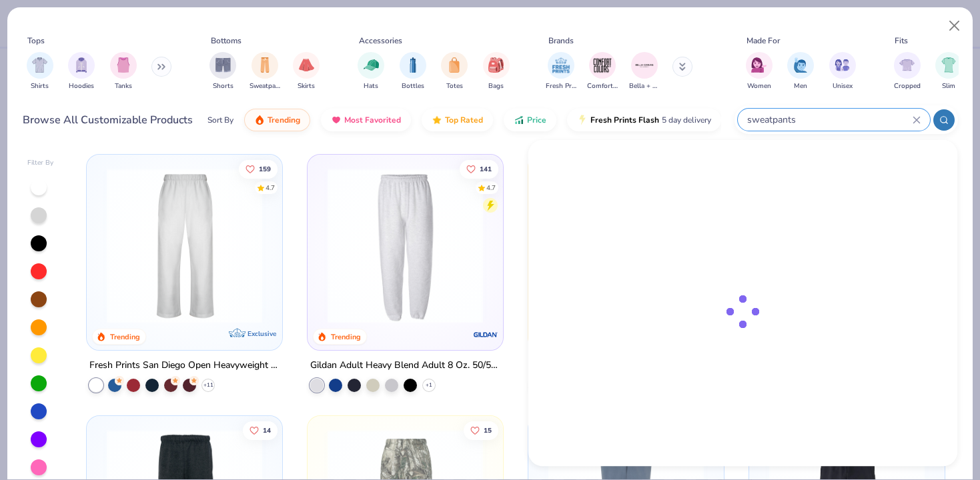
click at [840, 121] on input "sweatpants" at bounding box center [829, 119] width 167 height 15
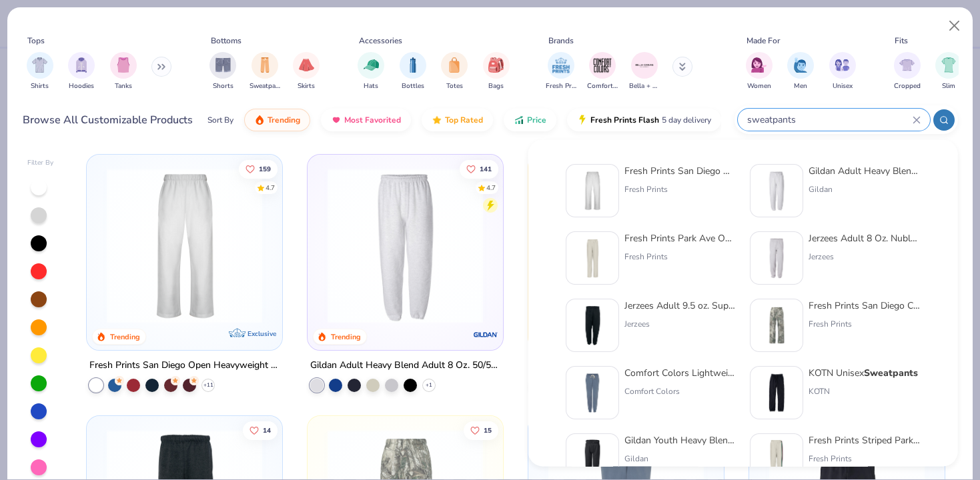
click at [840, 121] on input "sweatpants" at bounding box center [829, 119] width 167 height 15
click at [919, 118] on icon at bounding box center [917, 120] width 8 height 8
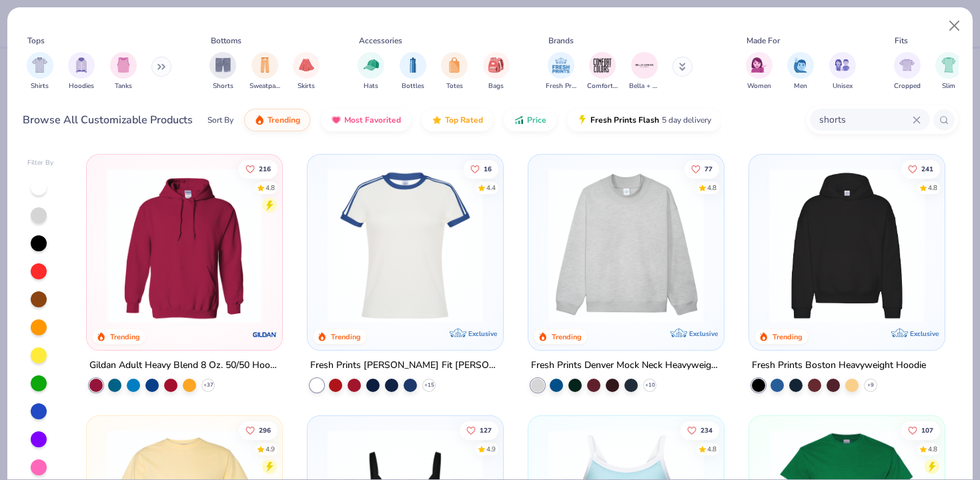
type input "shorts"
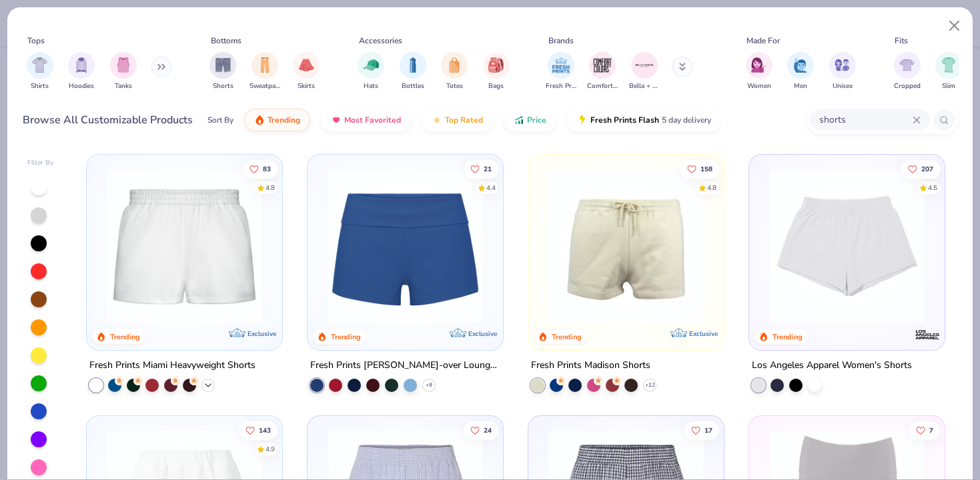
click at [210, 383] on icon at bounding box center [208, 385] width 11 height 11
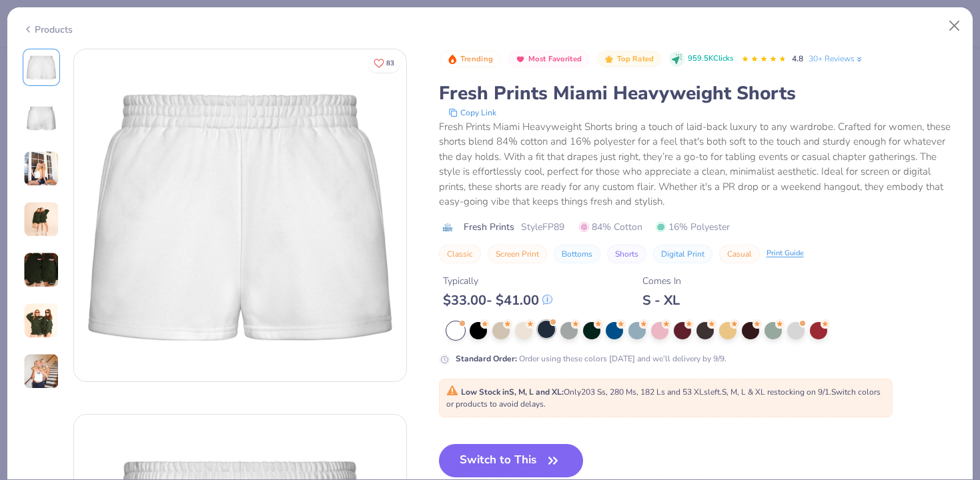
click at [546, 336] on div at bounding box center [546, 329] width 17 height 17
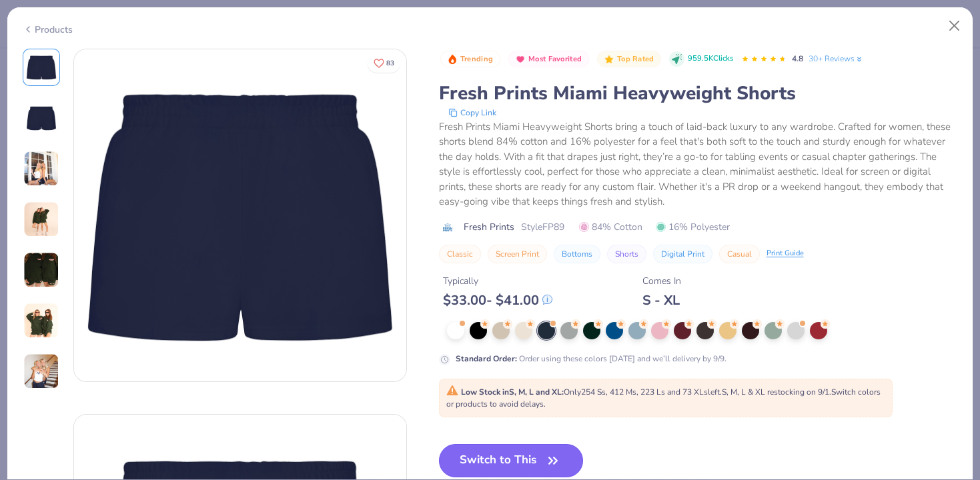
click at [555, 466] on icon "button" at bounding box center [553, 461] width 19 height 19
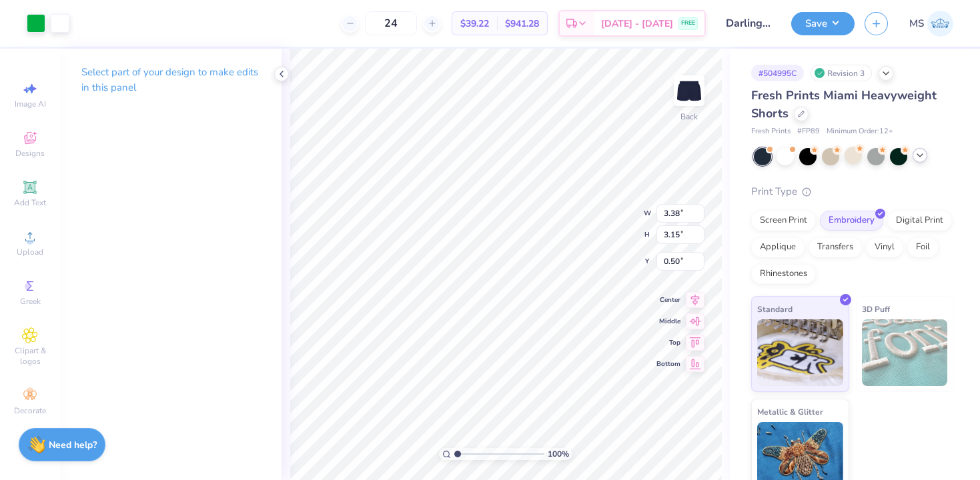
type input "2.84"
type input "2.89"
click at [57, 27] on div at bounding box center [60, 22] width 19 height 19
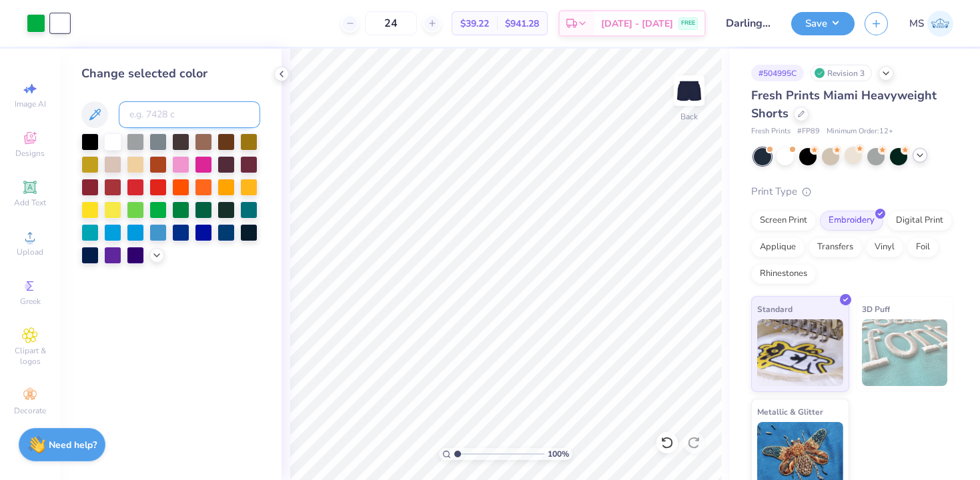
click at [141, 119] on input at bounding box center [189, 114] width 141 height 27
type input "2767"
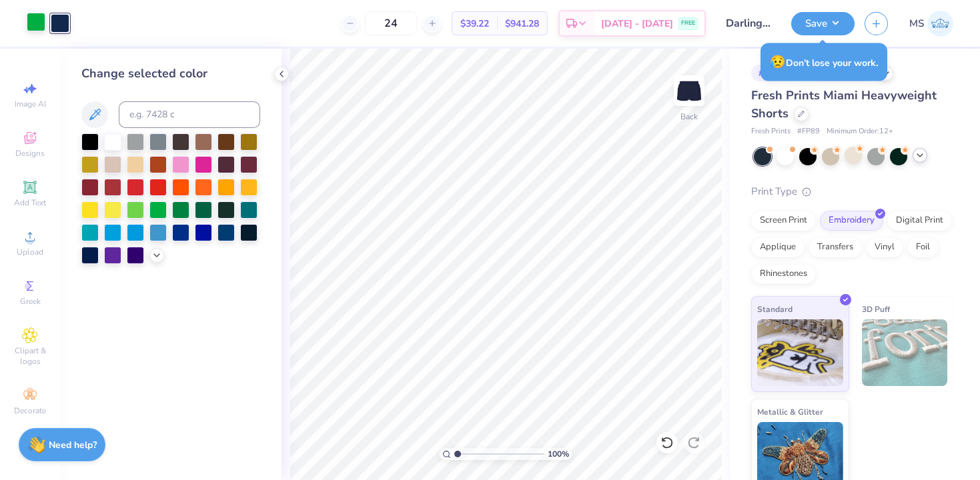
click at [39, 20] on div at bounding box center [36, 22] width 19 height 19
click at [111, 140] on div at bounding box center [112, 140] width 17 height 17
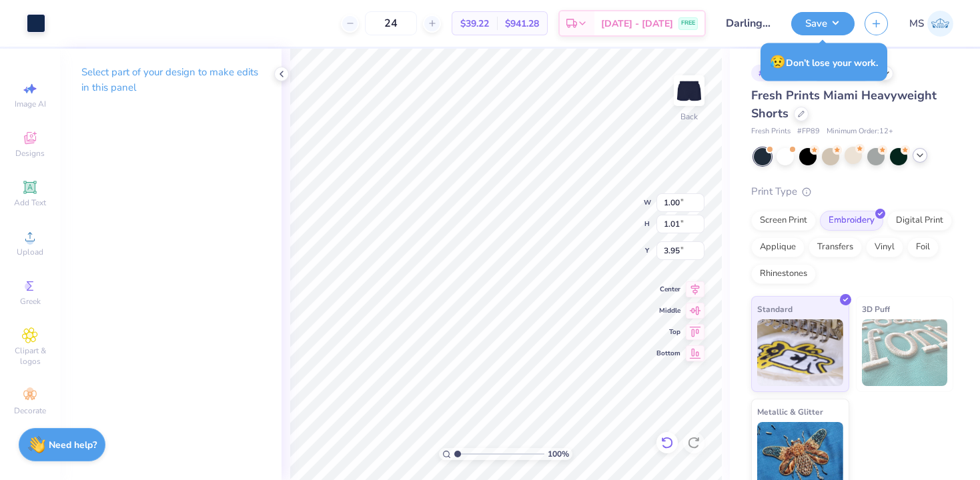
click at [670, 443] on icon at bounding box center [666, 442] width 13 height 13
type input "3.84"
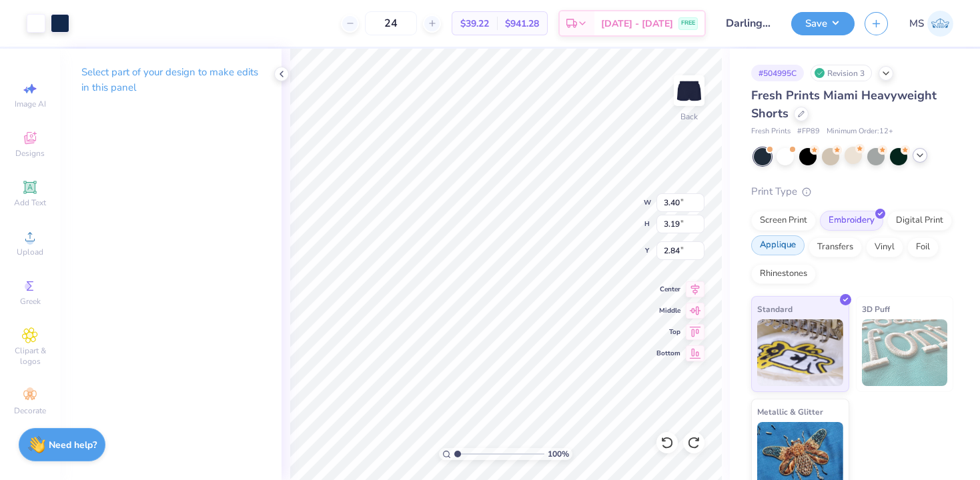
click at [788, 248] on div "Applique" at bounding box center [777, 246] width 53 height 20
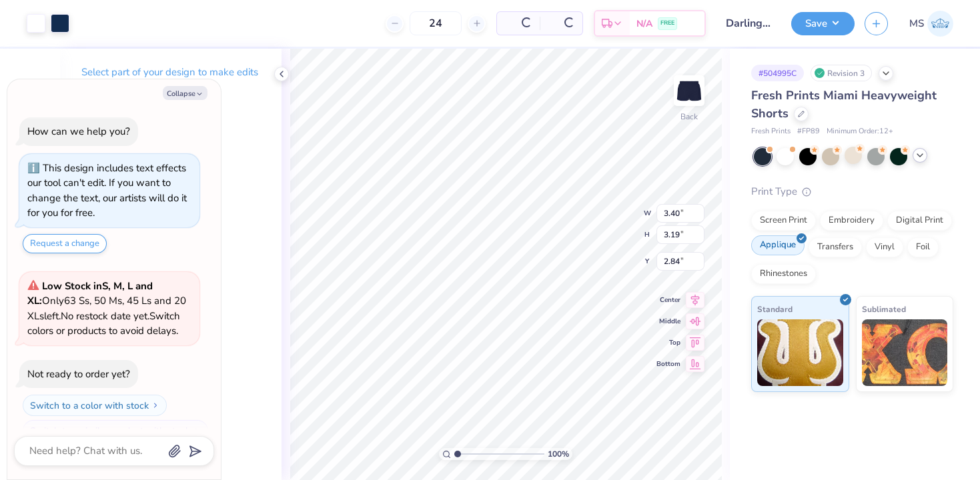
scroll to position [692, 0]
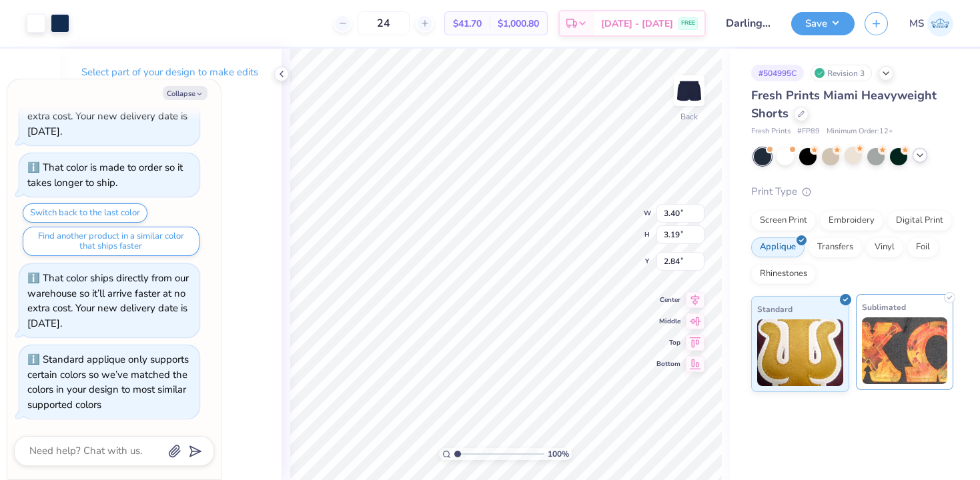
click at [879, 351] on img at bounding box center [905, 351] width 86 height 67
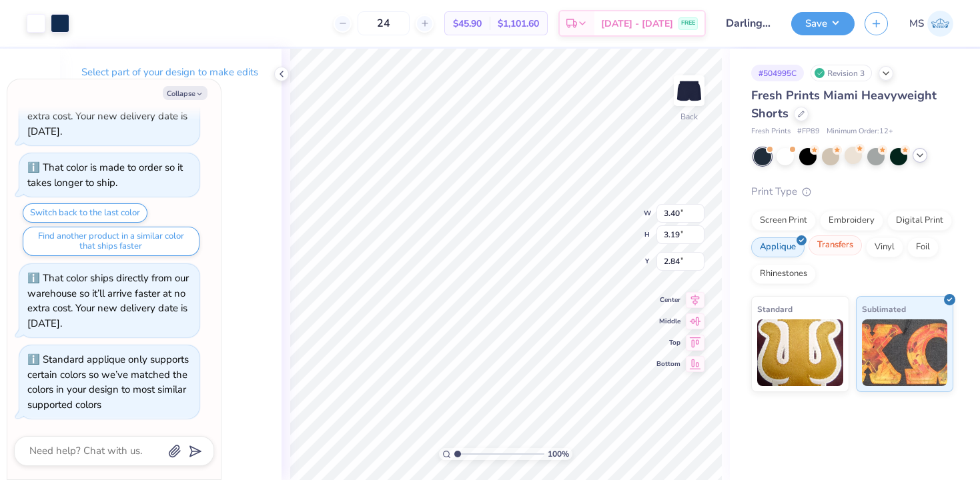
click at [825, 254] on div "Transfers" at bounding box center [835, 246] width 53 height 20
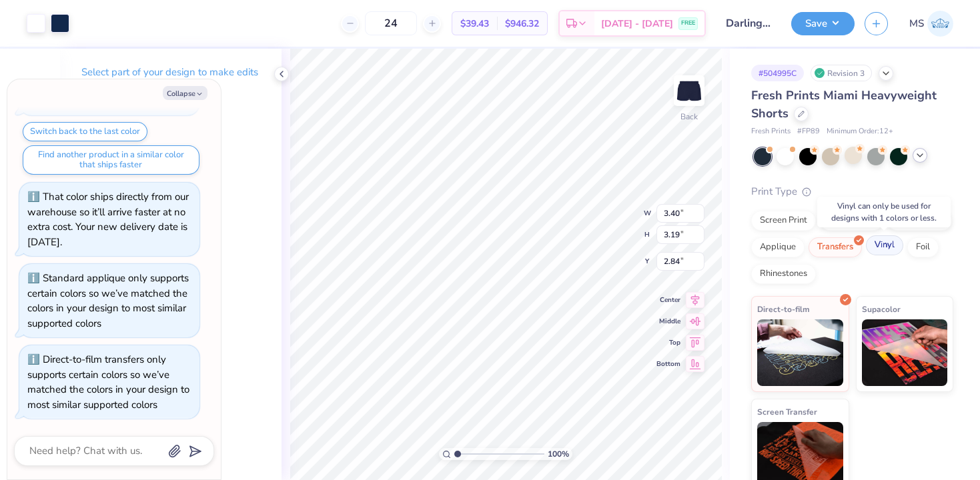
click at [888, 248] on div "Vinyl" at bounding box center [884, 246] width 37 height 20
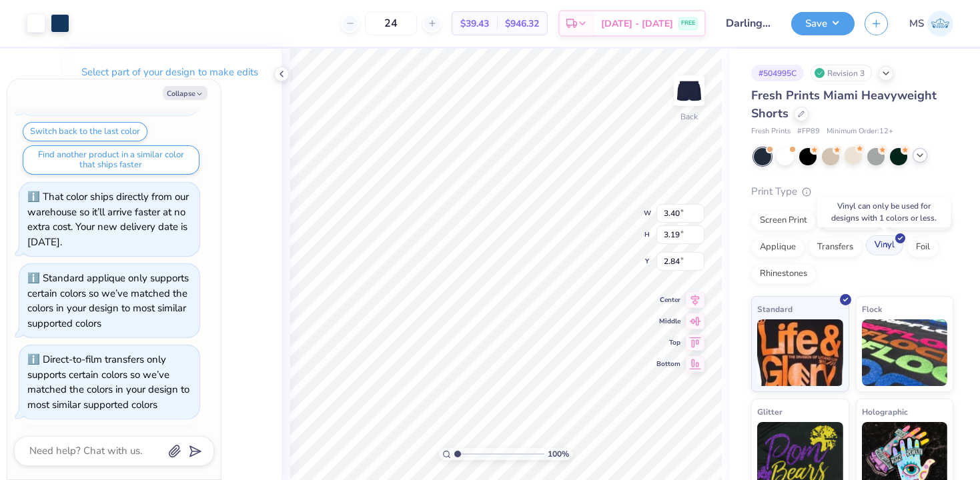
scroll to position [987, 0]
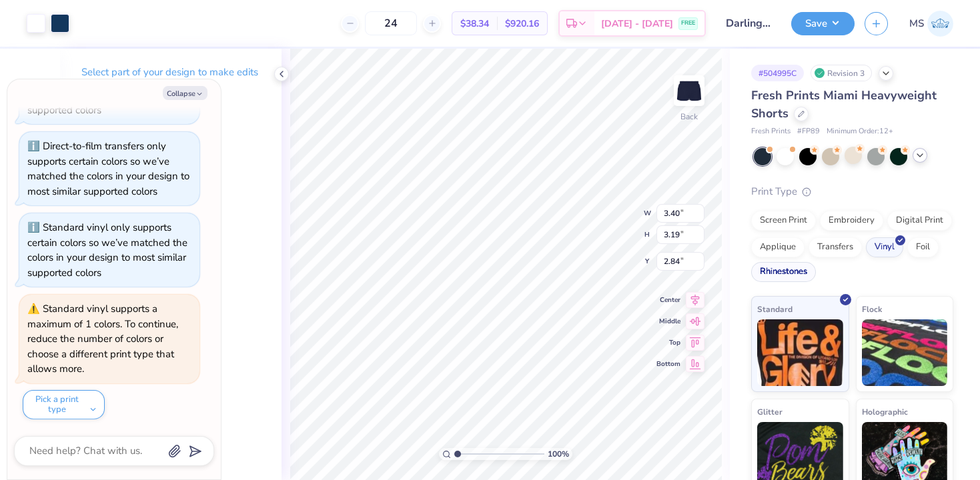
type textarea "x"
type input "2.83"
click at [868, 222] on div "Embroidery" at bounding box center [851, 219] width 63 height 20
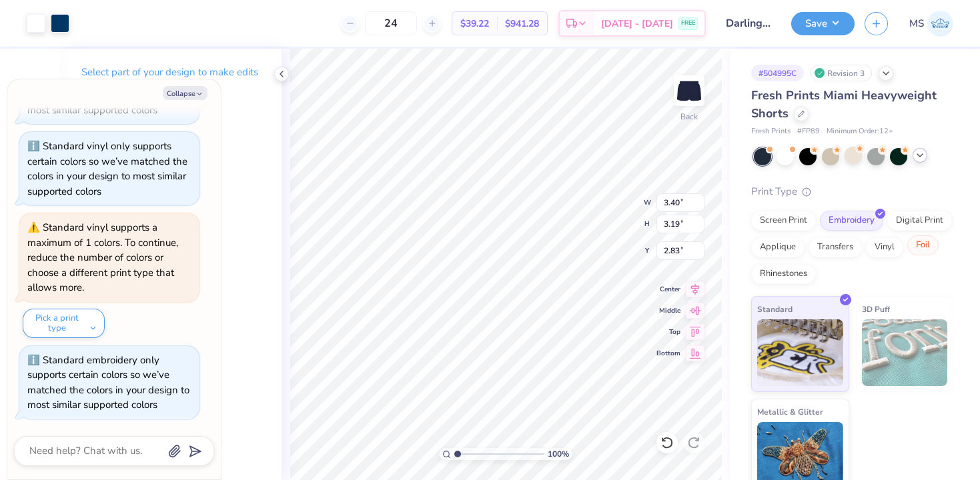
click at [931, 246] on div "Foil" at bounding box center [922, 246] width 31 height 20
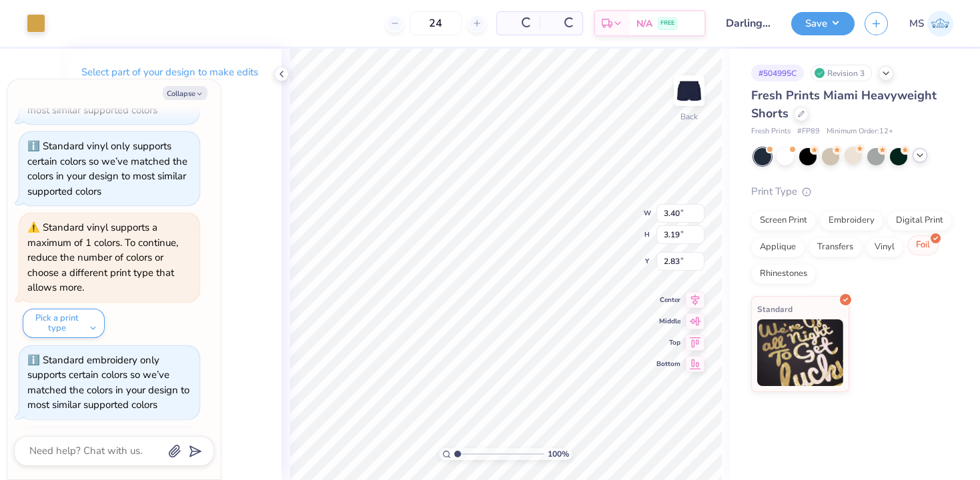
scroll to position [1282, 0]
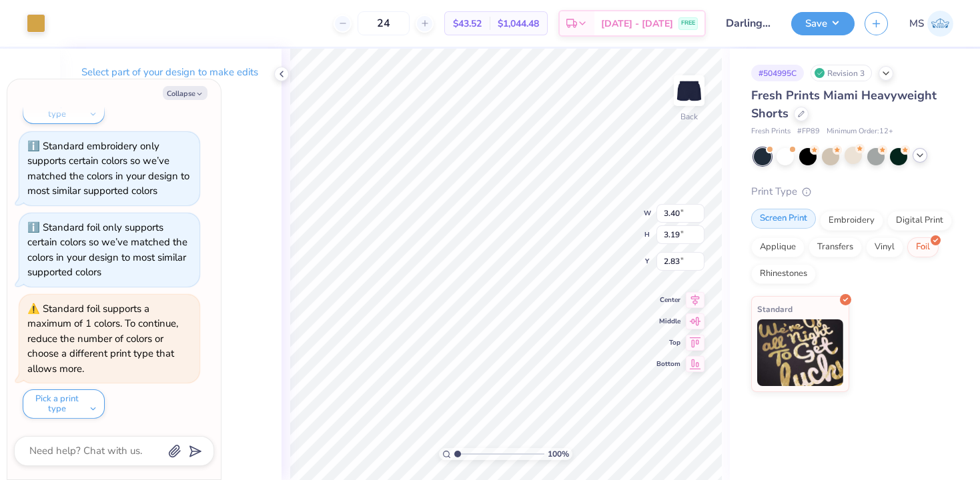
click at [783, 217] on div "Screen Print" at bounding box center [783, 219] width 65 height 20
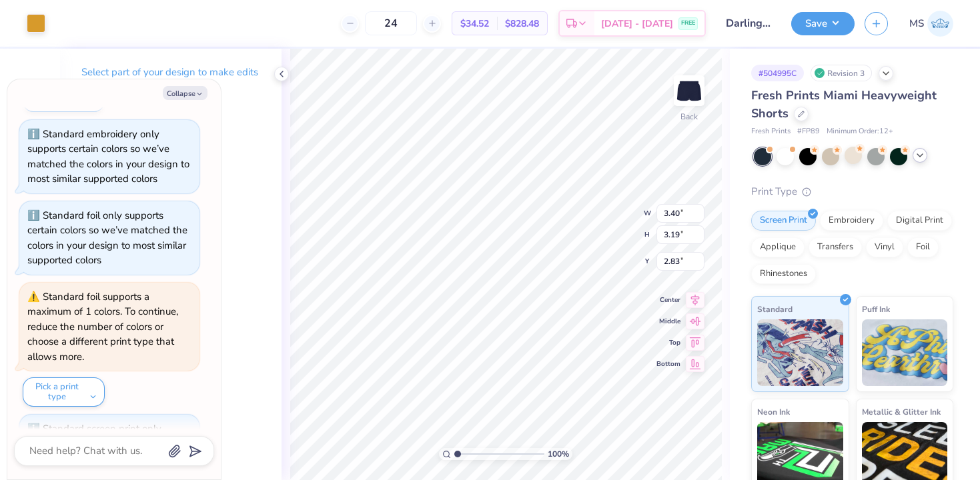
scroll to position [1293, 0]
click at [89, 396] on button "Pick a print type" at bounding box center [64, 393] width 82 height 29
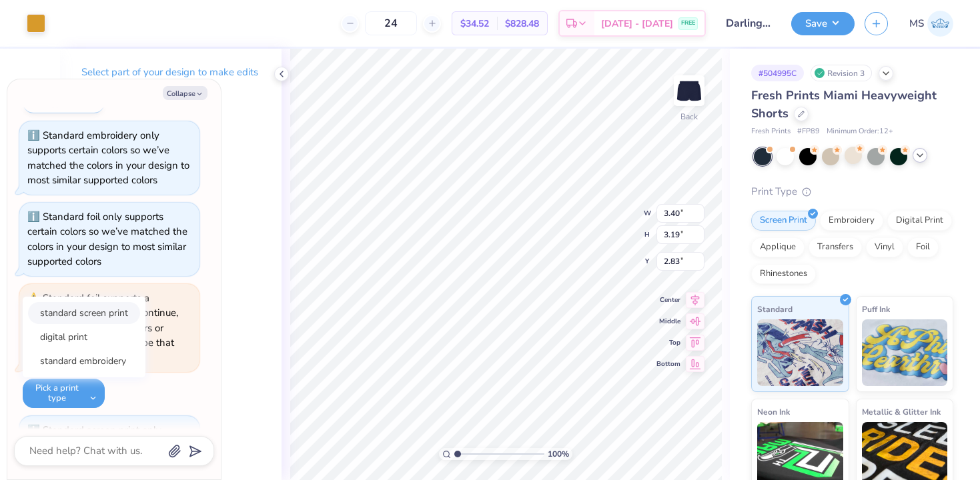
click at [95, 315] on button "standard screen print" at bounding box center [84, 313] width 112 height 22
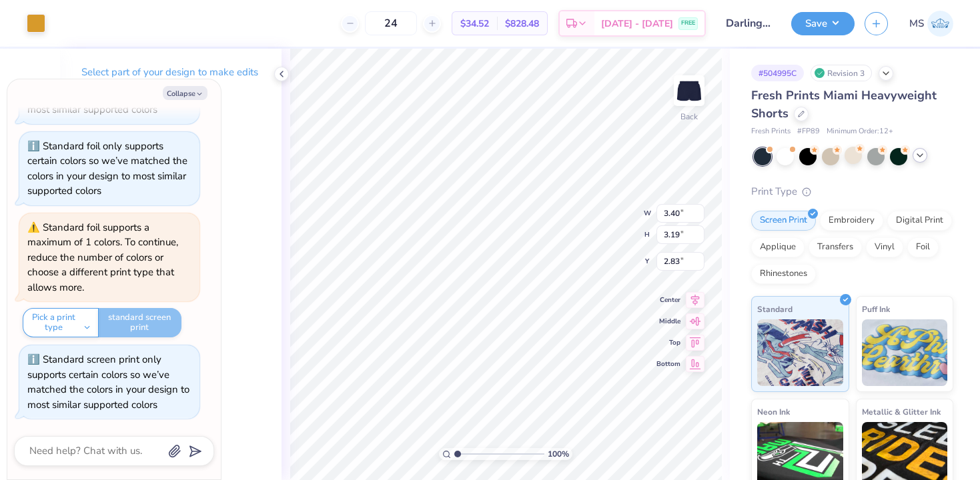
click at [199, 85] on div "Collapse How can we help you? This design includes text effects our tool can't …" at bounding box center [113, 279] width 213 height 400
click at [196, 91] on icon "button" at bounding box center [199, 94] width 8 height 8
type textarea "x"
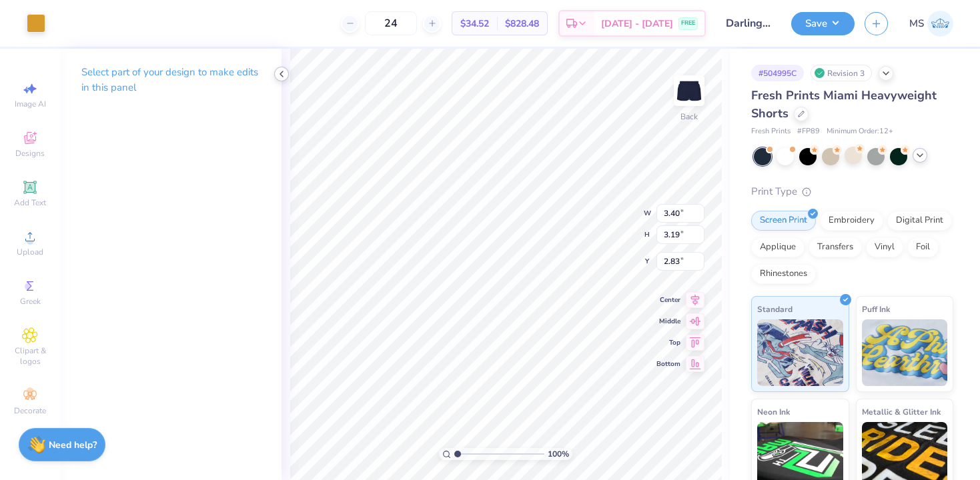
click at [288, 74] on div at bounding box center [281, 74] width 15 height 15
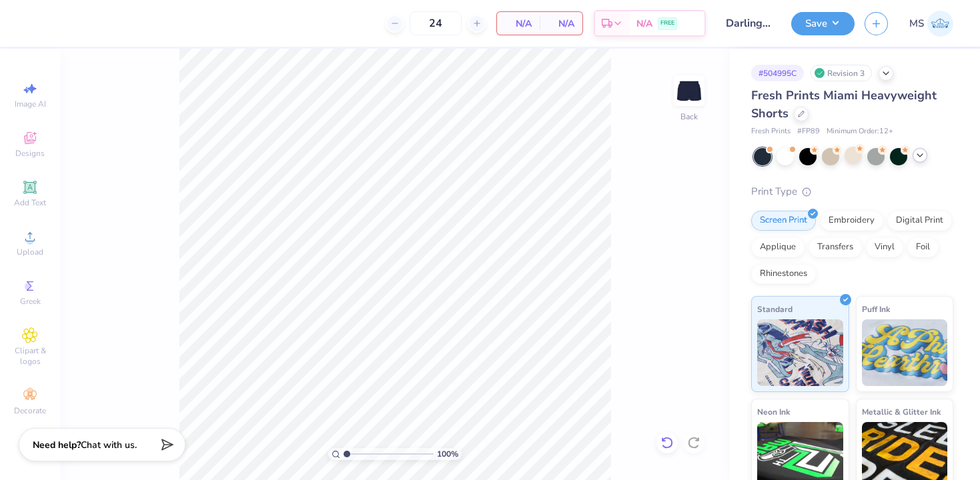
click at [668, 438] on icon at bounding box center [666, 443] width 11 height 12
click at [668, 438] on div "100 % Back" at bounding box center [395, 265] width 670 height 432
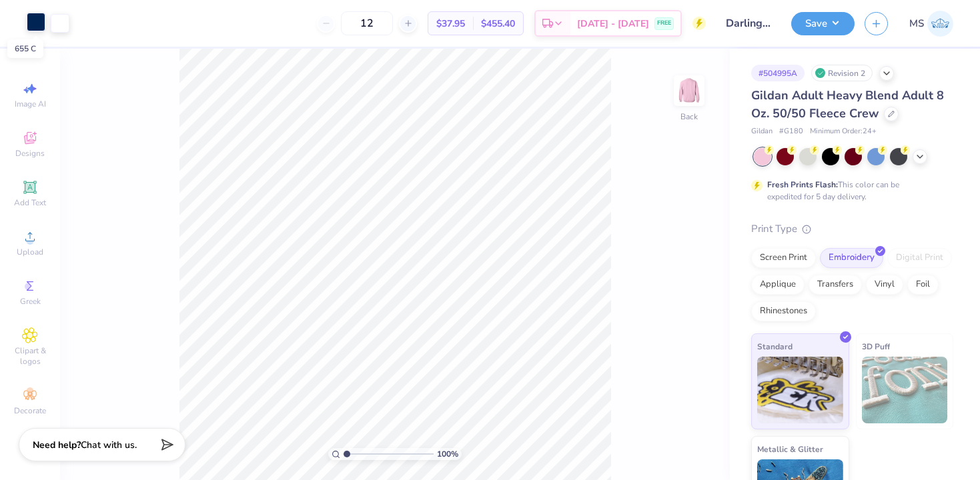
click at [31, 27] on div at bounding box center [36, 22] width 19 height 19
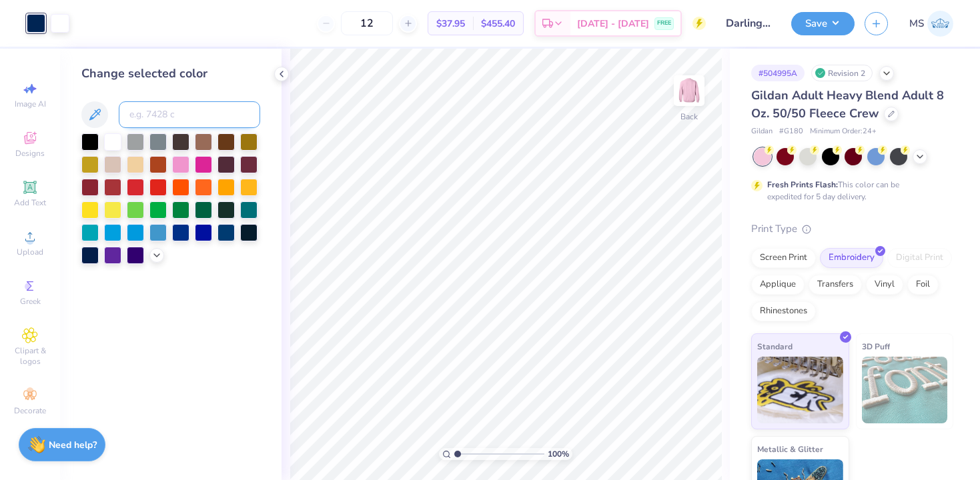
click at [151, 110] on input at bounding box center [189, 114] width 141 height 27
type input "2767"
click at [827, 23] on button "Save" at bounding box center [822, 21] width 63 height 23
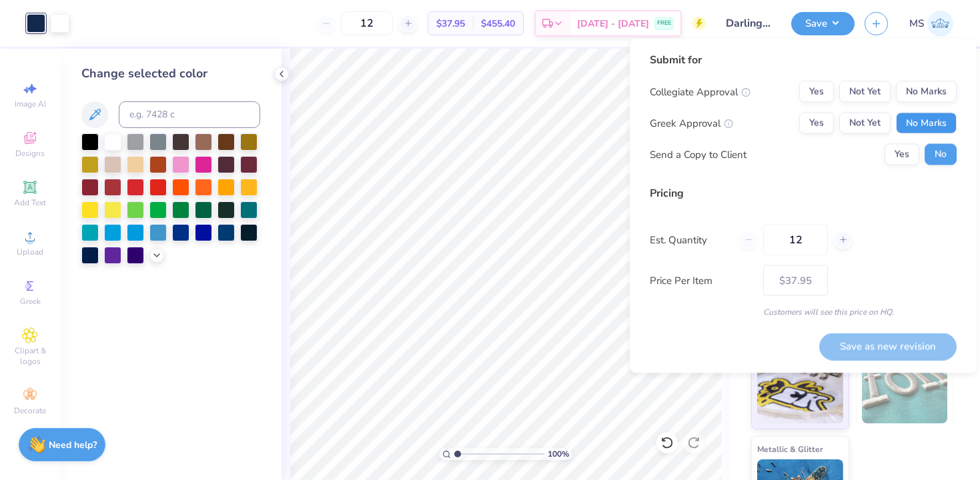
click at [936, 127] on button "No Marks" at bounding box center [926, 123] width 61 height 21
click at [931, 91] on button "No Marks" at bounding box center [926, 91] width 61 height 21
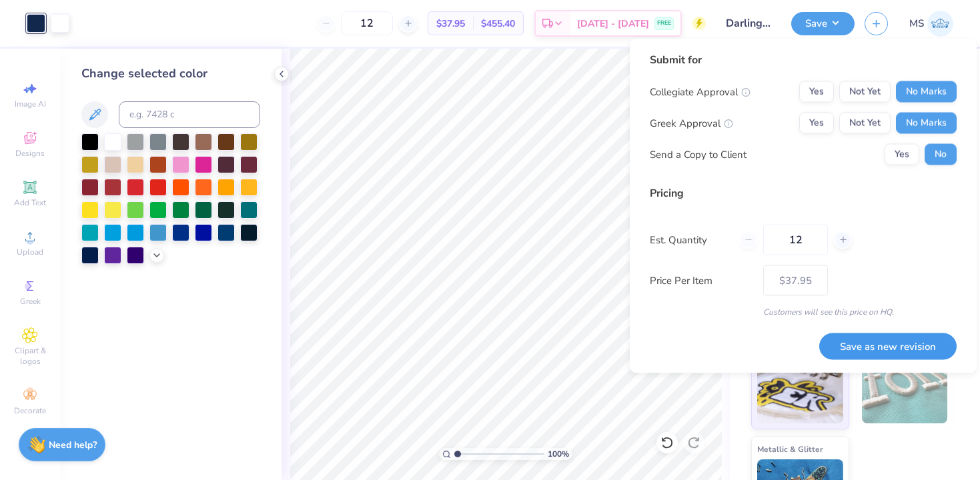
click at [885, 351] on button "Save as new revision" at bounding box center [887, 346] width 137 height 27
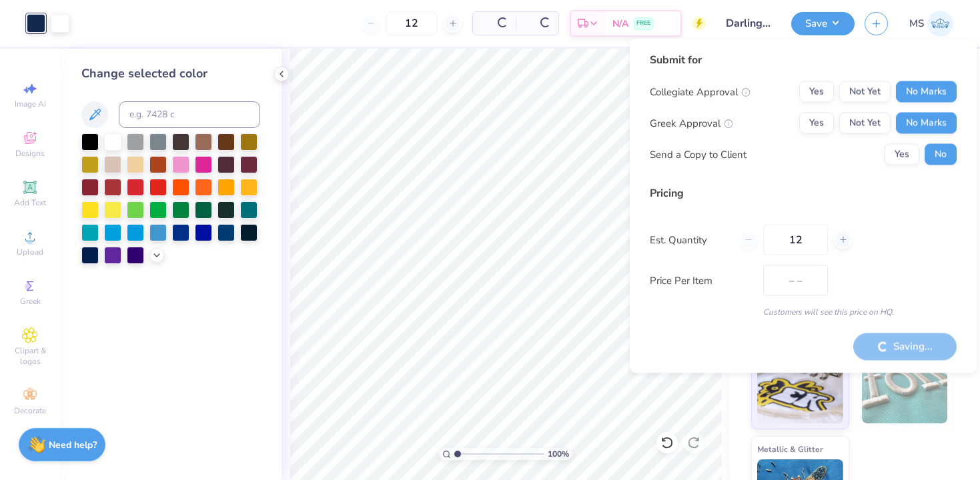
type input "$37.95"
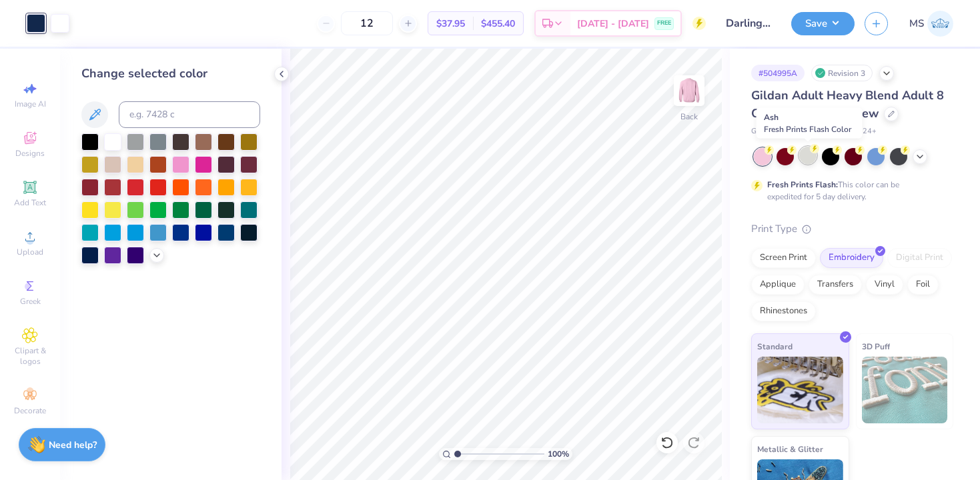
click at [807, 153] on div at bounding box center [807, 155] width 17 height 17
click at [919, 153] on icon at bounding box center [920, 155] width 11 height 11
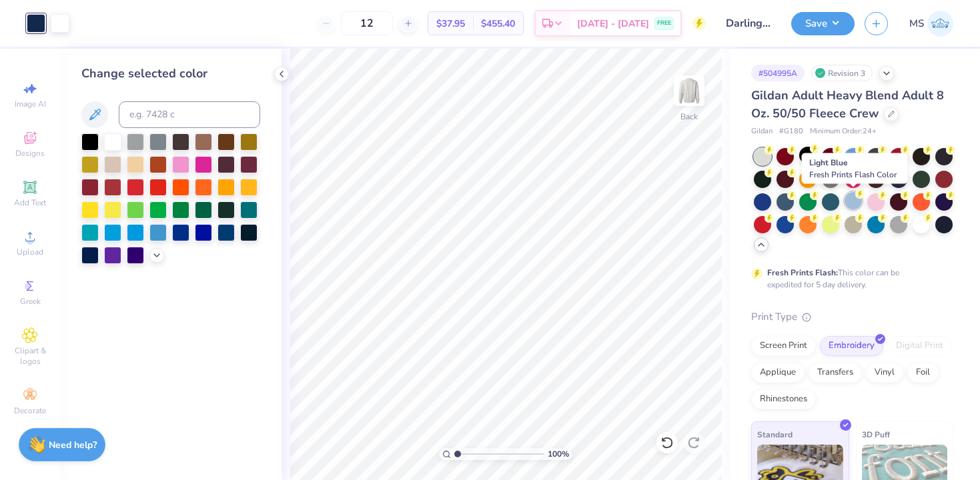
click at [855, 200] on div at bounding box center [853, 200] width 17 height 17
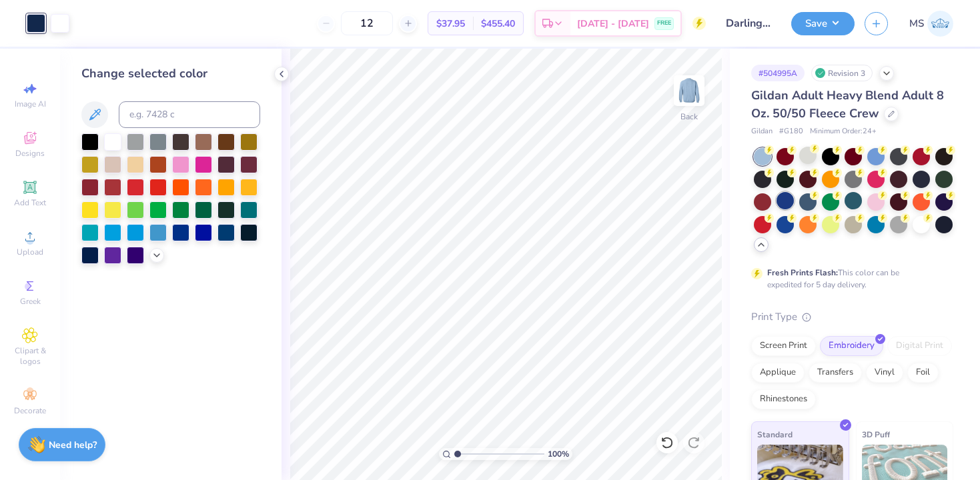
click at [789, 200] on div at bounding box center [785, 200] width 17 height 17
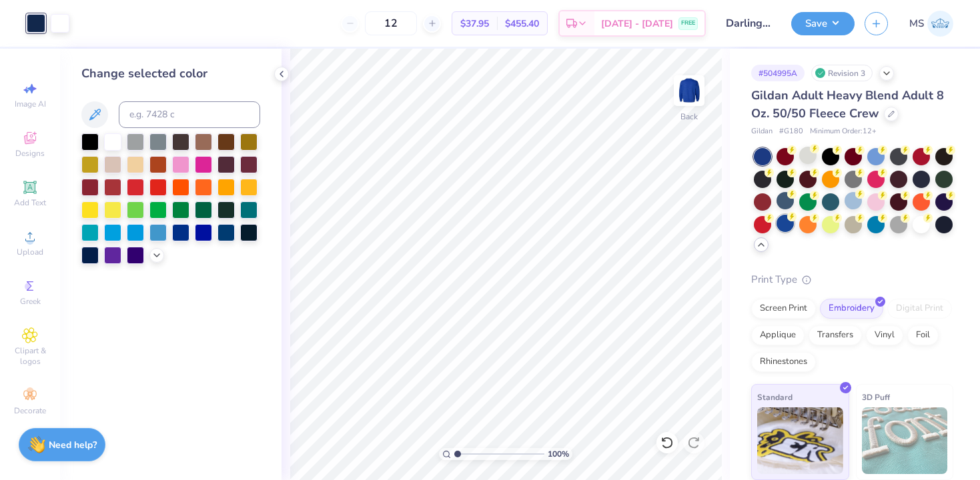
click at [784, 228] on div at bounding box center [785, 223] width 17 height 17
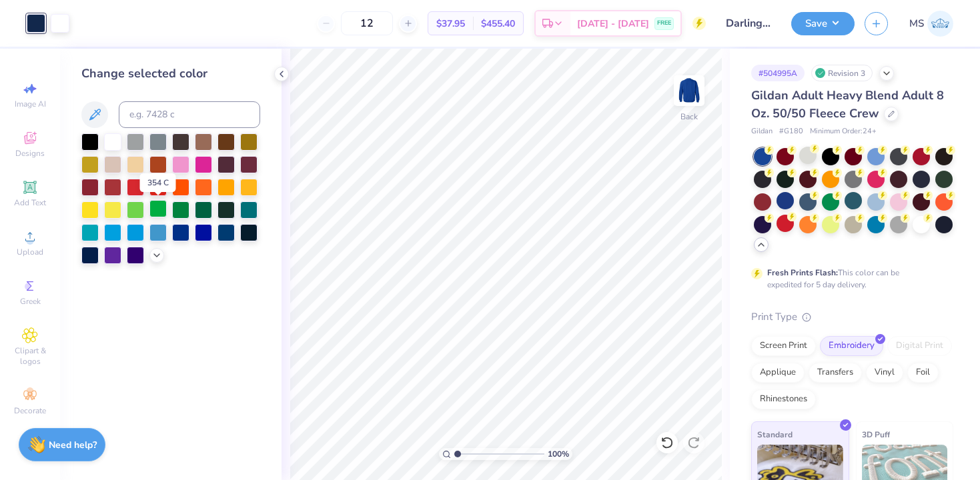
click at [152, 205] on div at bounding box center [157, 208] width 17 height 17
click at [889, 119] on div at bounding box center [891, 112] width 15 height 15
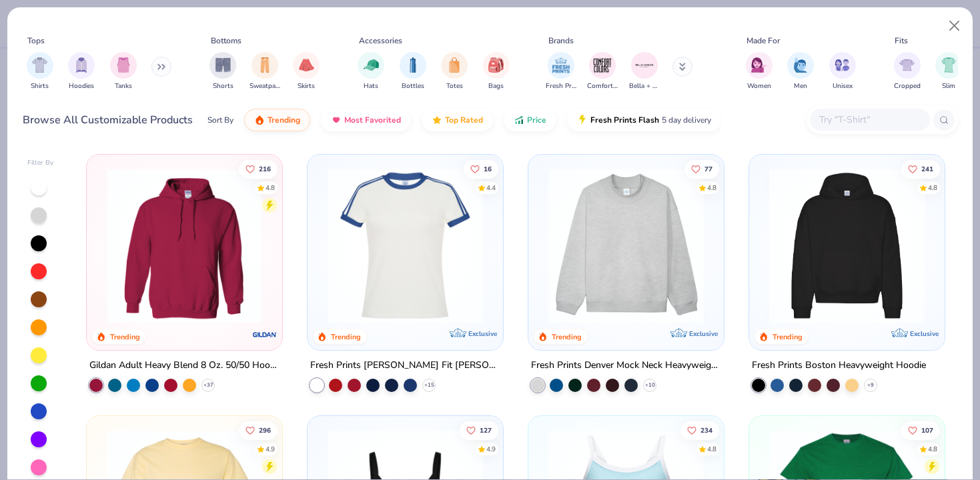
click at [835, 127] on input "text" at bounding box center [869, 119] width 103 height 15
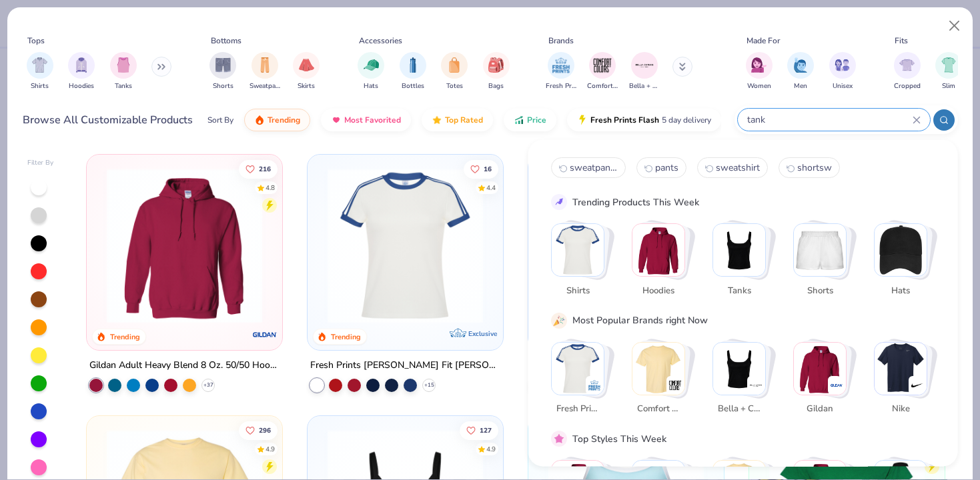
type input "tank"
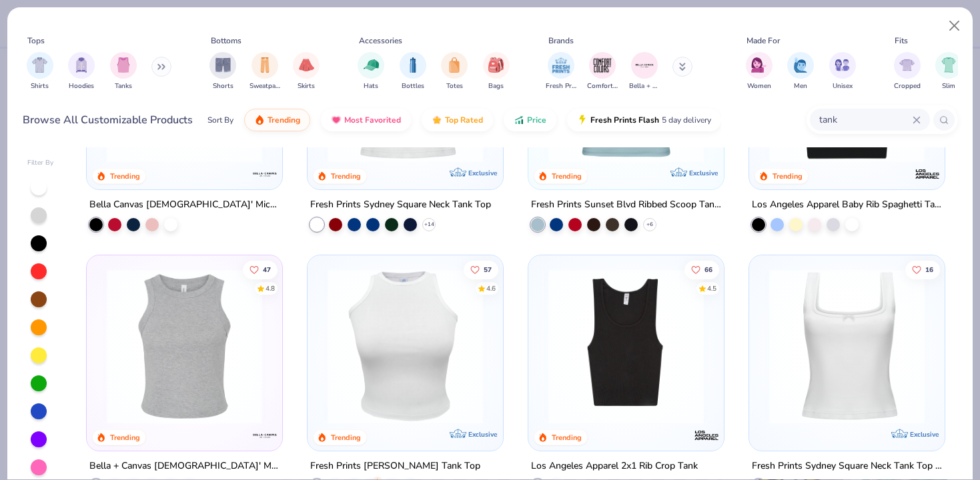
scroll to position [163, 0]
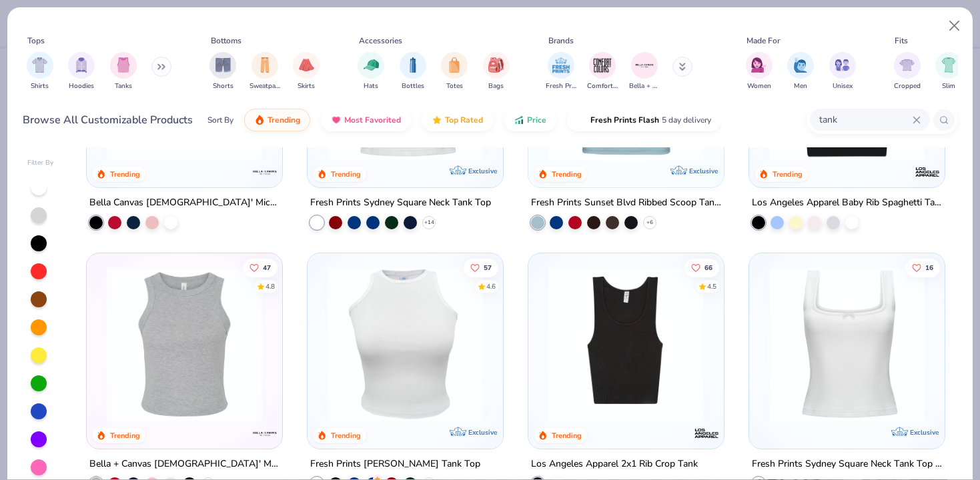
click at [221, 333] on img at bounding box center [184, 344] width 169 height 155
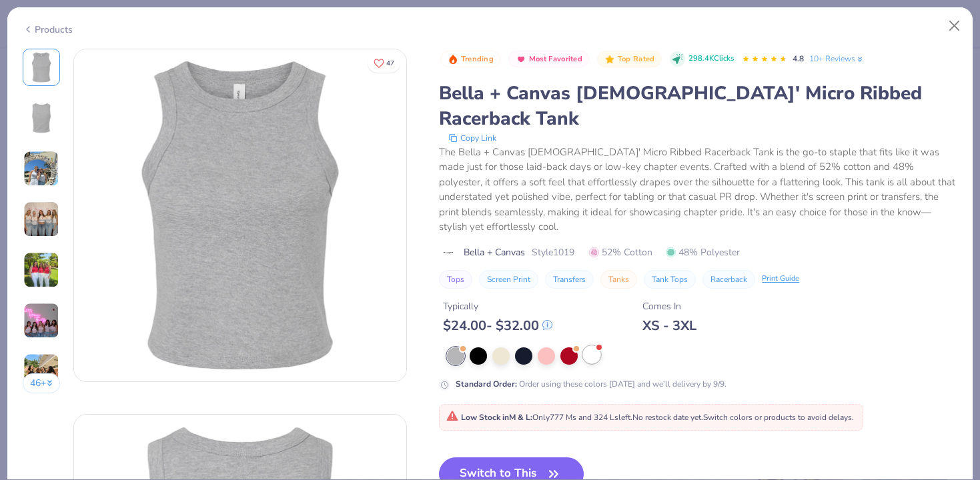
click at [592, 346] on div at bounding box center [591, 354] width 17 height 17
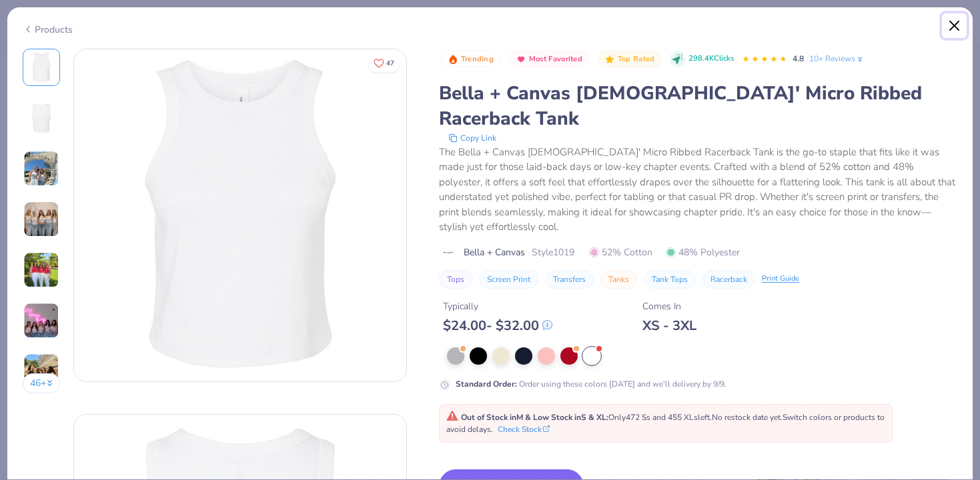
click at [953, 27] on button "Close" at bounding box center [954, 25] width 25 height 25
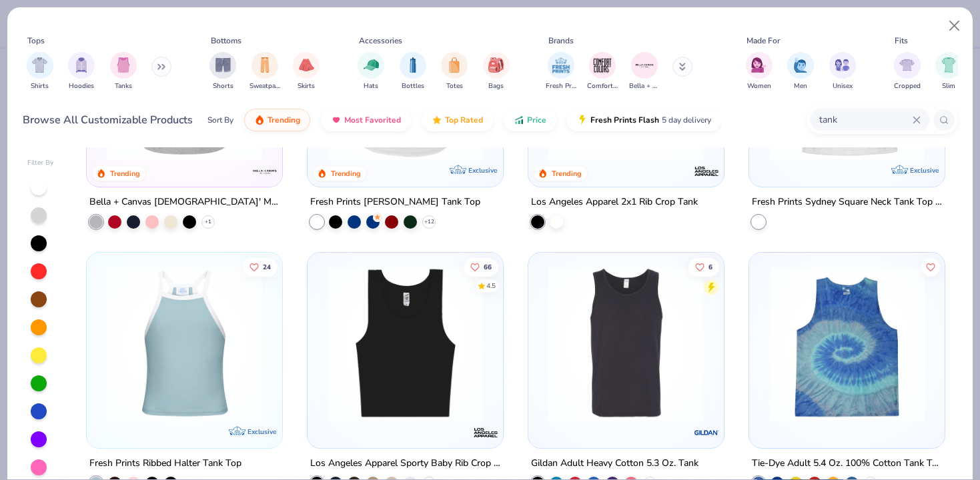
scroll to position [287, 0]
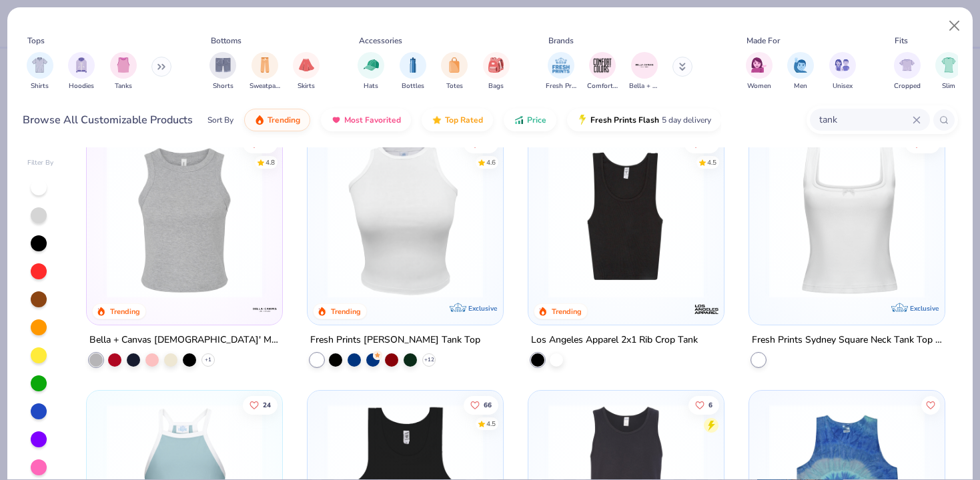
click at [127, 153] on img at bounding box center [184, 220] width 169 height 155
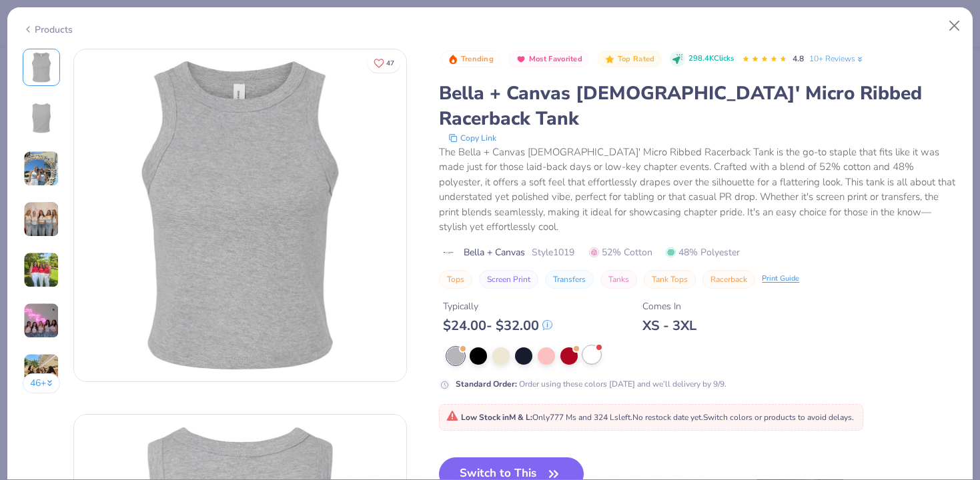
click at [590, 346] on div at bounding box center [591, 354] width 17 height 17
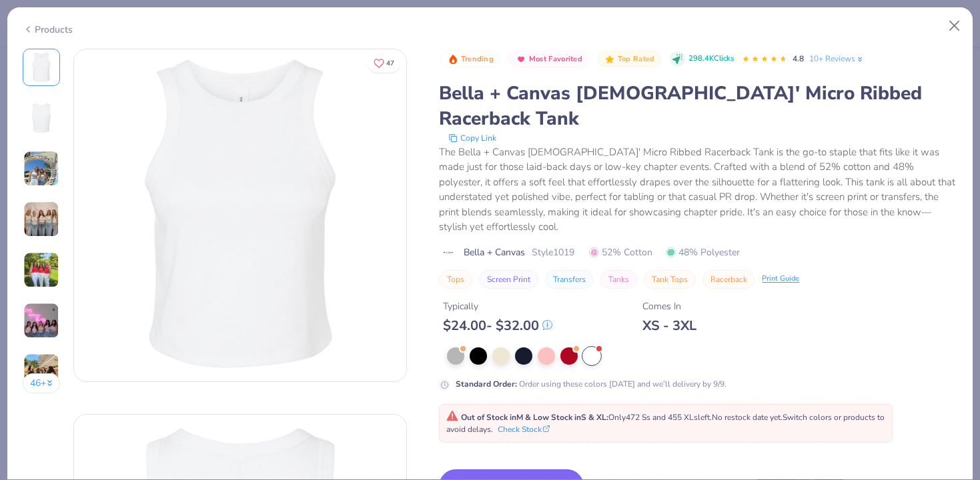
click at [516, 470] on button "Switch to This" at bounding box center [511, 486] width 145 height 33
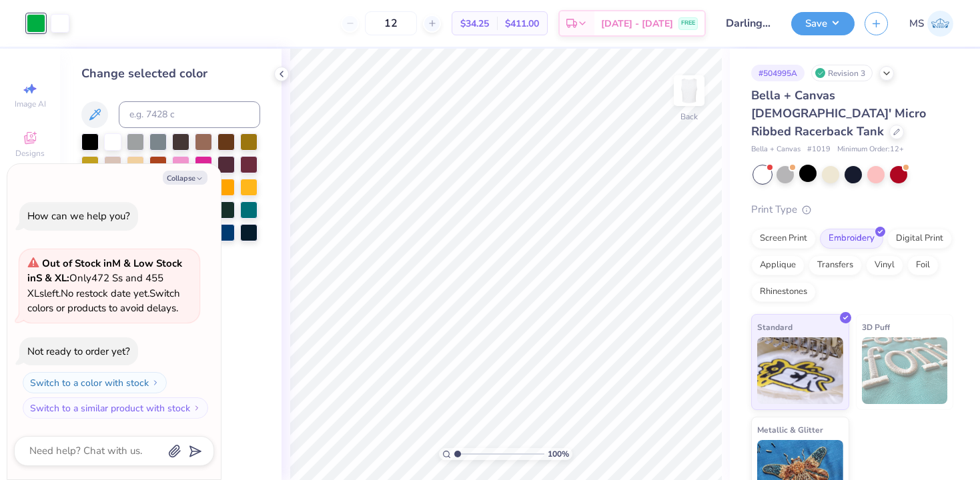
click at [38, 23] on div at bounding box center [36, 23] width 19 height 19
type textarea "x"
click at [172, 115] on input at bounding box center [189, 114] width 141 height 27
type input "2767"
click at [284, 70] on icon at bounding box center [281, 74] width 11 height 11
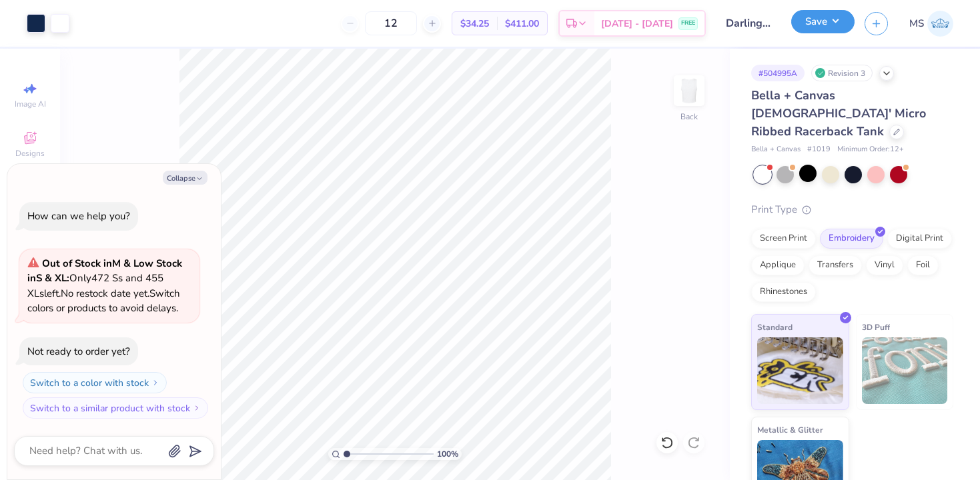
click at [812, 24] on button "Save" at bounding box center [822, 21] width 63 height 23
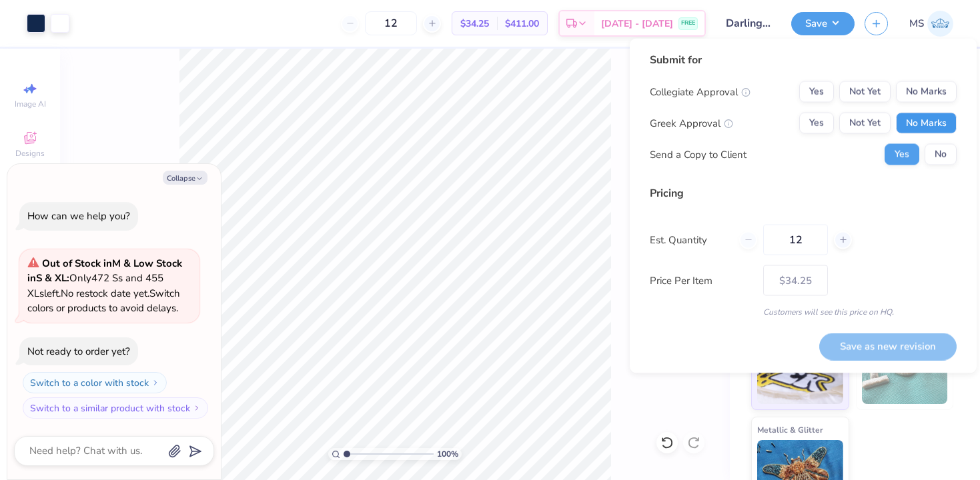
click at [937, 119] on button "No Marks" at bounding box center [926, 123] width 61 height 21
click at [931, 93] on button "No Marks" at bounding box center [926, 91] width 61 height 21
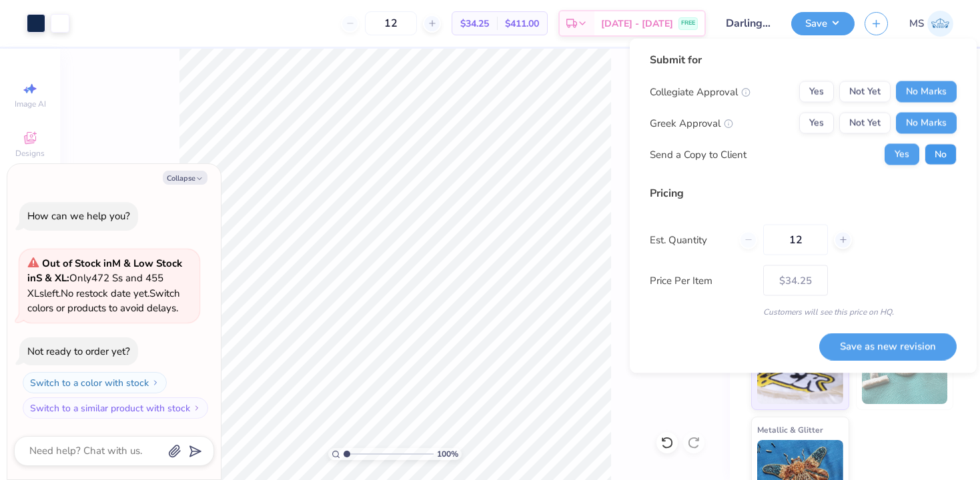
click at [940, 149] on button "No" at bounding box center [941, 154] width 32 height 21
type textarea "x"
click at [885, 338] on button "Save as new revision" at bounding box center [887, 346] width 137 height 27
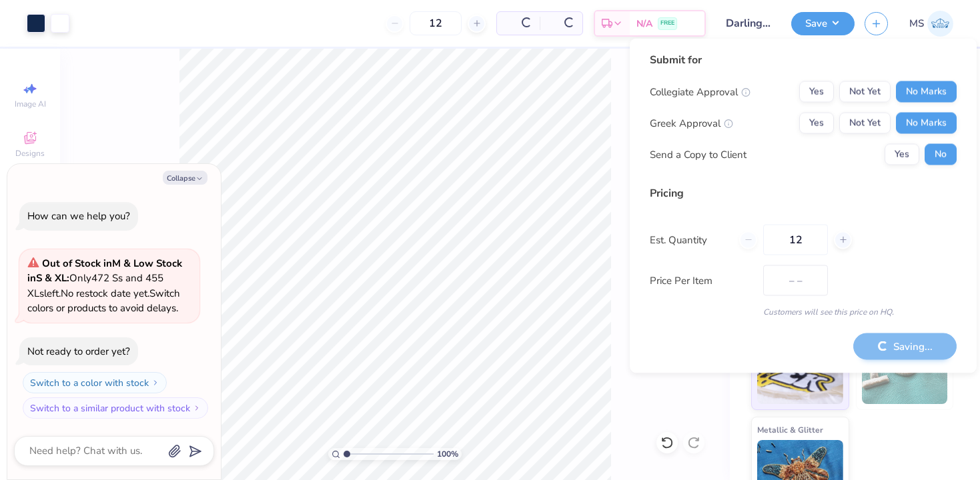
type input "$34.25"
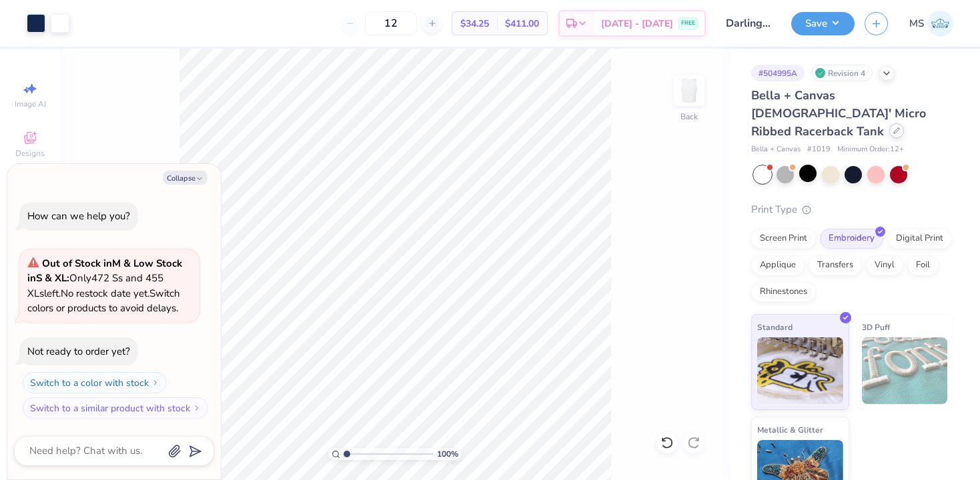
click at [889, 123] on div at bounding box center [896, 130] width 15 height 15
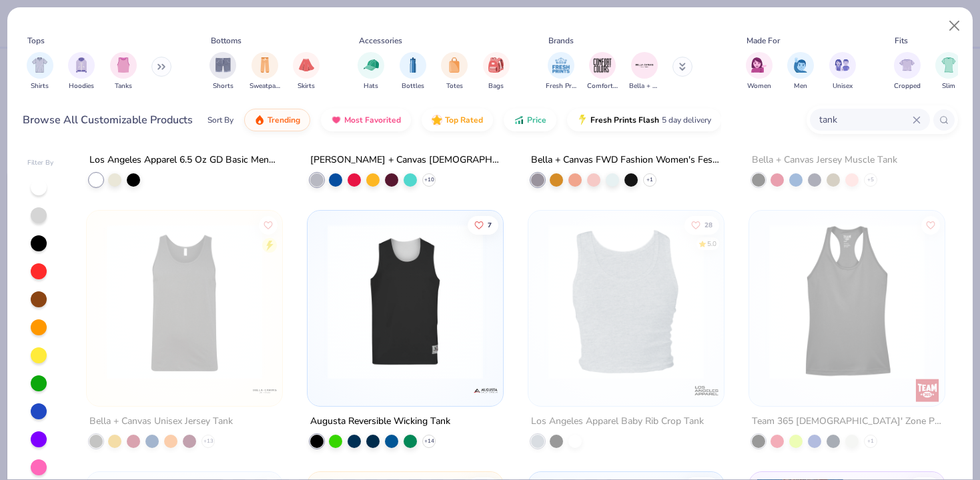
scroll to position [1253, 0]
click at [636, 318] on img at bounding box center [626, 300] width 169 height 155
click at [951, 24] on button "Close" at bounding box center [954, 25] width 25 height 25
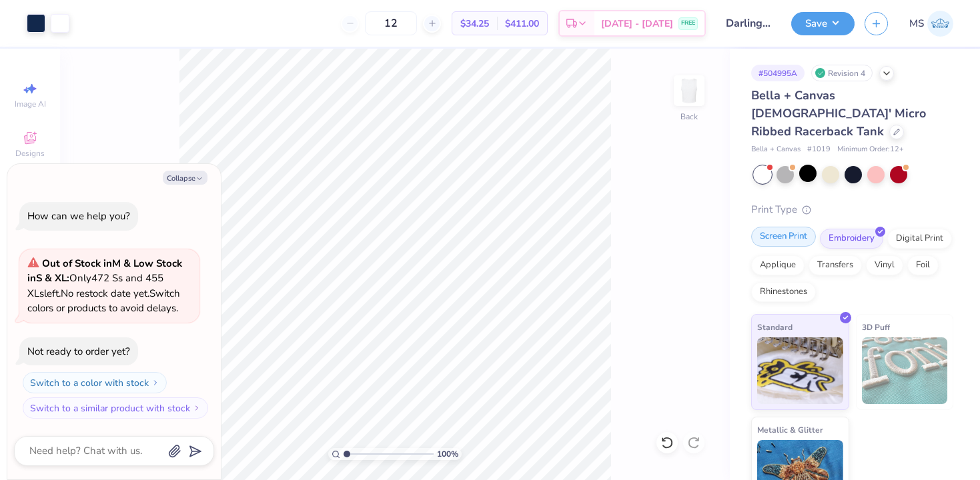
click at [801, 227] on div "Screen Print" at bounding box center [783, 237] width 65 height 20
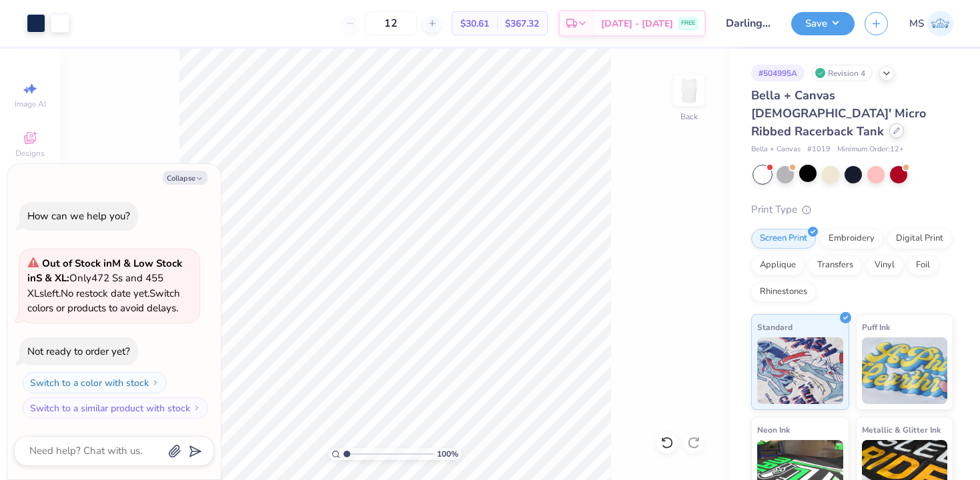
click at [893, 127] on icon at bounding box center [896, 130] width 7 height 7
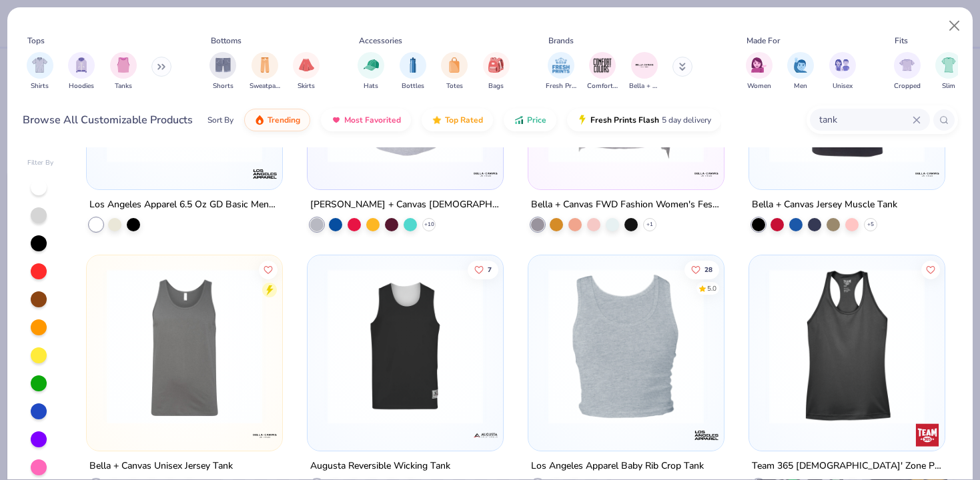
scroll to position [1298, 0]
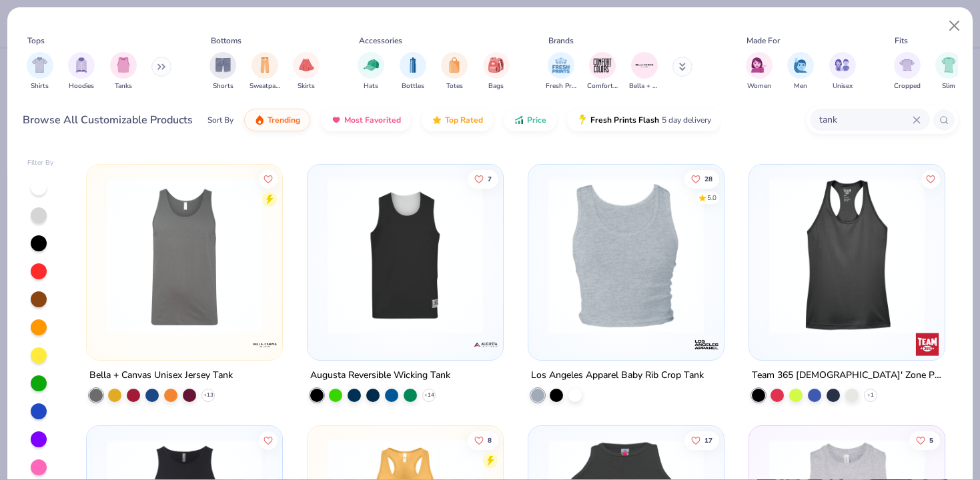
click at [624, 298] on img at bounding box center [626, 255] width 169 height 155
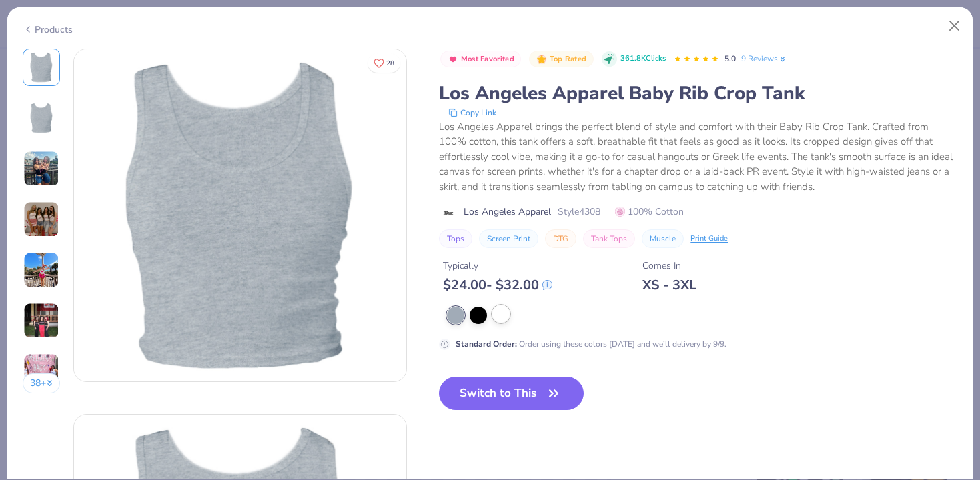
click at [500, 318] on div at bounding box center [500, 314] width 17 height 17
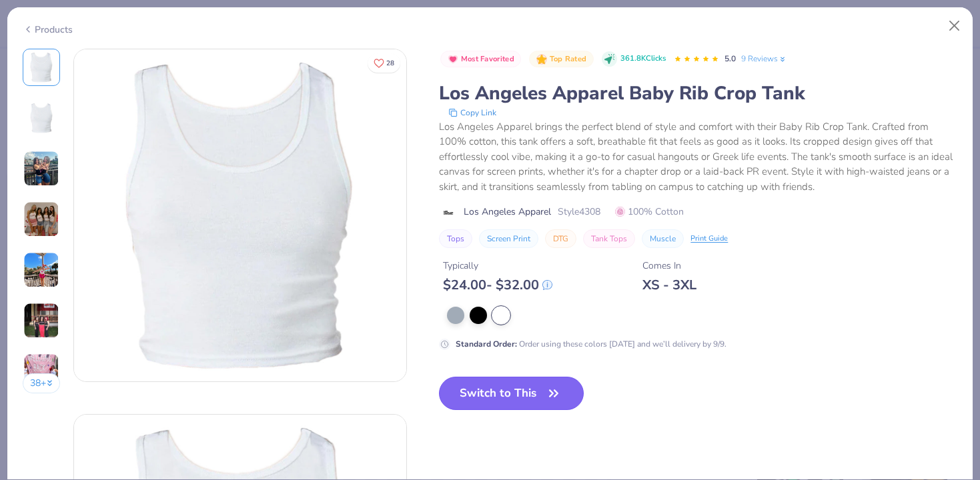
click at [514, 405] on button "Switch to This" at bounding box center [511, 393] width 145 height 33
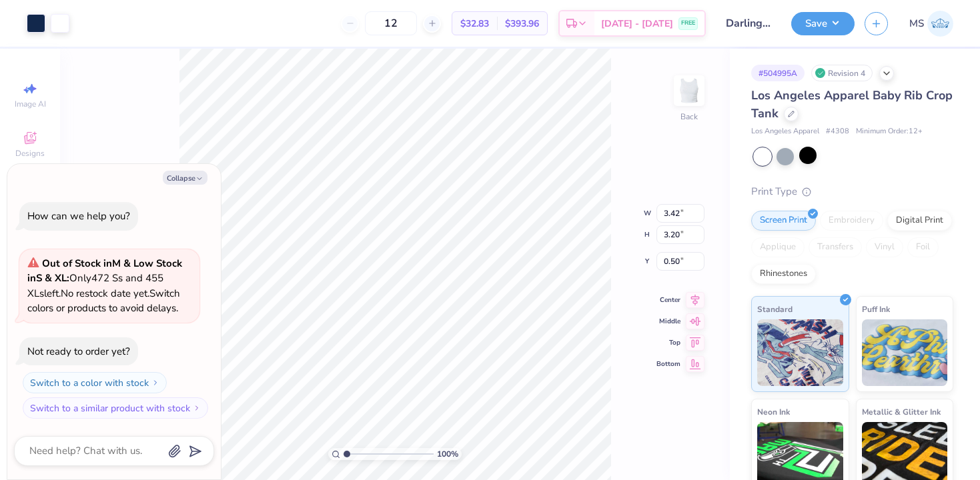
type textarea "x"
type input "1.40"
click at [699, 287] on icon at bounding box center [695, 288] width 19 height 16
click at [193, 173] on button "Collapse" at bounding box center [185, 178] width 45 height 14
type textarea "x"
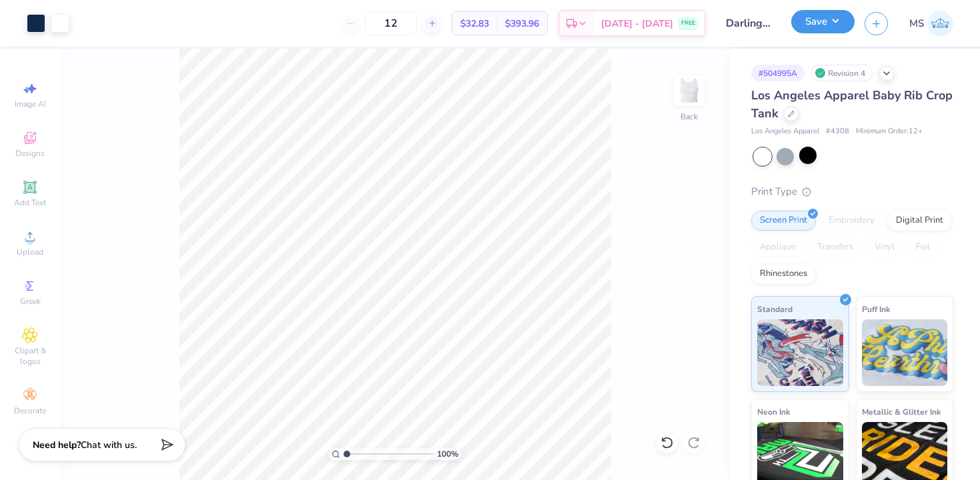
click at [819, 27] on button "Save" at bounding box center [822, 21] width 63 height 23
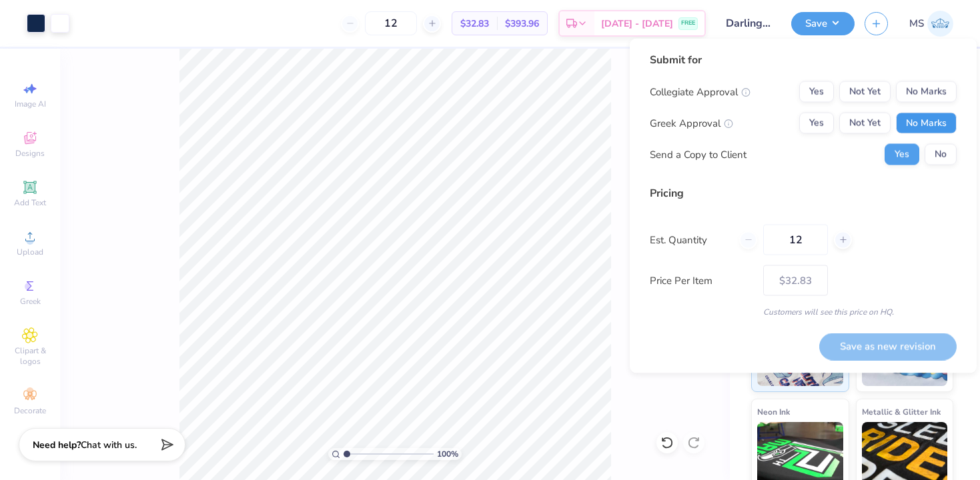
click at [909, 119] on button "No Marks" at bounding box center [926, 123] width 61 height 21
click at [939, 148] on button "No" at bounding box center [941, 154] width 32 height 21
click at [933, 92] on button "No Marks" at bounding box center [926, 91] width 61 height 21
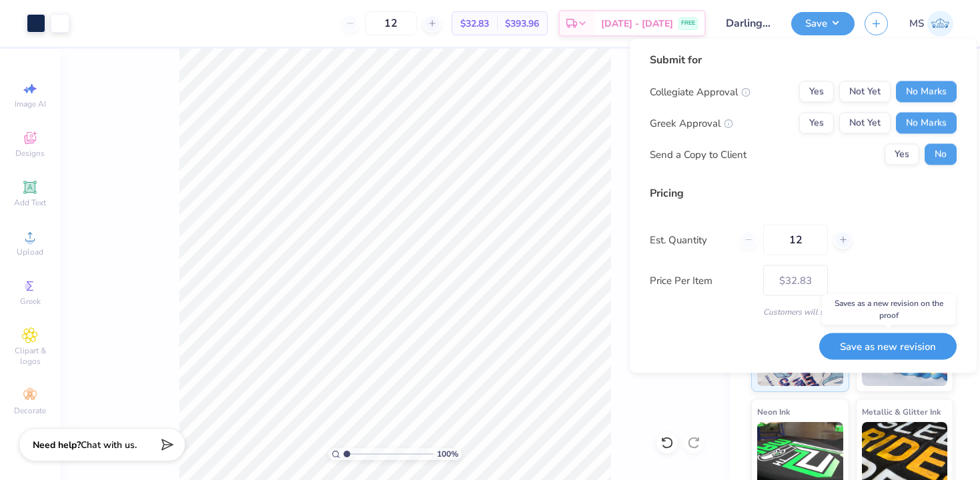
click at [861, 345] on button "Save as new revision" at bounding box center [887, 346] width 137 height 27
type input "$32.83"
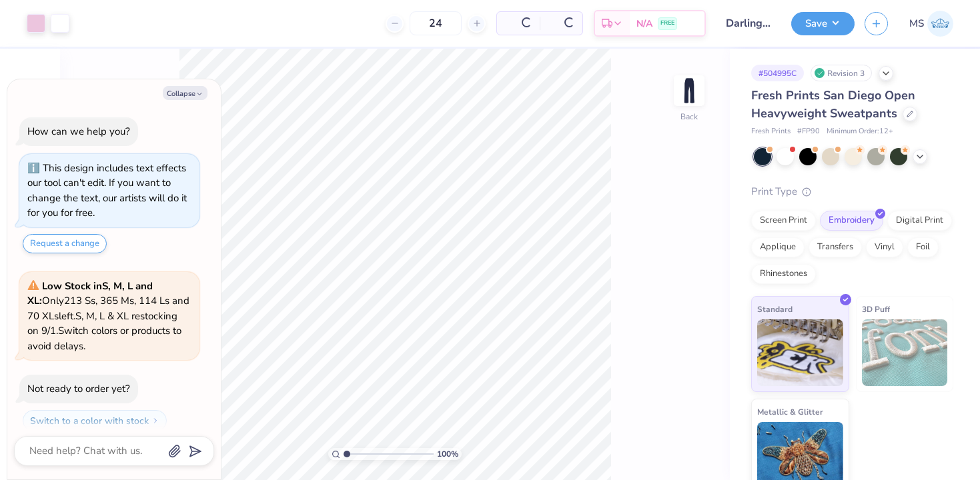
scroll to position [37, 0]
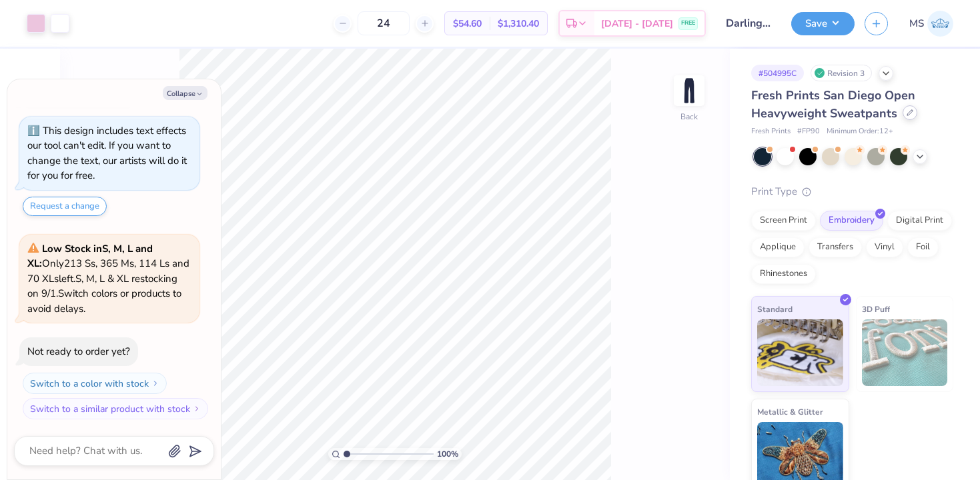
click at [913, 115] on div at bounding box center [910, 112] width 15 height 15
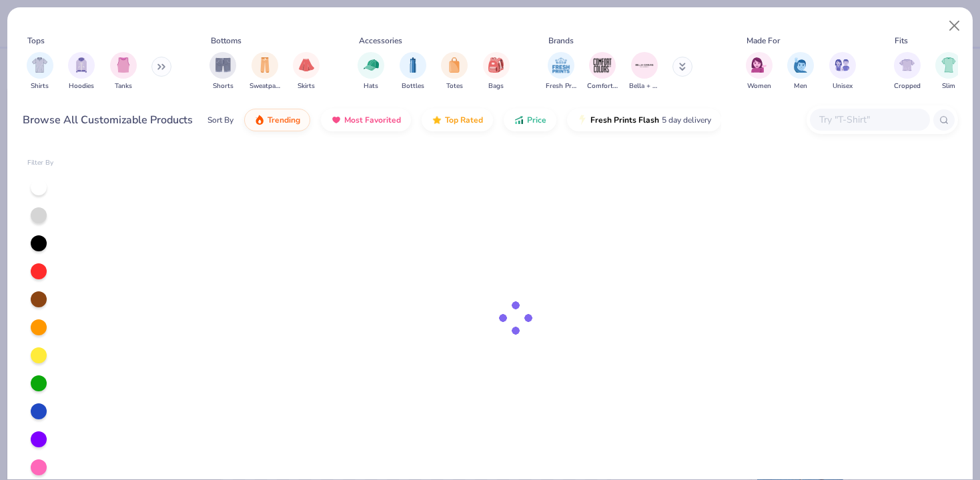
type textarea "x"
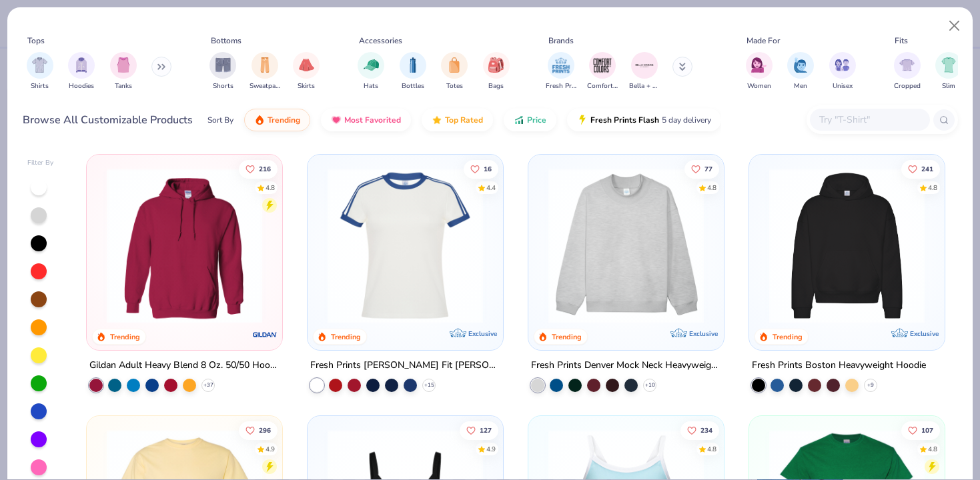
click at [851, 125] on input "text" at bounding box center [869, 119] width 103 height 15
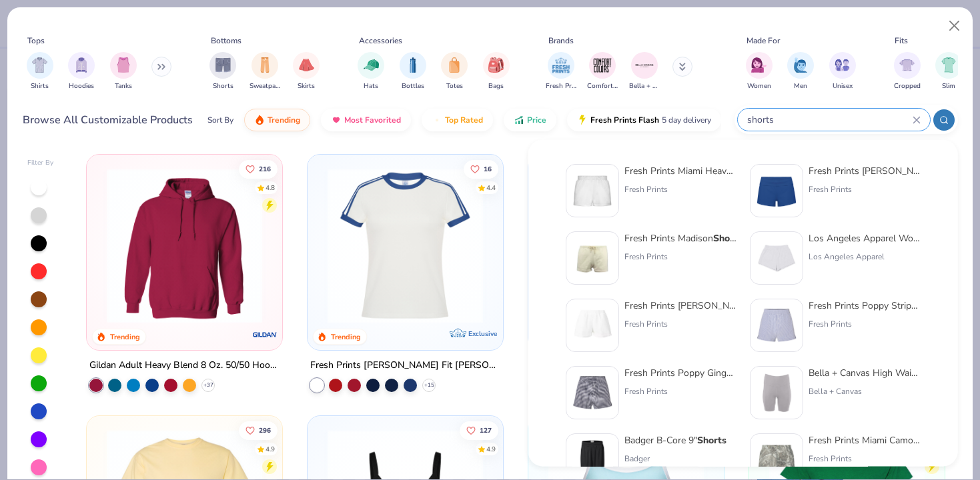
type input "shorts"
click at [668, 185] on div "Fresh Prints" at bounding box center [680, 189] width 112 height 12
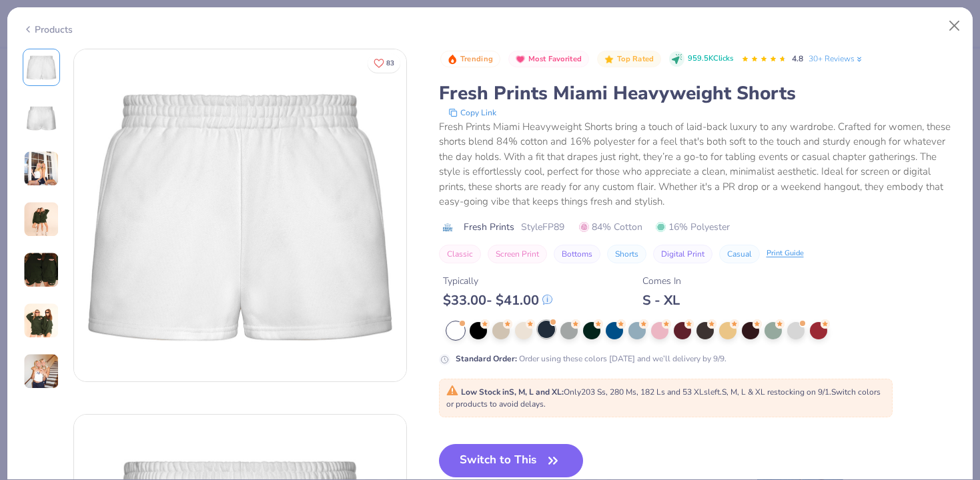
click at [550, 327] on div at bounding box center [546, 329] width 17 height 17
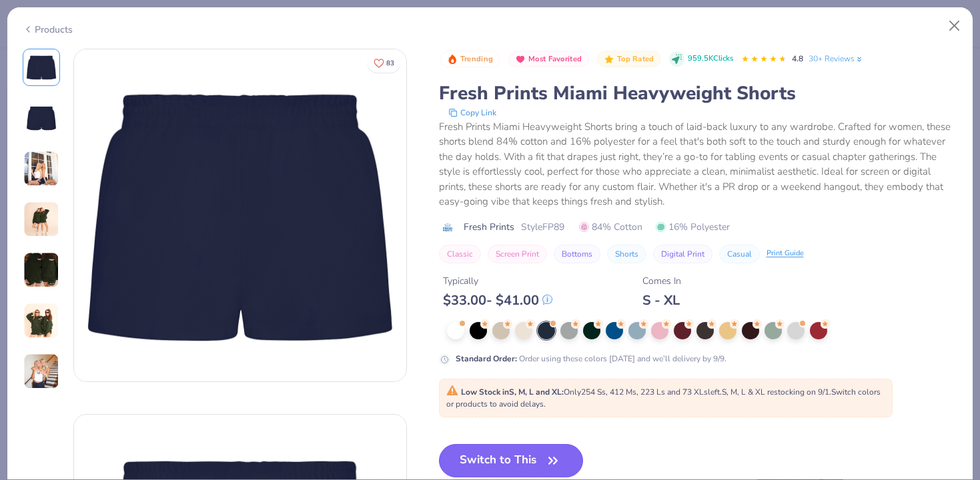
click at [546, 455] on icon "button" at bounding box center [553, 461] width 19 height 19
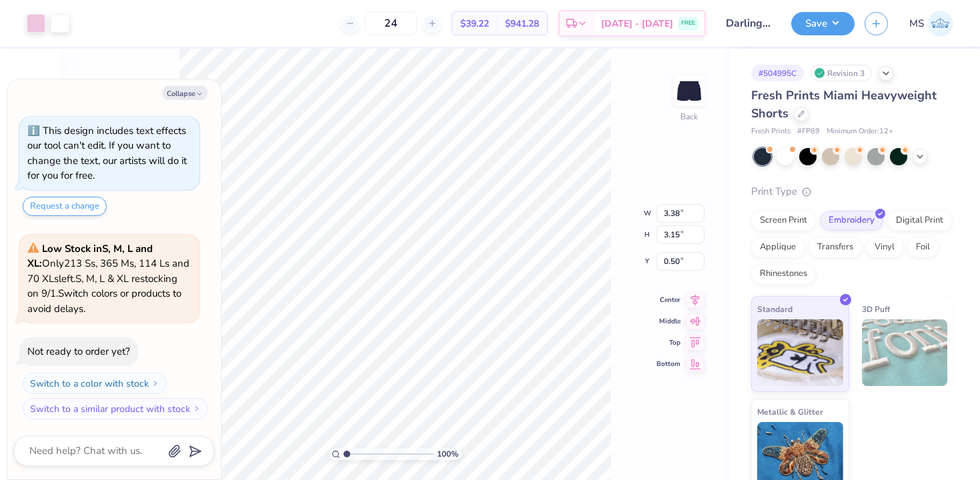
type textarea "x"
type input "1.10"
click at [36, 19] on div at bounding box center [36, 22] width 19 height 19
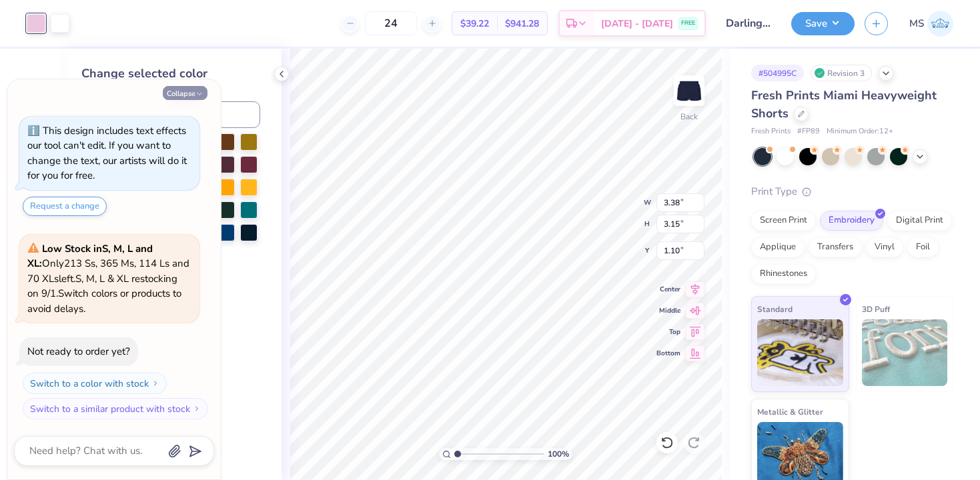
click at [197, 89] on button "Collapse" at bounding box center [185, 93] width 45 height 14
type textarea "x"
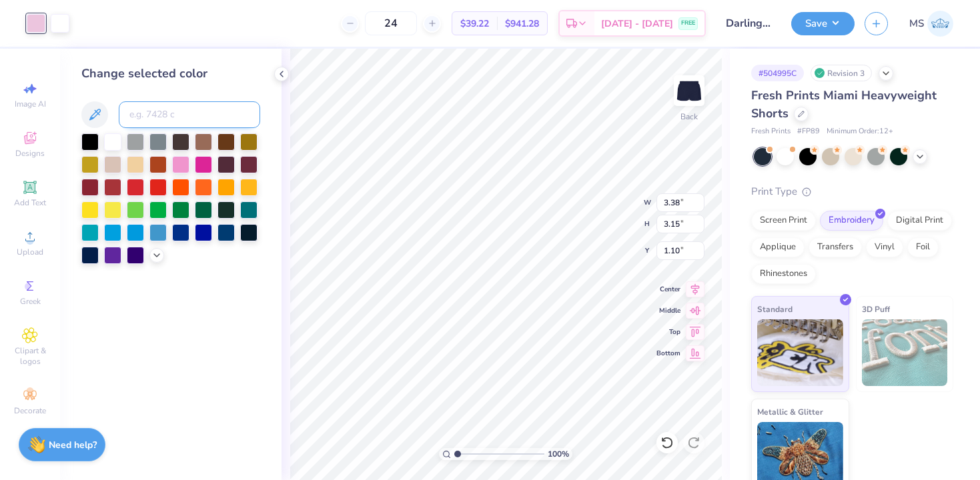
click at [189, 115] on input at bounding box center [189, 114] width 141 height 27
type input "2767"
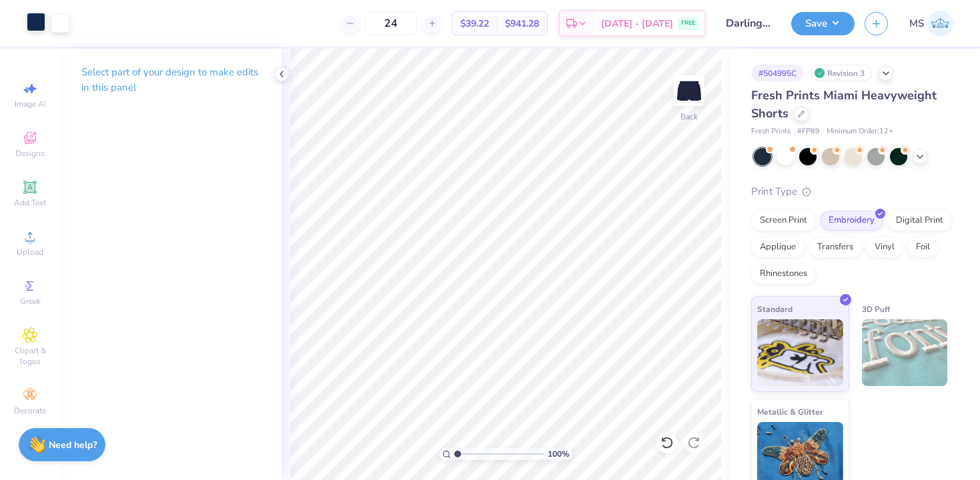
click at [33, 27] on div at bounding box center [36, 22] width 19 height 19
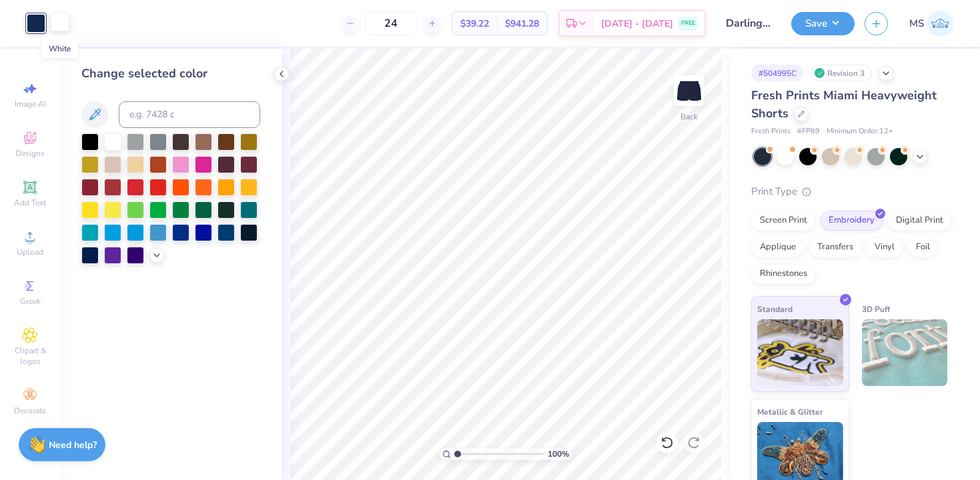
click at [64, 22] on div at bounding box center [60, 22] width 19 height 19
click at [133, 143] on div at bounding box center [135, 140] width 17 height 17
click at [37, 22] on div at bounding box center [36, 22] width 19 height 19
click at [110, 141] on div at bounding box center [112, 140] width 17 height 17
click at [67, 27] on div at bounding box center [60, 22] width 19 height 19
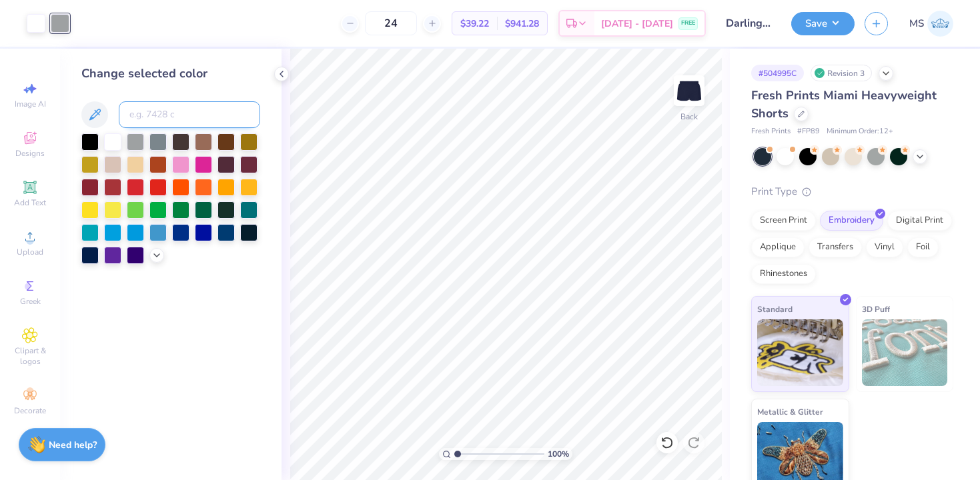
click at [145, 123] on input at bounding box center [189, 114] width 141 height 27
type input "2767"
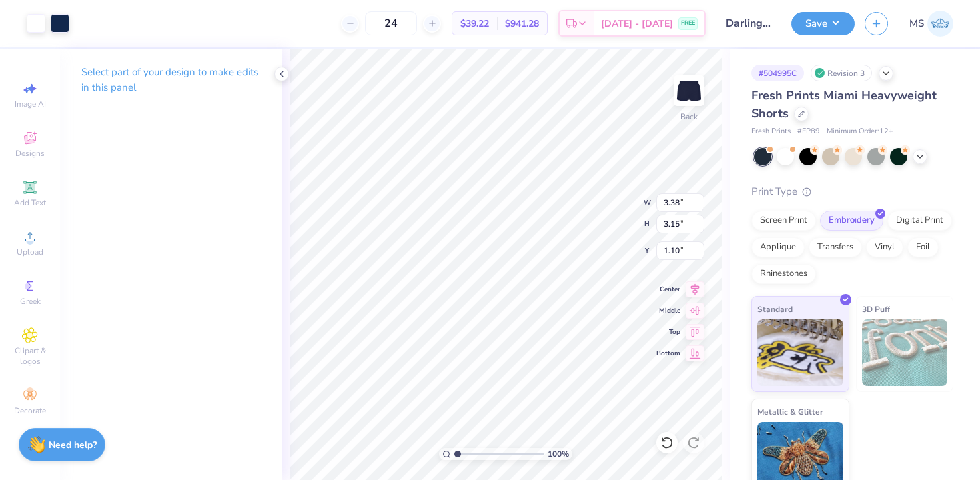
type input "1.06"
click at [689, 294] on icon at bounding box center [695, 288] width 19 height 16
click at [816, 19] on button "Save" at bounding box center [822, 21] width 63 height 23
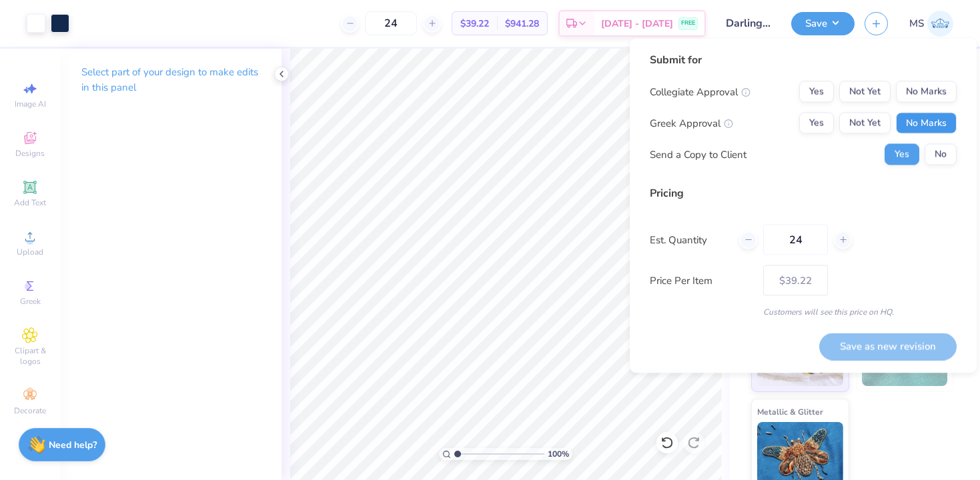
click at [919, 125] on button "No Marks" at bounding box center [926, 123] width 61 height 21
click at [918, 89] on button "No Marks" at bounding box center [926, 91] width 61 height 21
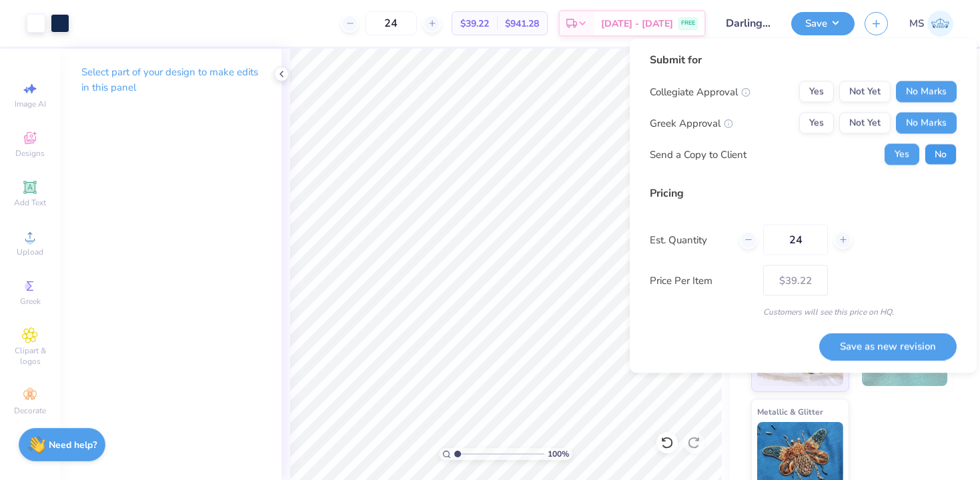
click at [943, 157] on button "No" at bounding box center [941, 154] width 32 height 21
click at [889, 335] on button "Save as new revision" at bounding box center [887, 346] width 137 height 27
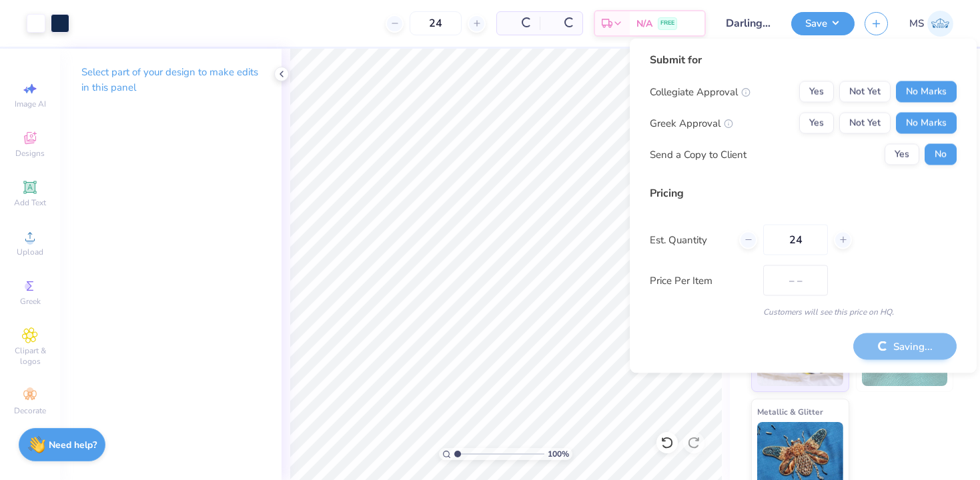
type input "$39.22"
